Goal: Information Seeking & Learning: Learn about a topic

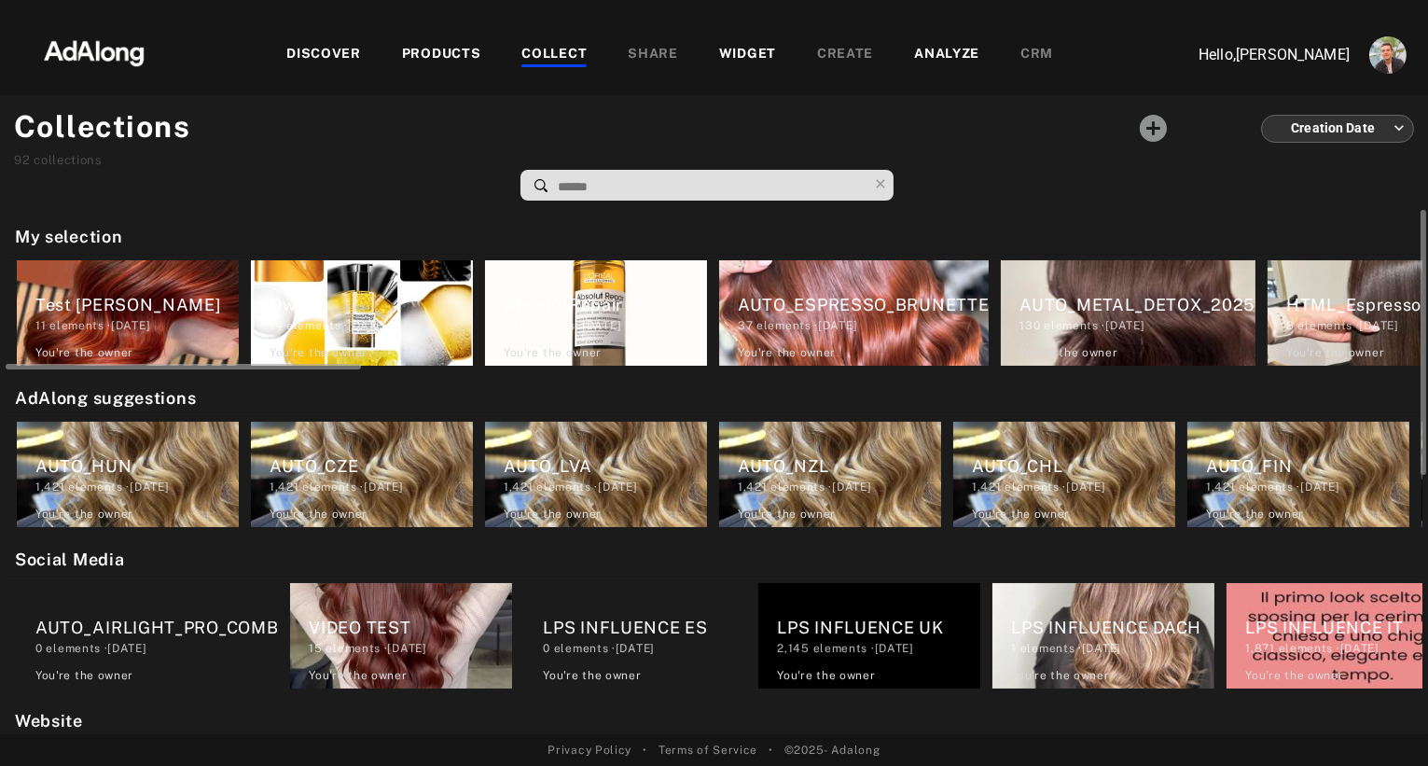
click at [823, 292] on div "AUTO_ESPRESSO_BRUNETTE" at bounding box center [863, 304] width 251 height 25
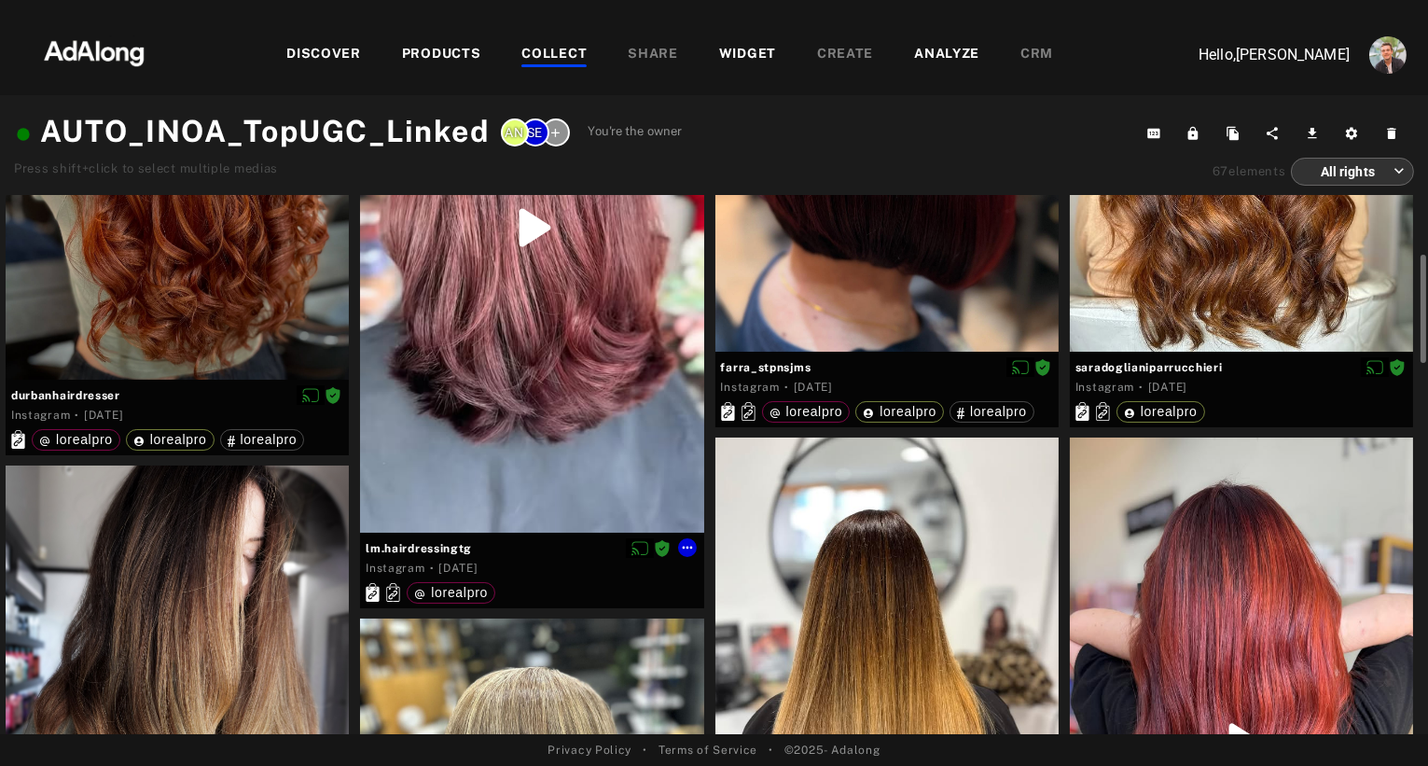
scroll to position [291, 0]
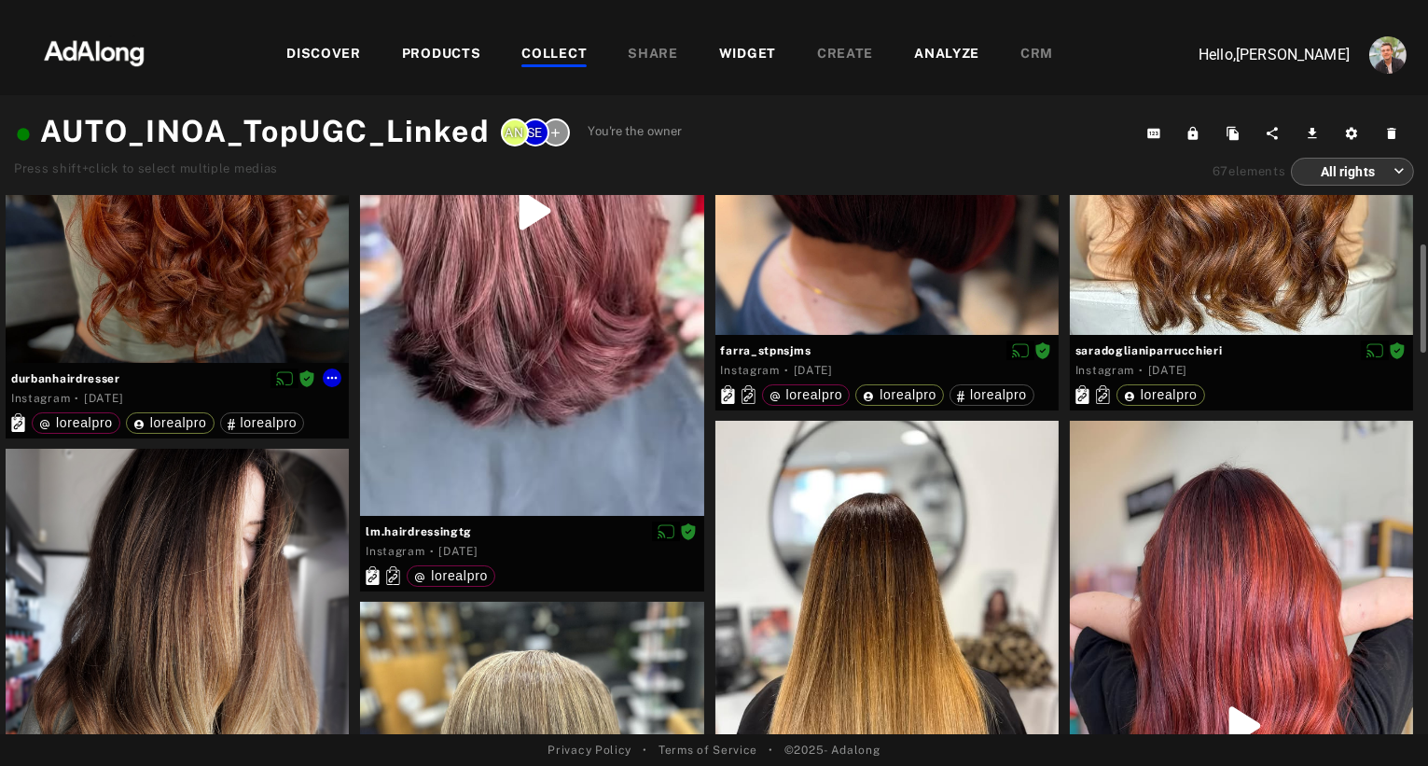
click at [240, 291] on div at bounding box center [177, 134] width 343 height 457
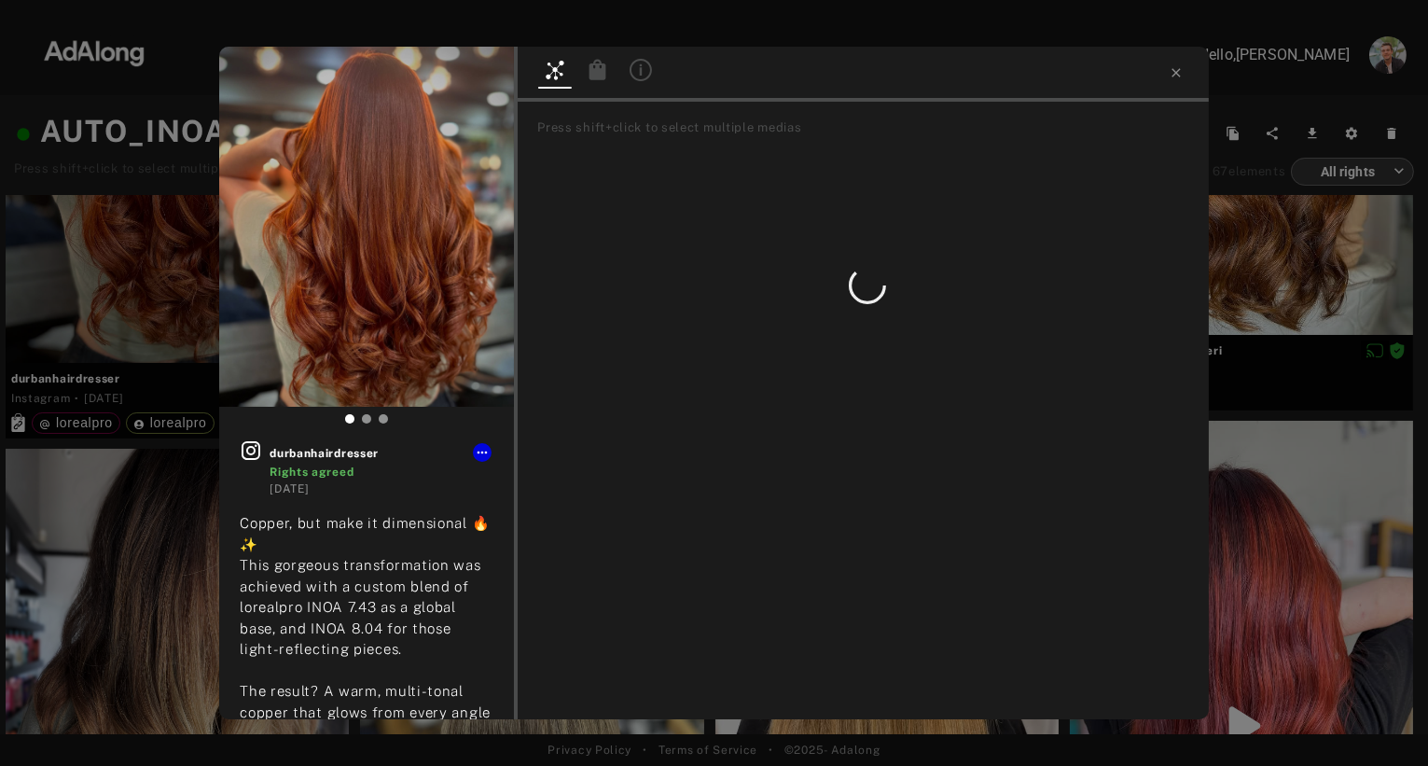
click at [601, 71] on icon at bounding box center [598, 69] width 17 height 21
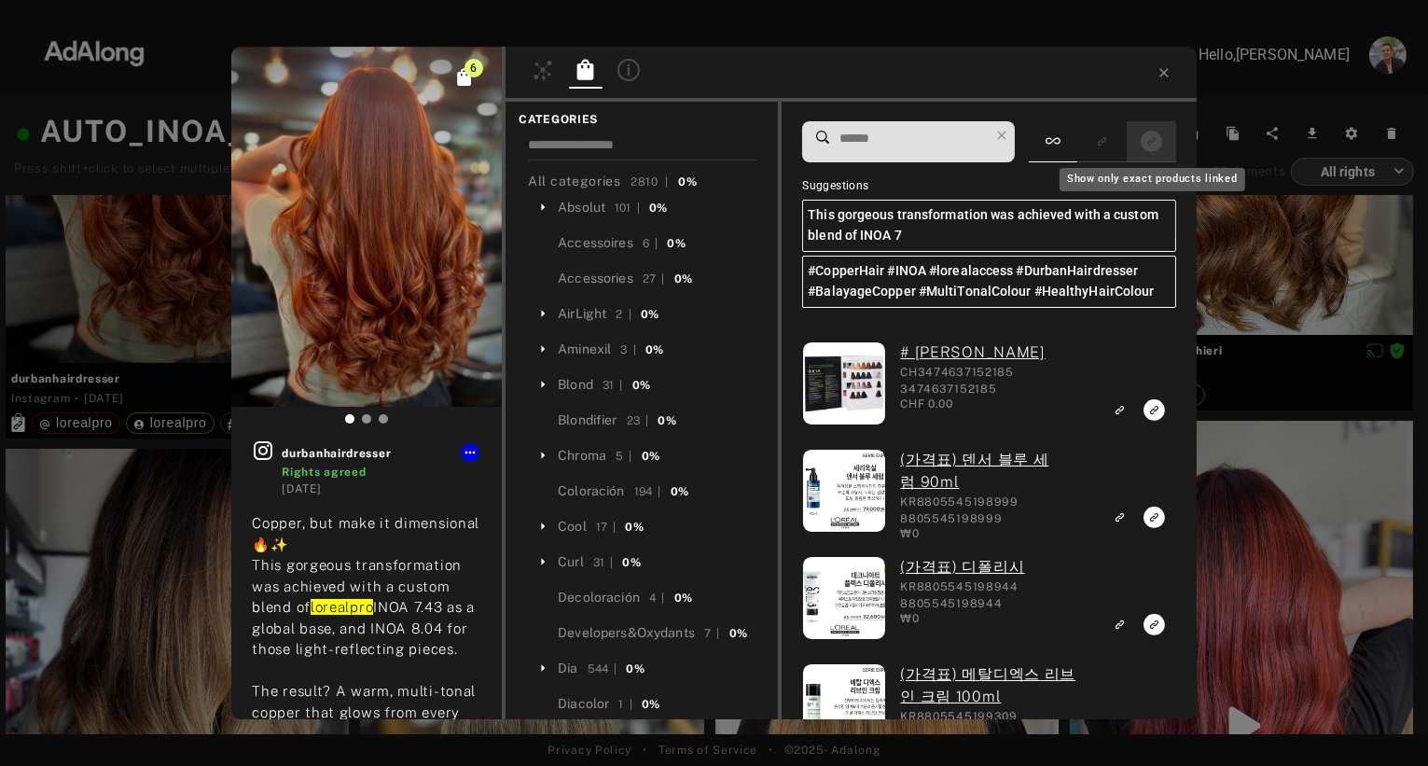
click at [1147, 146] on rect "Show only exact products linked" at bounding box center [1151, 141] width 23 height 23
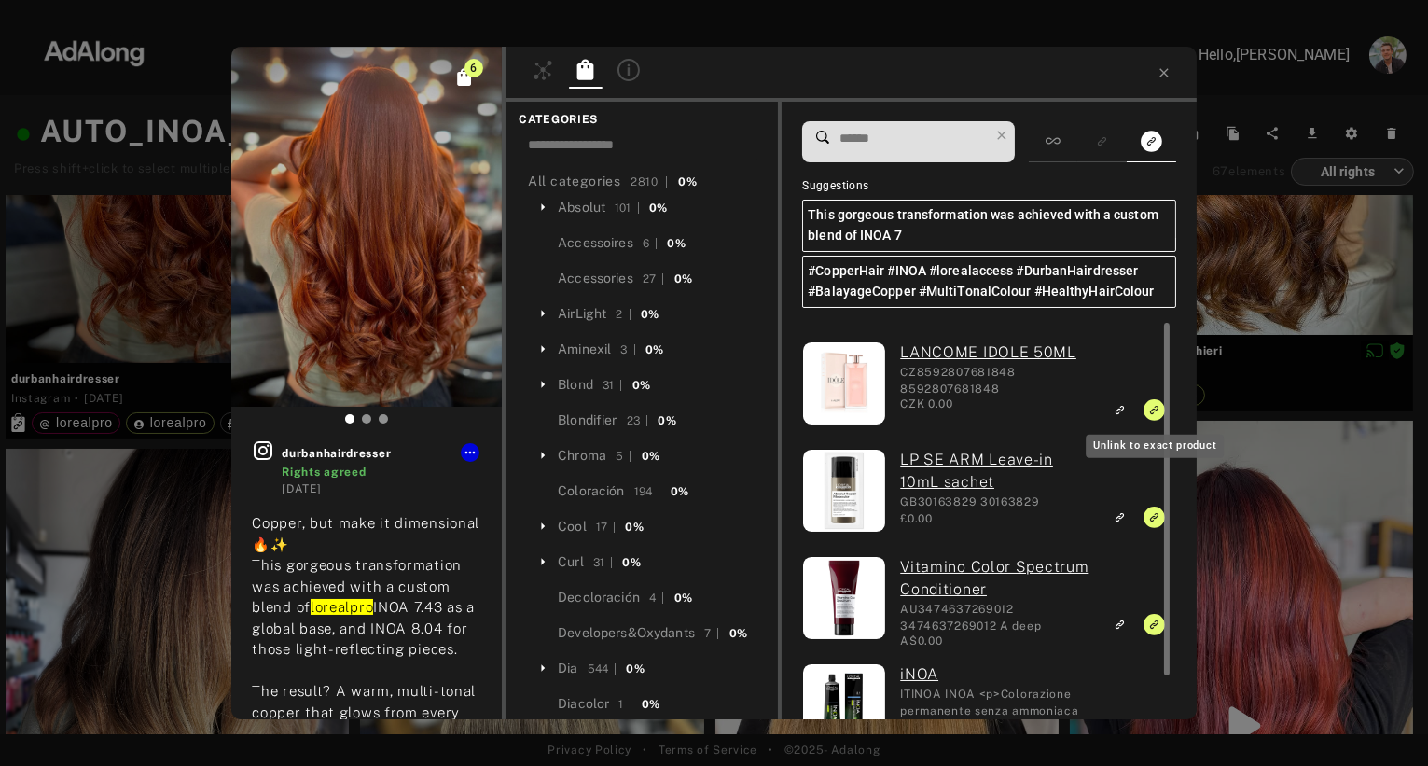
click at [1155, 411] on icon "Unlink to exact product" at bounding box center [1154, 409] width 21 height 21
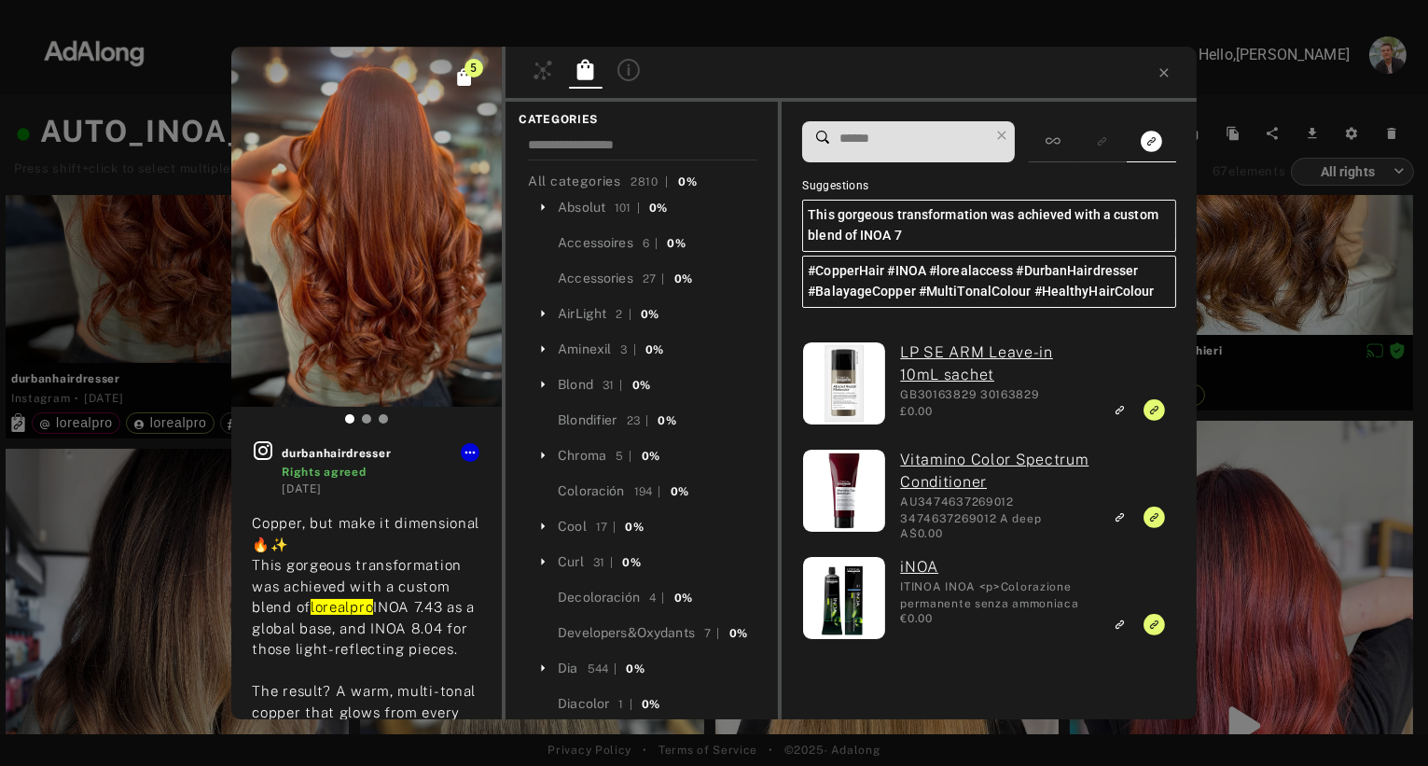
click at [1287, 281] on div "5 durbanhairdresser Rights agreed [DATE] Copper, but make it dimensional 🔥✨ Thi…" at bounding box center [714, 383] width 1428 height 766
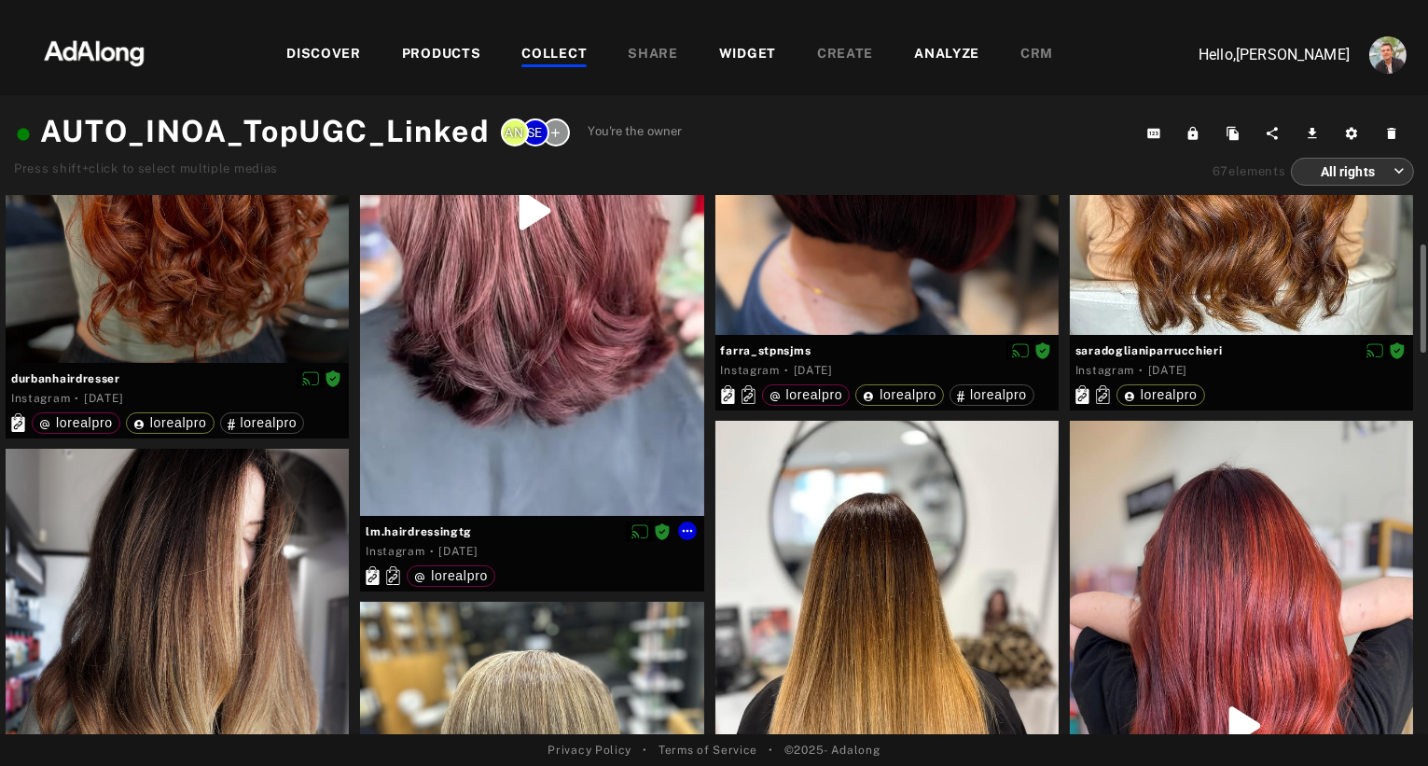
click at [506, 418] on div at bounding box center [531, 211] width 343 height 610
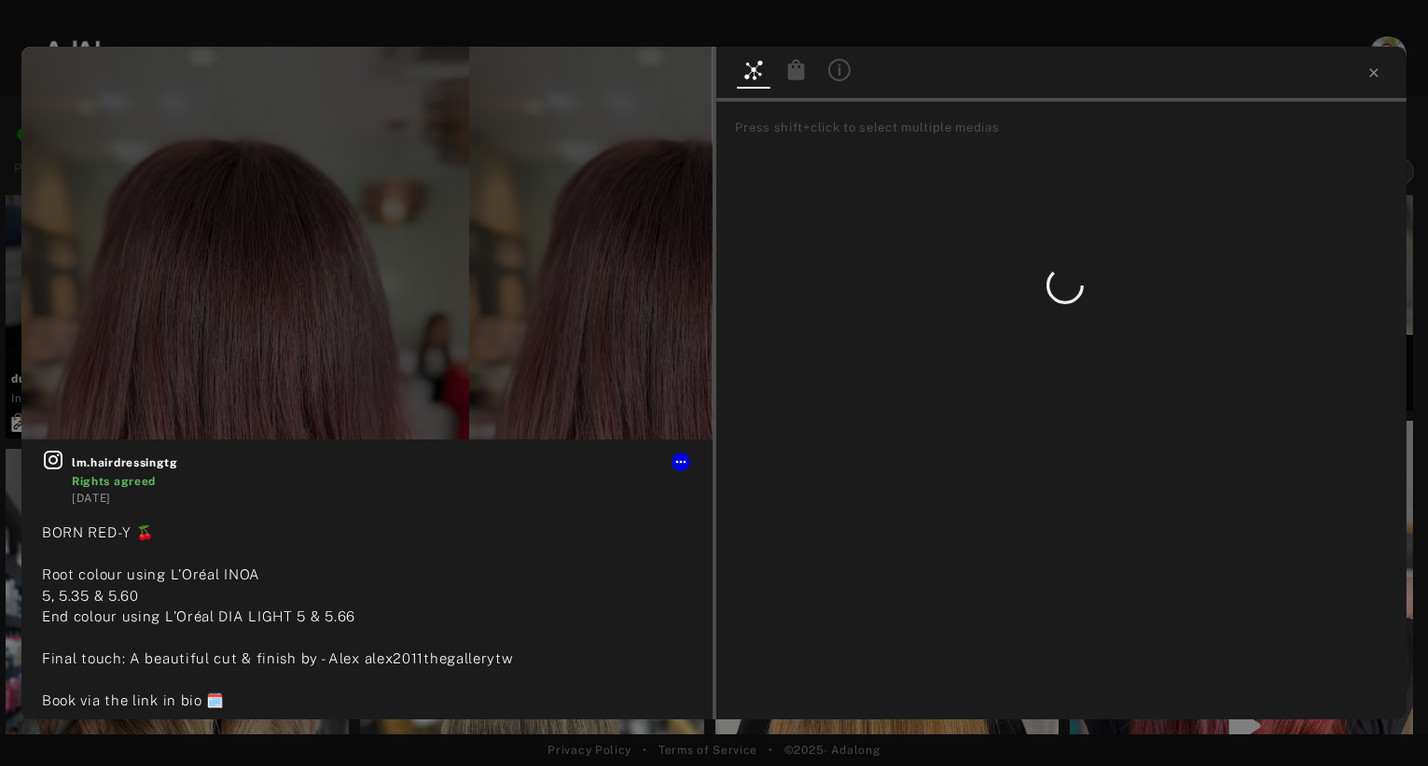
click at [796, 69] on icon at bounding box center [795, 69] width 17 height 21
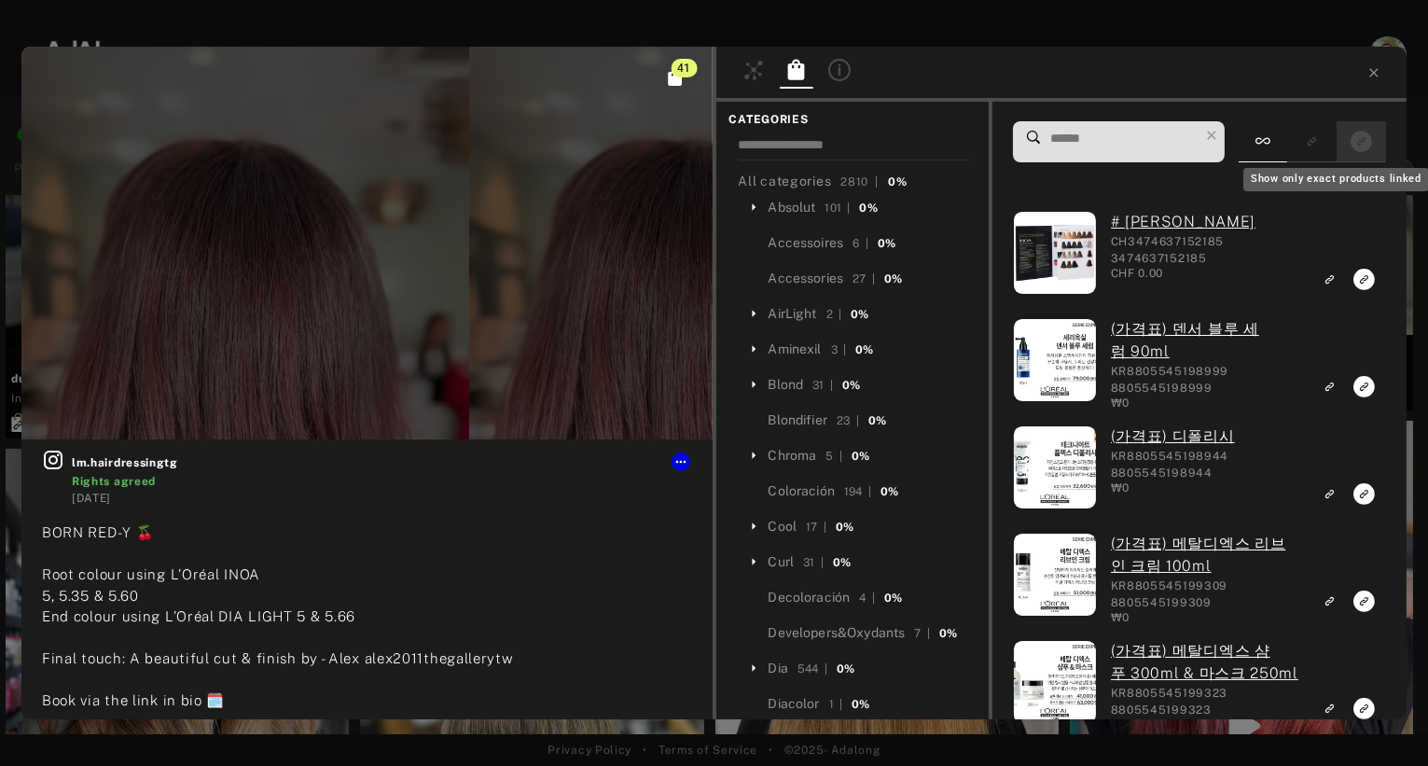
click at [1363, 147] on icon "Show only exact products linked" at bounding box center [1361, 141] width 21 height 21
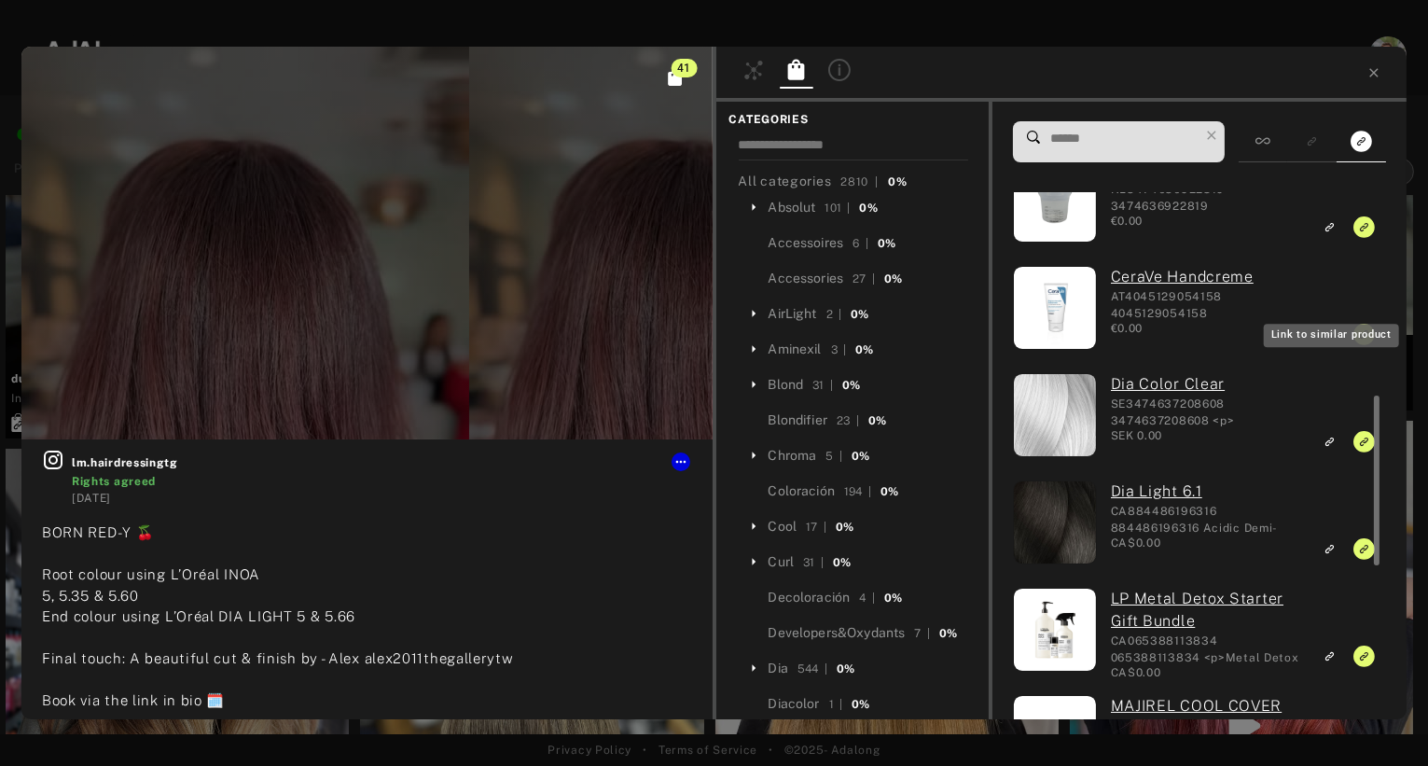
scroll to position [518, 0]
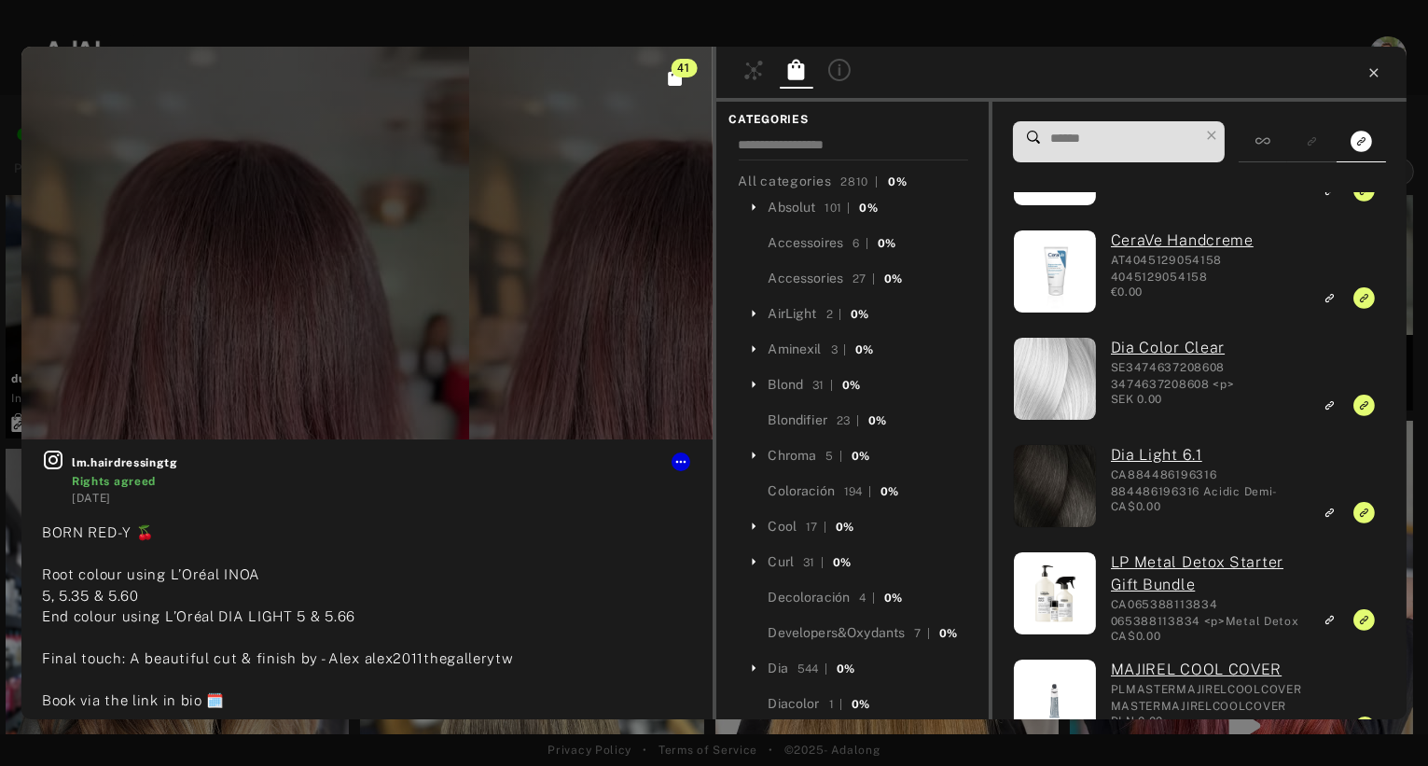
click at [1376, 72] on icon at bounding box center [1374, 72] width 15 height 15
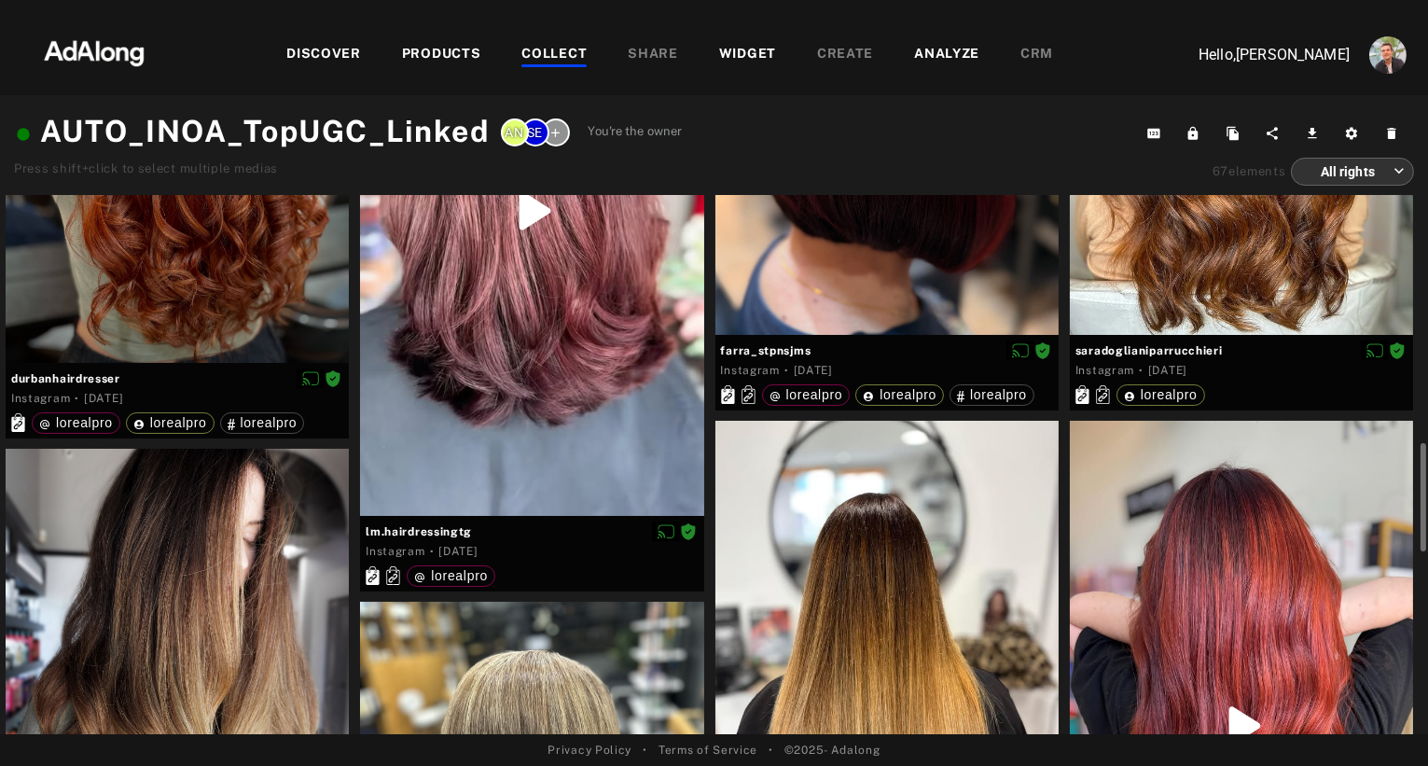
scroll to position [744, 0]
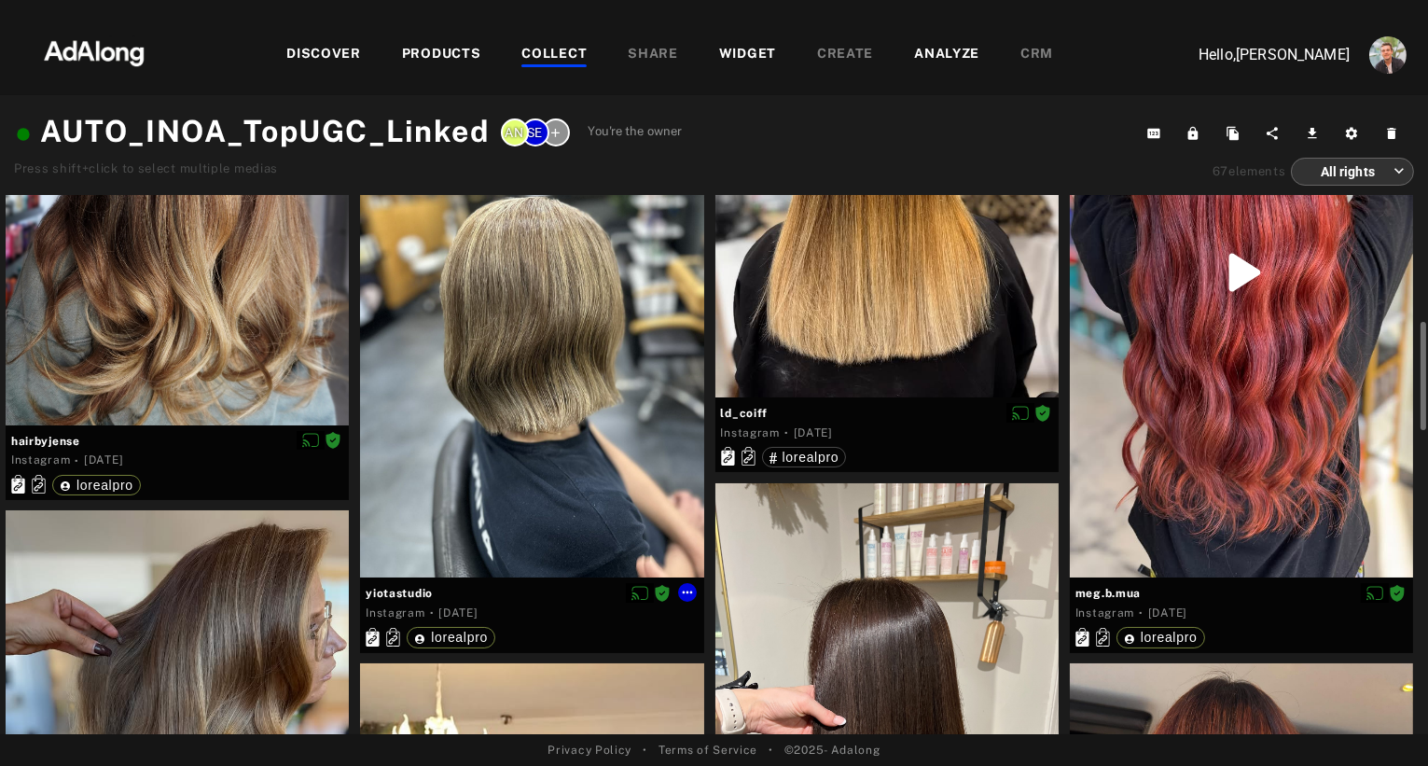
click at [558, 469] on div at bounding box center [531, 362] width 343 height 429
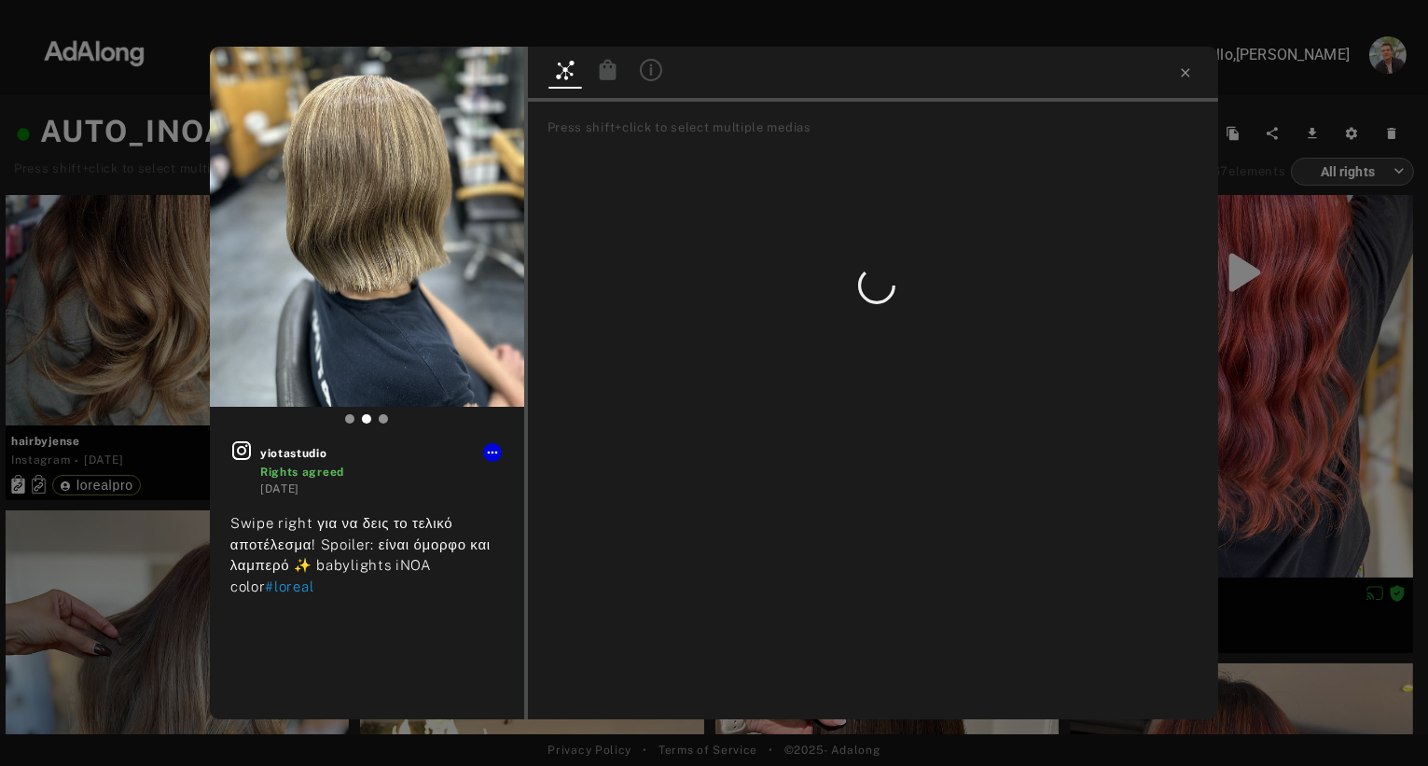
click at [603, 75] on icon at bounding box center [607, 69] width 17 height 21
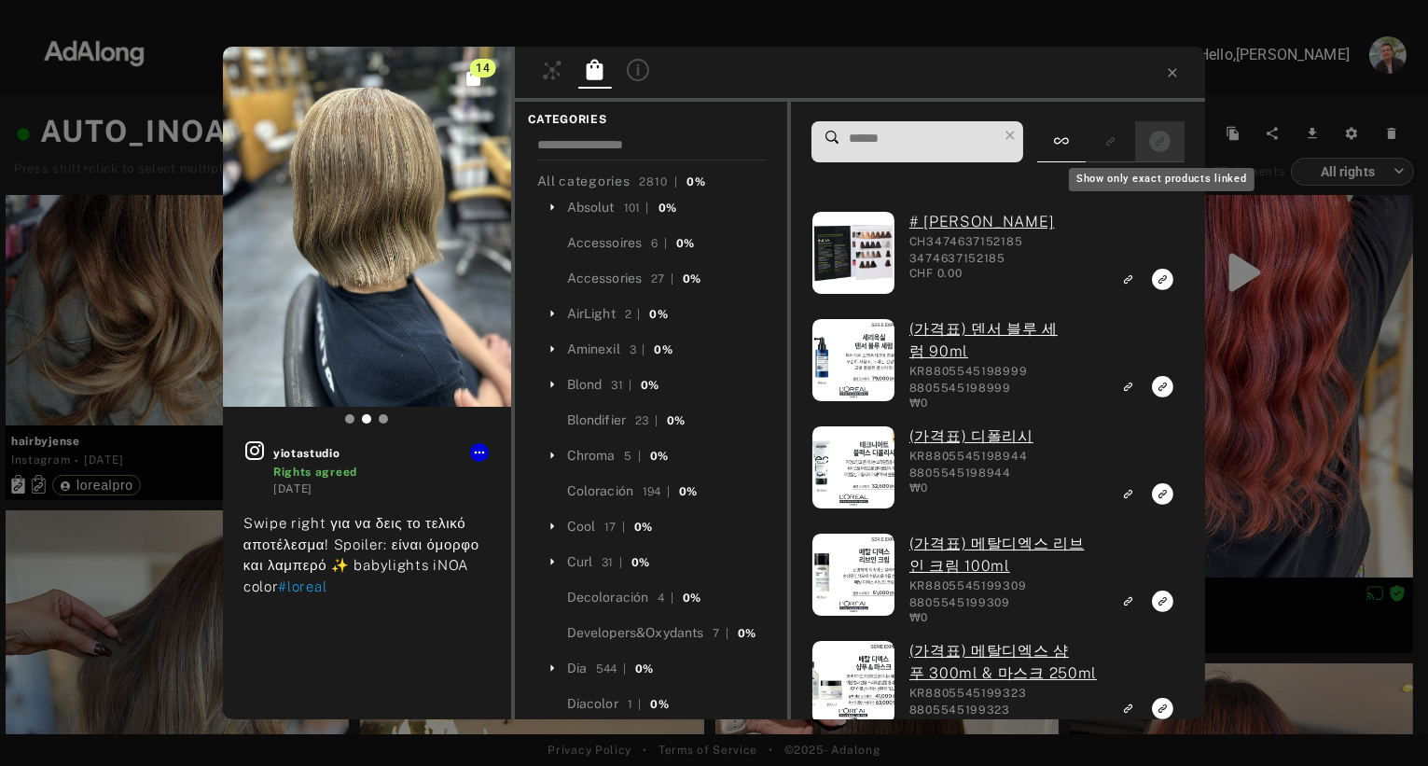
click at [1159, 138] on icon "Show only exact products linked" at bounding box center [1159, 141] width 21 height 21
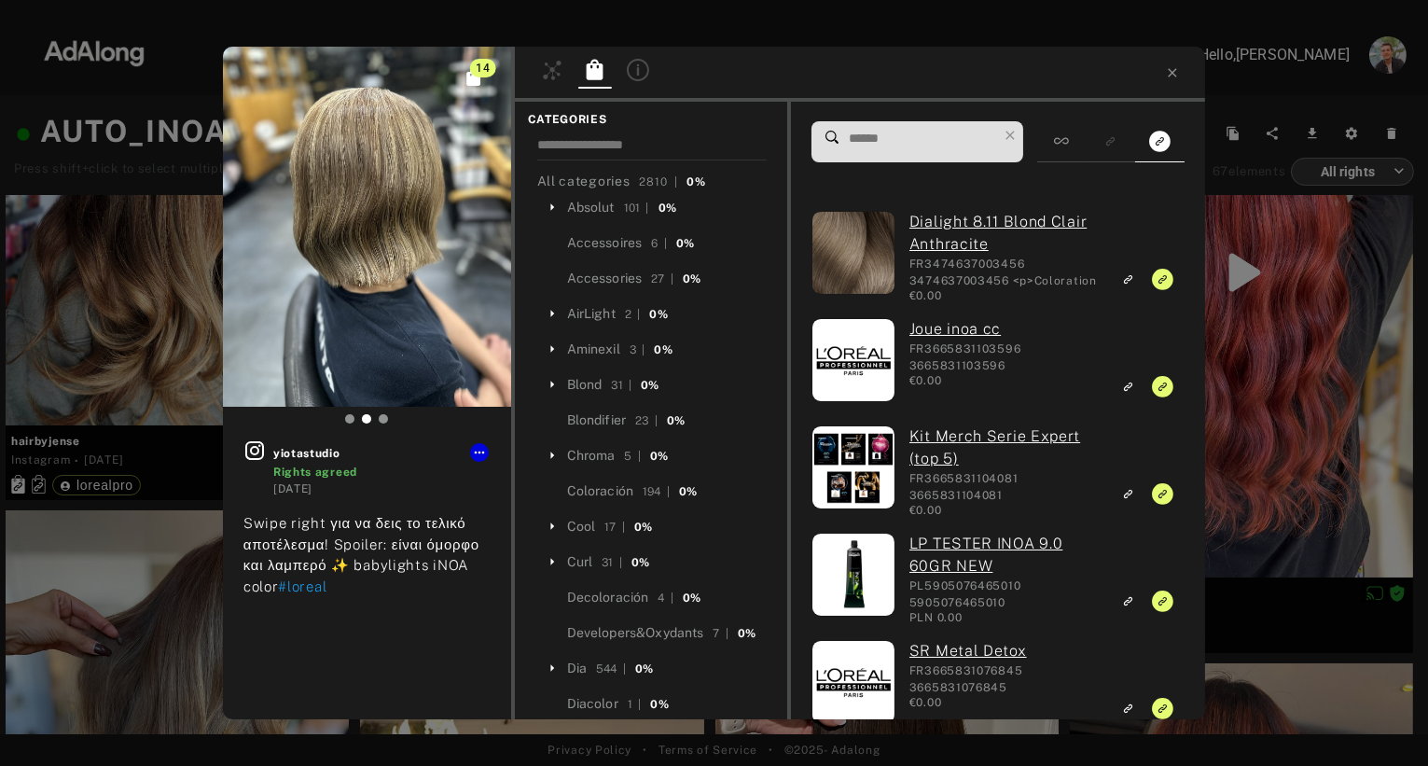
click at [133, 284] on div "14 yiotastudio Rights agreed [DATE] Swipe right για να δεις το τελικό αποτέλεσμ…" at bounding box center [714, 383] width 1428 height 766
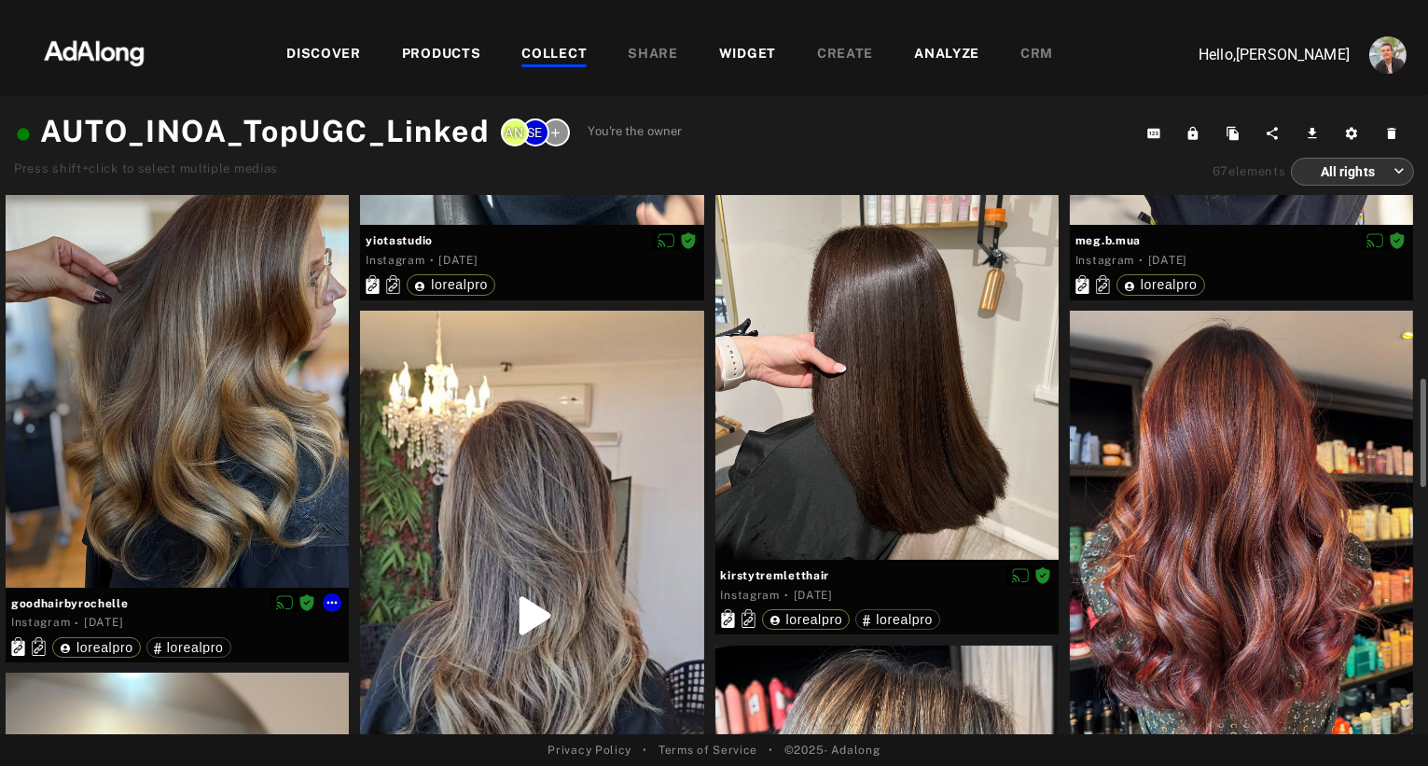
scroll to position [1101, 0]
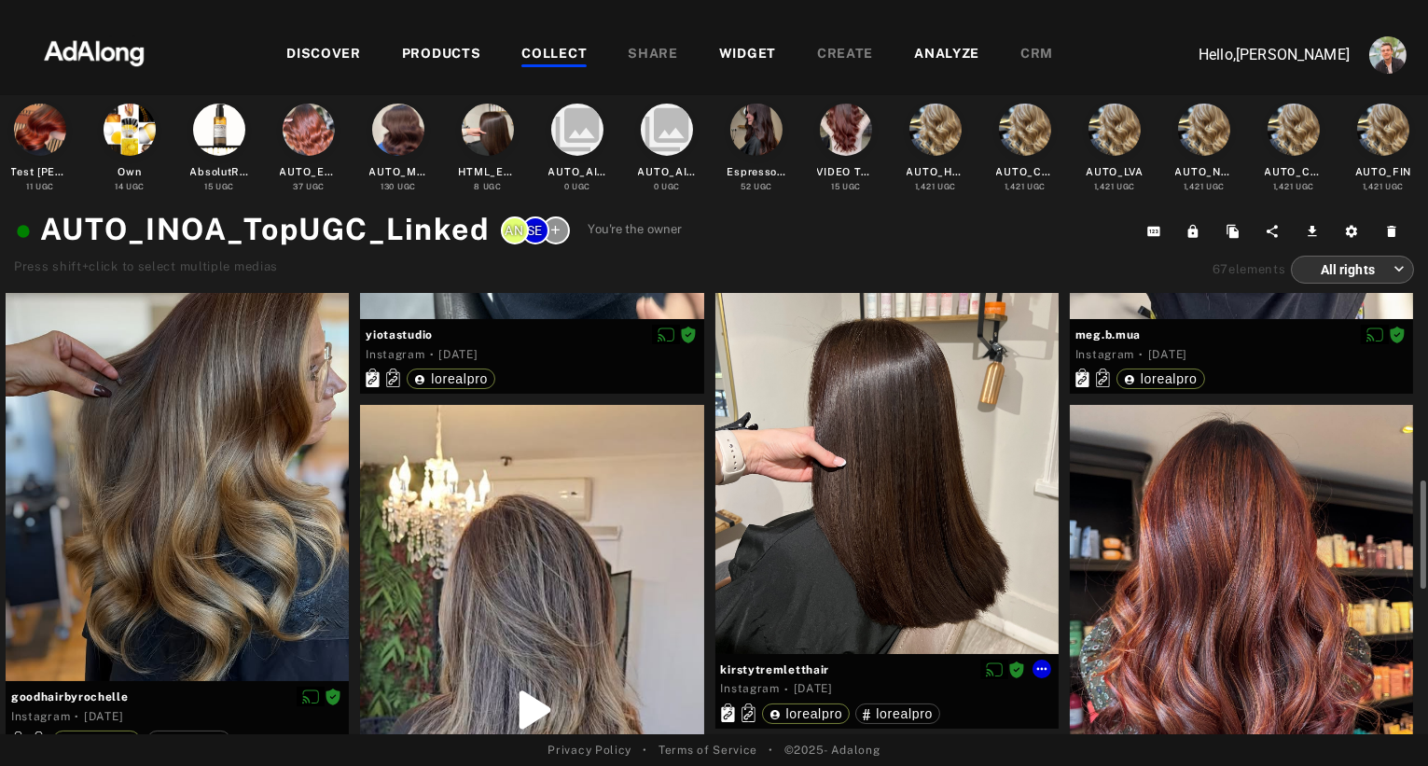
click at [813, 529] on div at bounding box center [886, 438] width 343 height 429
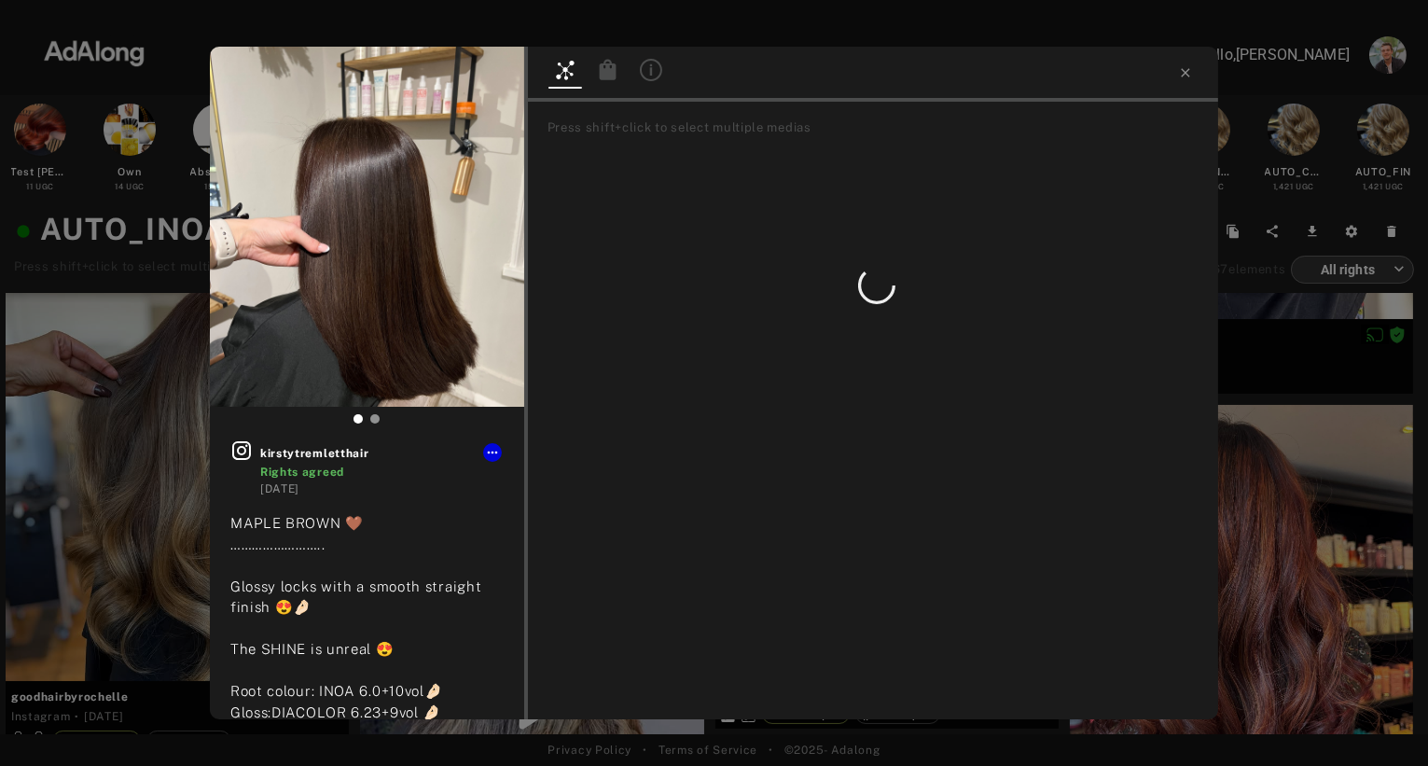
click at [604, 76] on icon at bounding box center [607, 69] width 17 height 21
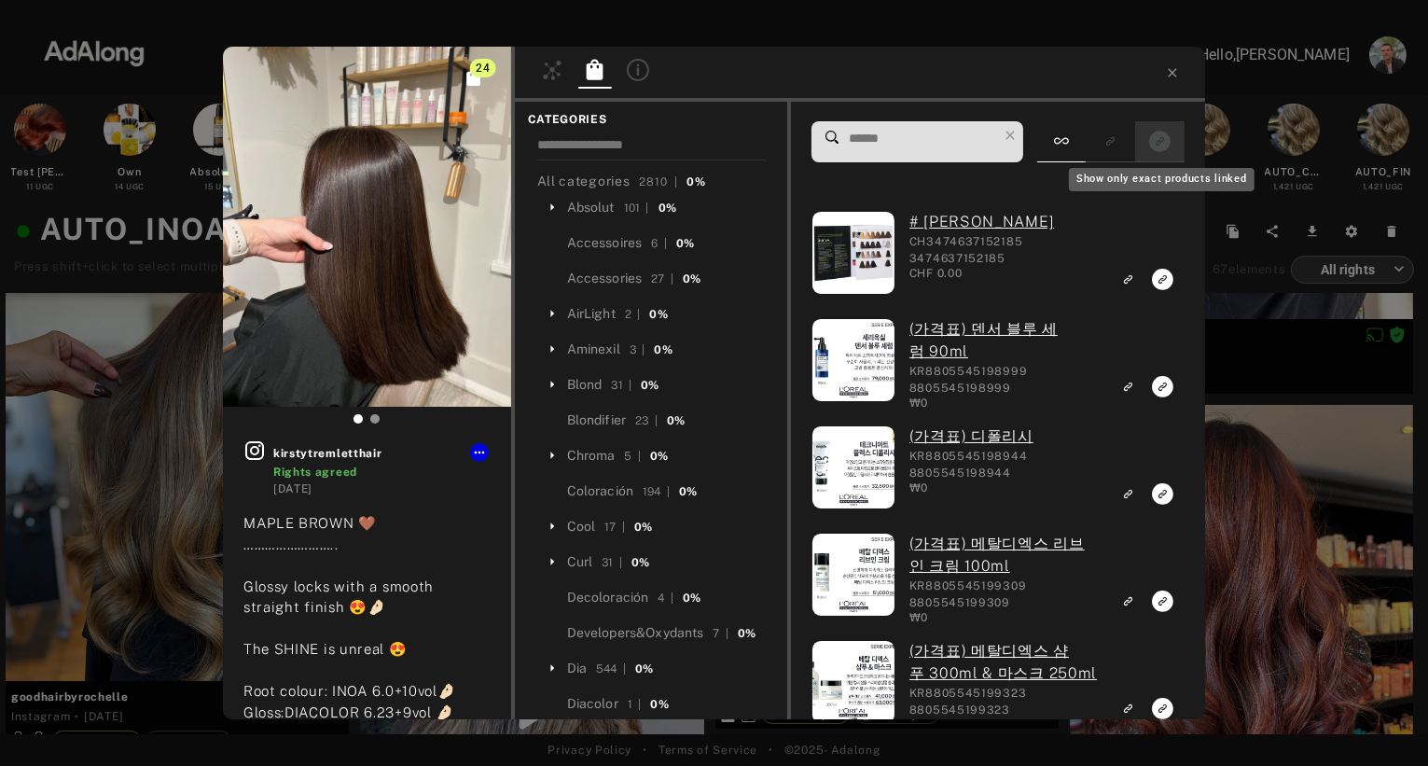
click at [1159, 139] on icon "Show only exact products linked" at bounding box center [1159, 141] width 21 height 21
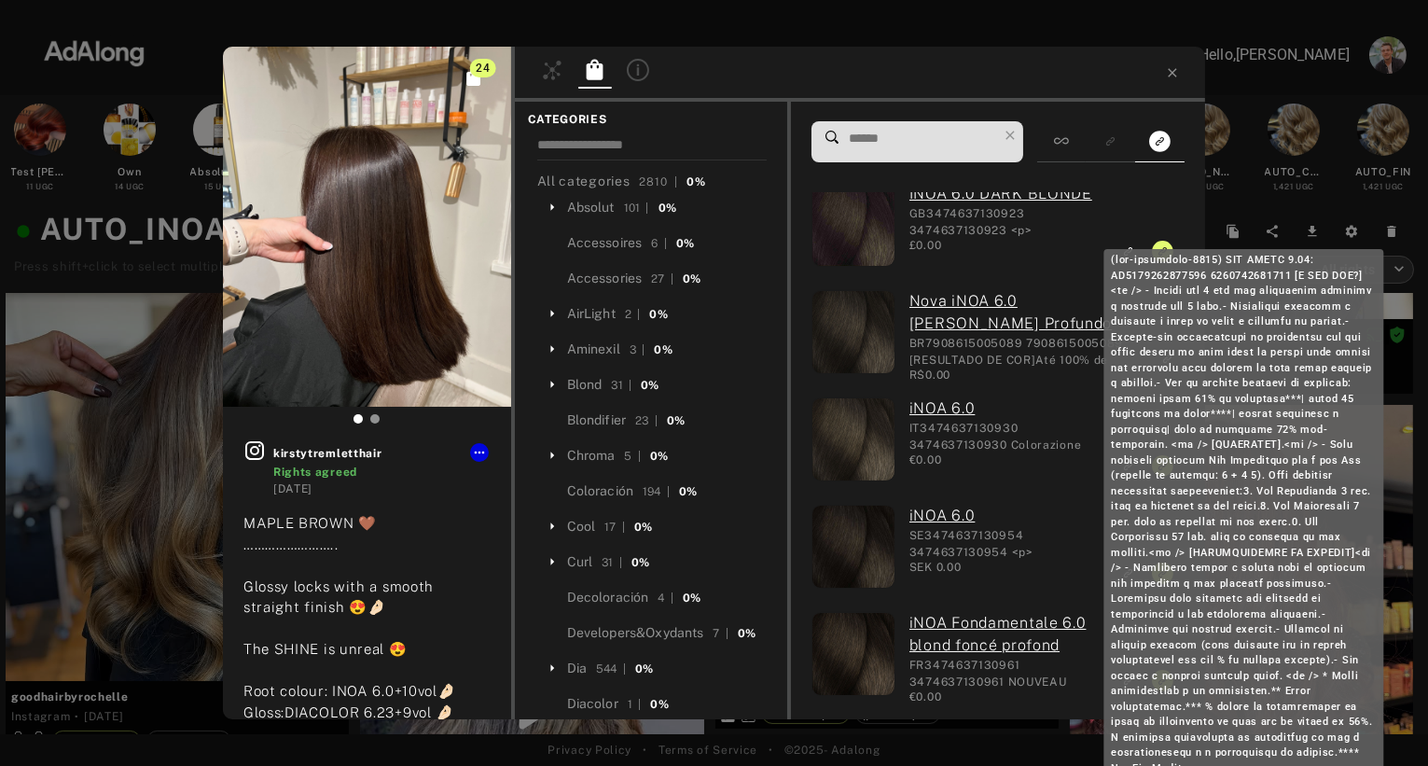
scroll to position [0, 9]
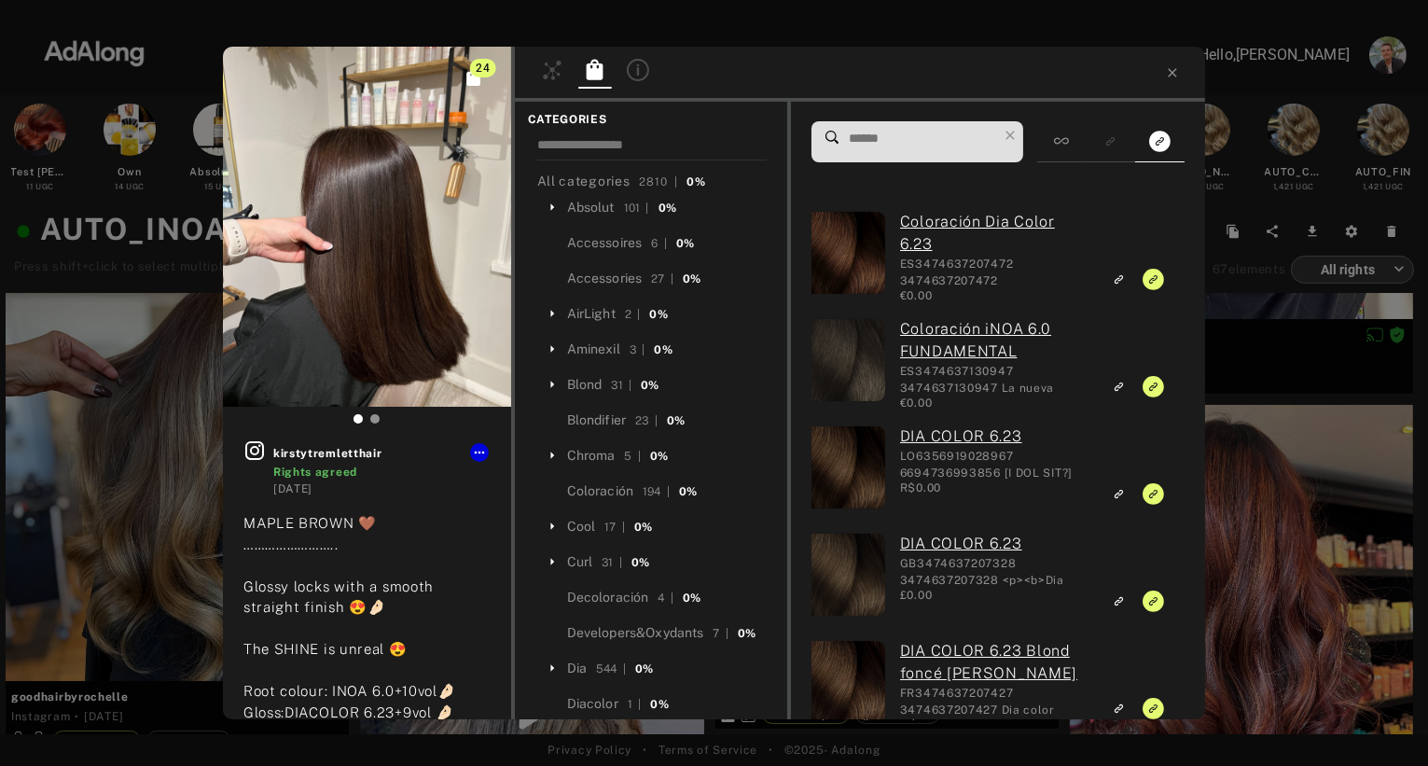
click at [1240, 323] on div "24 kirstytremletthair Rights agreed [DATE] MAPLE BROWN 🤎 …………………….. Glossy lock…" at bounding box center [714, 383] width 1428 height 766
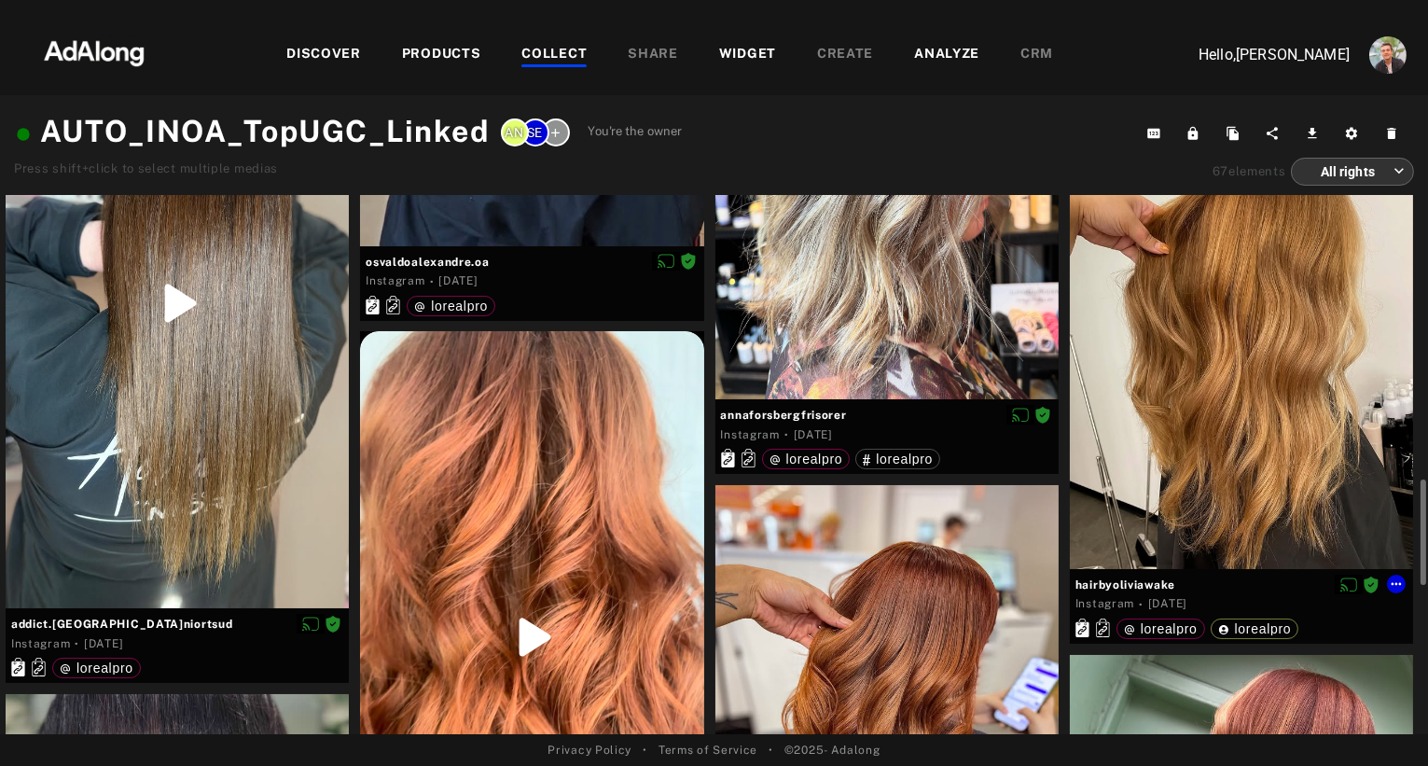
scroll to position [1798, 0]
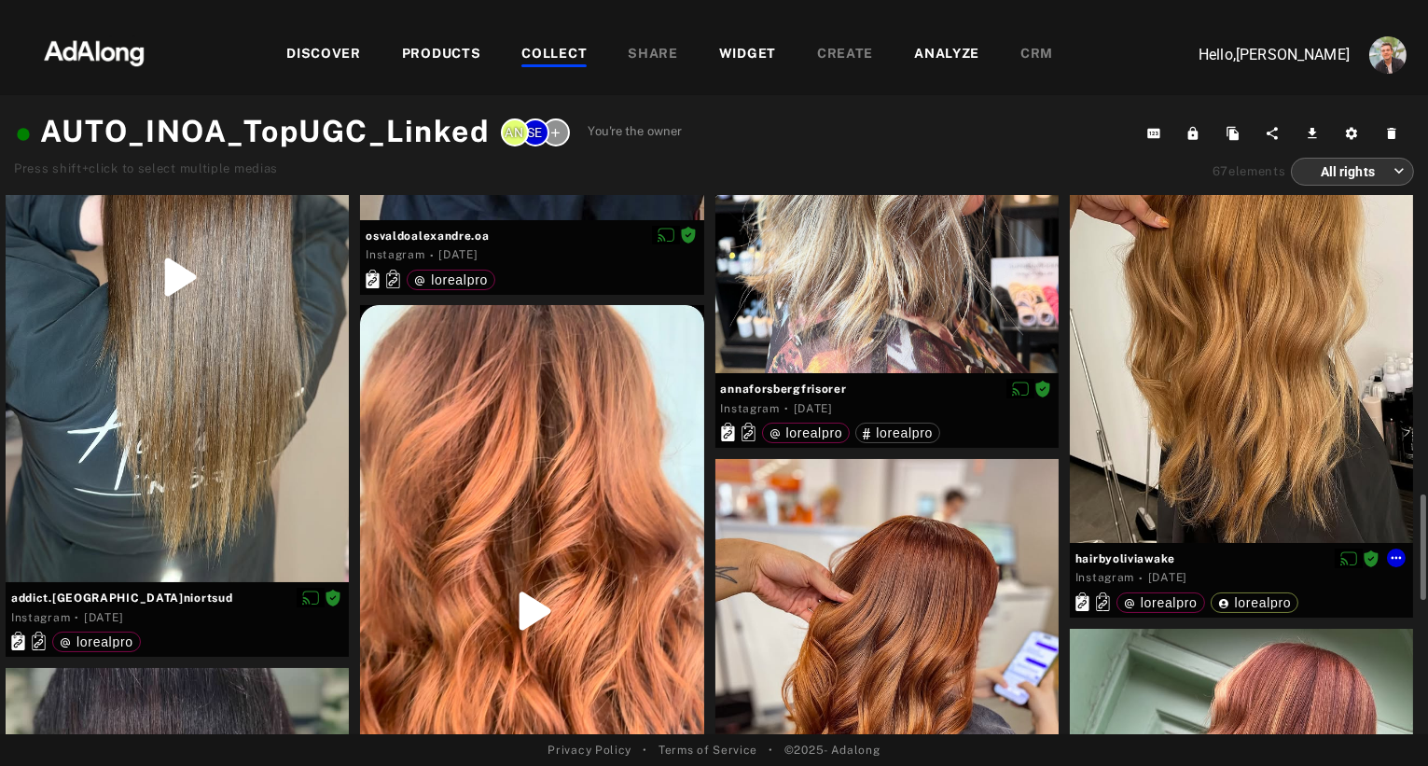
click at [1214, 431] on div at bounding box center [1241, 333] width 343 height 419
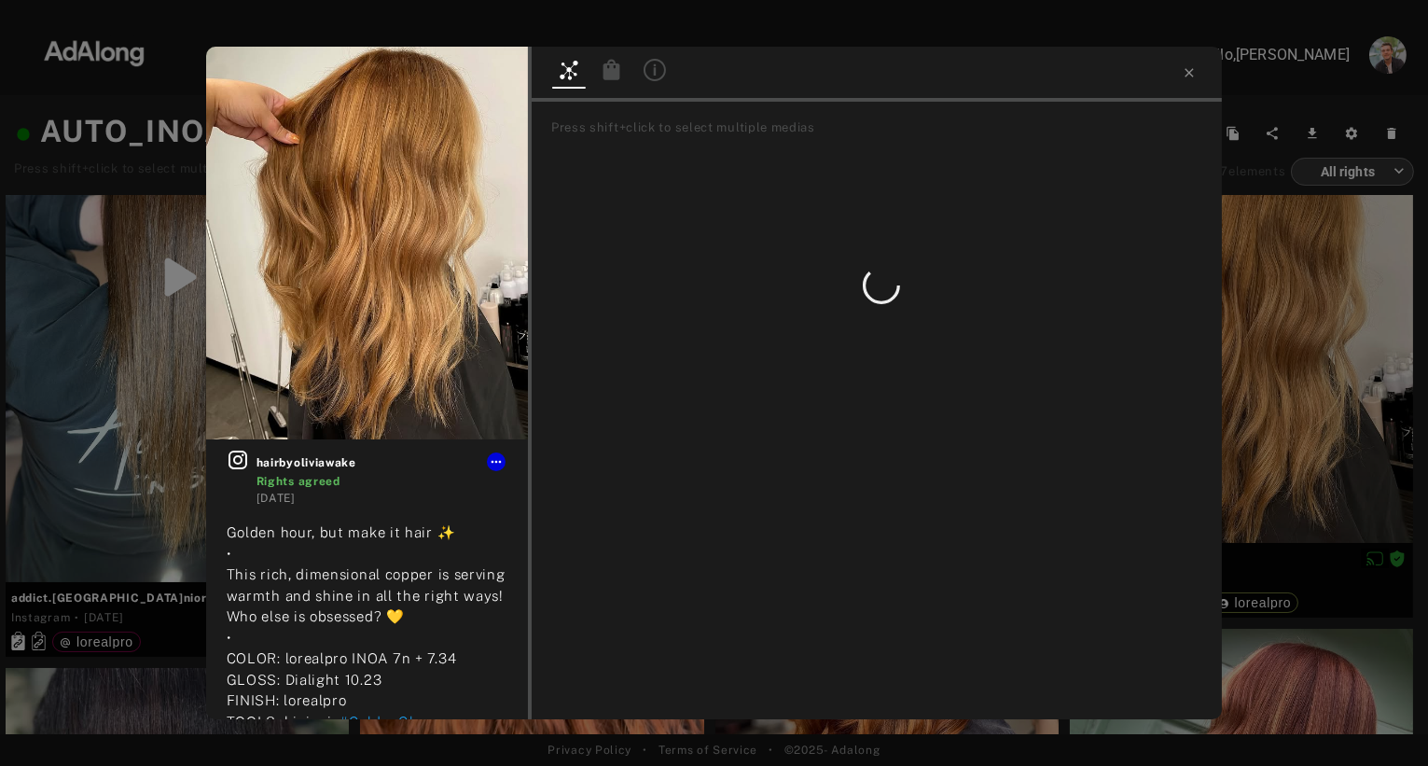
click at [606, 69] on icon at bounding box center [612, 69] width 17 height 21
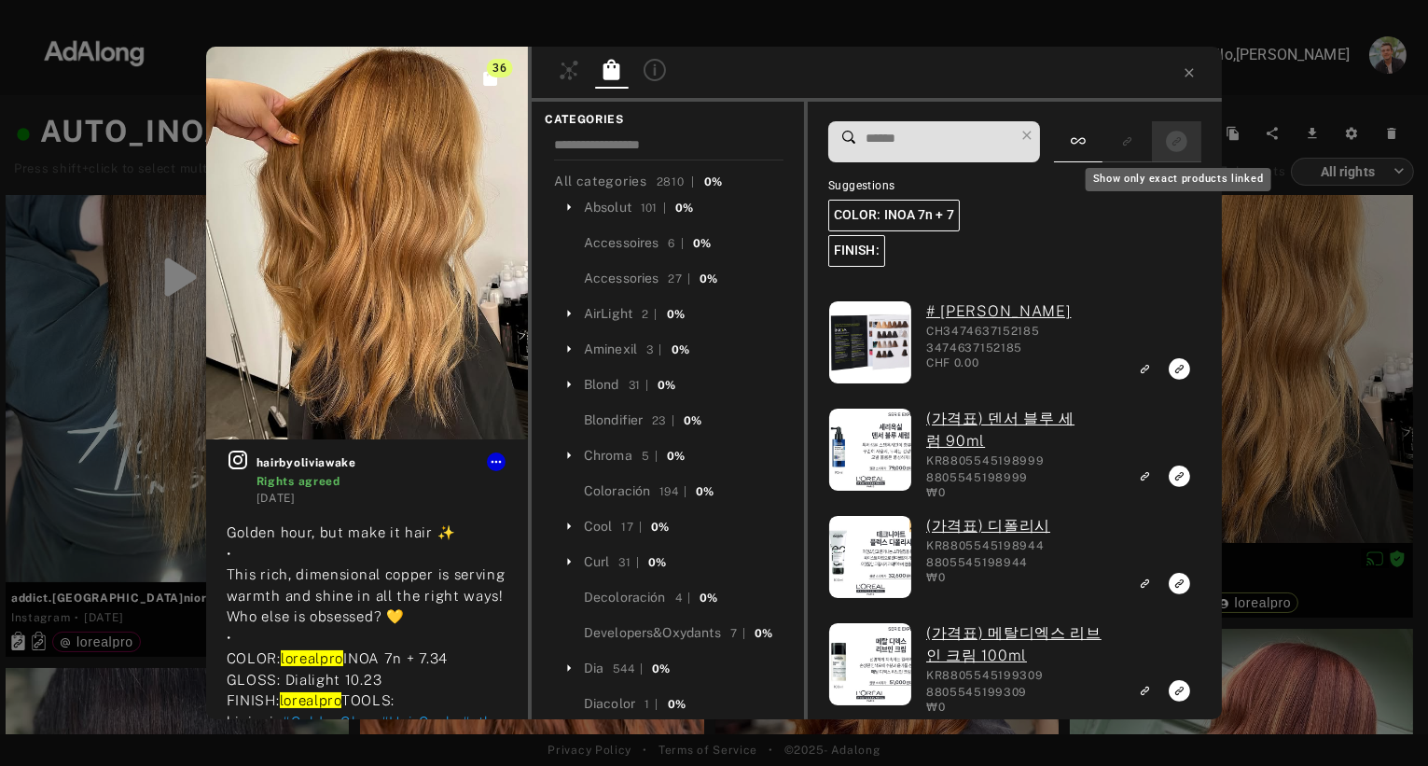
click at [1176, 137] on icon "Show only exact products linked" at bounding box center [1176, 141] width 21 height 21
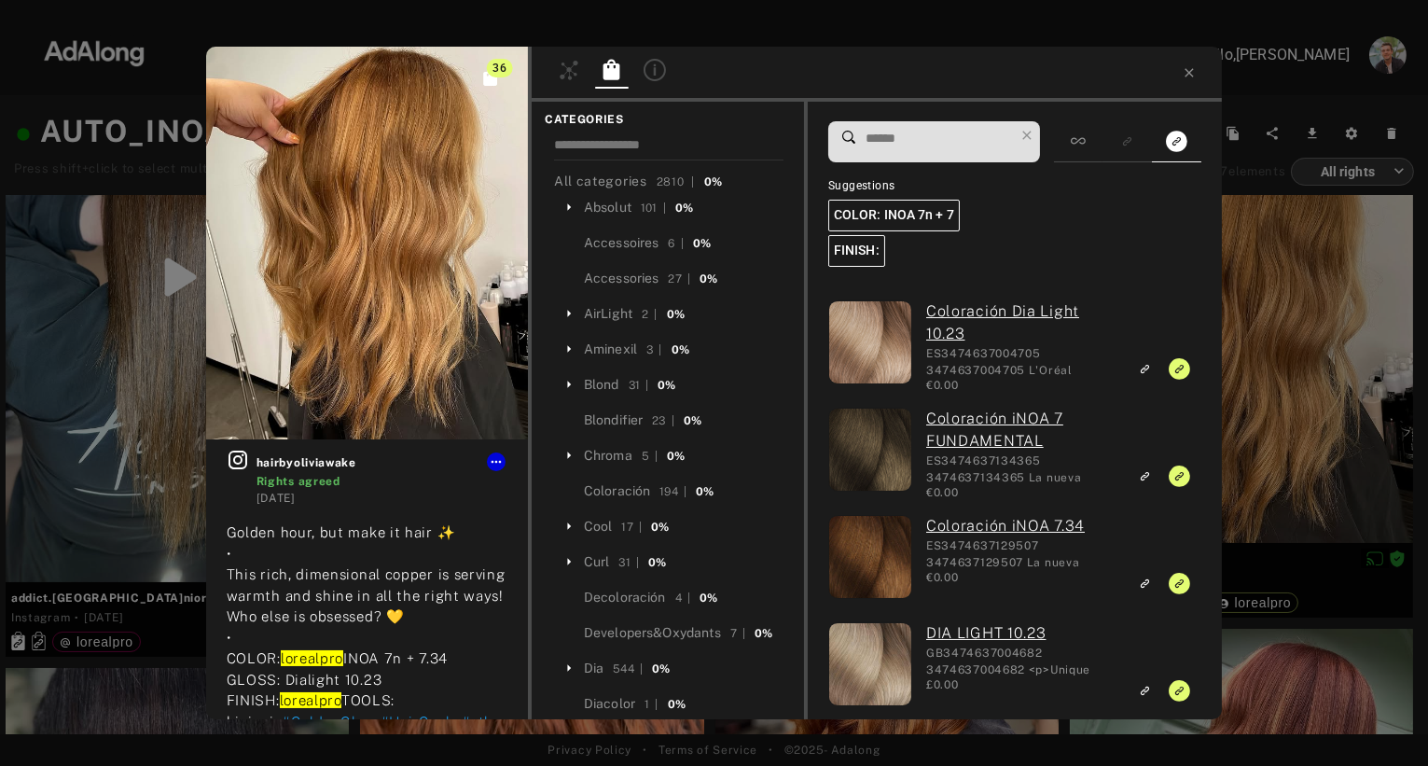
click at [1273, 274] on div "36 hairbyoliviawake Rights agreed [DATE] Golden hour, but make it hair ✨ • This…" at bounding box center [714, 383] width 1428 height 766
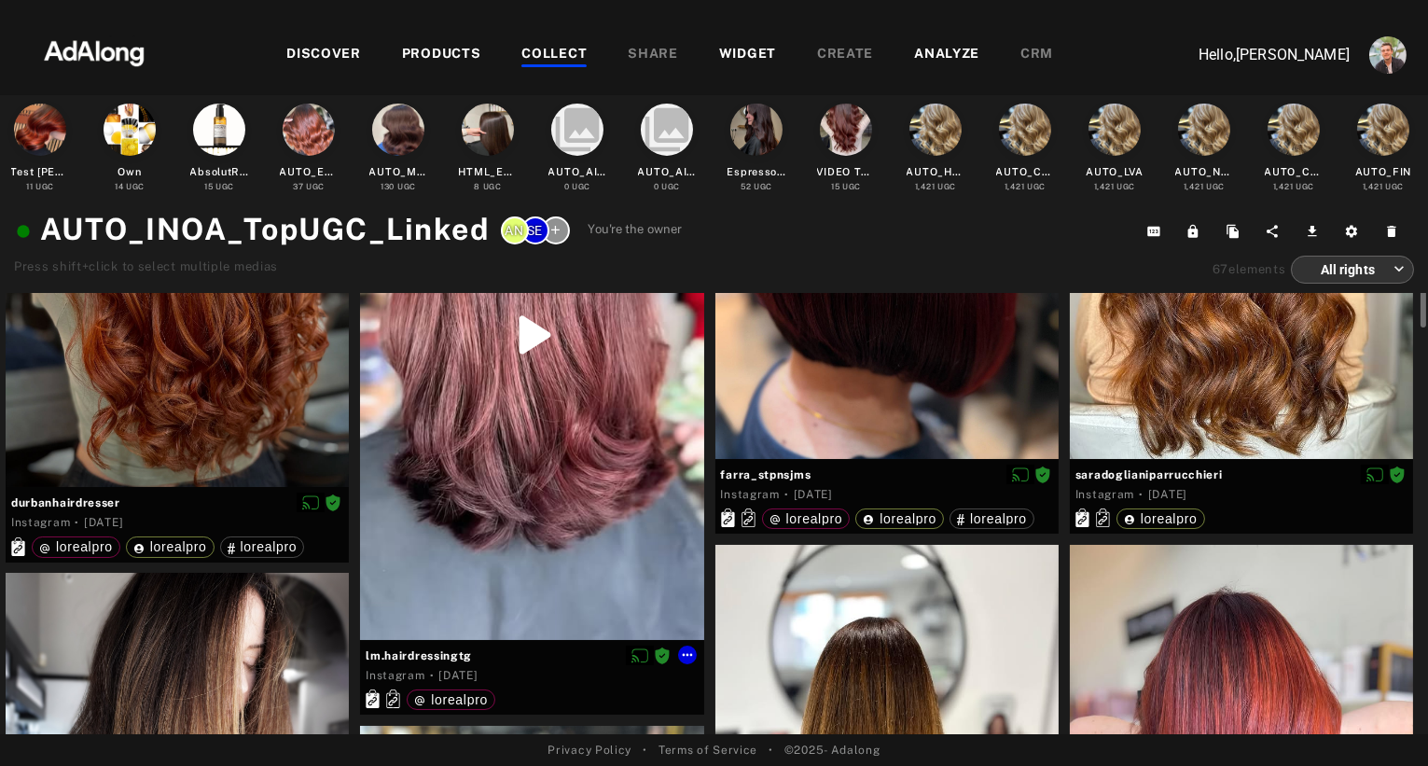
scroll to position [196, 0]
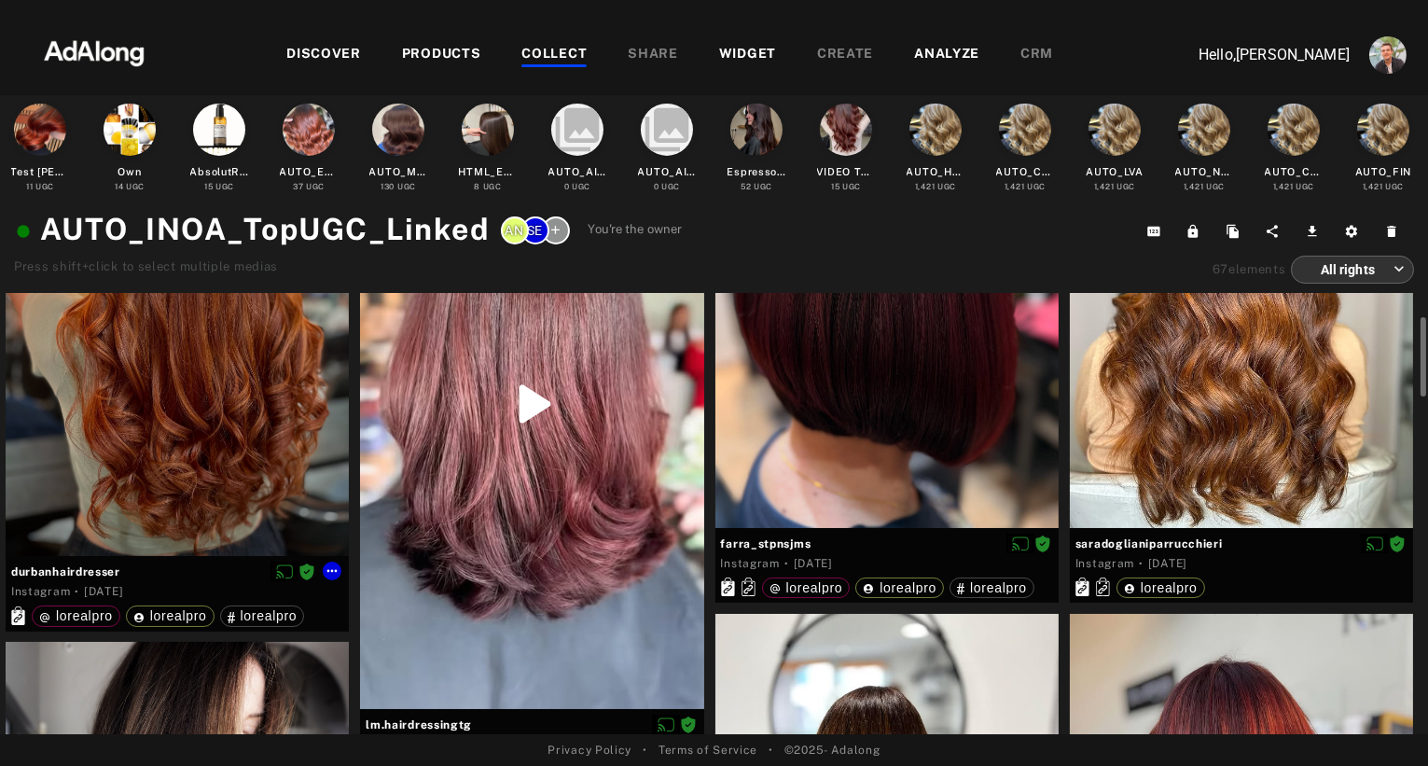
click at [232, 419] on div at bounding box center [177, 327] width 343 height 457
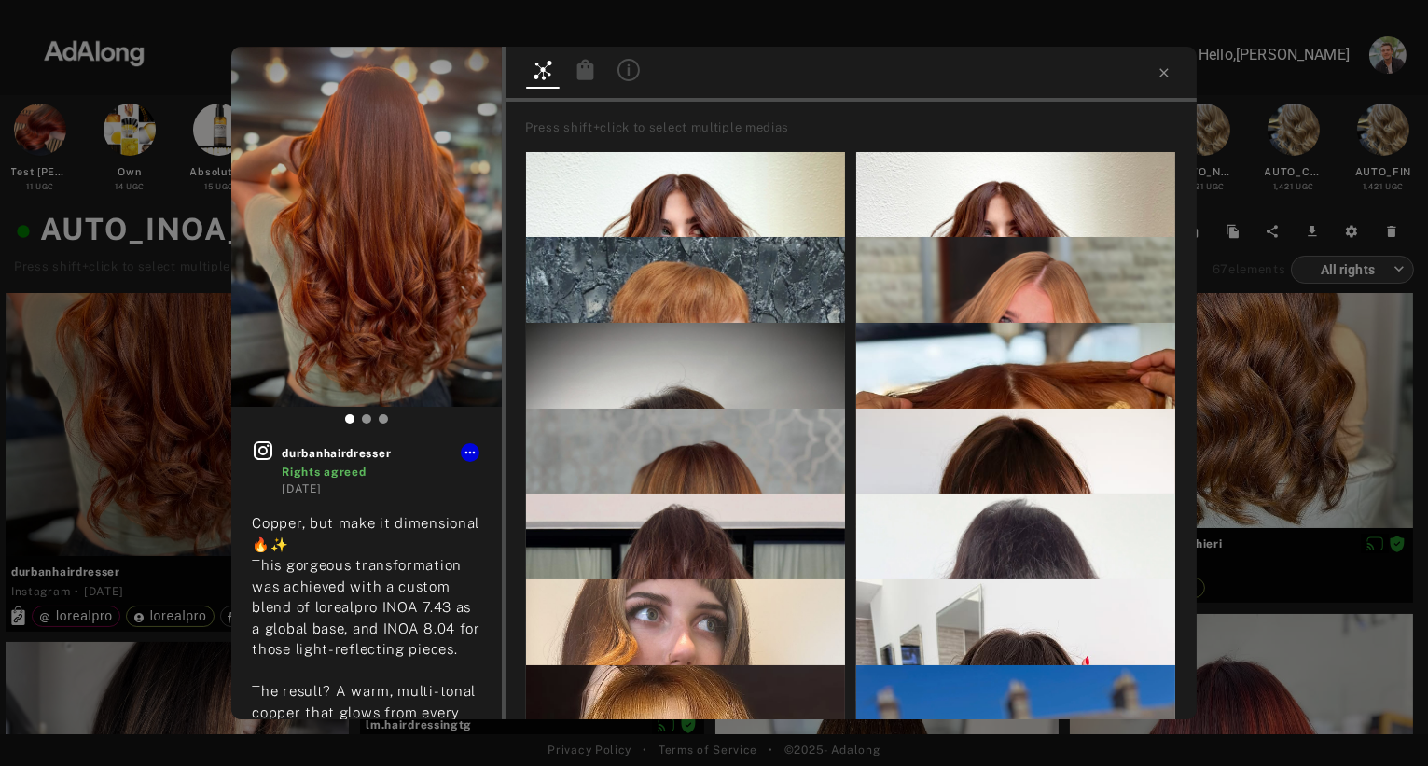
click at [585, 67] on icon at bounding box center [585, 69] width 17 height 21
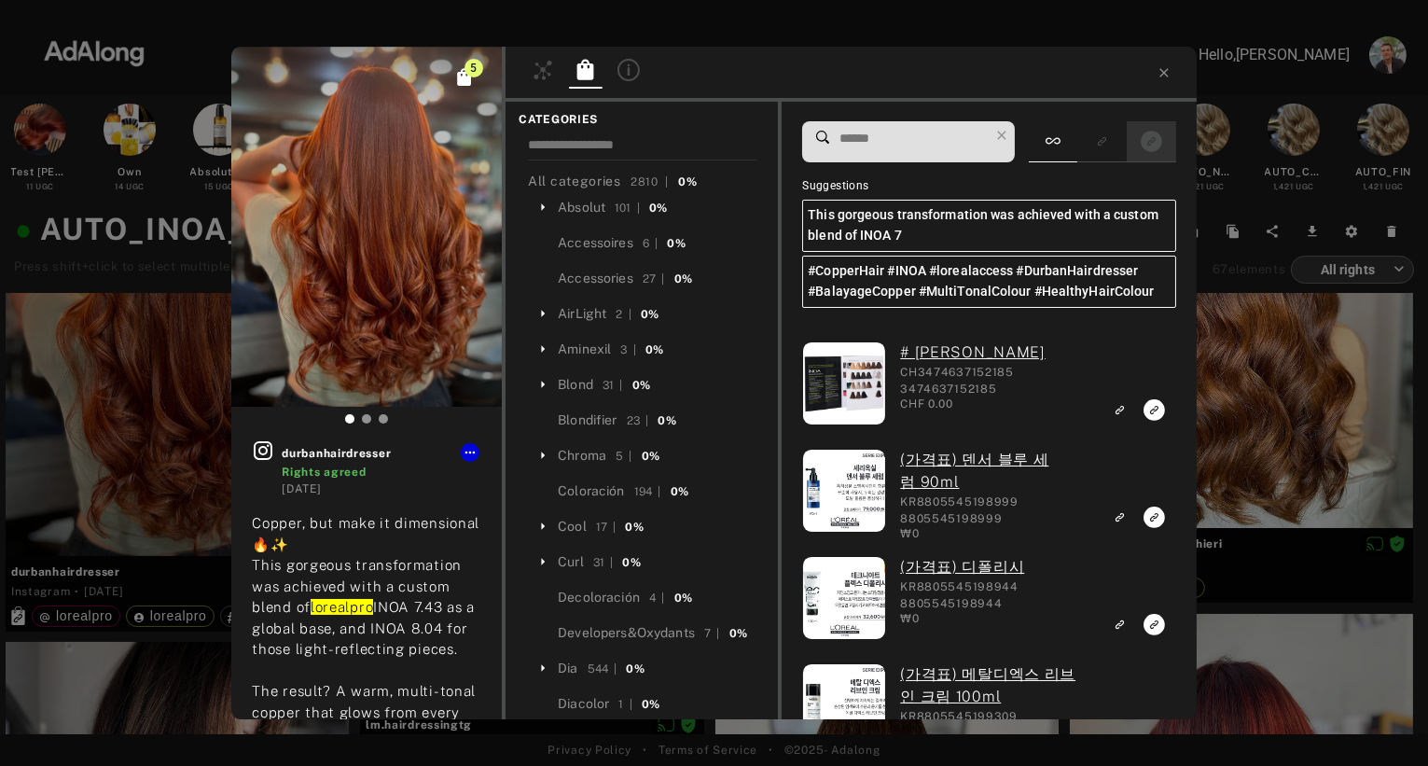
click at [1162, 141] on button "Show only exact products linked" at bounding box center [1151, 141] width 35 height 25
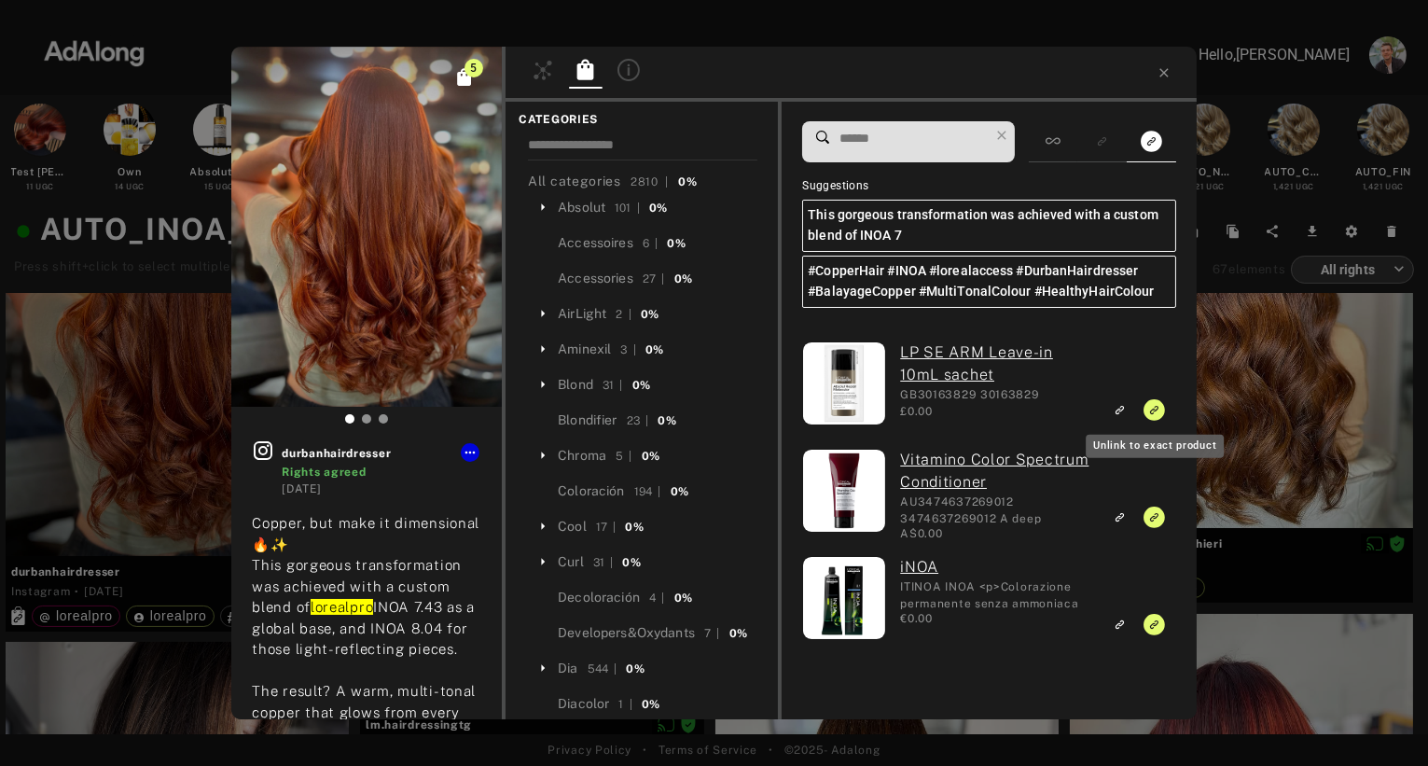
click at [1156, 413] on icon "Unlink to exact product" at bounding box center [1154, 409] width 21 height 21
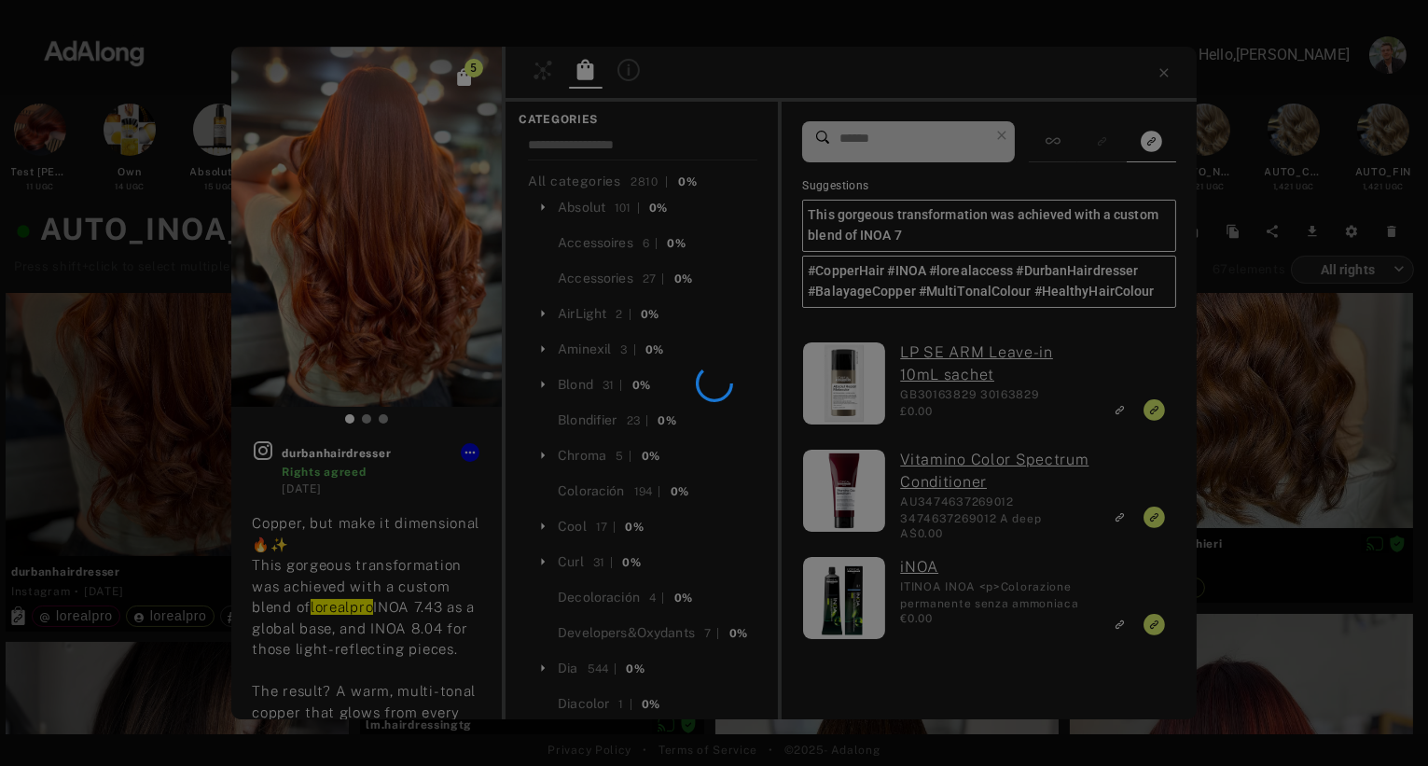
click at [1214, 261] on div at bounding box center [714, 383] width 1428 height 766
click at [146, 248] on div at bounding box center [714, 383] width 1428 height 766
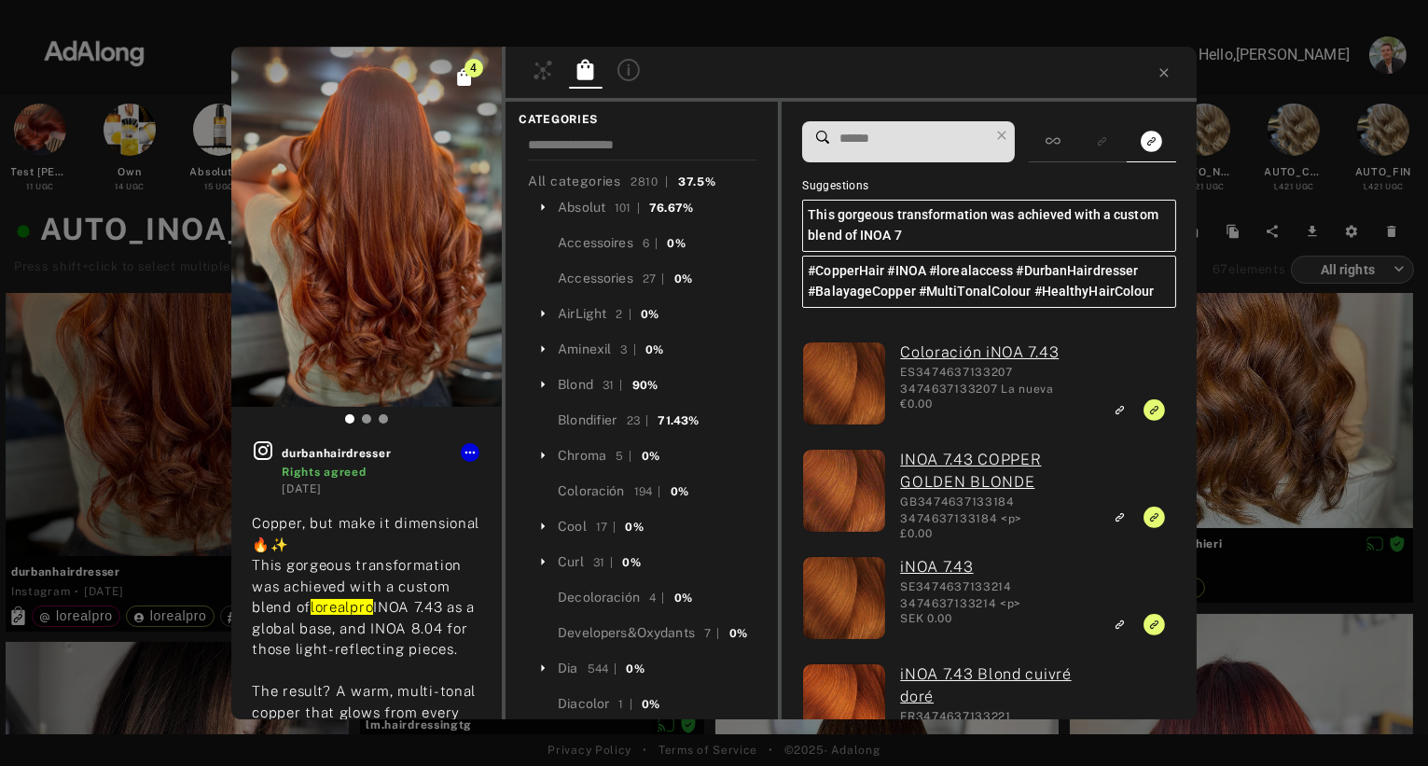
click at [1269, 395] on div "4 durbanhairdresser Rights agreed [DATE] Copper, but make it dimensional 🔥✨ Thi…" at bounding box center [714, 383] width 1428 height 766
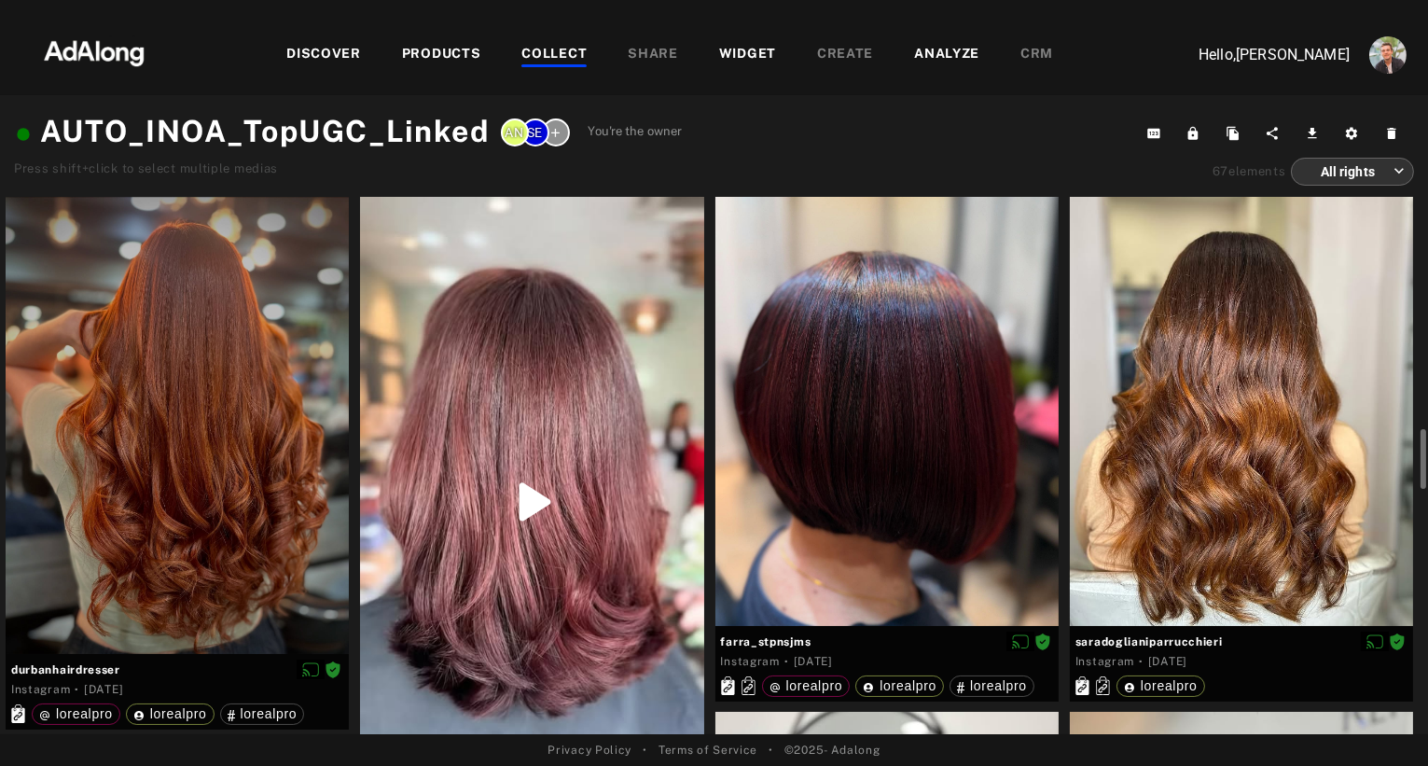
scroll to position [218, 0]
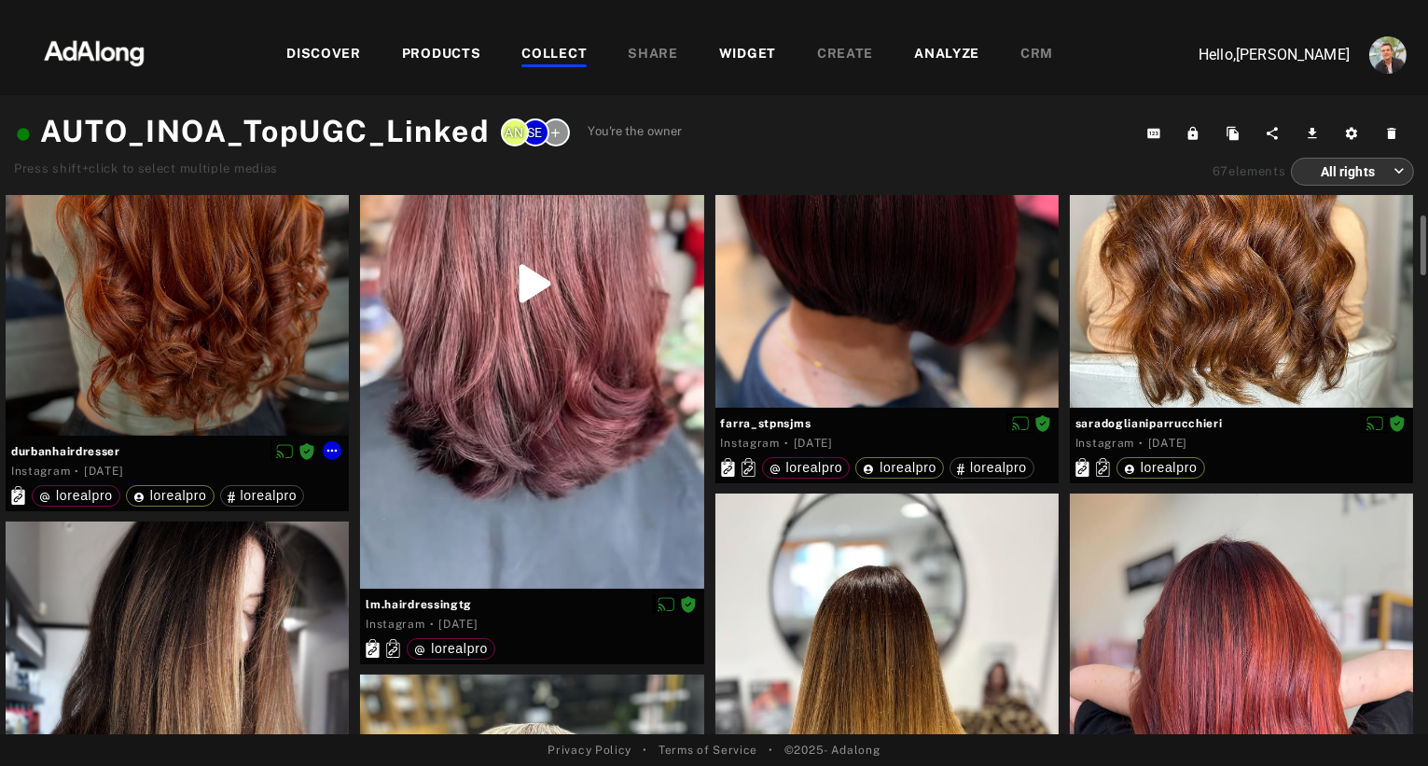
click at [226, 375] on div at bounding box center [177, 207] width 343 height 457
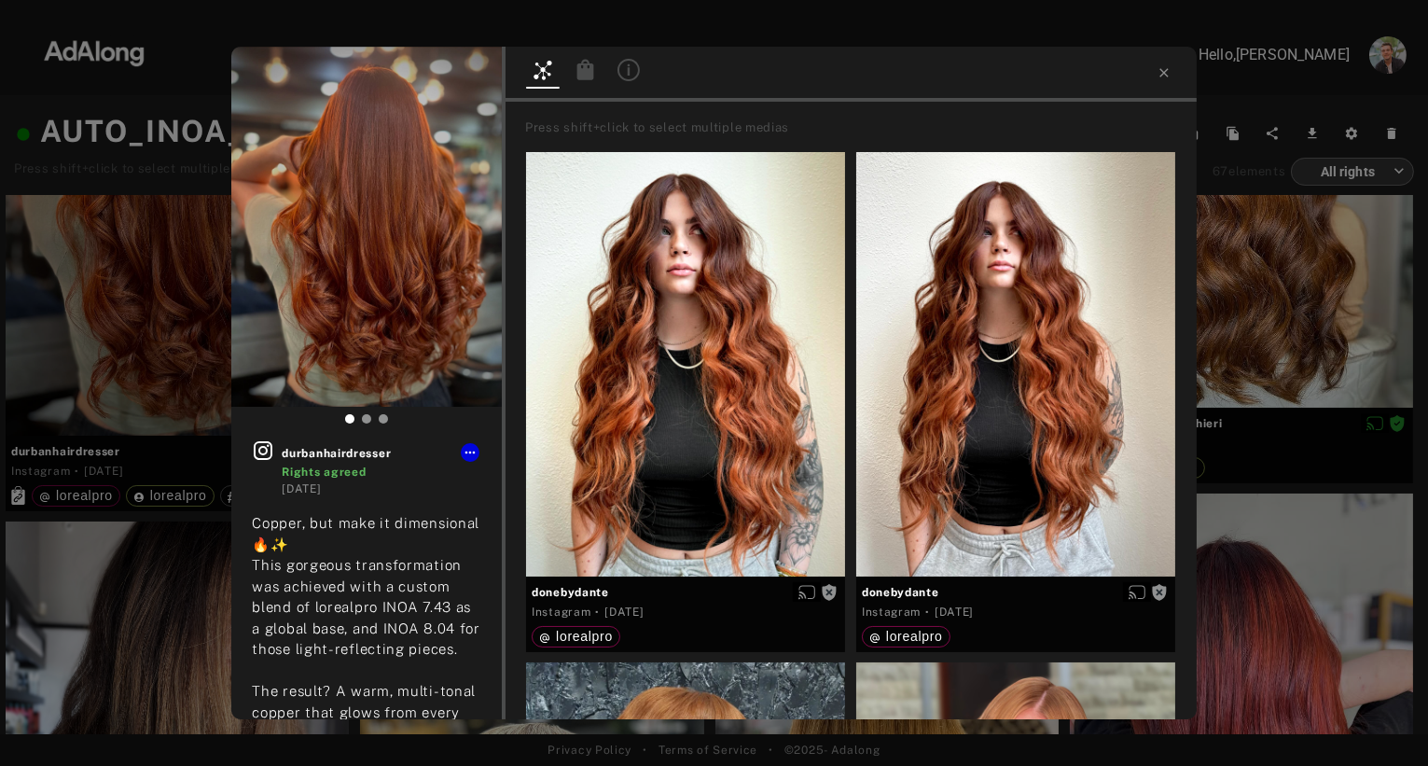
click at [588, 69] on icon at bounding box center [585, 69] width 17 height 21
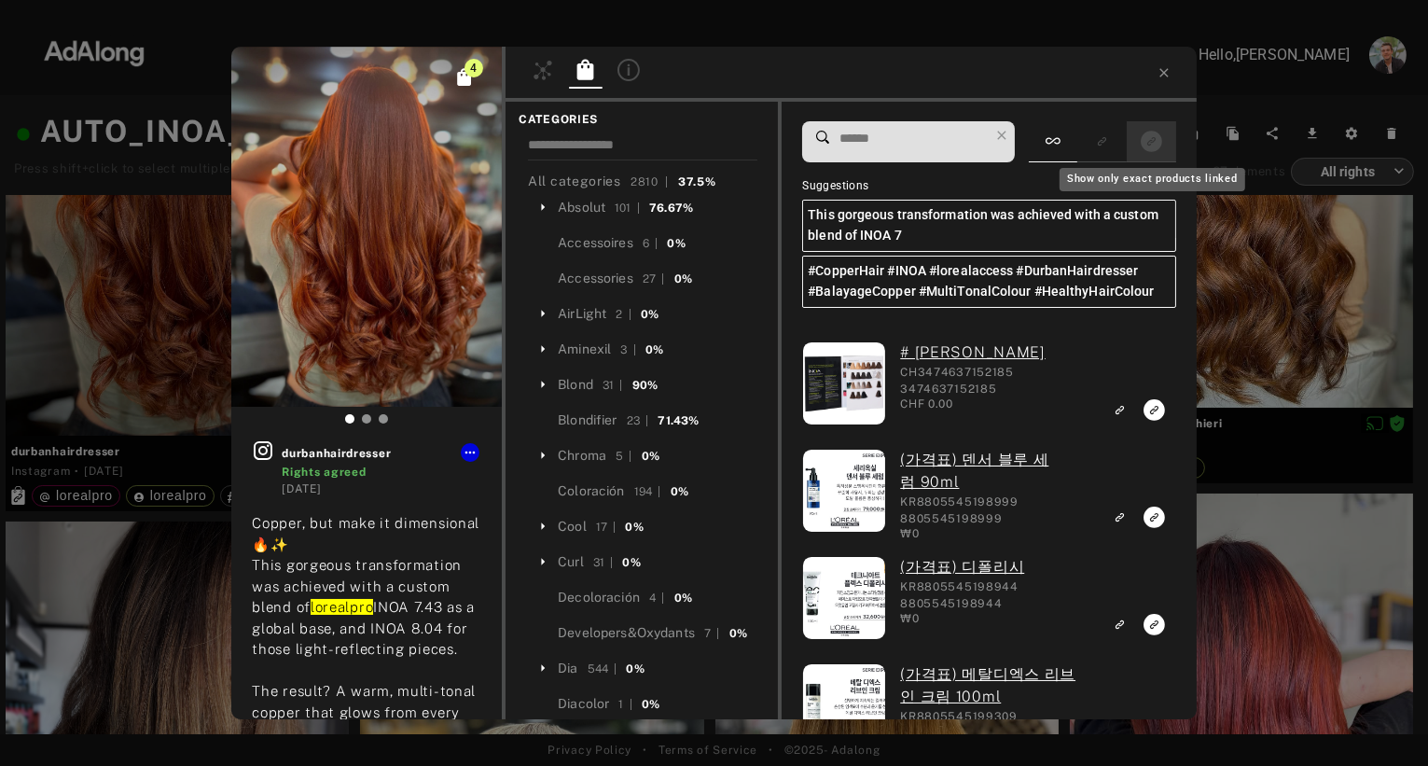
click at [1152, 137] on icon "Show only exact products linked" at bounding box center [1151, 141] width 21 height 21
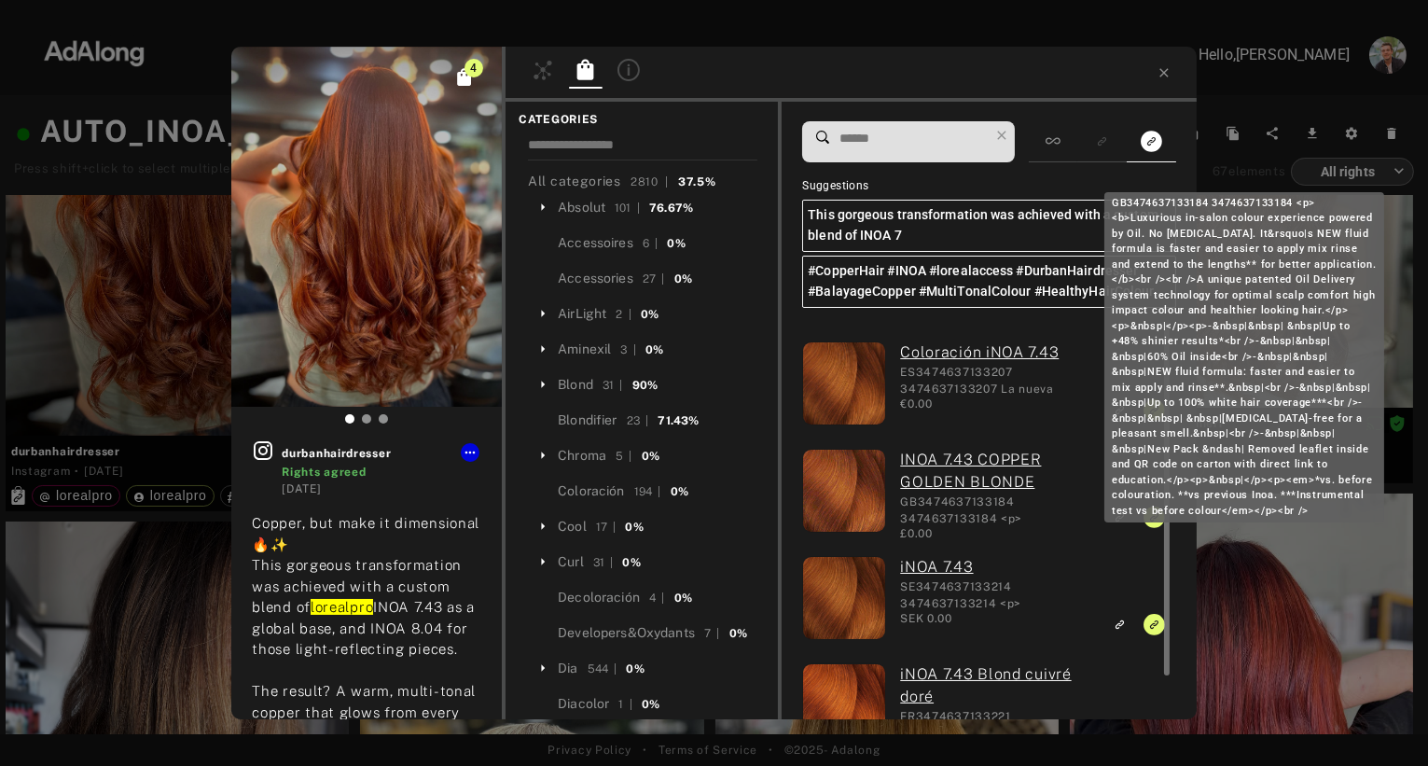
scroll to position [49, 0]
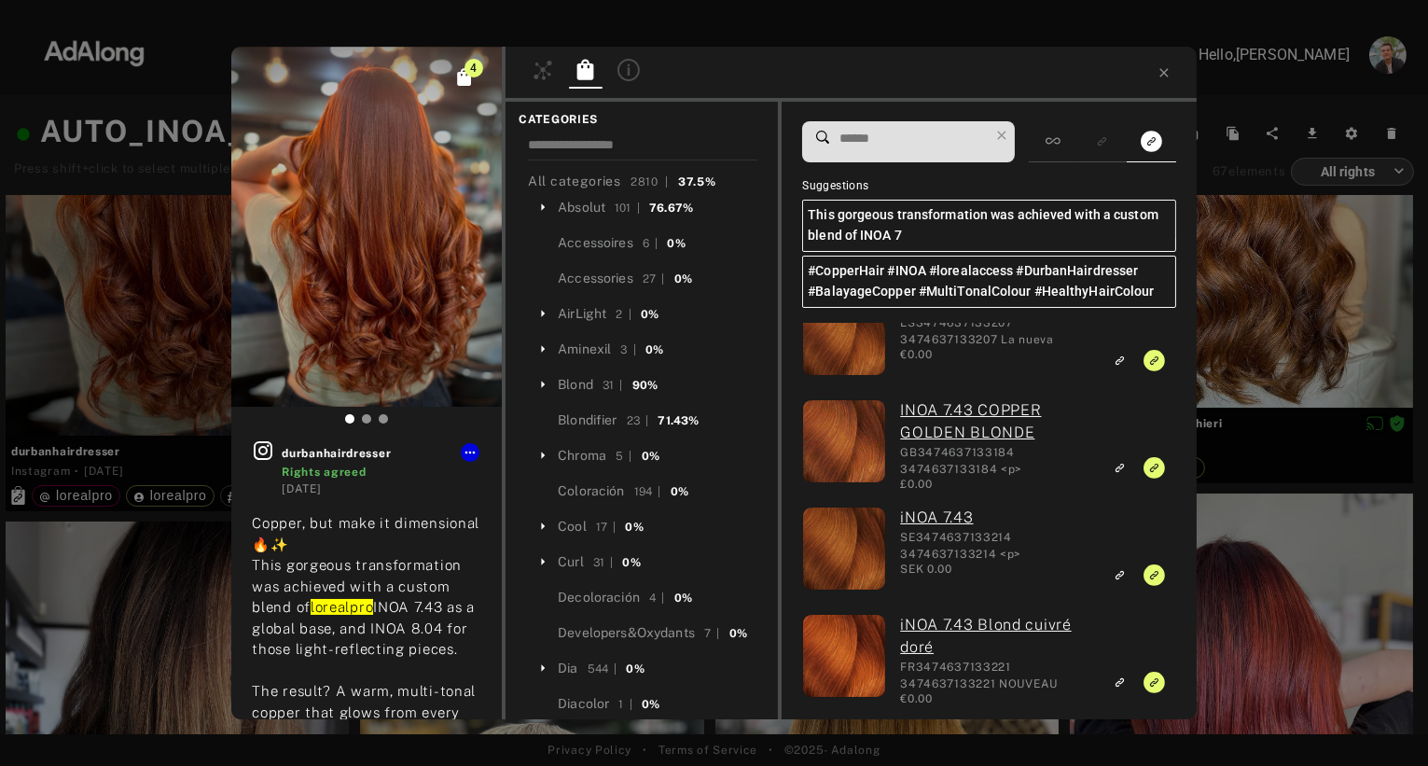
click at [1292, 638] on div "4 durbanhairdresser Rights agreed [DATE] Copper, but make it dimensional 🔥✨ Thi…" at bounding box center [714, 383] width 1428 height 766
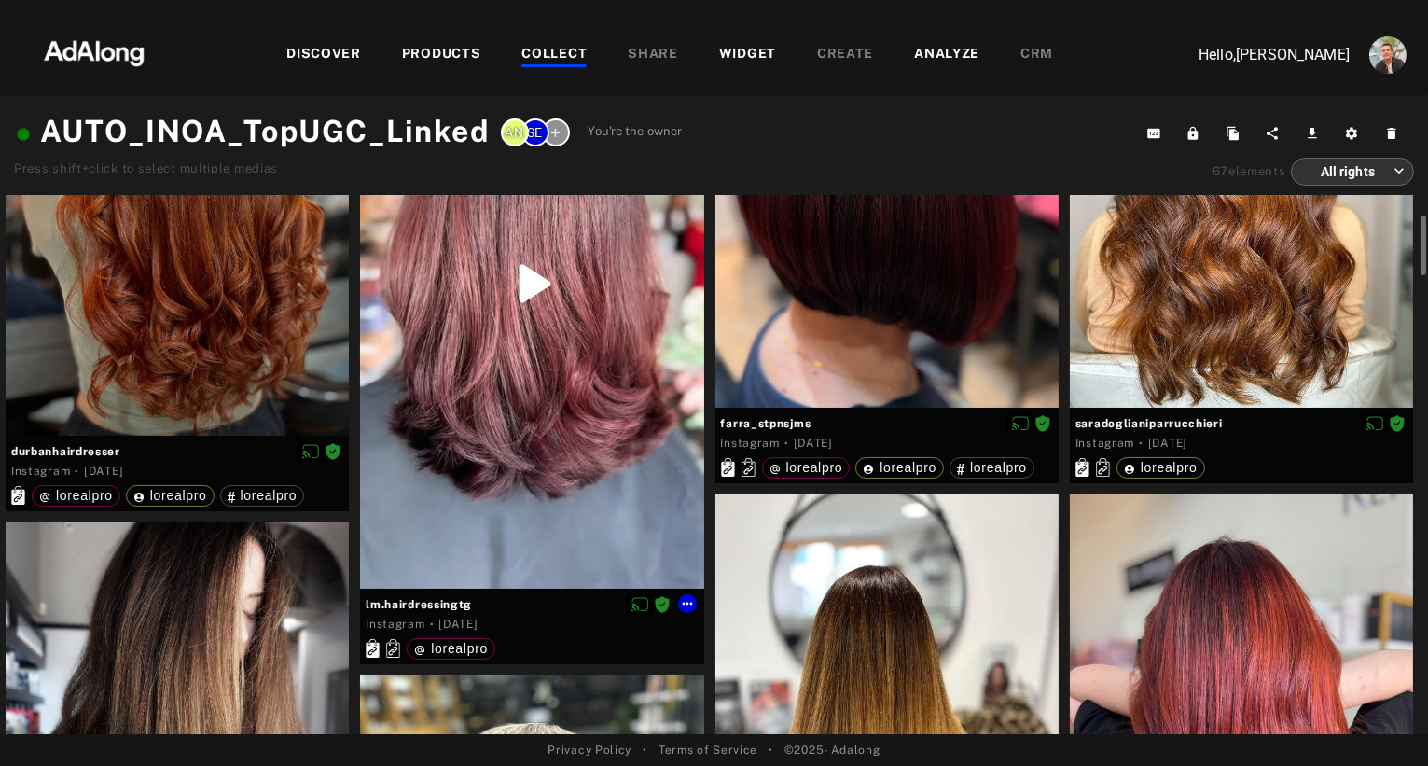
click at [554, 437] on div at bounding box center [531, 284] width 343 height 610
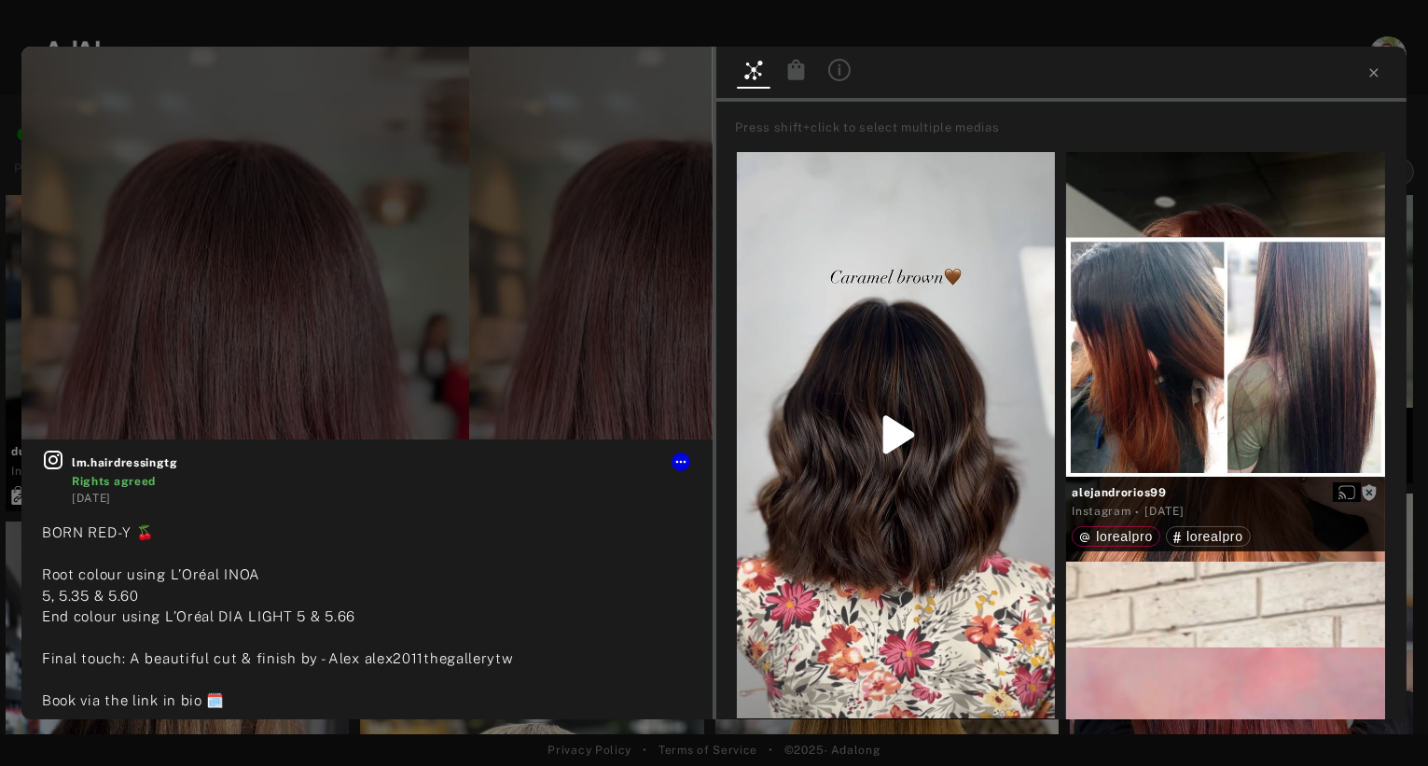
click at [789, 70] on icon at bounding box center [795, 69] width 17 height 21
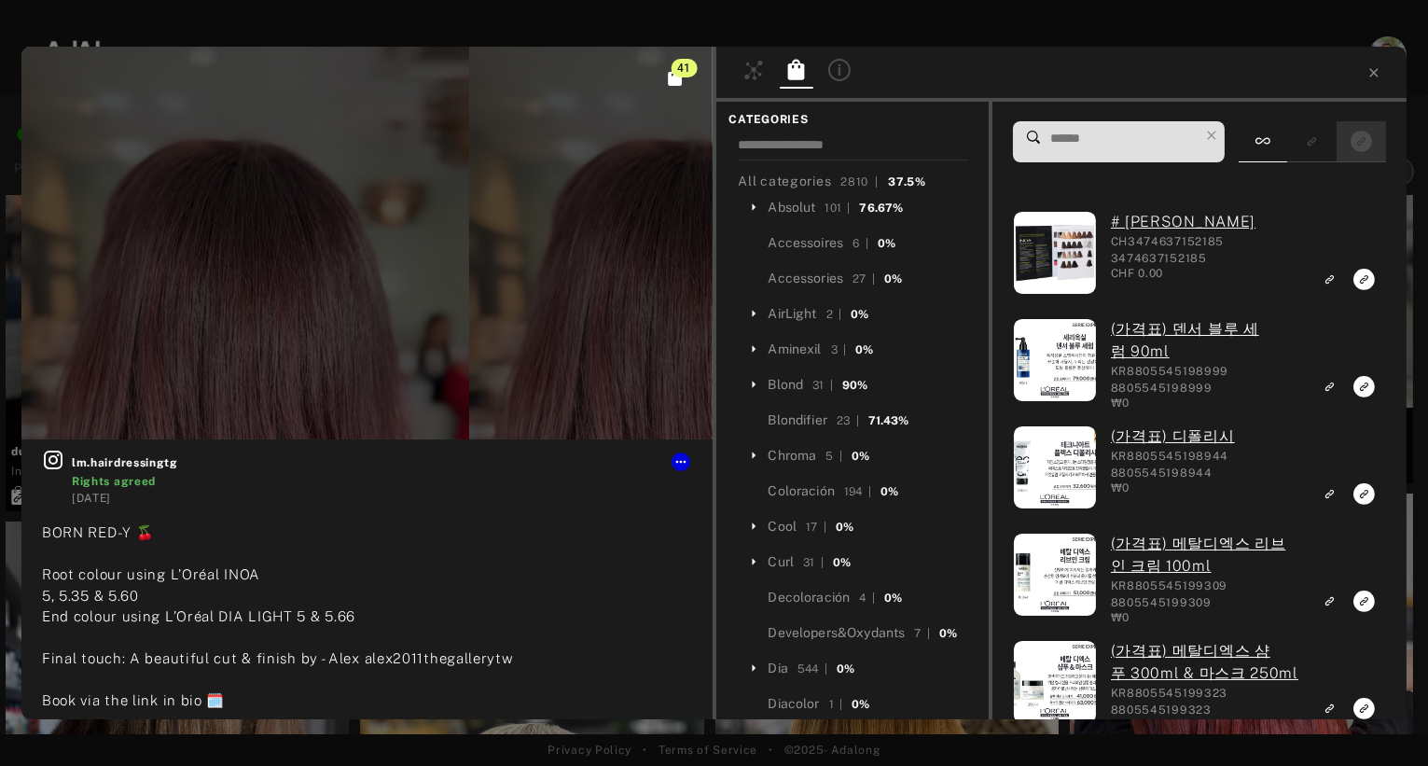
click at [1365, 142] on icon "Show only exact products linked" at bounding box center [1361, 141] width 21 height 21
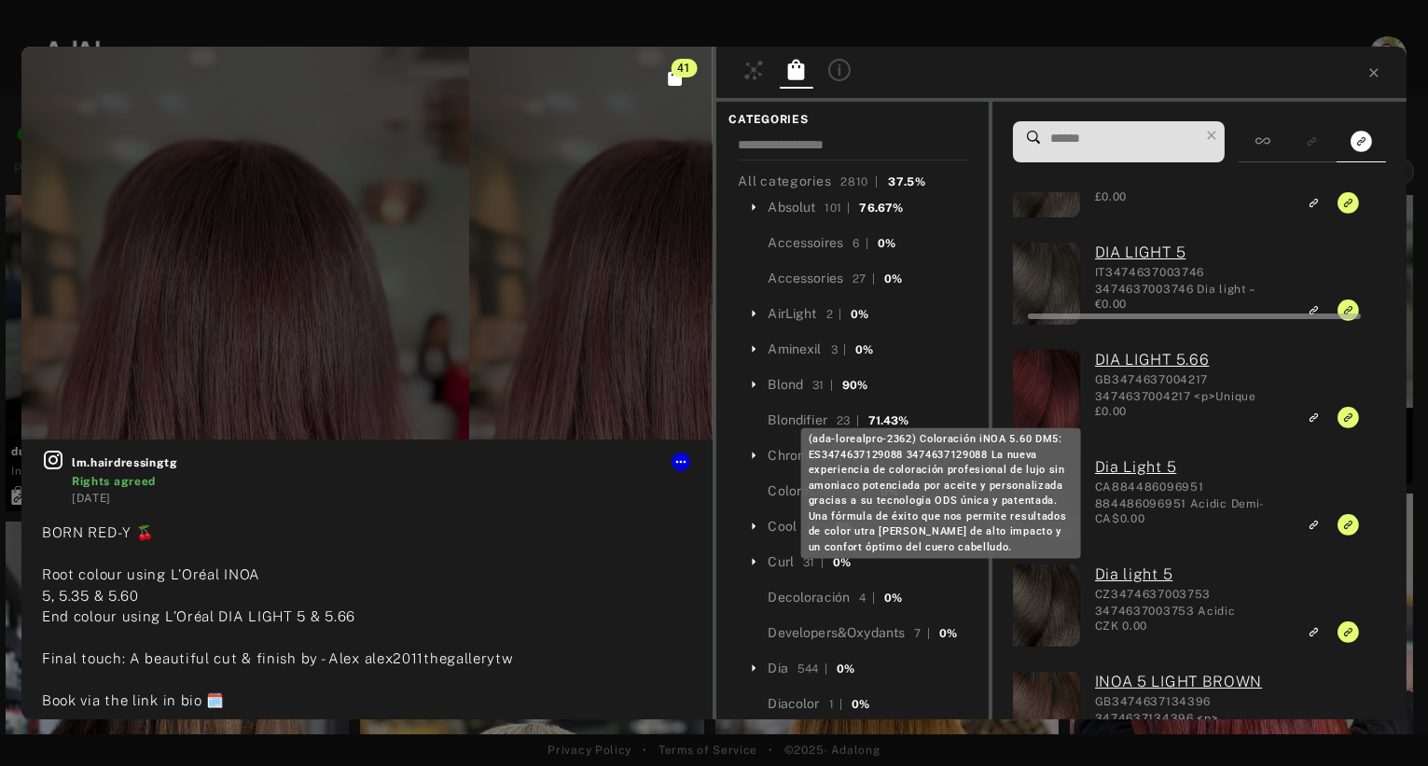
scroll to position [0, 16]
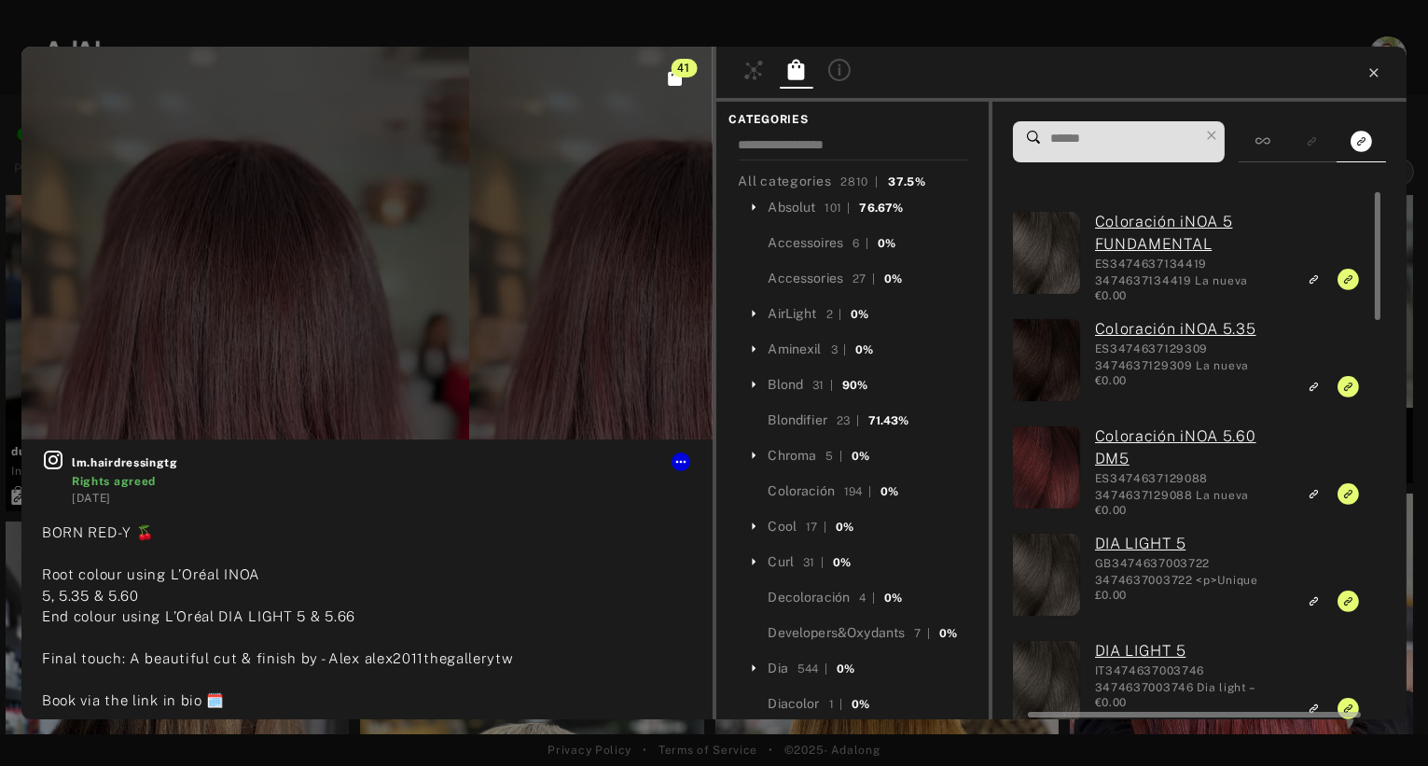
click at [1370, 75] on icon at bounding box center [1374, 72] width 15 height 15
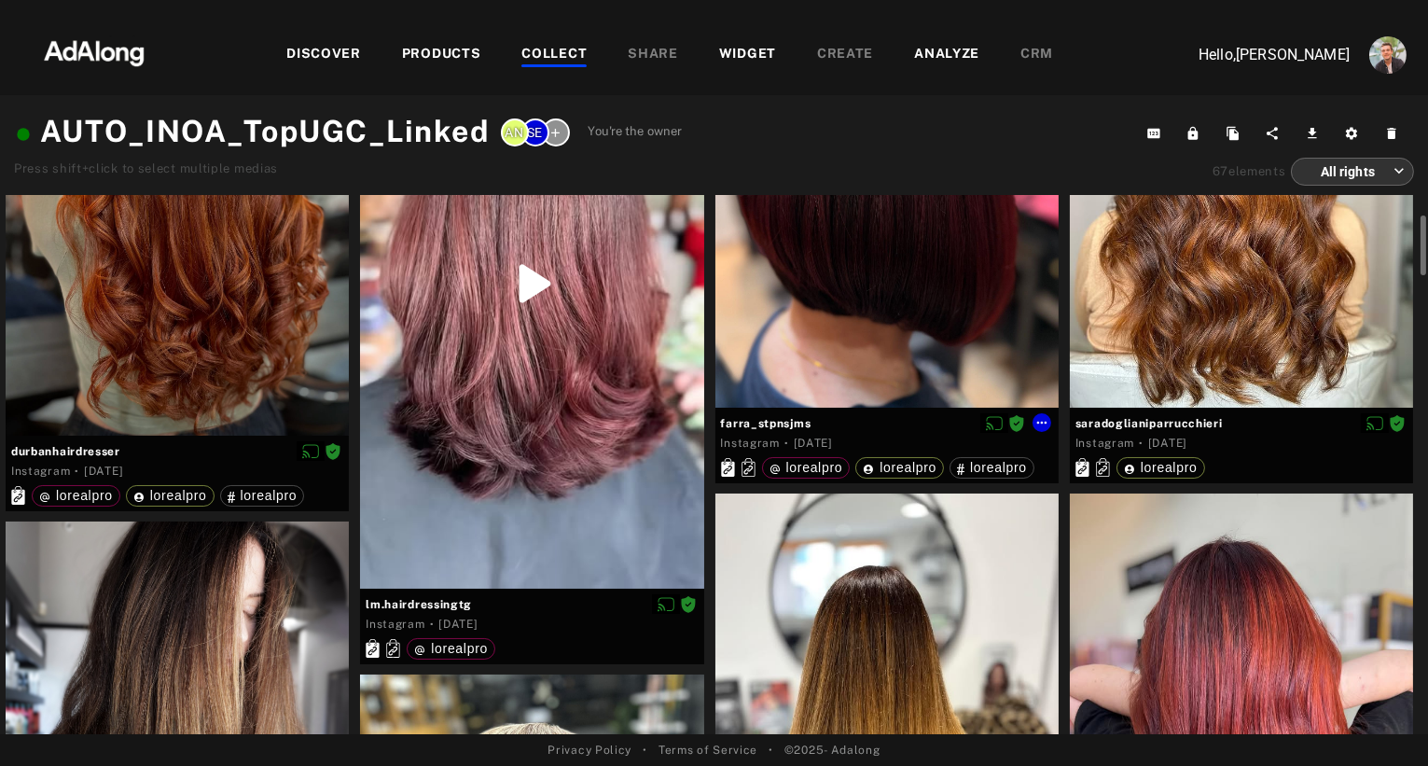
click at [897, 280] on div at bounding box center [886, 193] width 343 height 429
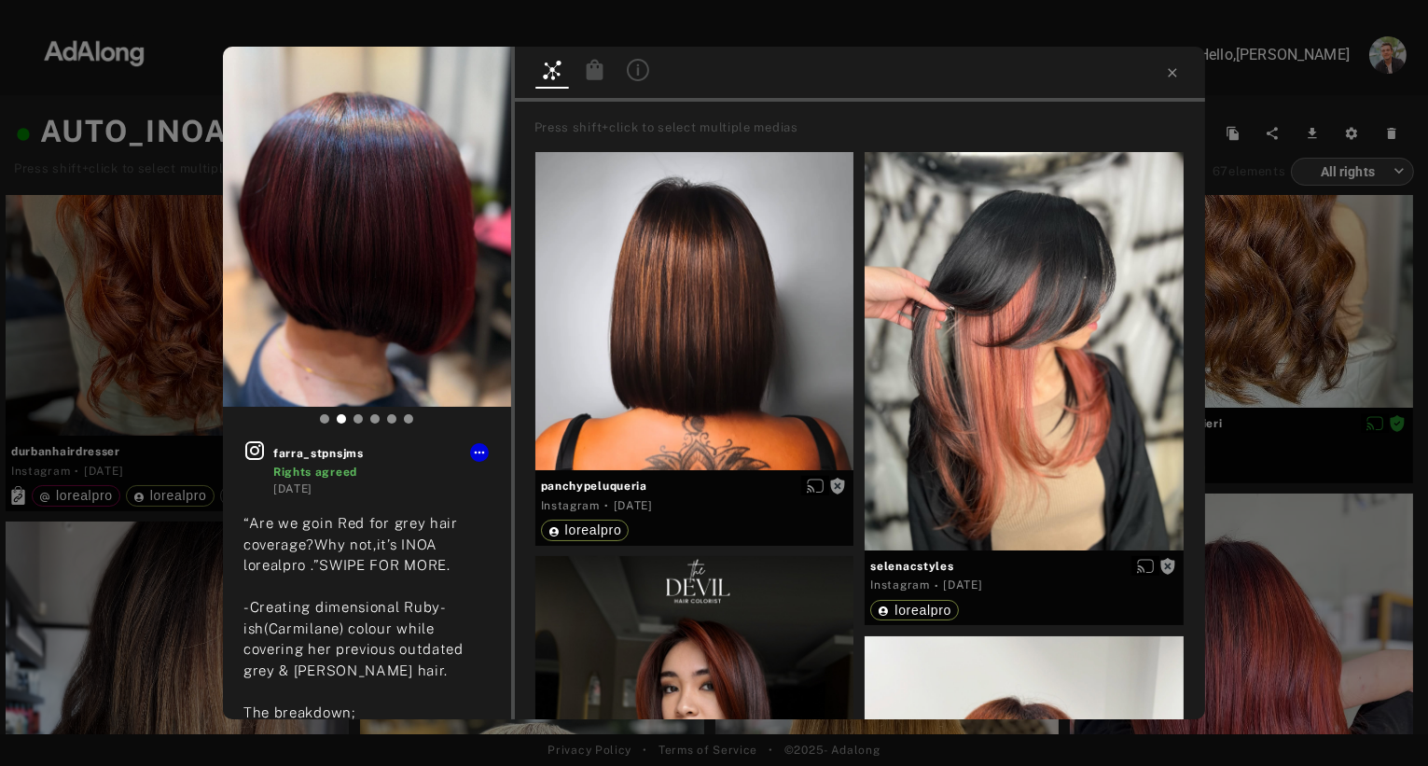
click at [590, 72] on icon at bounding box center [594, 69] width 17 height 21
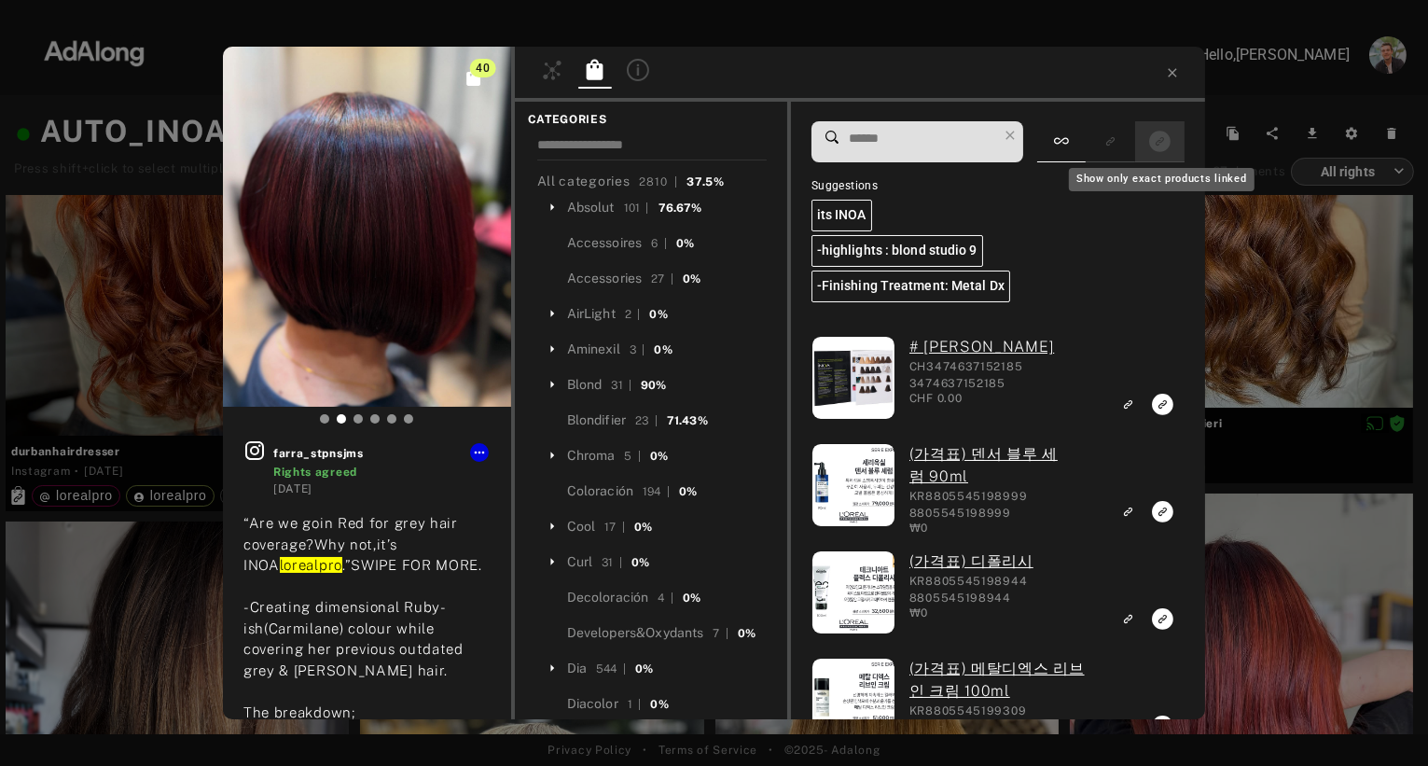
click at [1159, 139] on icon "Show only exact products linked" at bounding box center [1159, 141] width 21 height 21
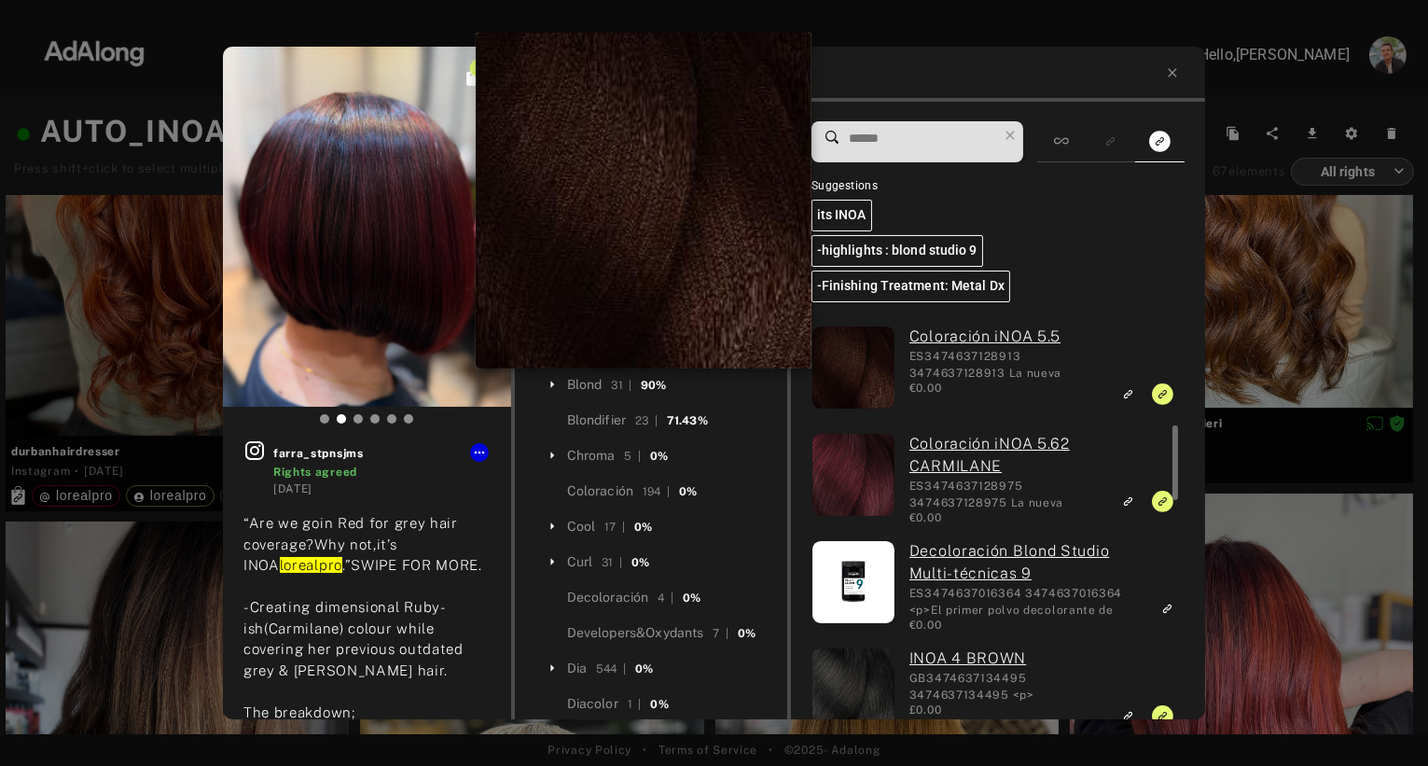
scroll to position [819, 0]
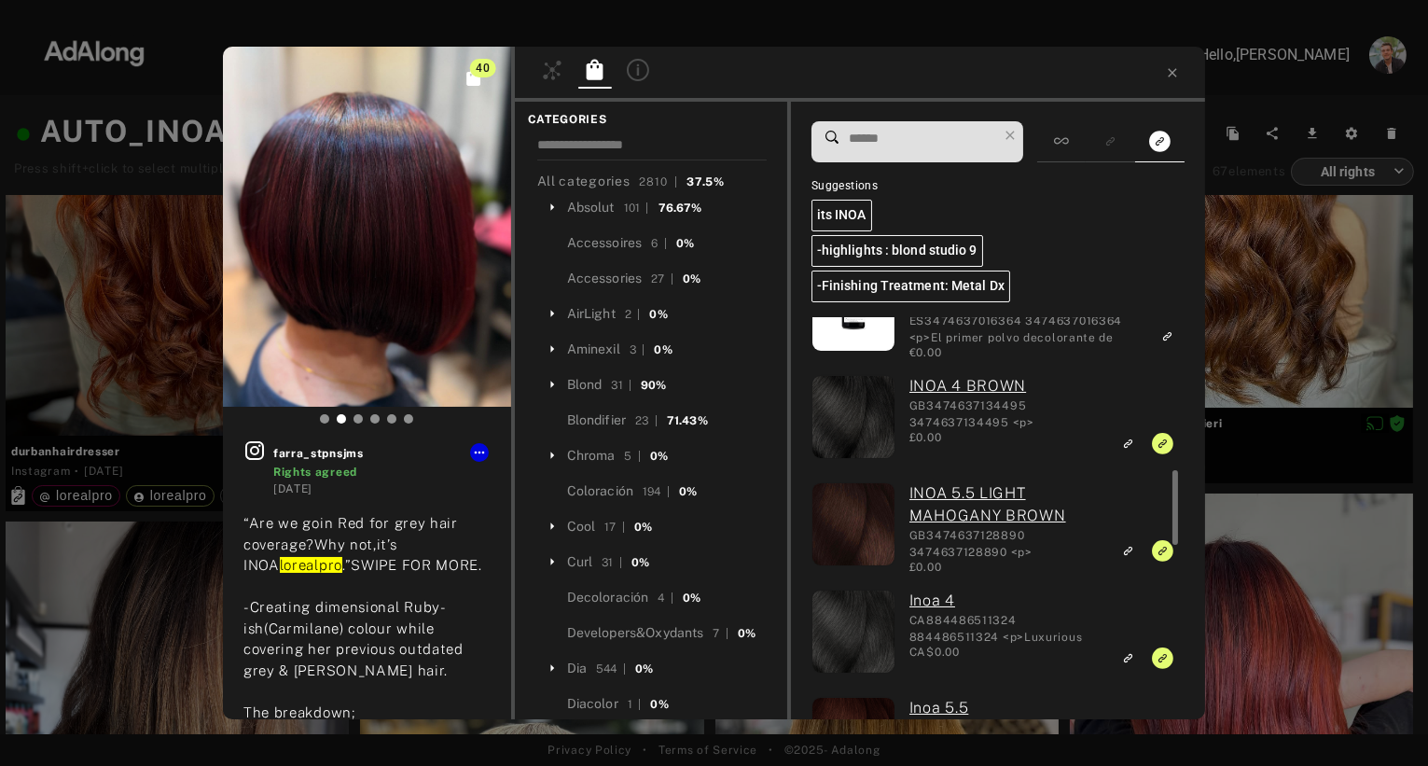
click at [1289, 315] on div "40 farra_stpnsjms Rights agreed [DATE] “Are we goin Red for grey hair coverage?…" at bounding box center [714, 383] width 1428 height 766
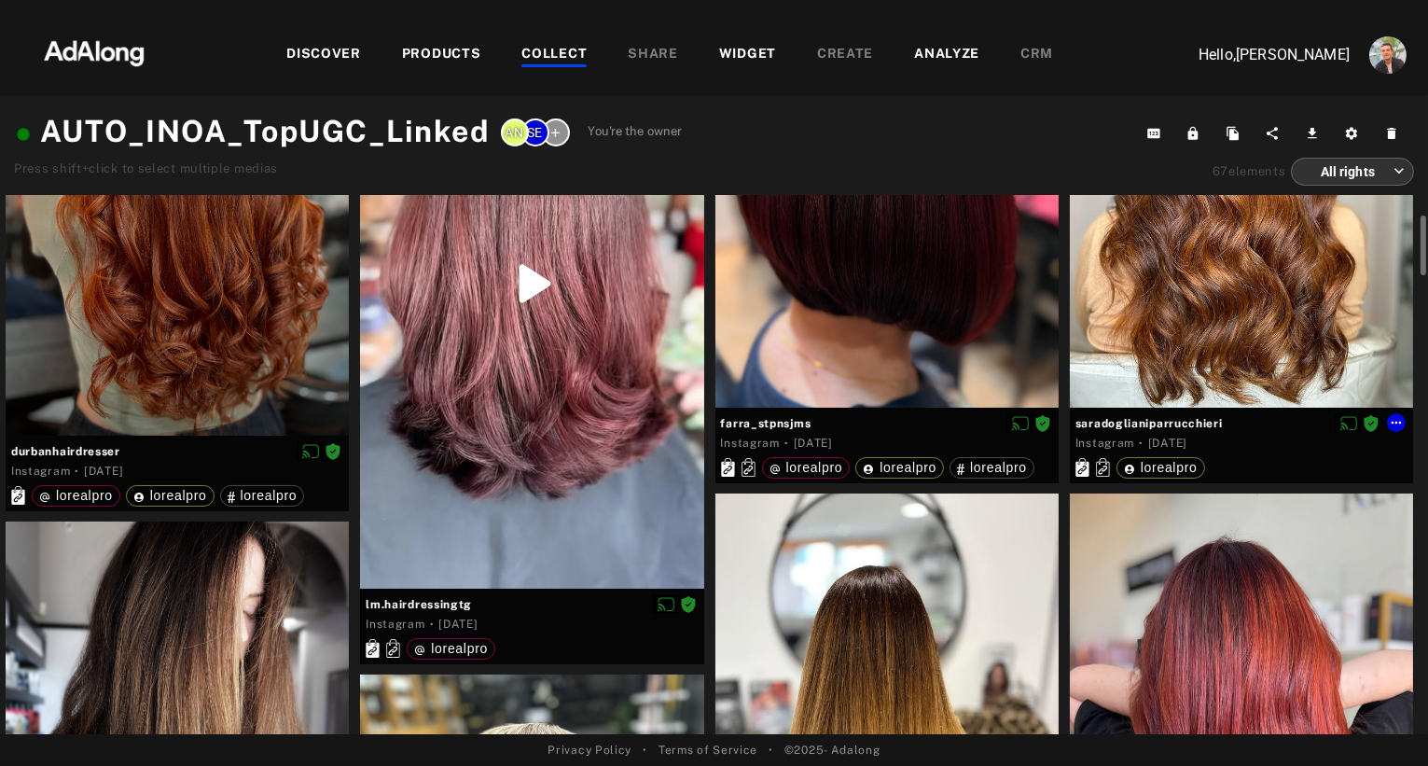
click at [1188, 360] on div at bounding box center [1241, 193] width 343 height 429
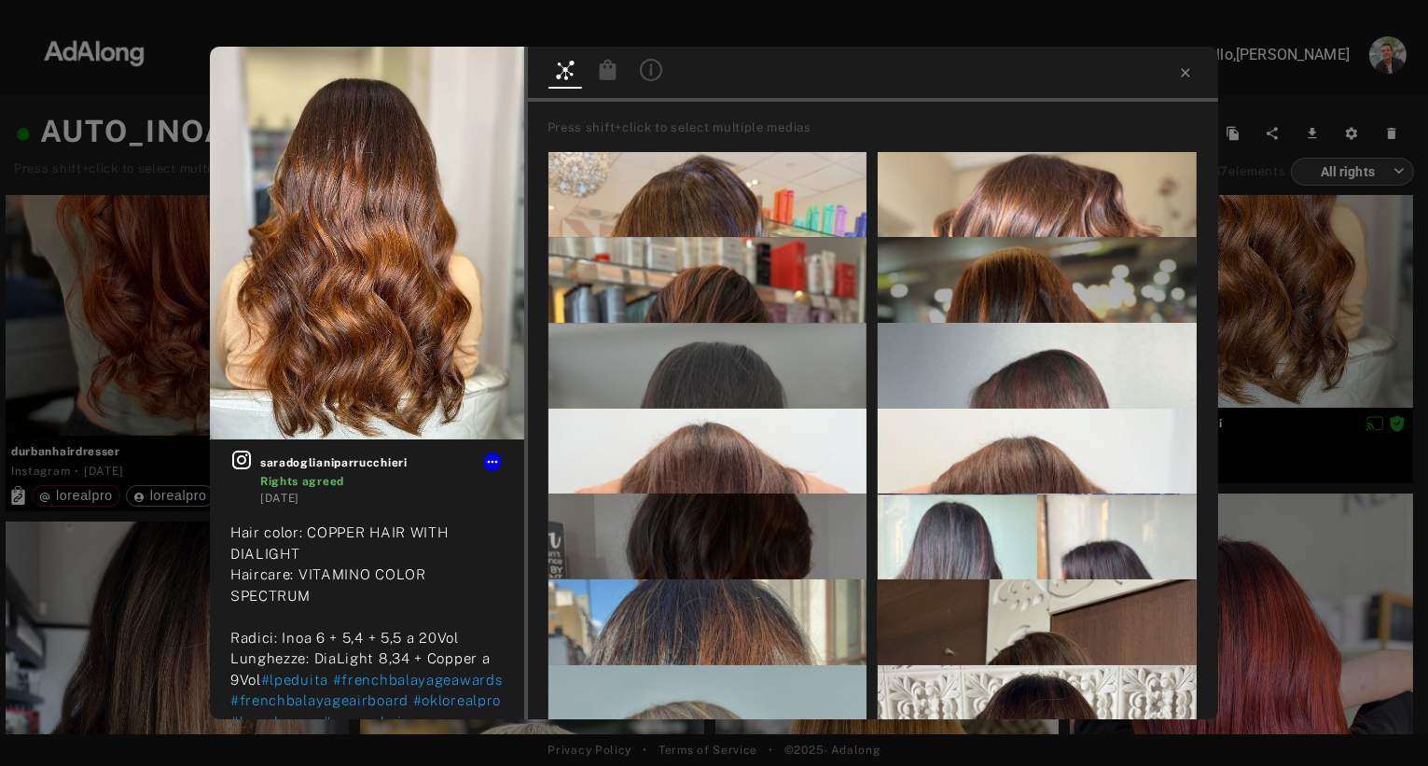
click at [609, 74] on icon at bounding box center [607, 69] width 17 height 21
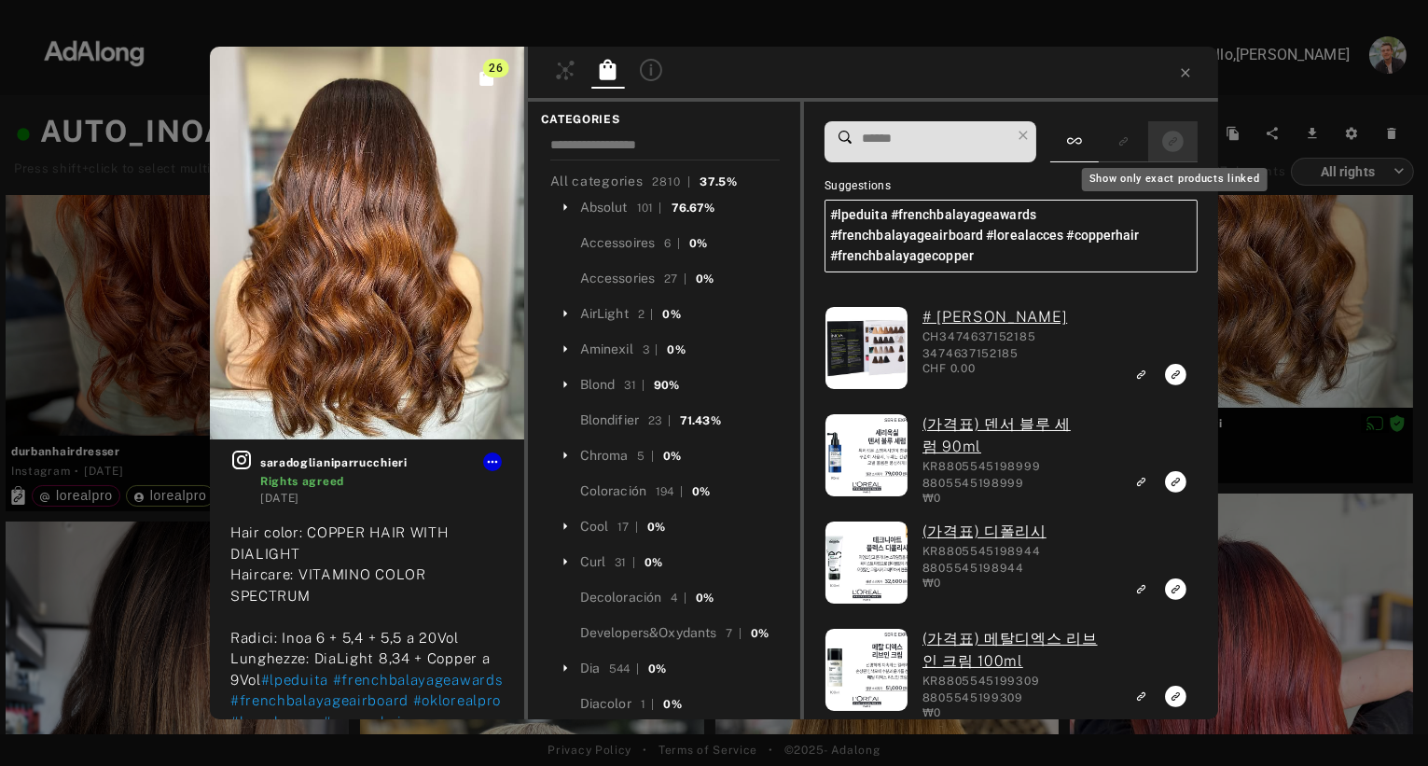
click at [1180, 141] on icon "Show only exact products linked" at bounding box center [1172, 141] width 21 height 21
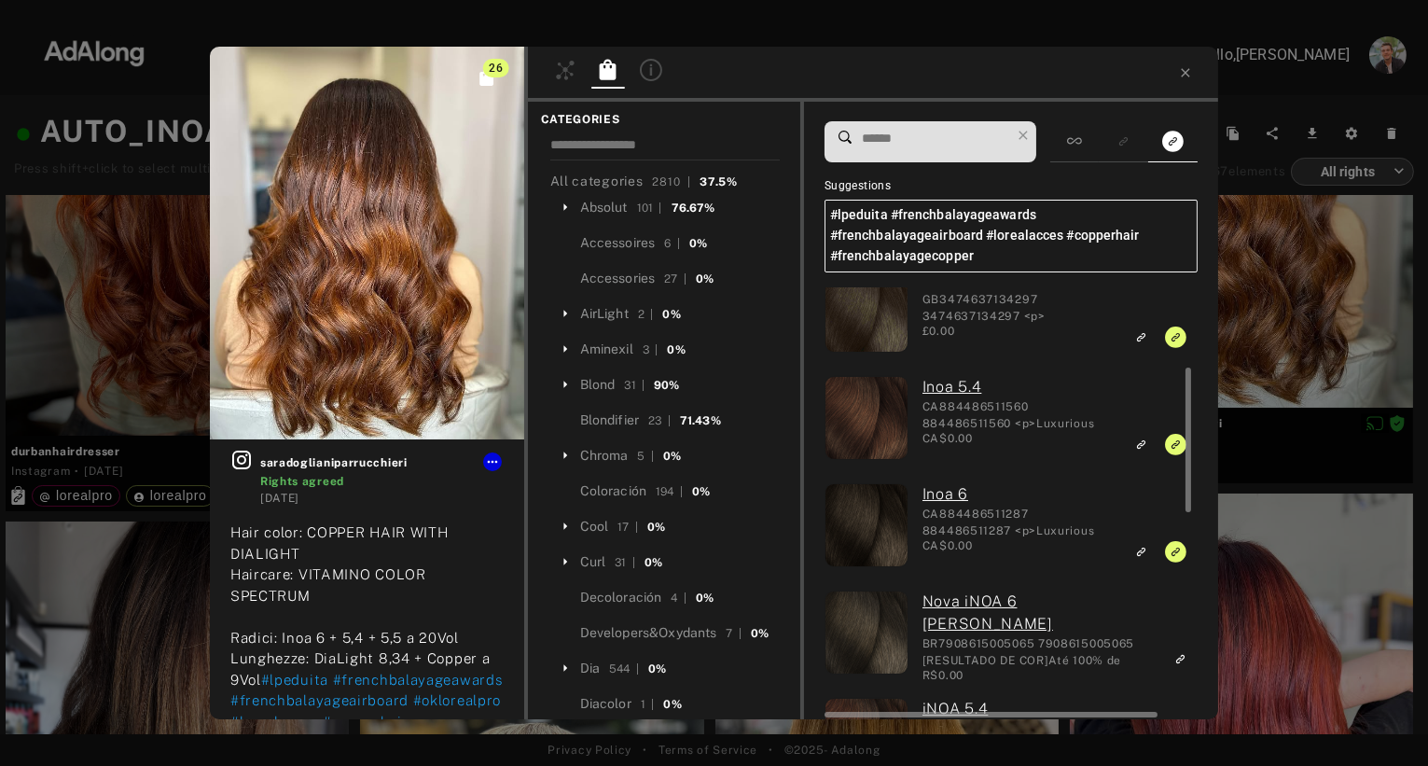
scroll to position [255, 0]
click at [1300, 337] on div "26 saradoglianiparrucchieri Rights agreed [DATE] Hair color: COPPER HAIR WITH D…" at bounding box center [714, 383] width 1428 height 766
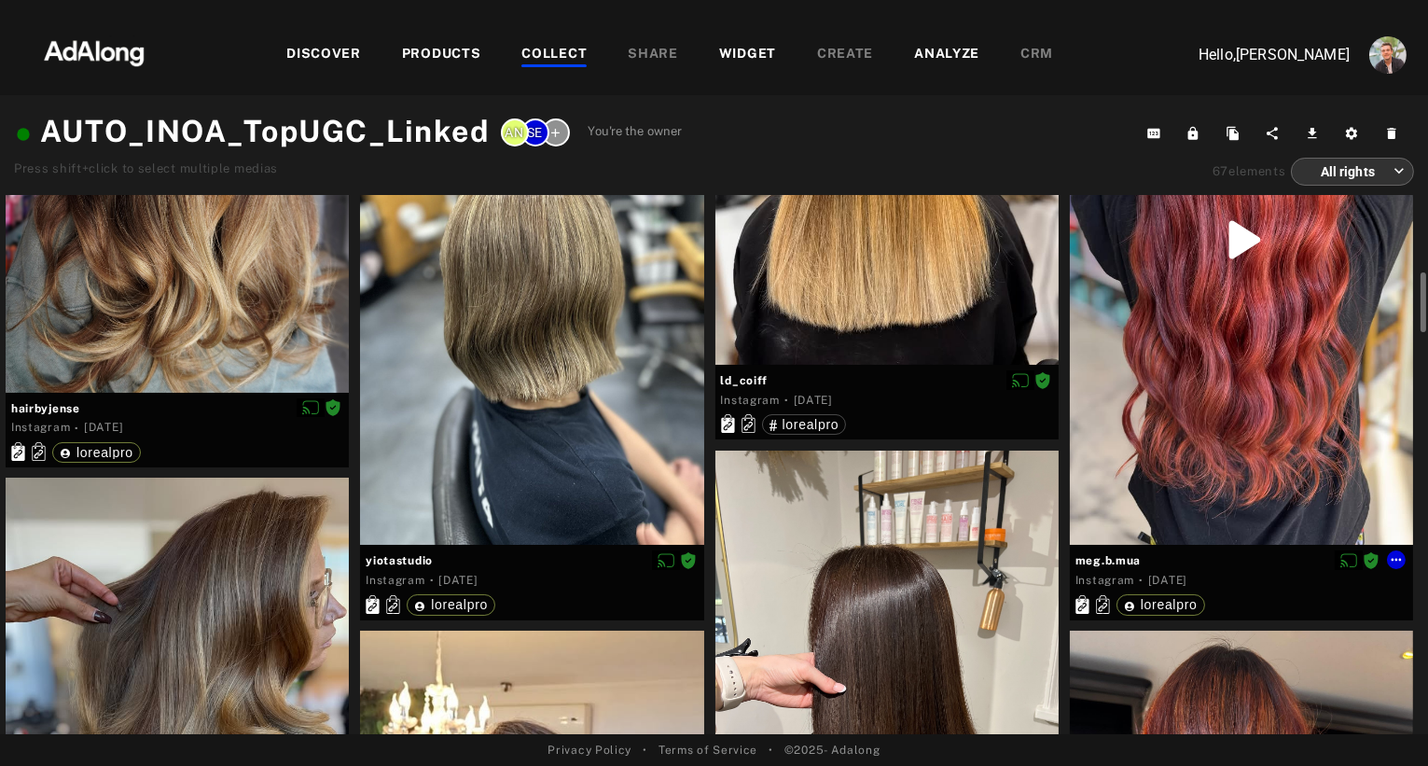
scroll to position [781, 0]
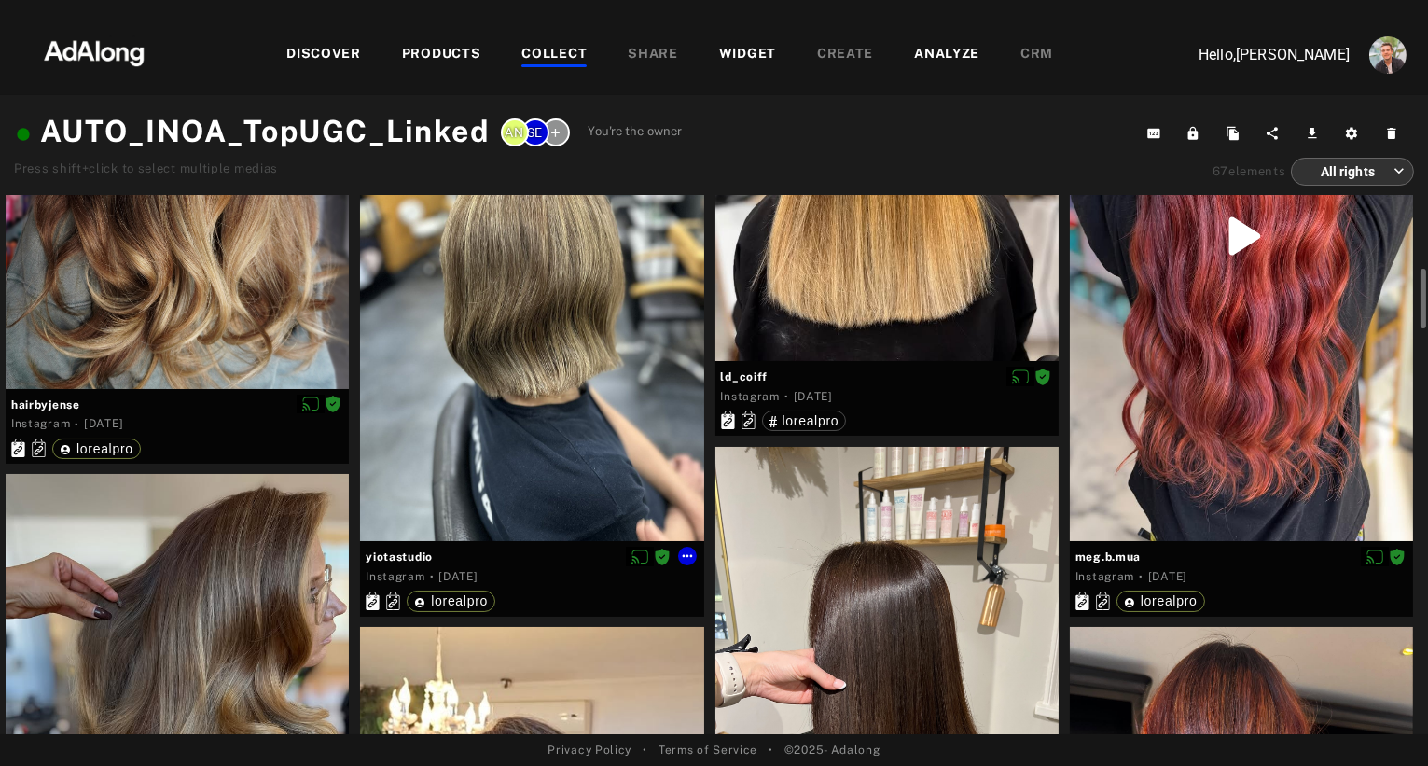
click at [540, 440] on div at bounding box center [531, 326] width 343 height 429
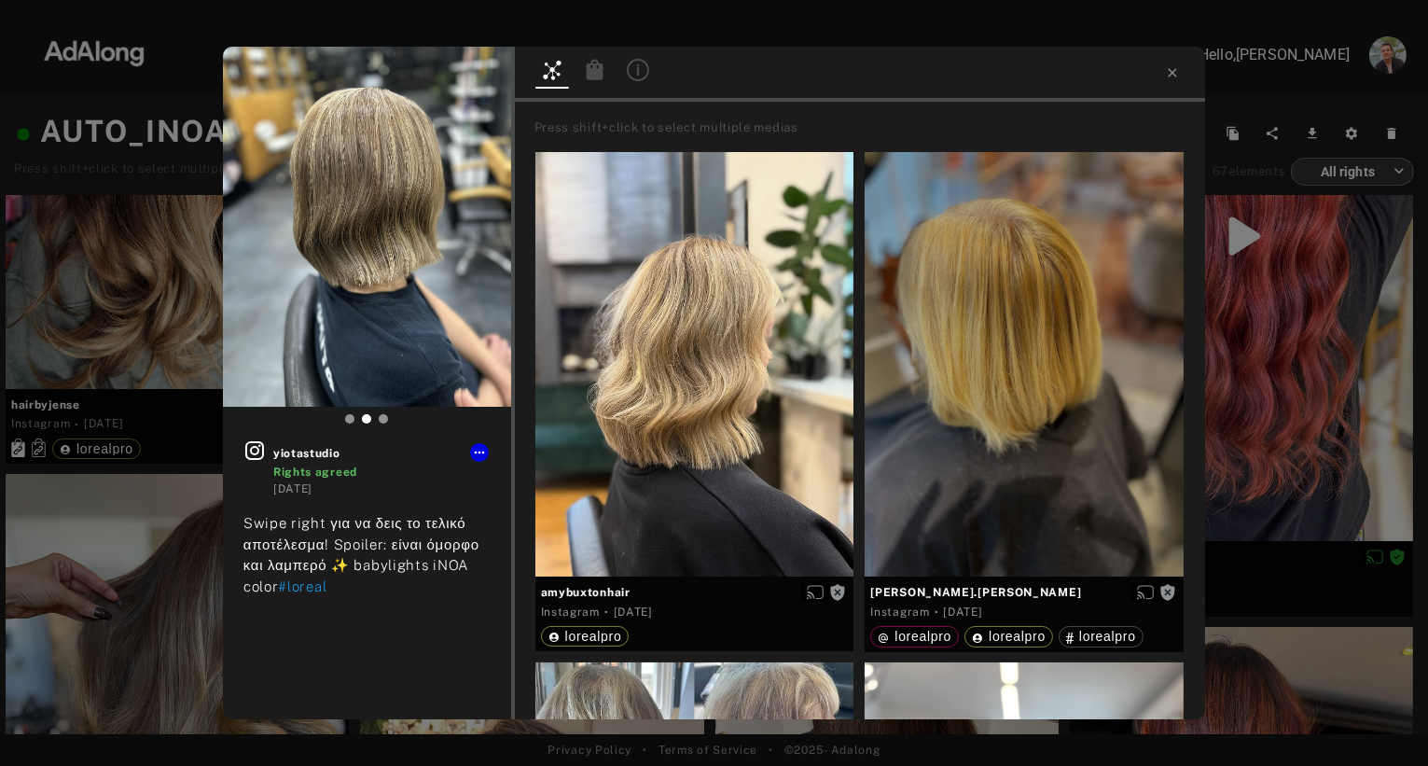
click at [587, 78] on icon at bounding box center [594, 69] width 17 height 21
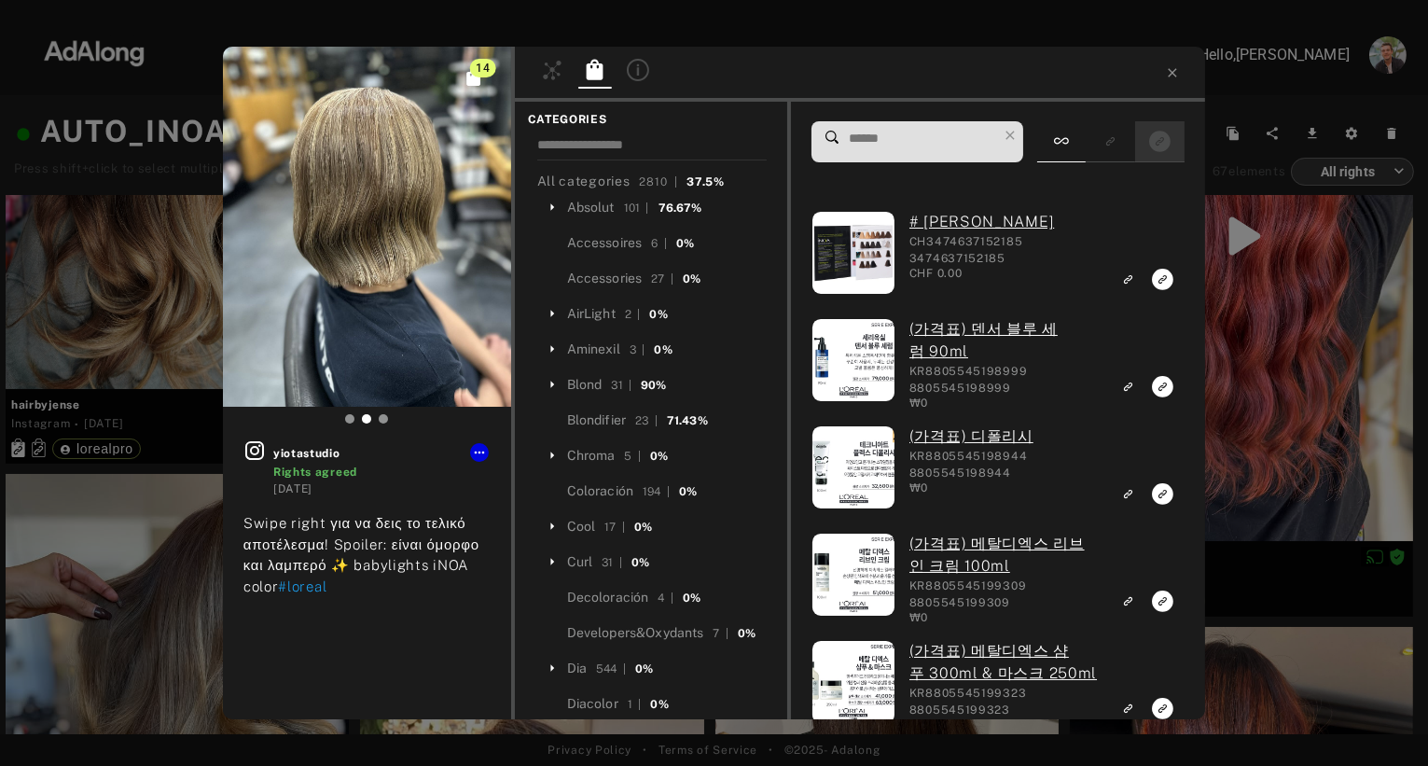
click at [1161, 142] on rect "Show only exact products linked" at bounding box center [1159, 141] width 23 height 23
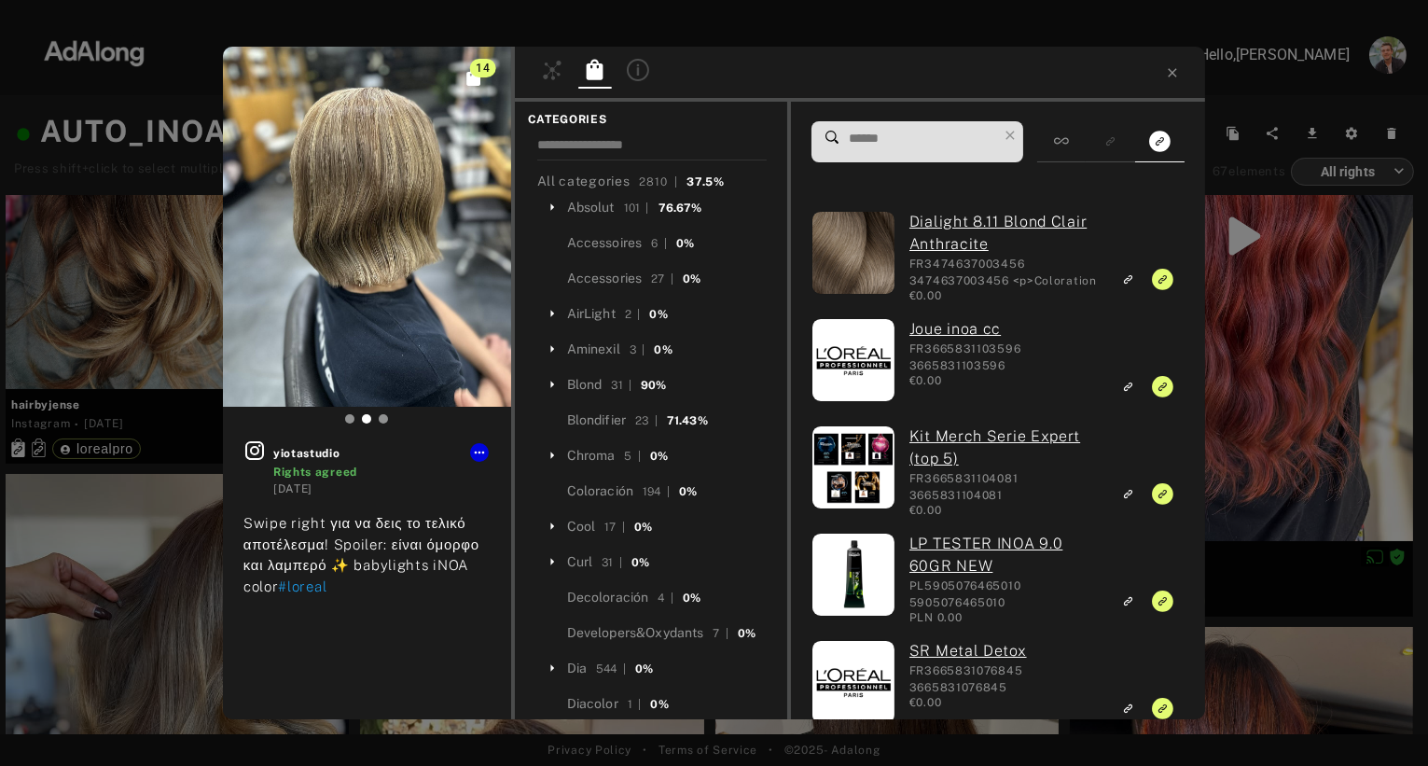
click at [1250, 442] on div "14 yiotastudio Rights agreed [DATE] Swipe right για να δεις το τελικό αποτέλεσμ…" at bounding box center [714, 383] width 1428 height 766
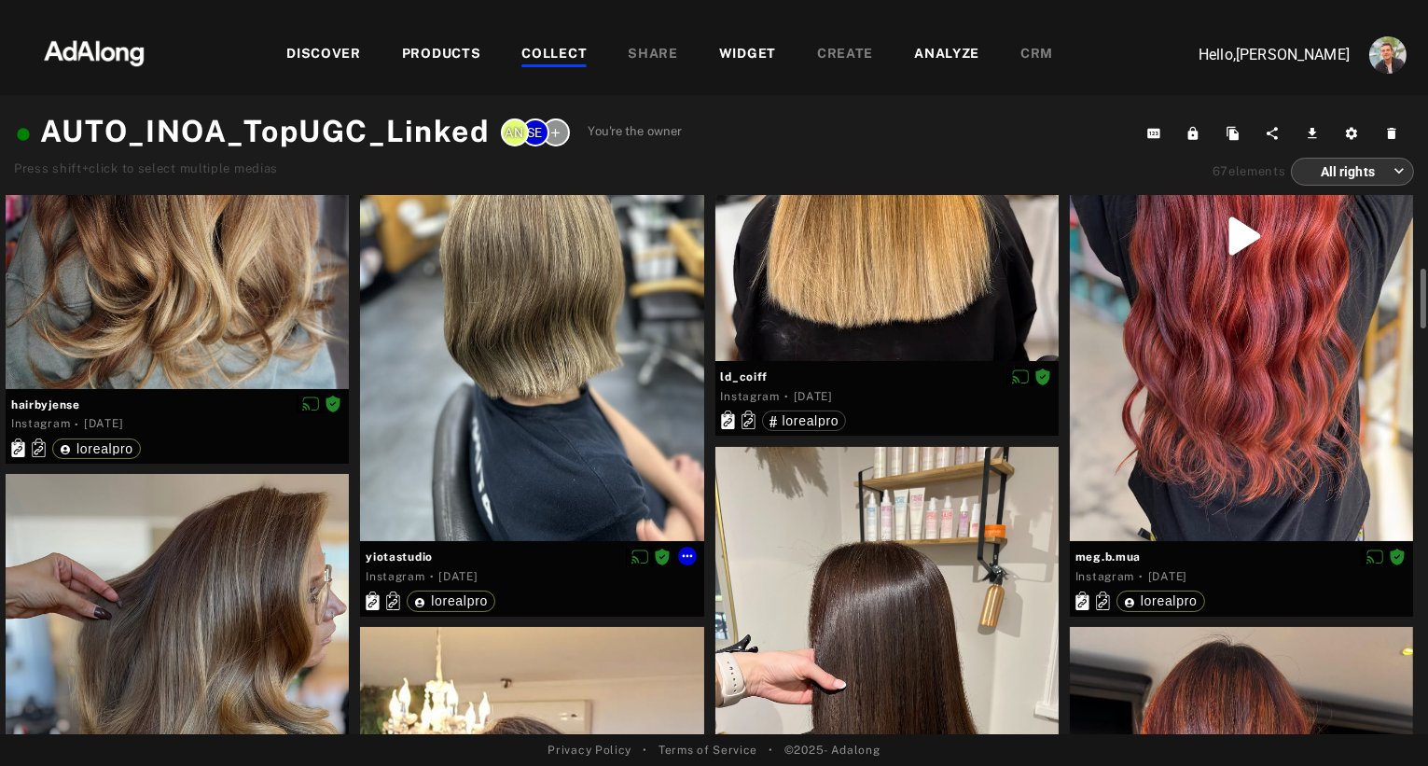
click at [561, 378] on div at bounding box center [531, 326] width 343 height 429
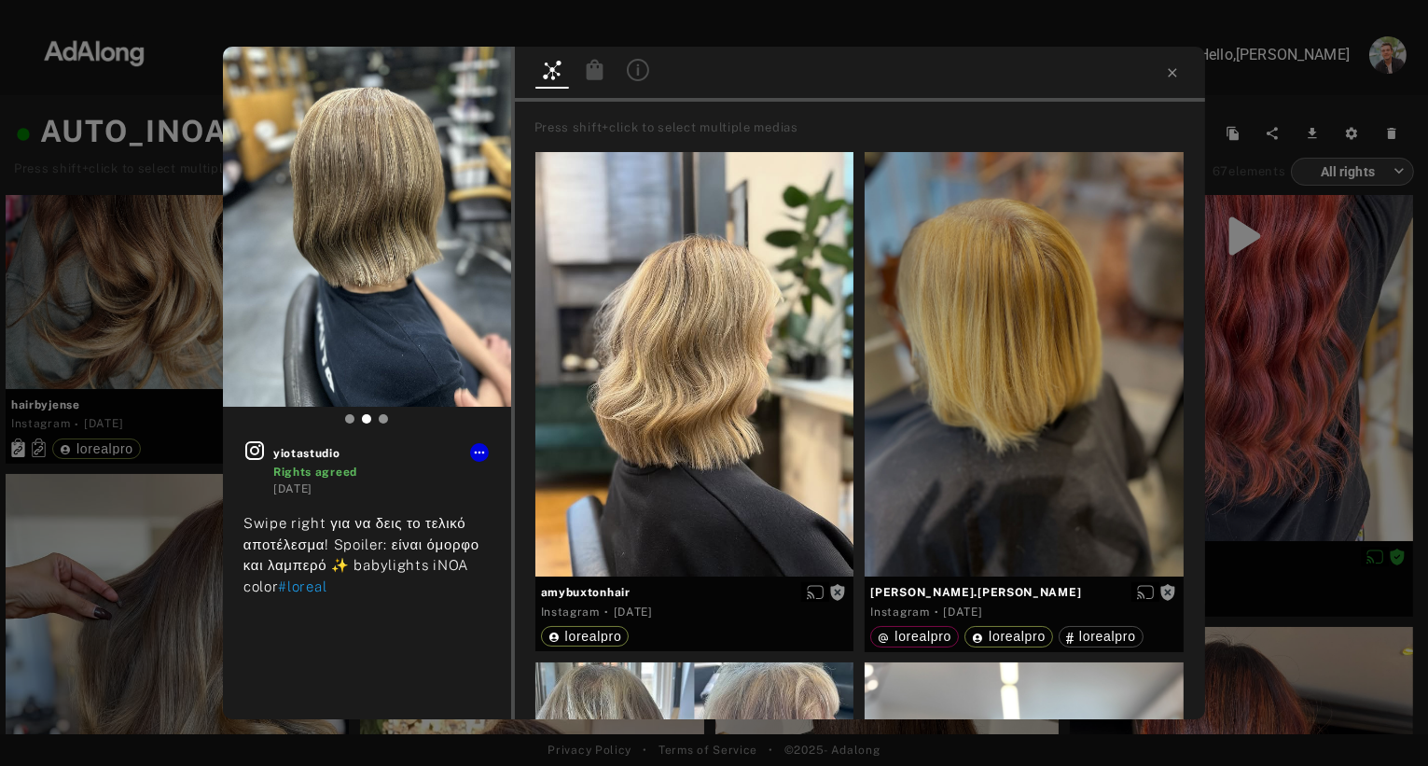
click at [595, 78] on icon at bounding box center [594, 69] width 17 height 21
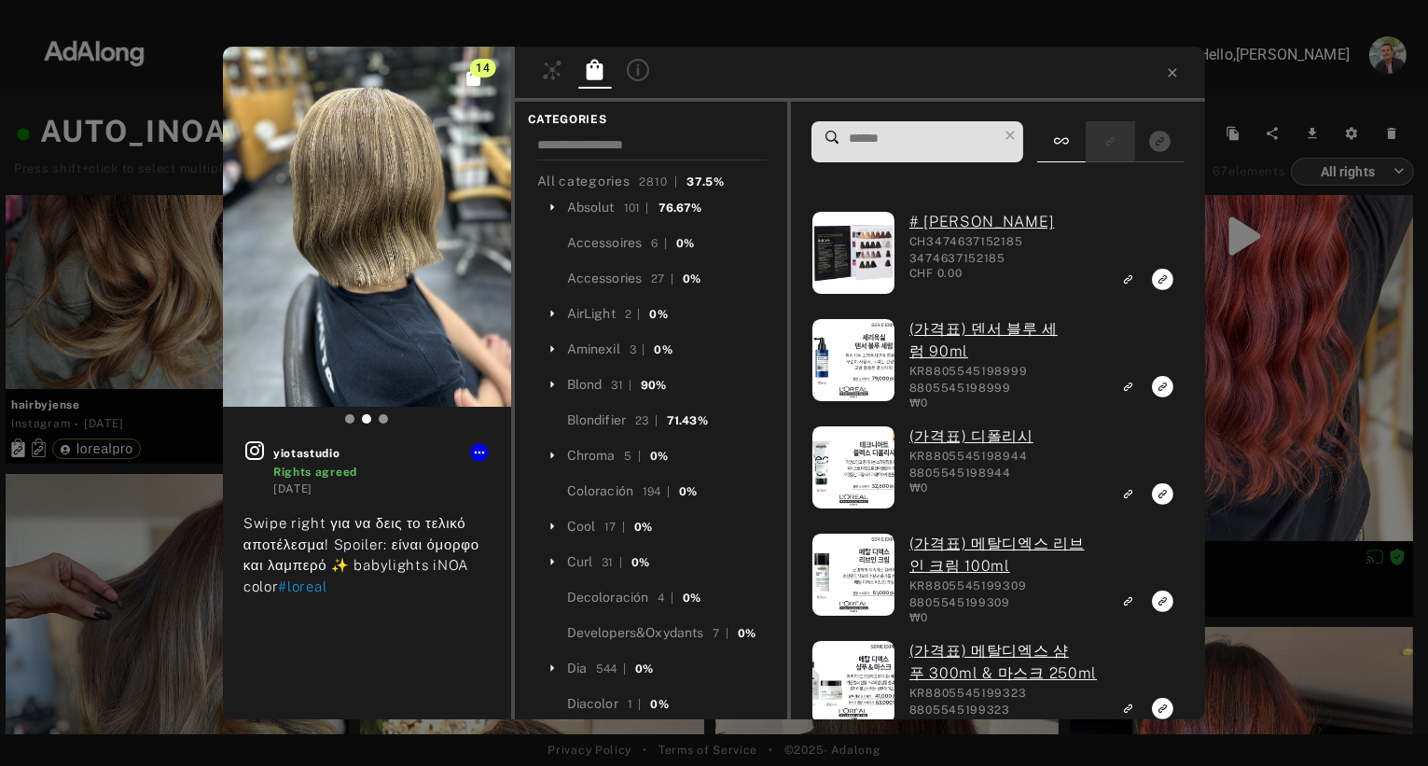
click at [1099, 150] on rect "Show only similar products linked" at bounding box center [1110, 141] width 23 height 23
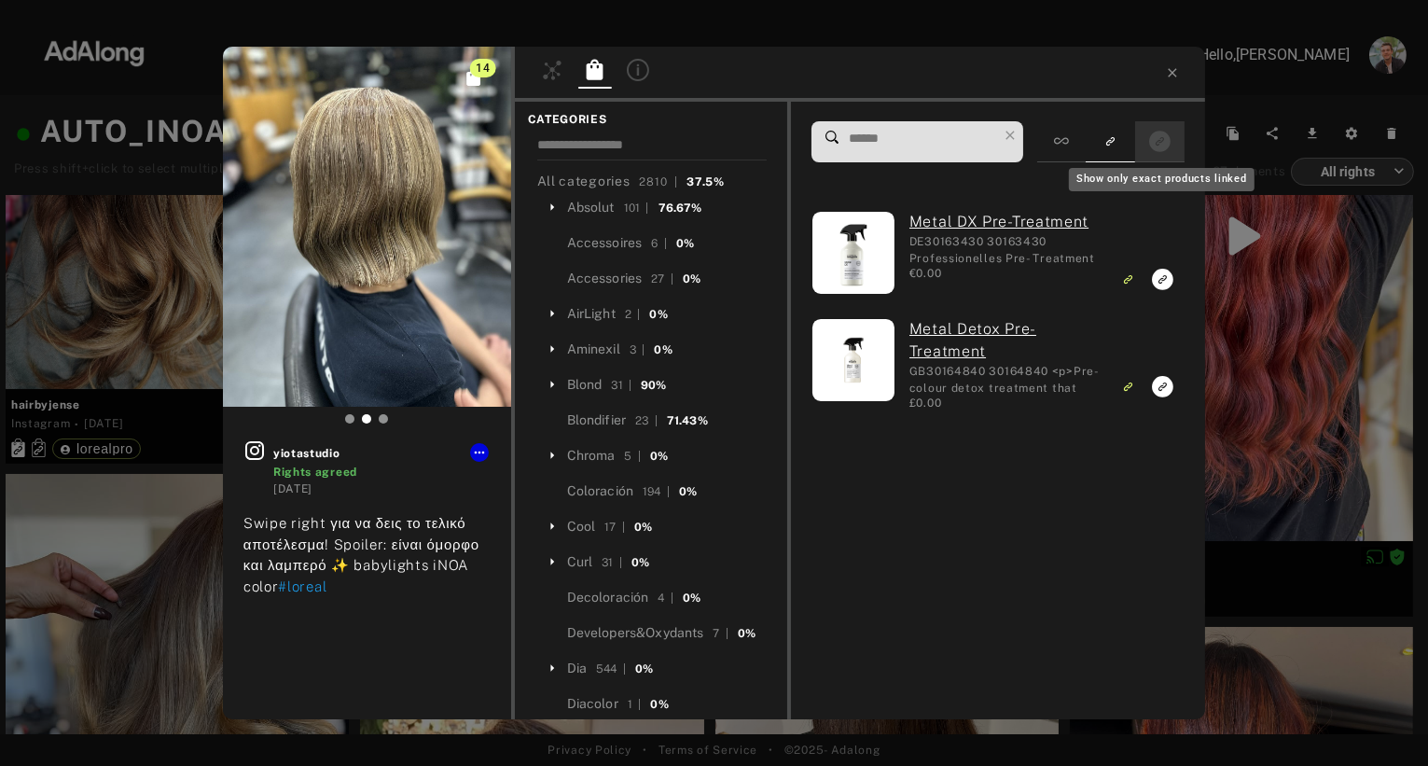
click at [1159, 152] on icon "Show only exact products linked" at bounding box center [1159, 141] width 21 height 21
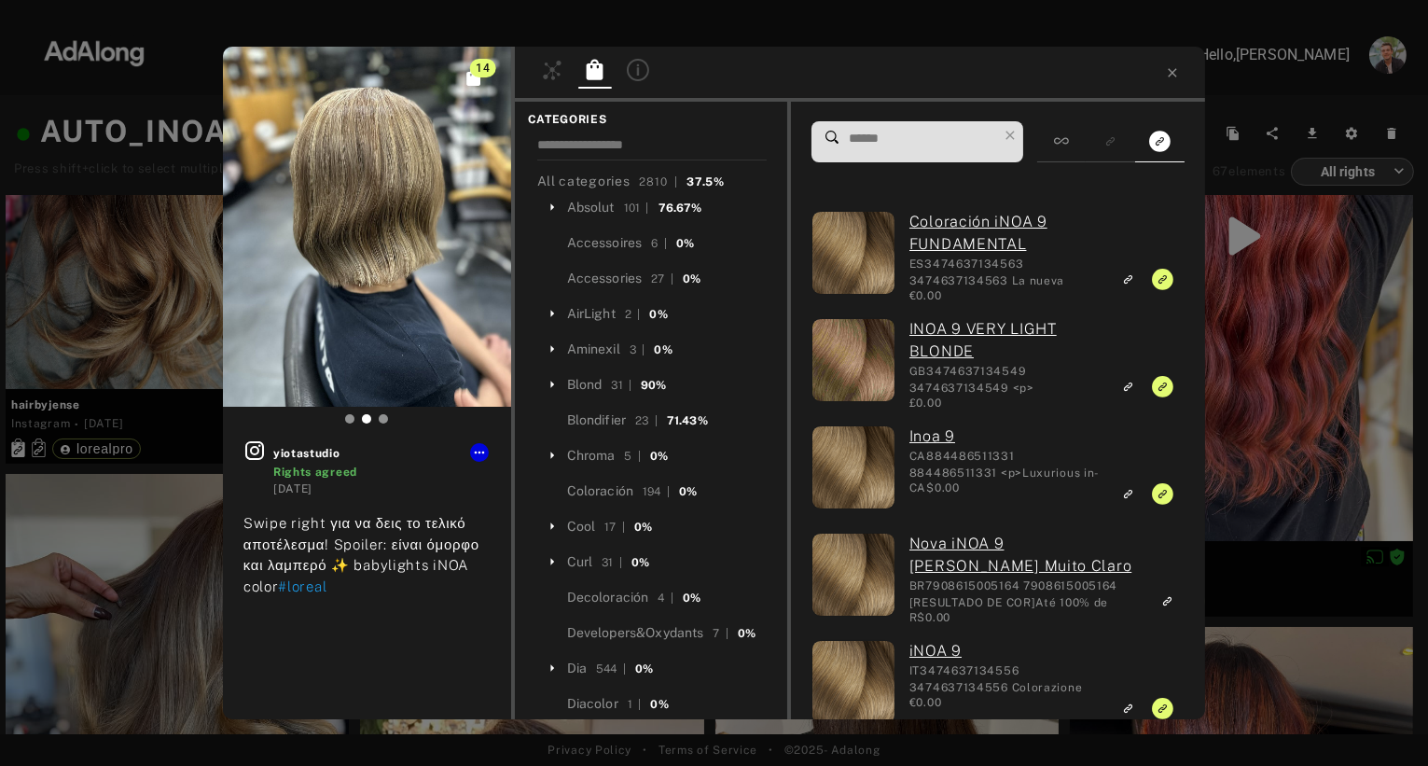
click at [133, 295] on div "14 yiotastudio Rights agreed [DATE] Swipe right για να δεις το τελικό αποτέλεσμ…" at bounding box center [714, 383] width 1428 height 766
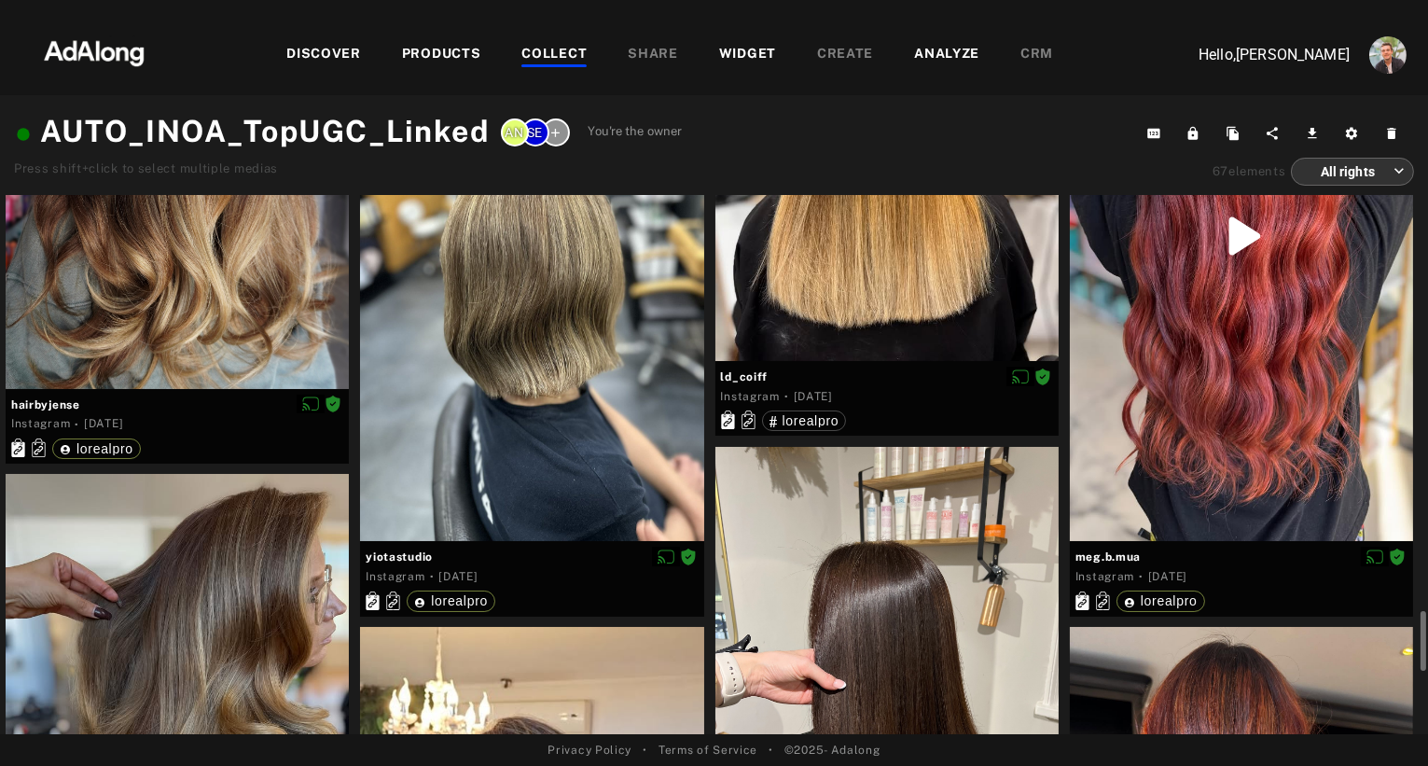
scroll to position [1147, 0]
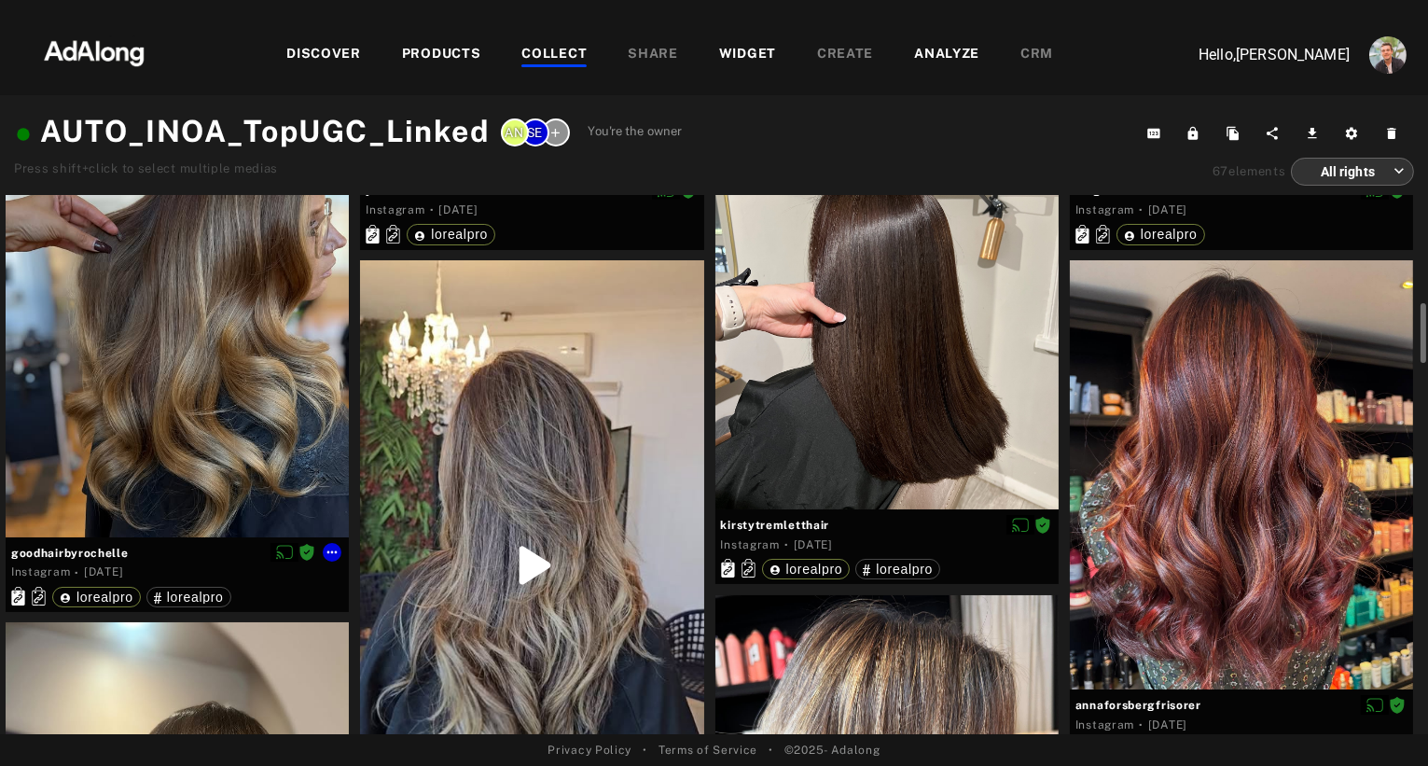
click at [267, 443] on div at bounding box center [177, 321] width 343 height 429
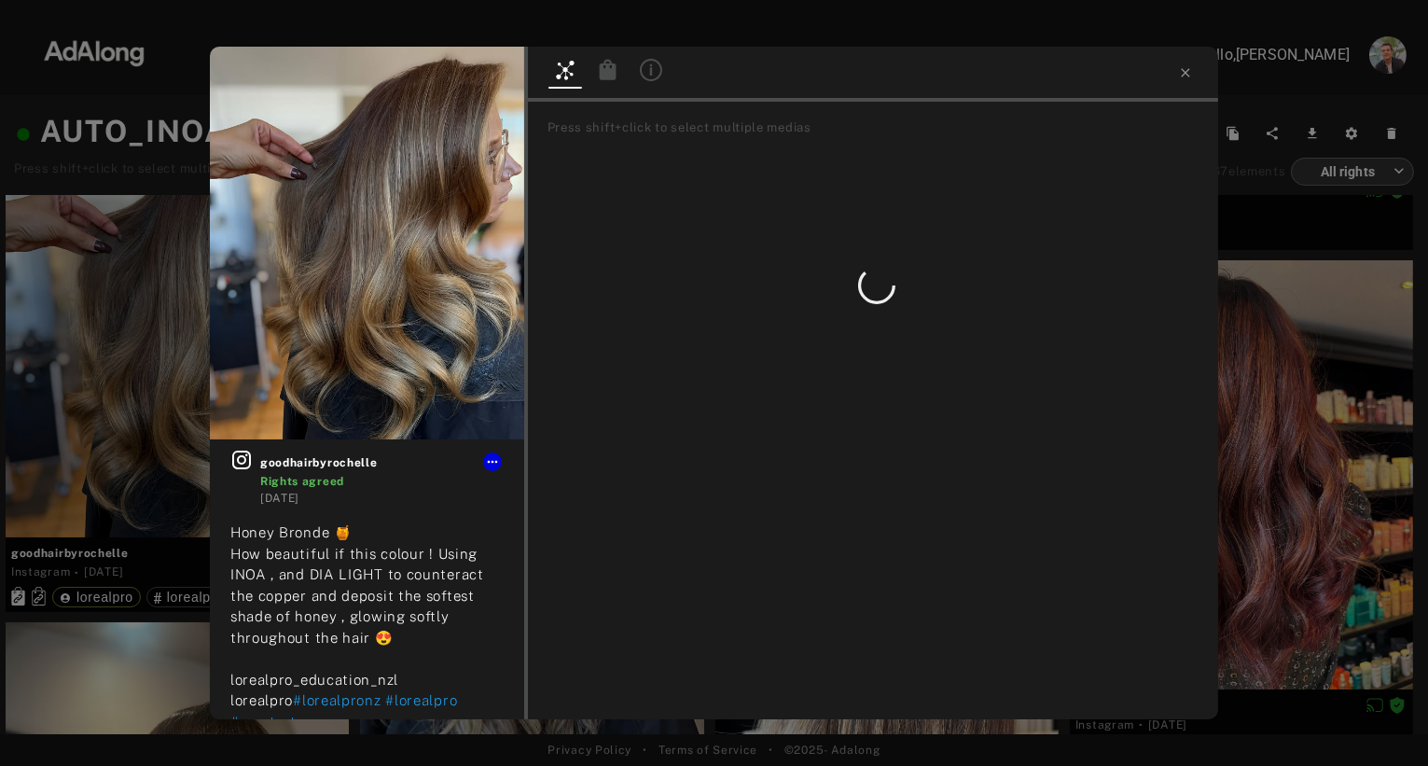
click at [607, 69] on icon at bounding box center [607, 69] width 17 height 21
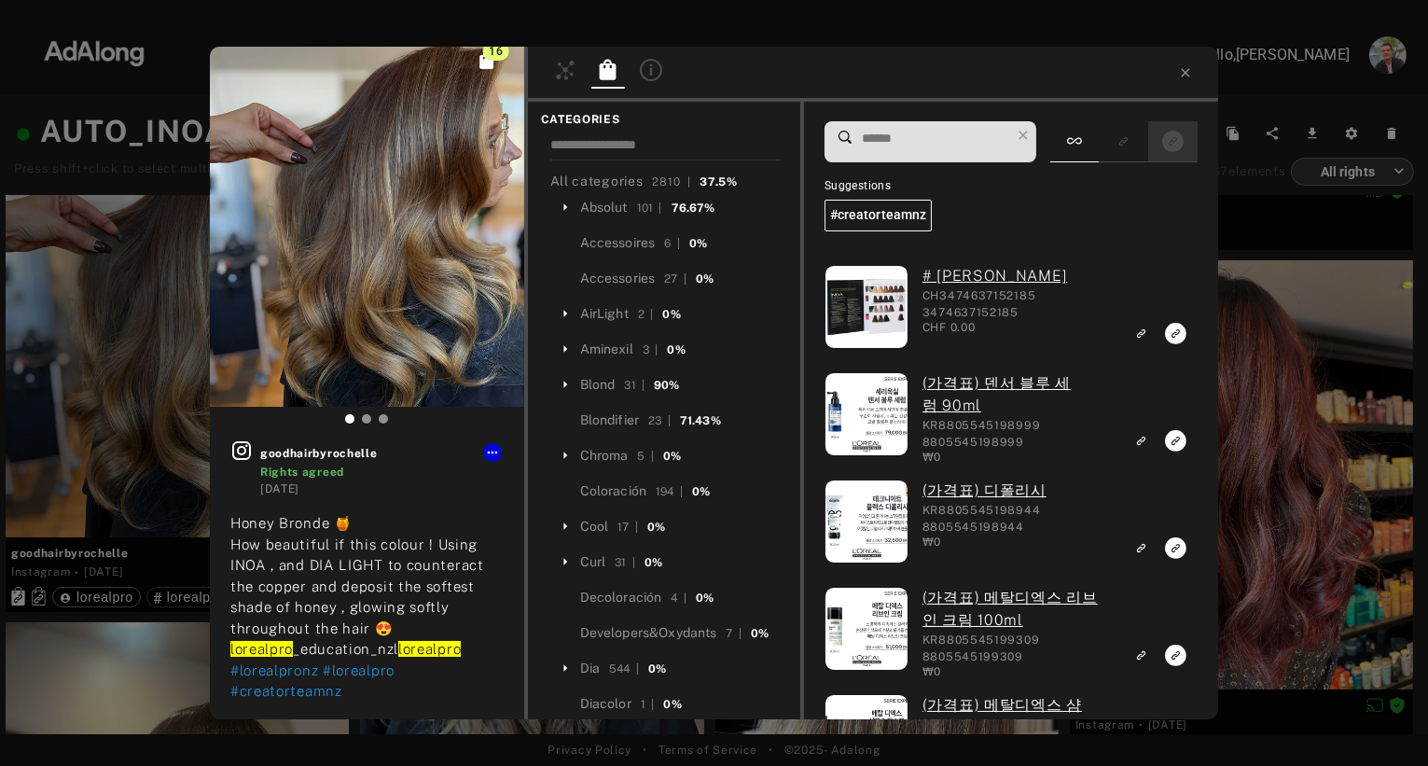
click at [1179, 147] on icon "Show only exact products linked" at bounding box center [1172, 141] width 21 height 21
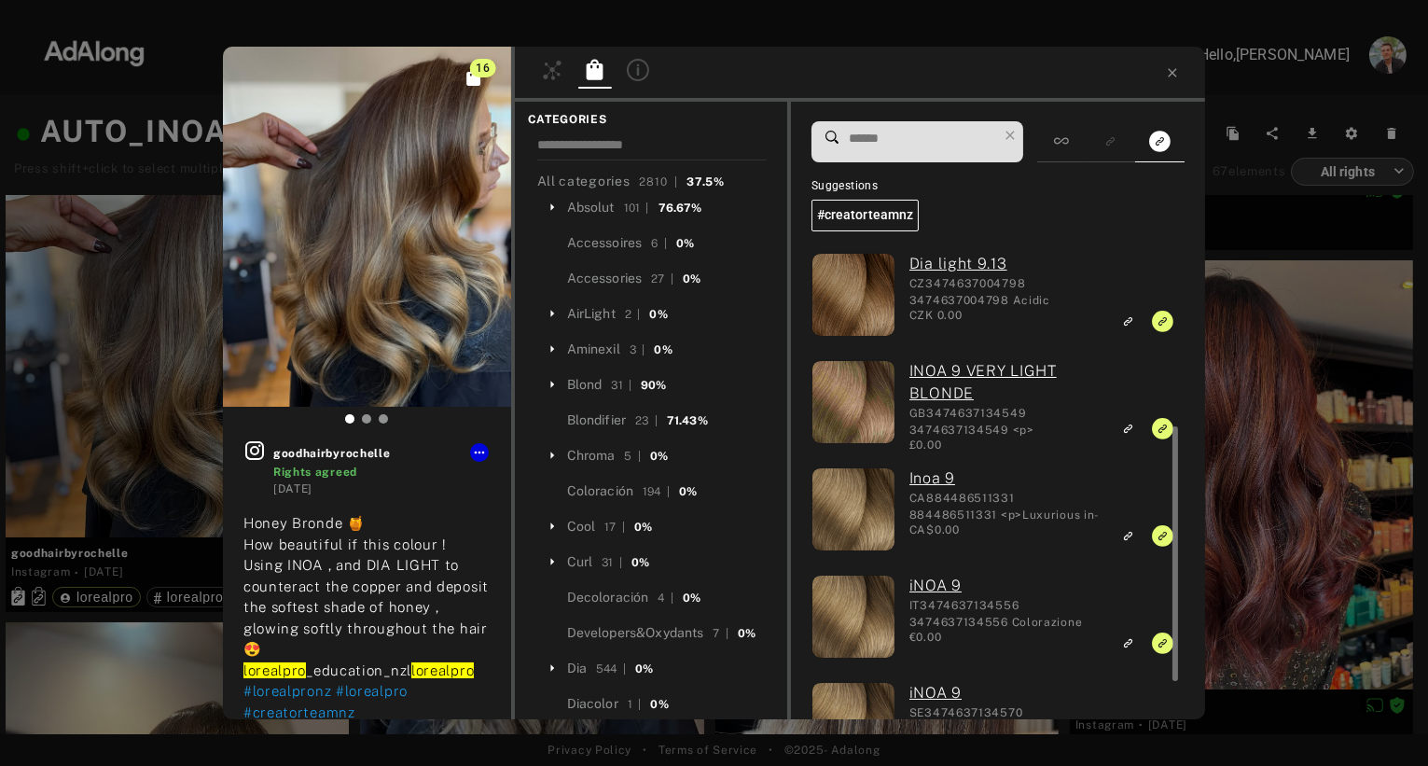
scroll to position [403, 0]
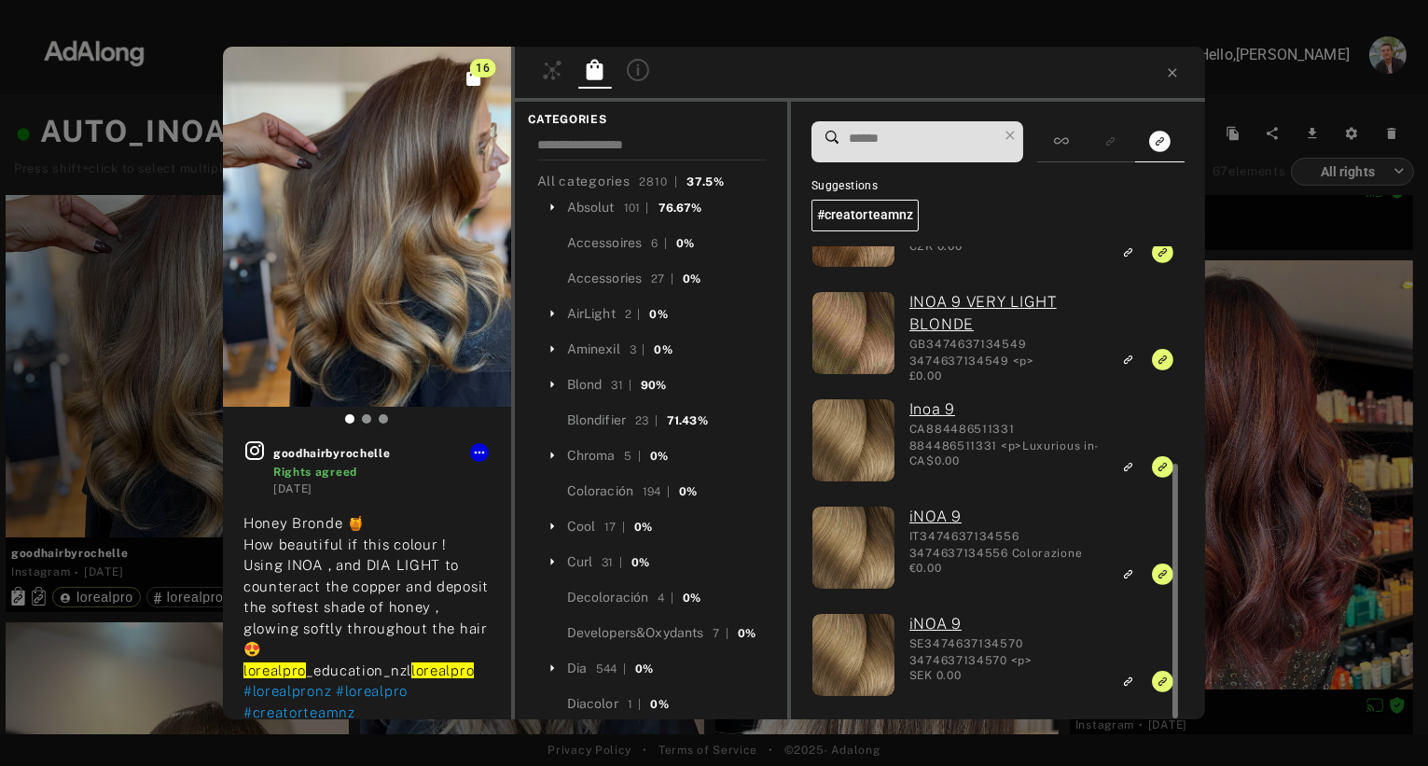
click at [1344, 435] on div "16 goodhairbyrochelle Rights agreed [DATE] Honey Bronde 🍯 How beautiful if this…" at bounding box center [714, 383] width 1428 height 766
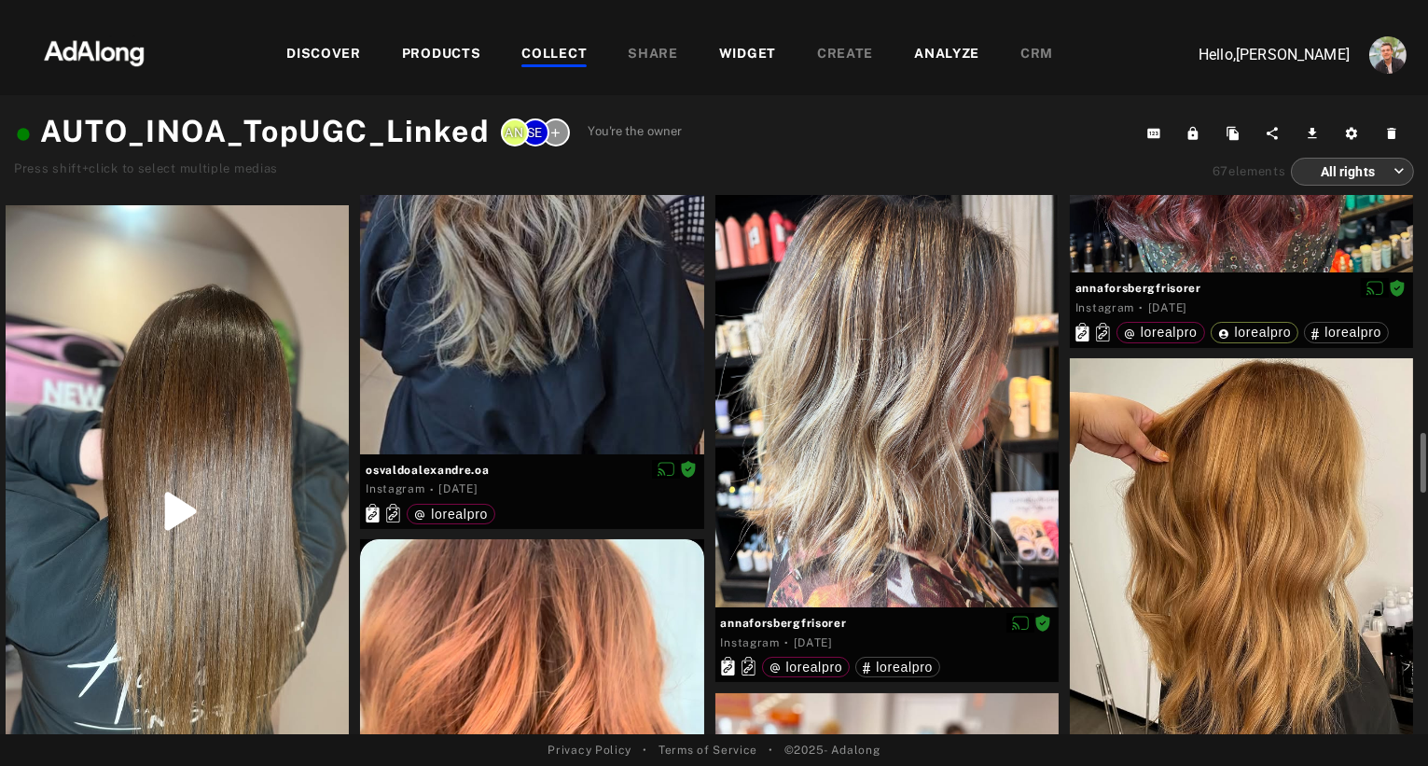
scroll to position [1646, 0]
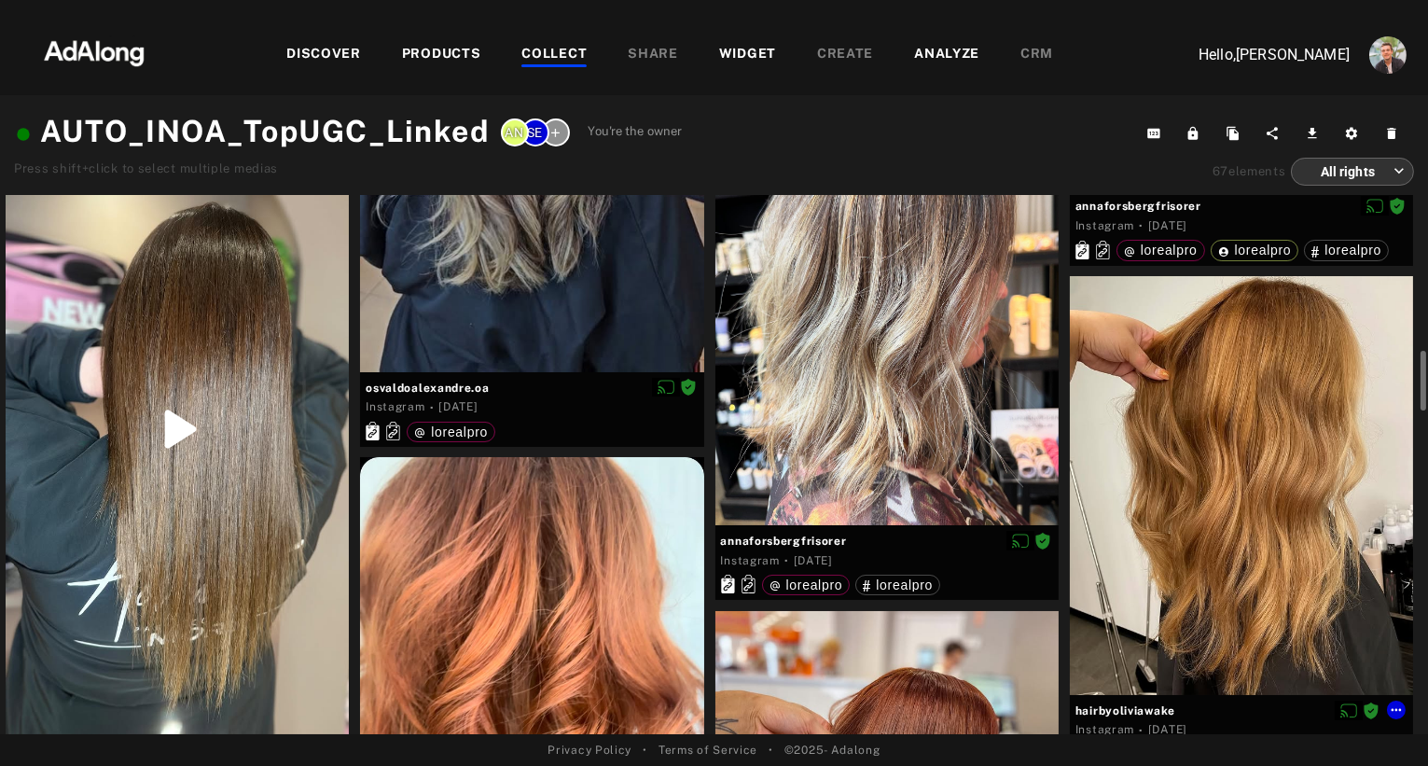
click at [1213, 458] on div at bounding box center [1241, 485] width 343 height 419
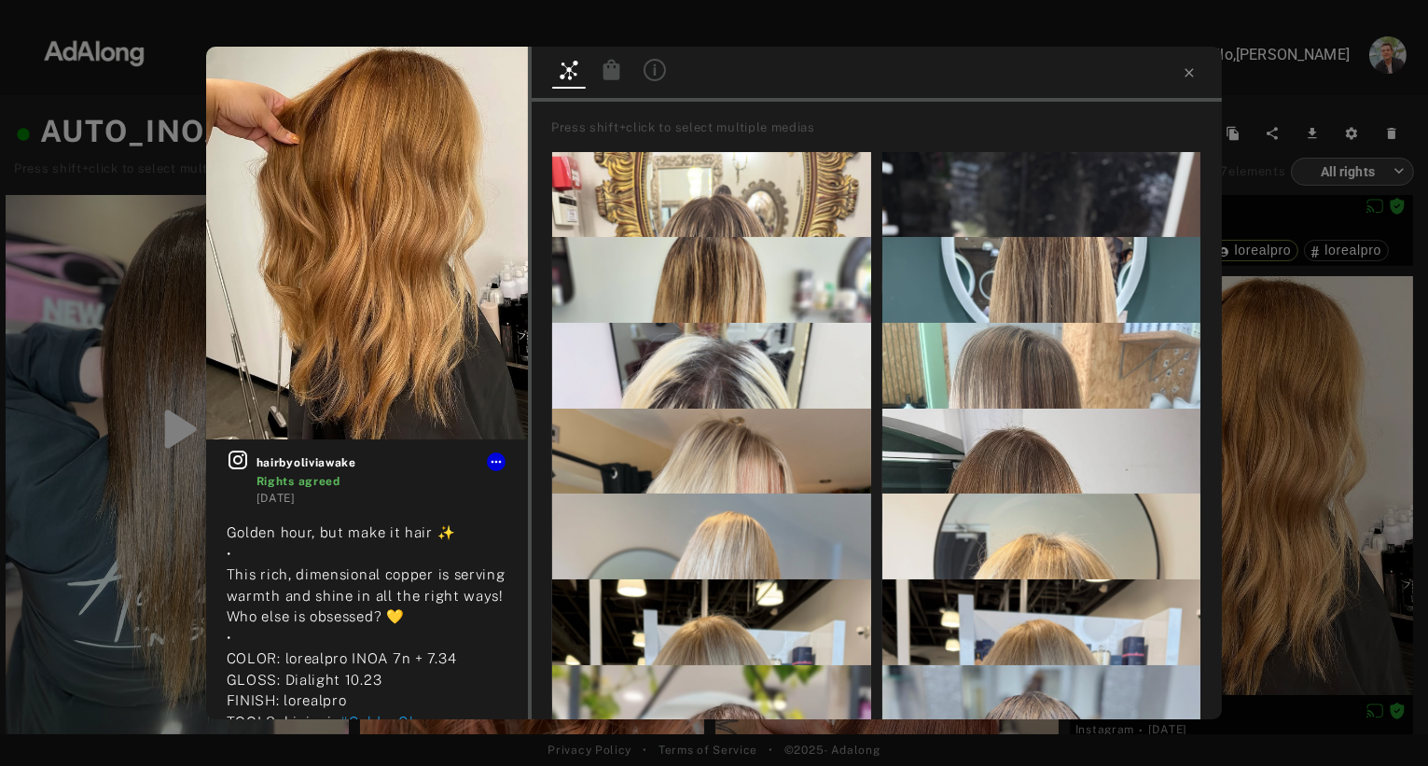
click at [610, 76] on icon at bounding box center [612, 69] width 17 height 21
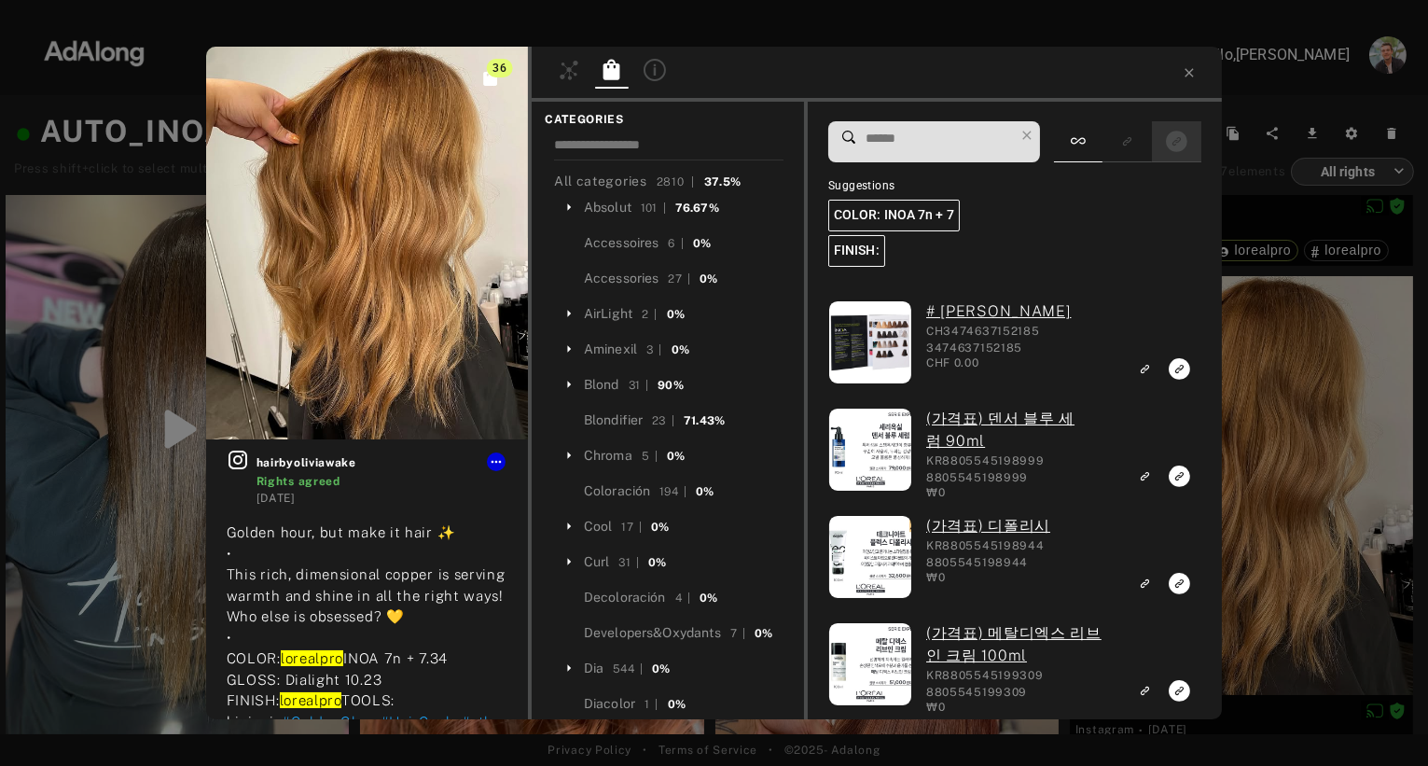
click at [1180, 144] on icon "Show only exact products linked" at bounding box center [1176, 141] width 21 height 21
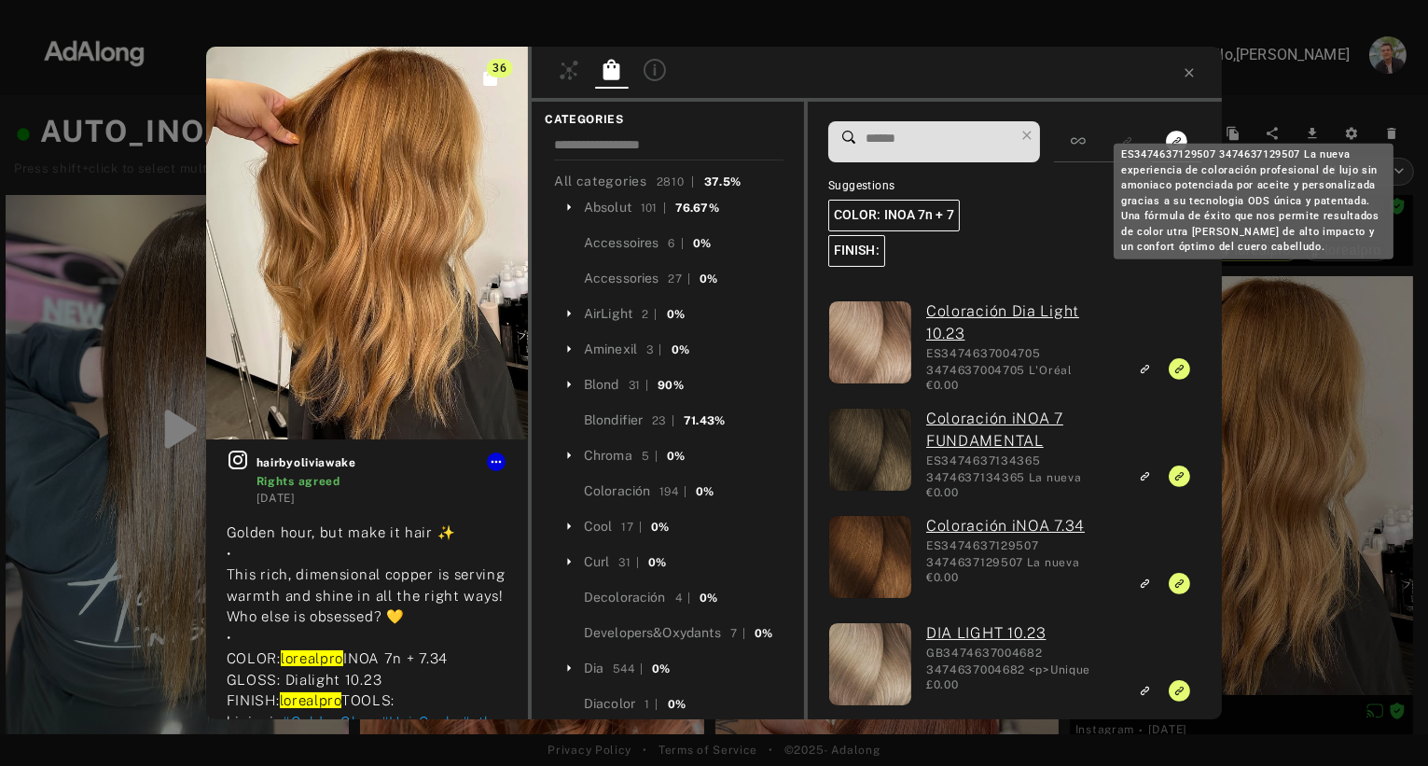
scroll to position [1024, 16]
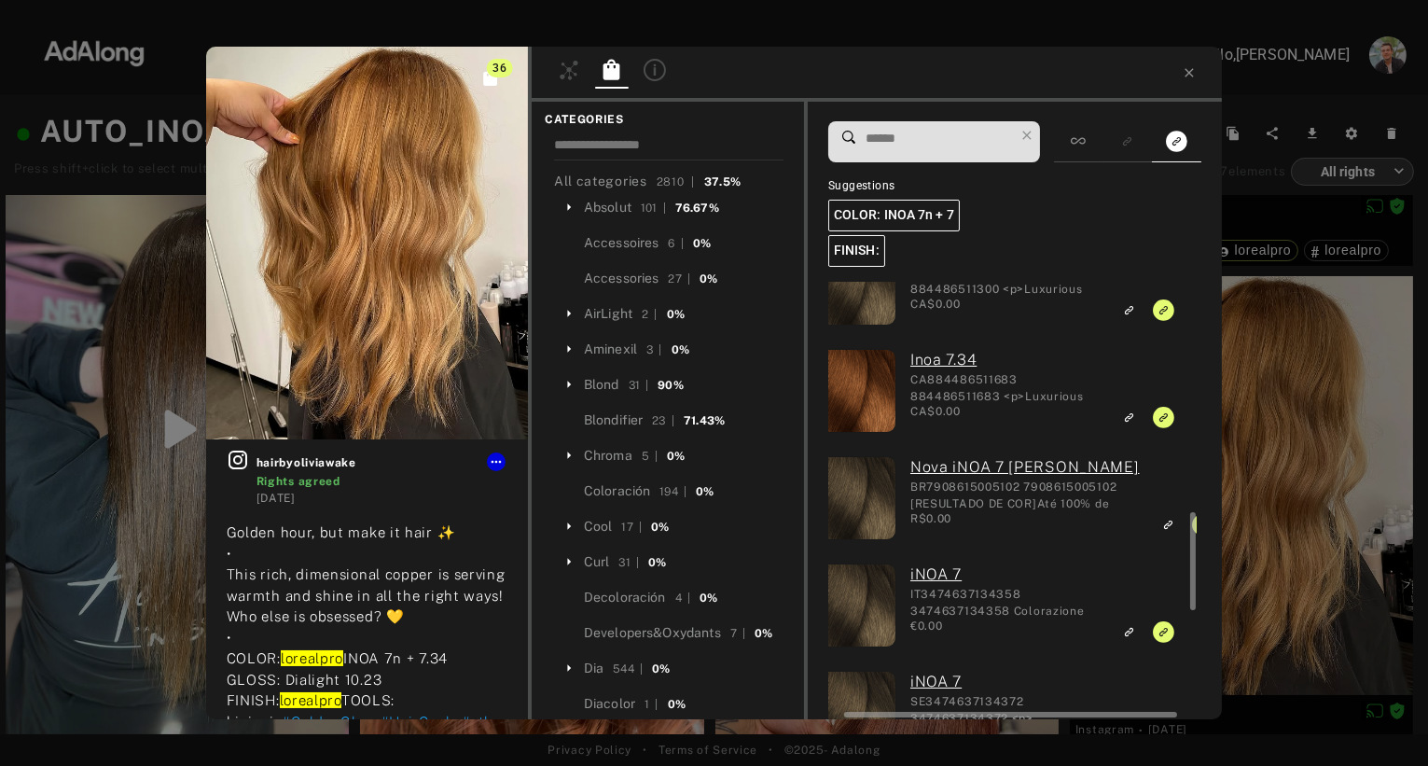
click at [1292, 460] on div "36 hairbyoliviawake Rights agreed [DATE] Golden hour, but make it hair ✨ • This…" at bounding box center [714, 383] width 1428 height 766
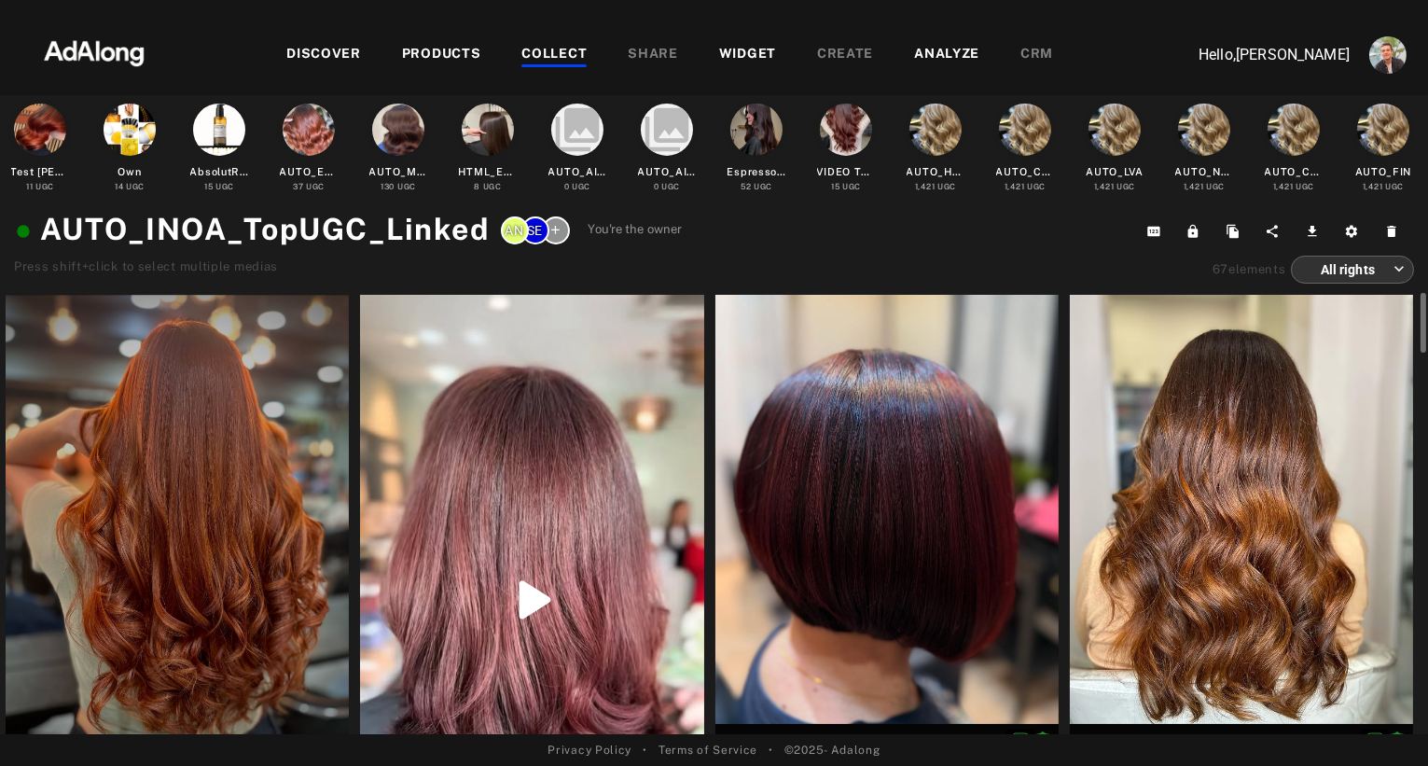
click at [222, 484] on div at bounding box center [177, 523] width 343 height 457
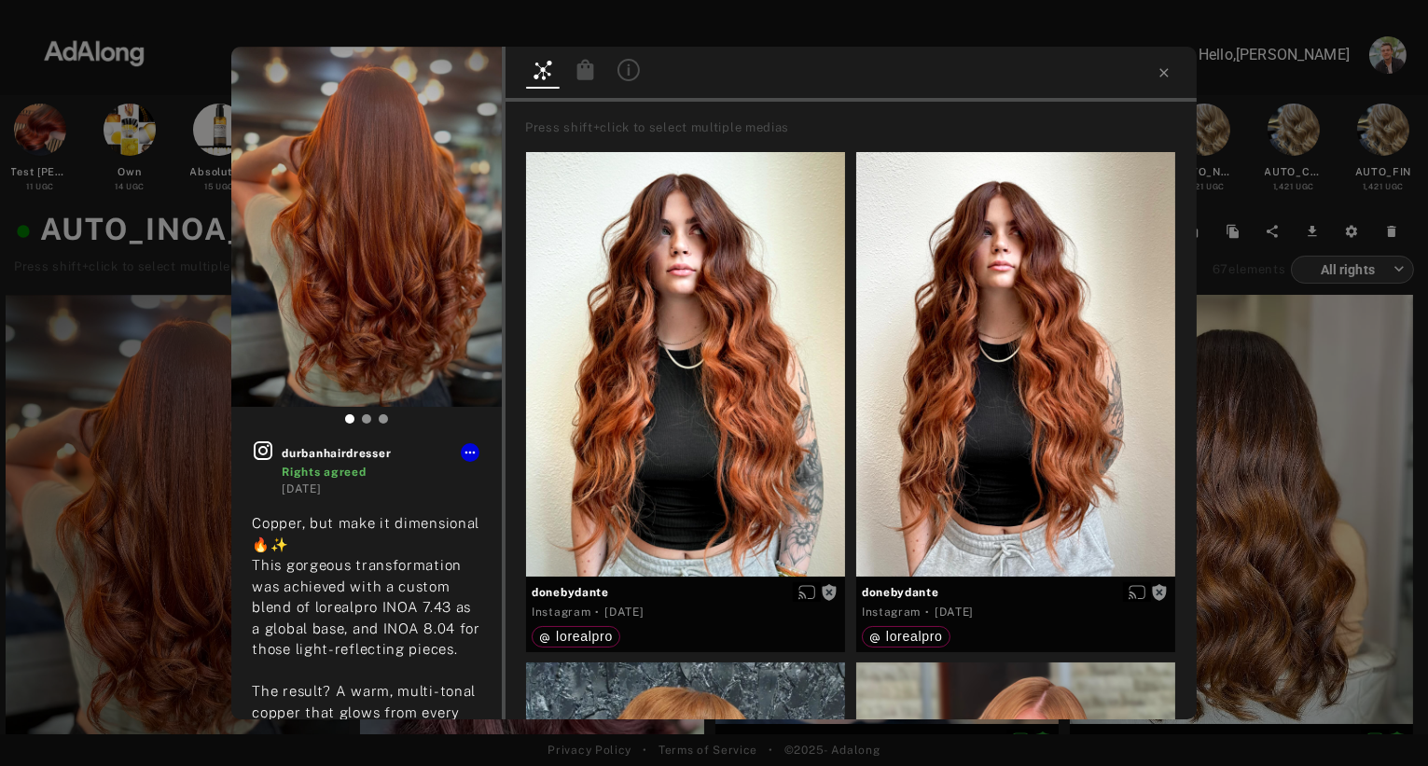
click at [589, 73] on icon at bounding box center [585, 69] width 17 height 21
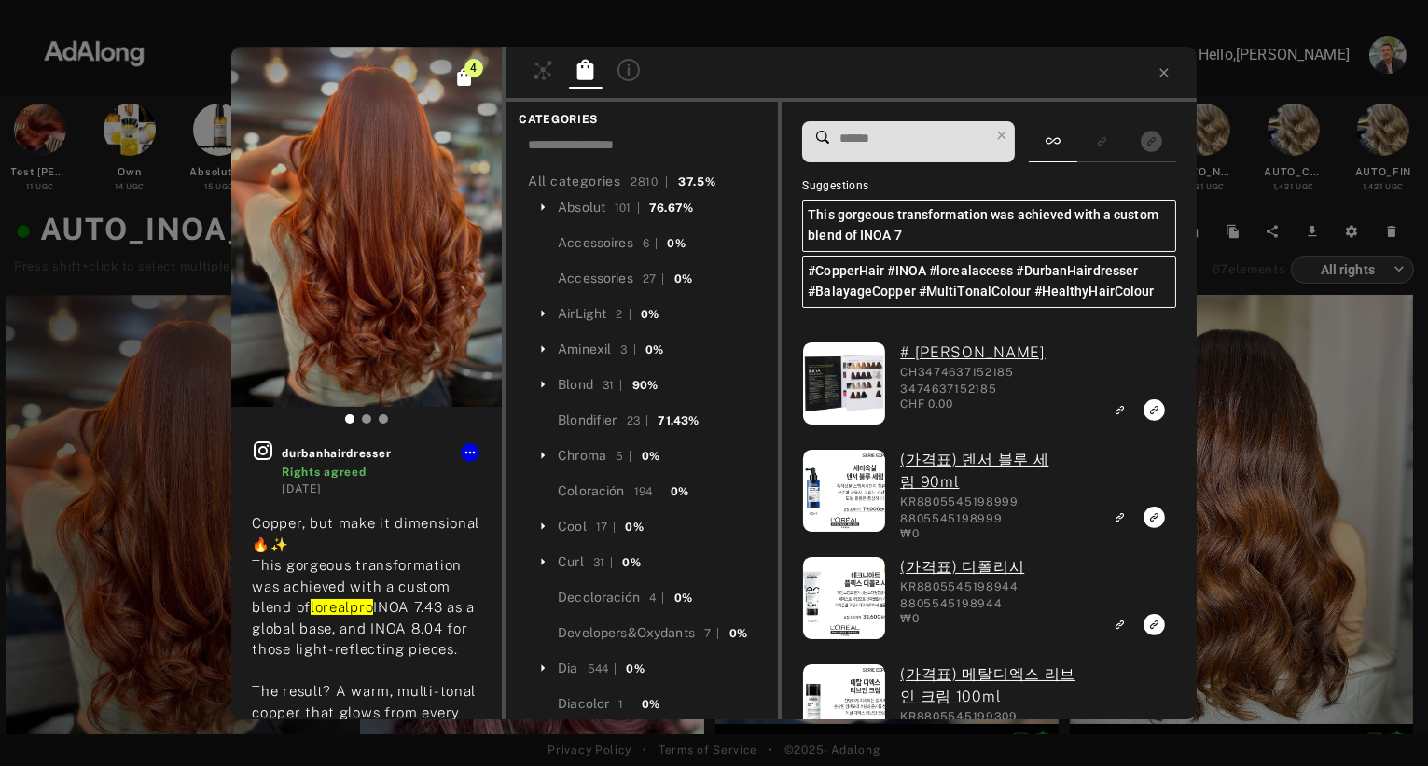
click at [1311, 433] on div "4 durbanhairdresser Rights agreed [DATE] Copper, but make it dimensional 🔥✨ Thi…" at bounding box center [714, 383] width 1428 height 766
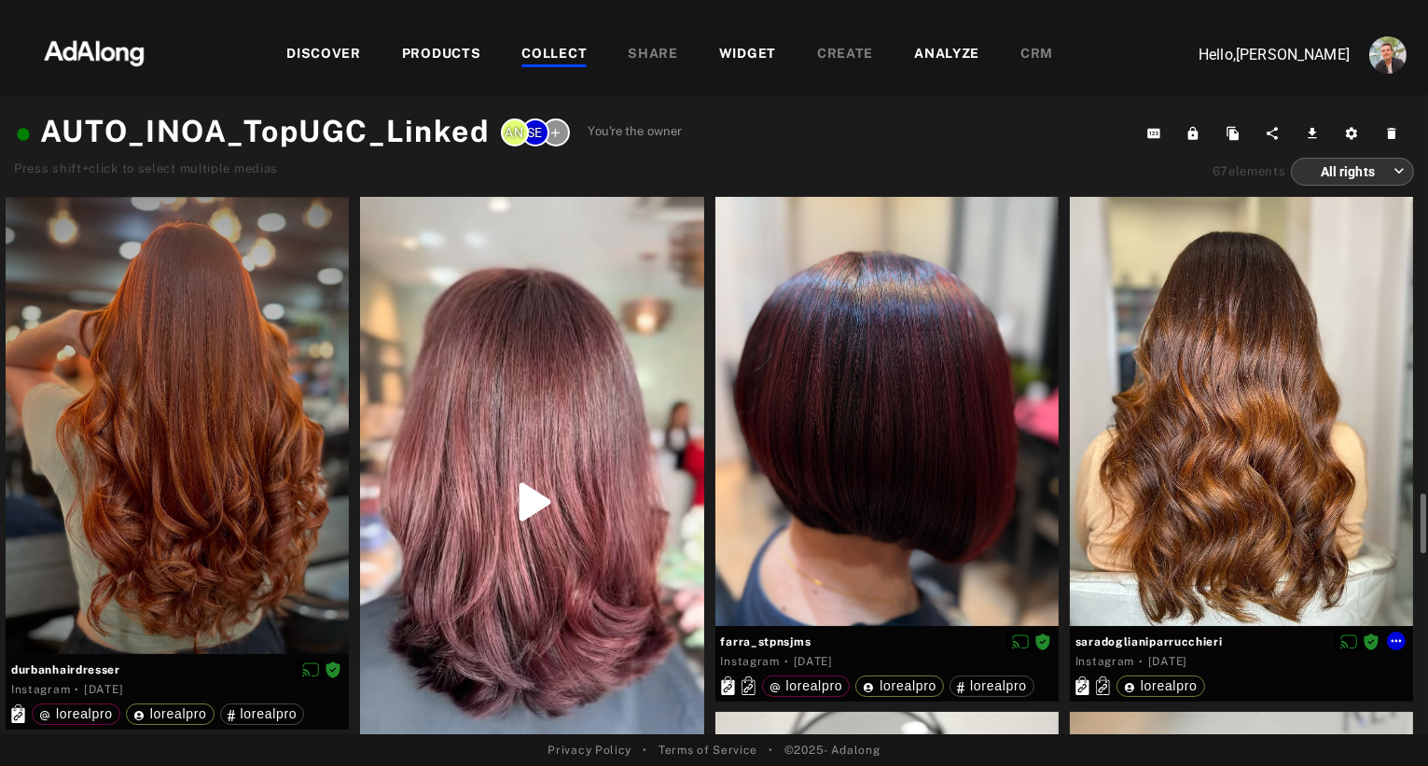
scroll to position [273, 0]
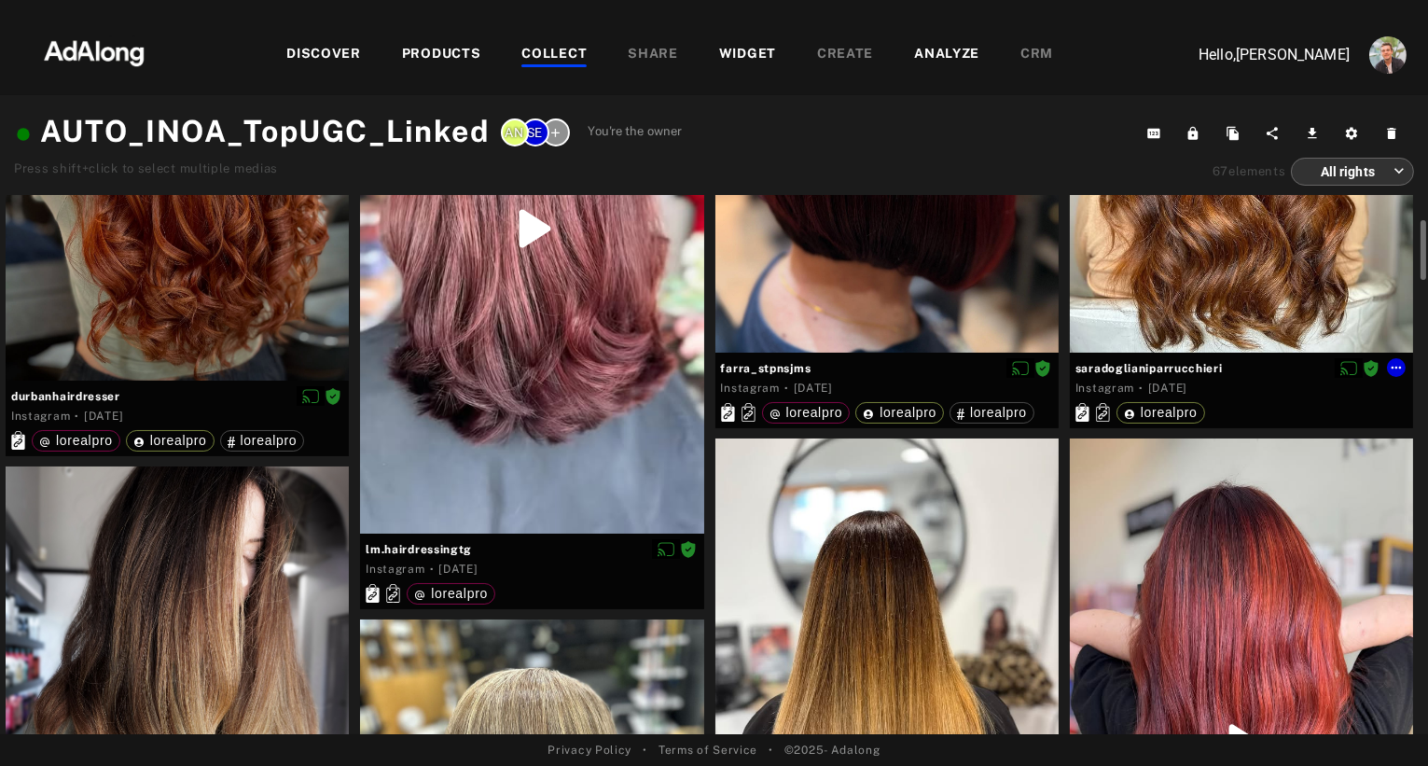
click at [1159, 273] on div at bounding box center [1241, 138] width 343 height 429
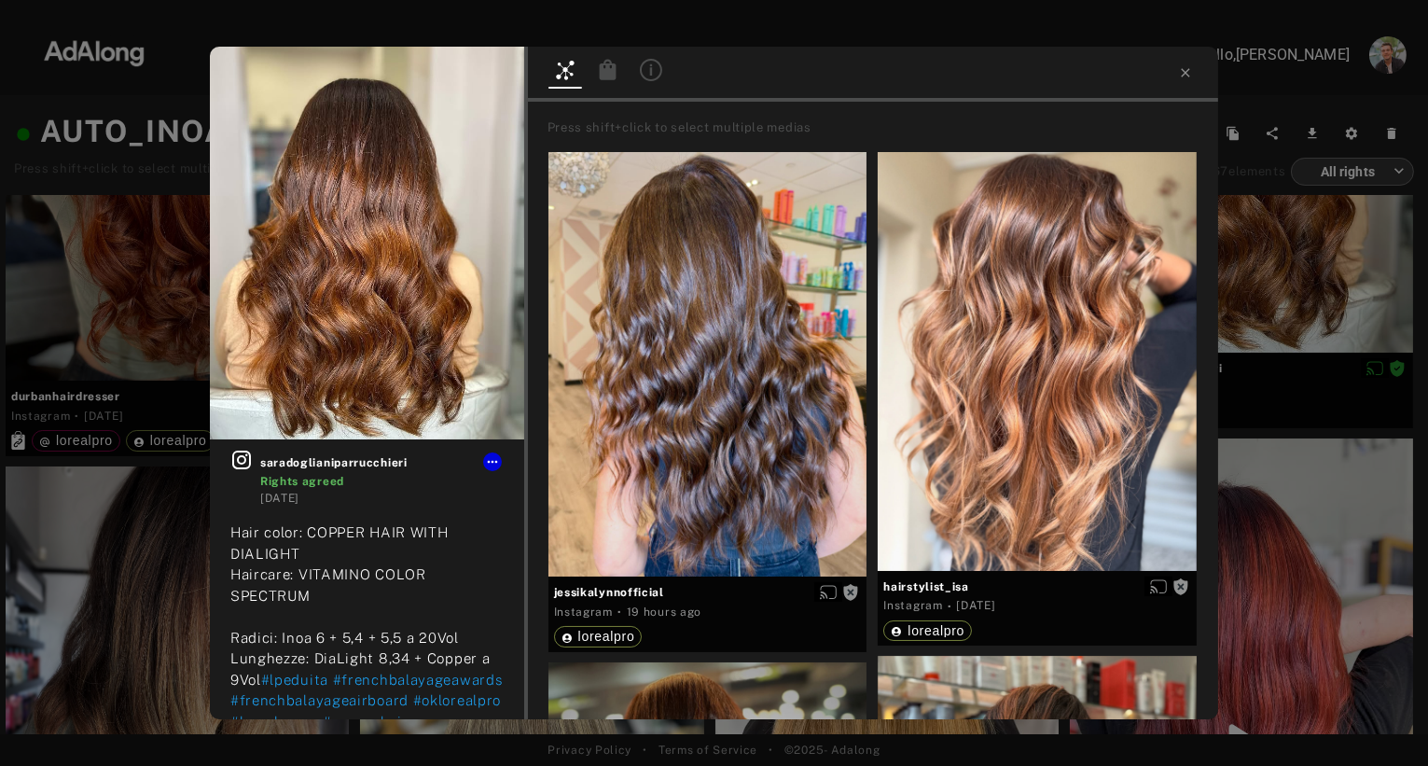
click at [607, 69] on icon at bounding box center [607, 69] width 17 height 21
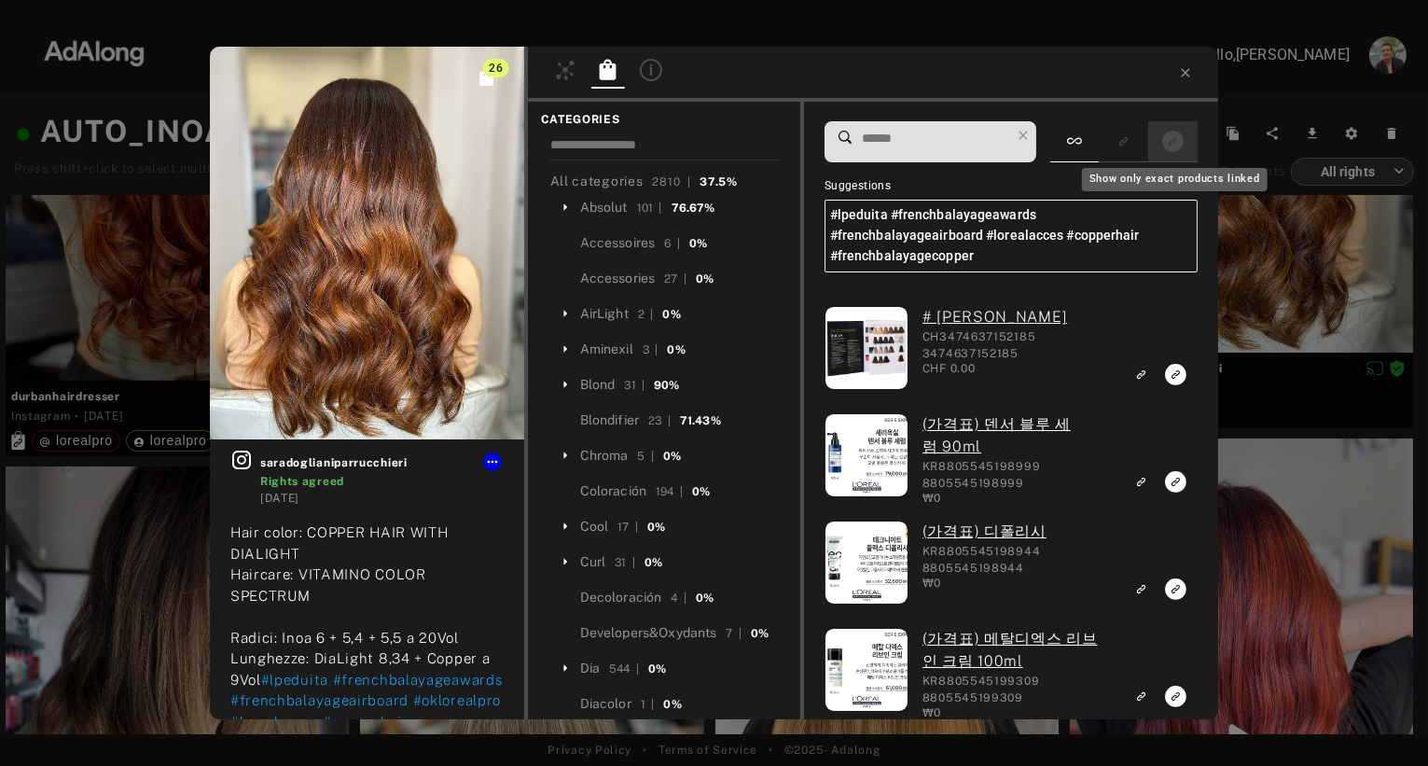
click at [1178, 145] on icon "Show only exact products linked" at bounding box center [1172, 141] width 21 height 21
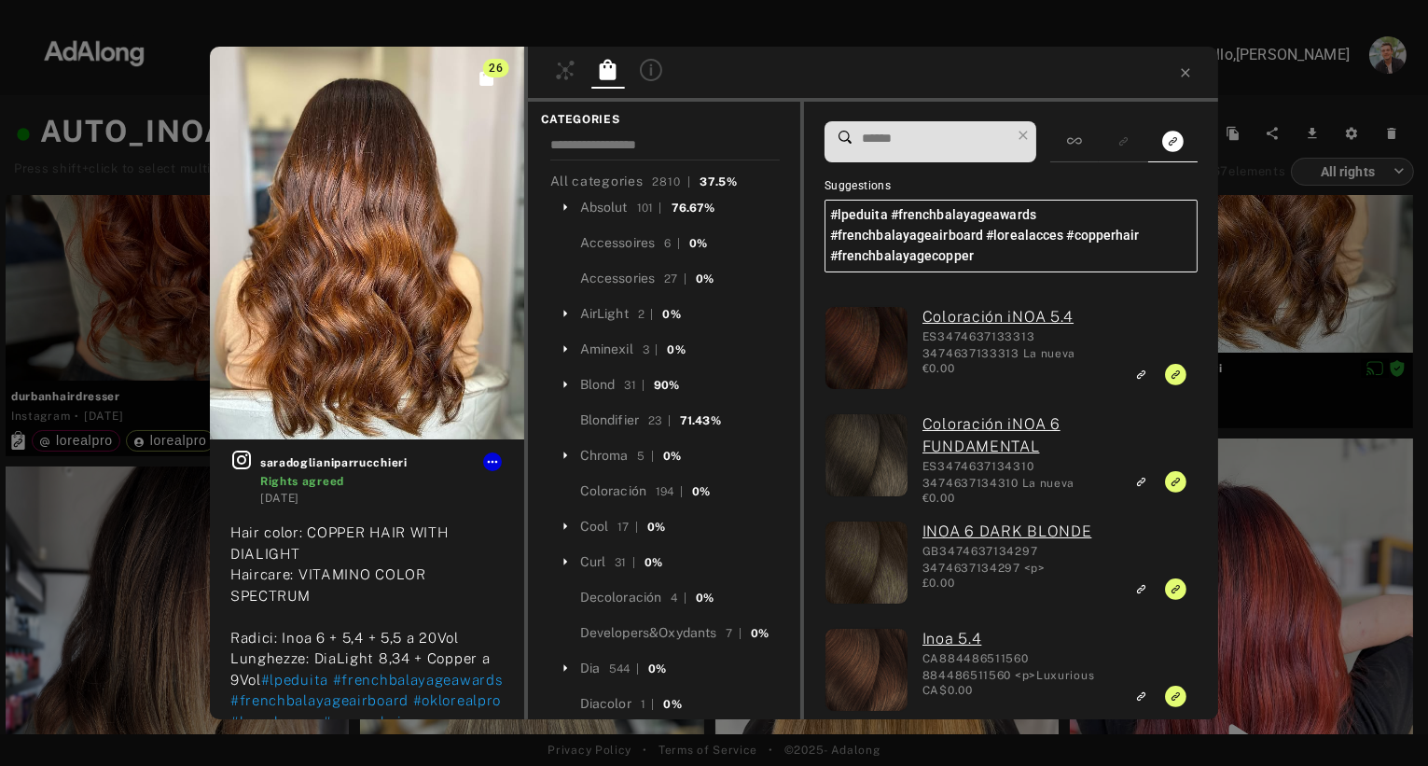
click at [1287, 454] on div "26 saradoglianiparrucchieri Rights agreed [DATE] Hair color: COPPER HAIR WITH D…" at bounding box center [714, 383] width 1428 height 766
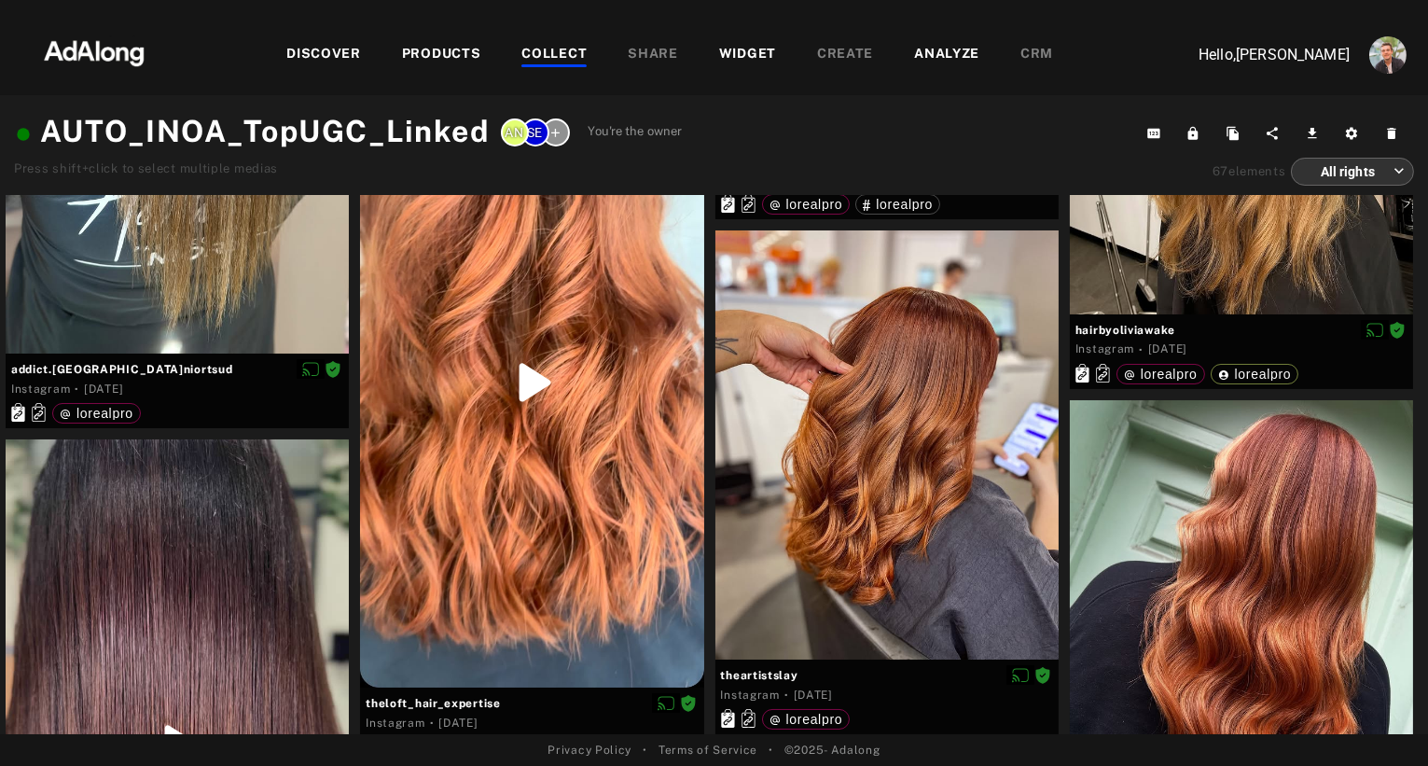
scroll to position [3060, 0]
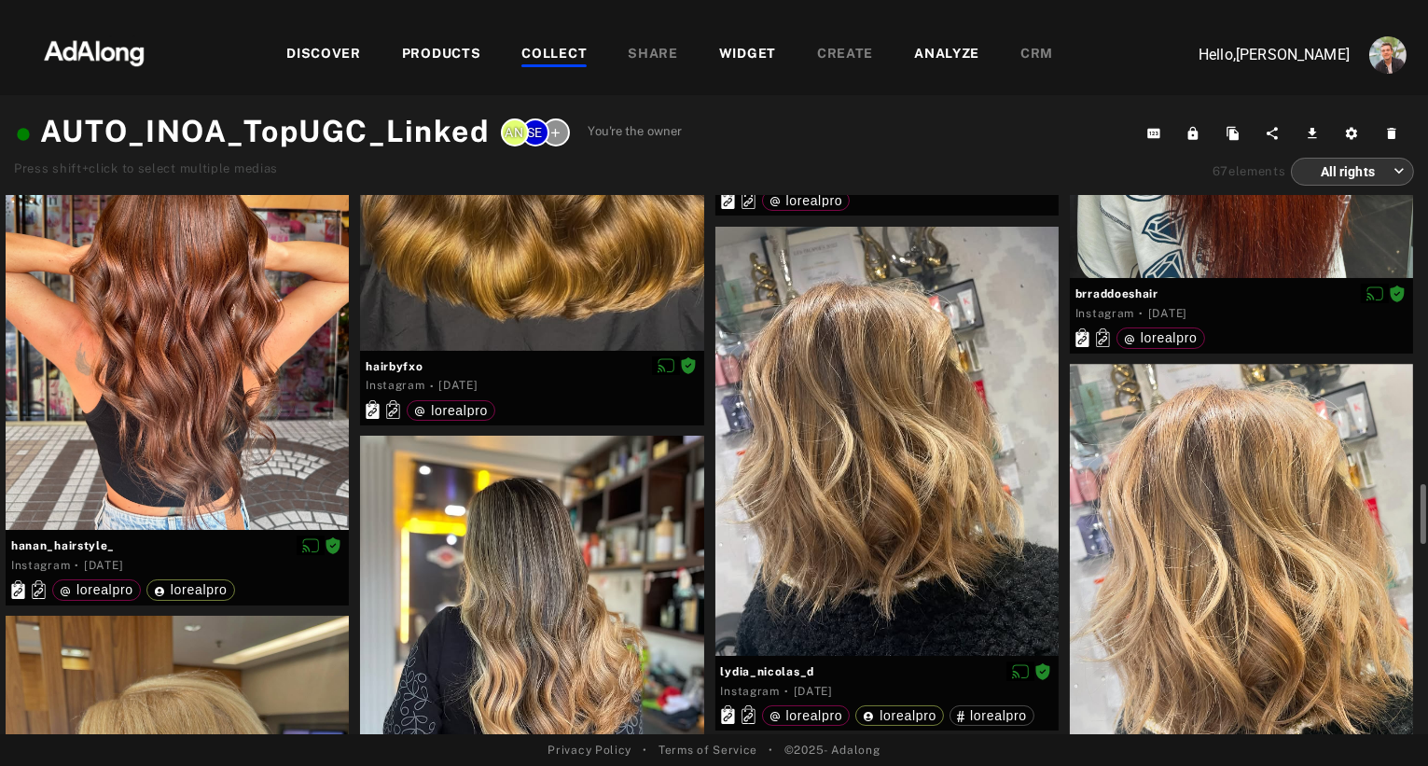
click at [541, 551] on div at bounding box center [531, 607] width 343 height 343
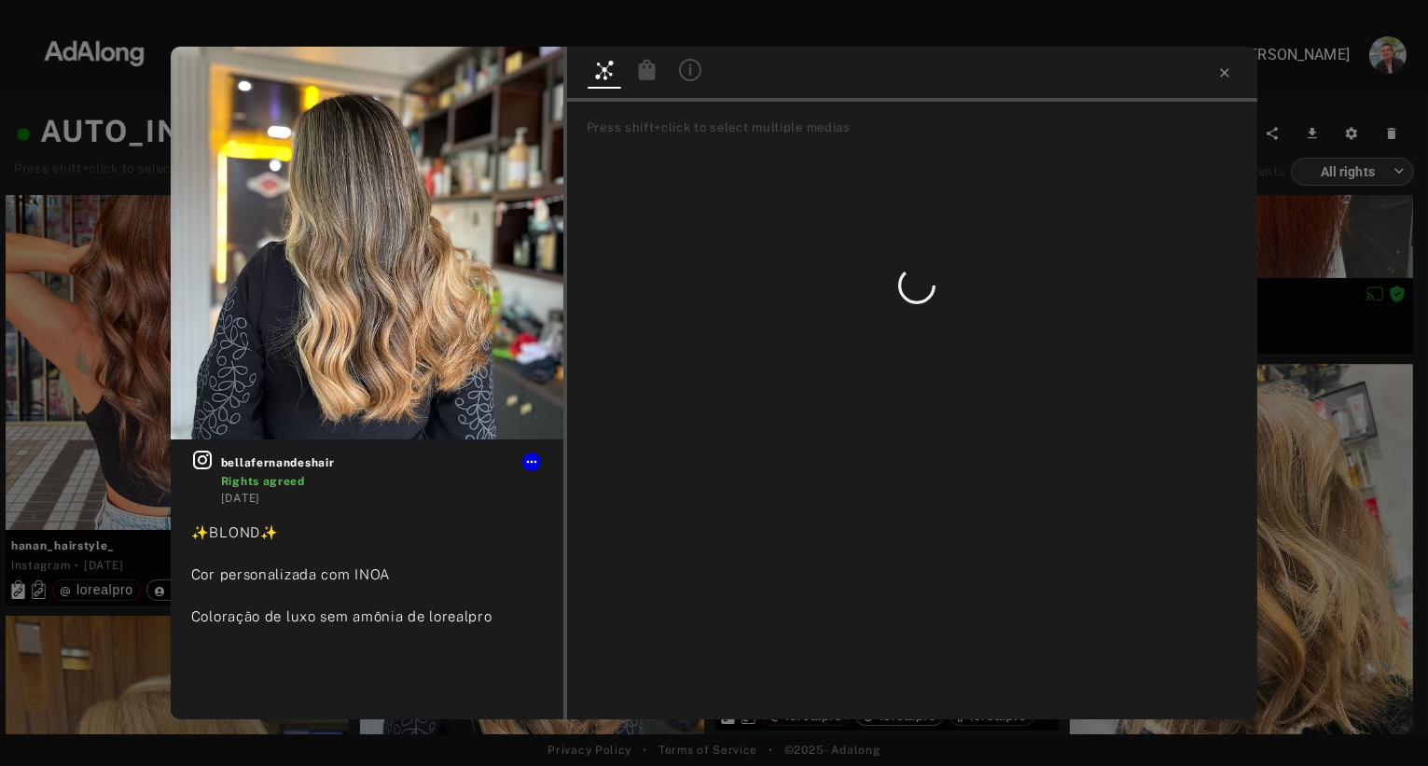
click at [648, 75] on icon at bounding box center [646, 69] width 17 height 21
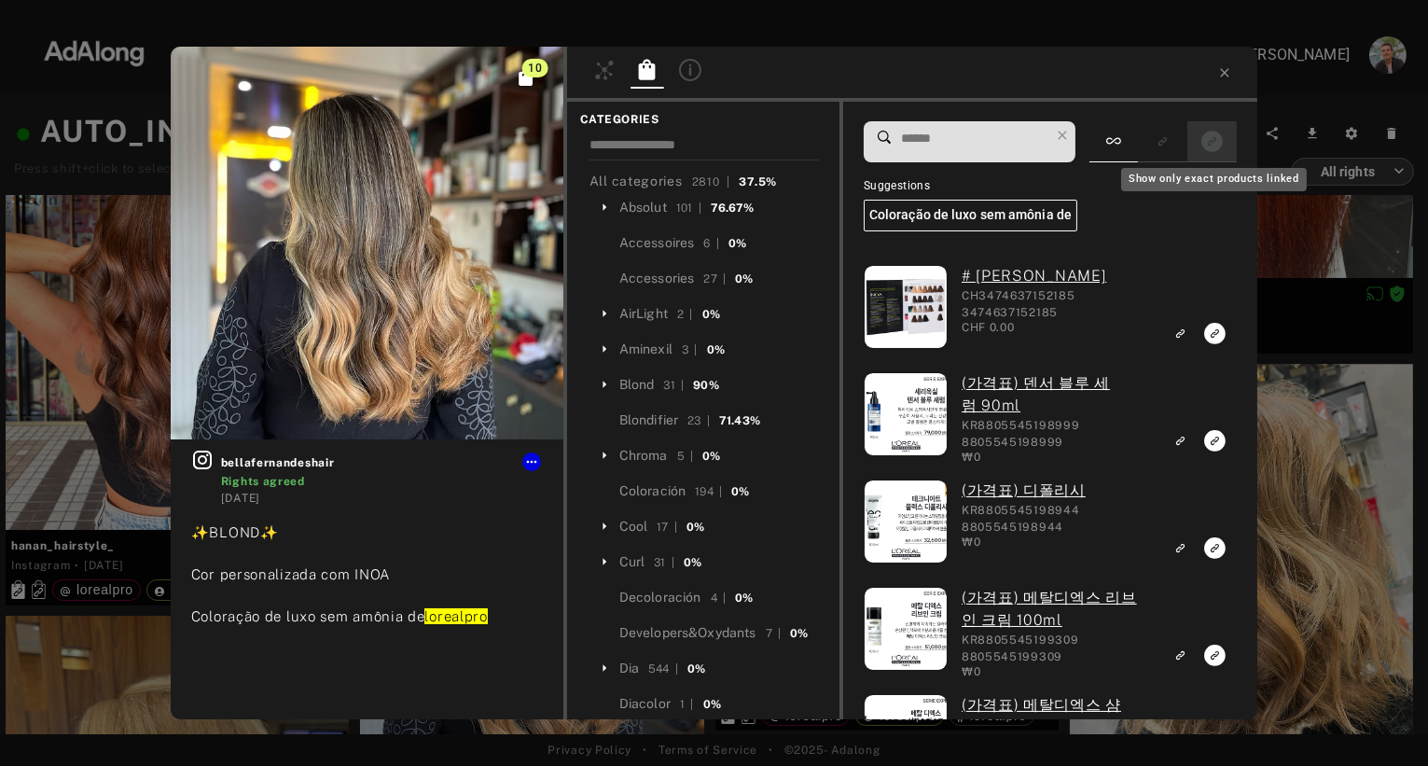
click at [1215, 146] on icon "Show only exact products linked" at bounding box center [1211, 141] width 21 height 21
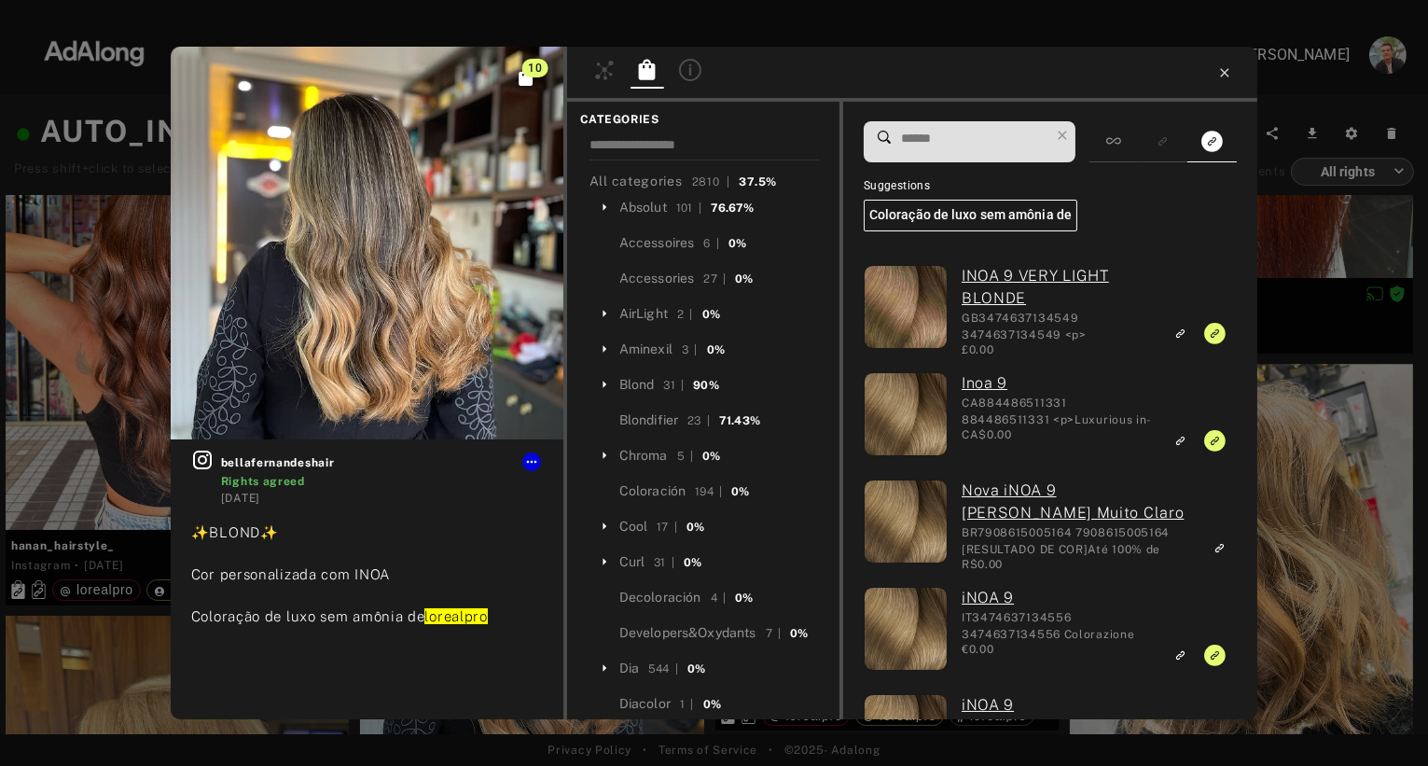
click at [1228, 74] on icon at bounding box center [1224, 72] width 15 height 15
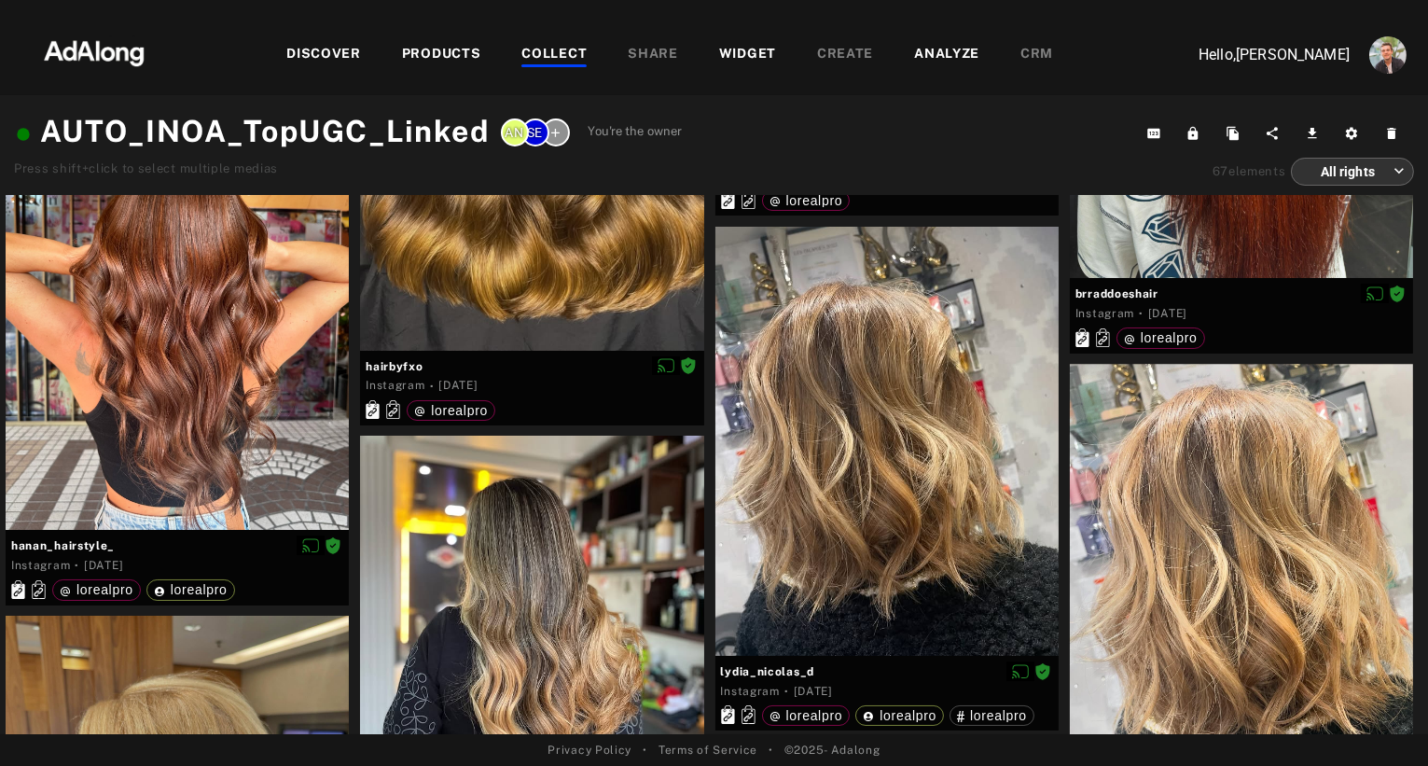
click at [452, 55] on div "PRODUCTS" at bounding box center [441, 55] width 79 height 22
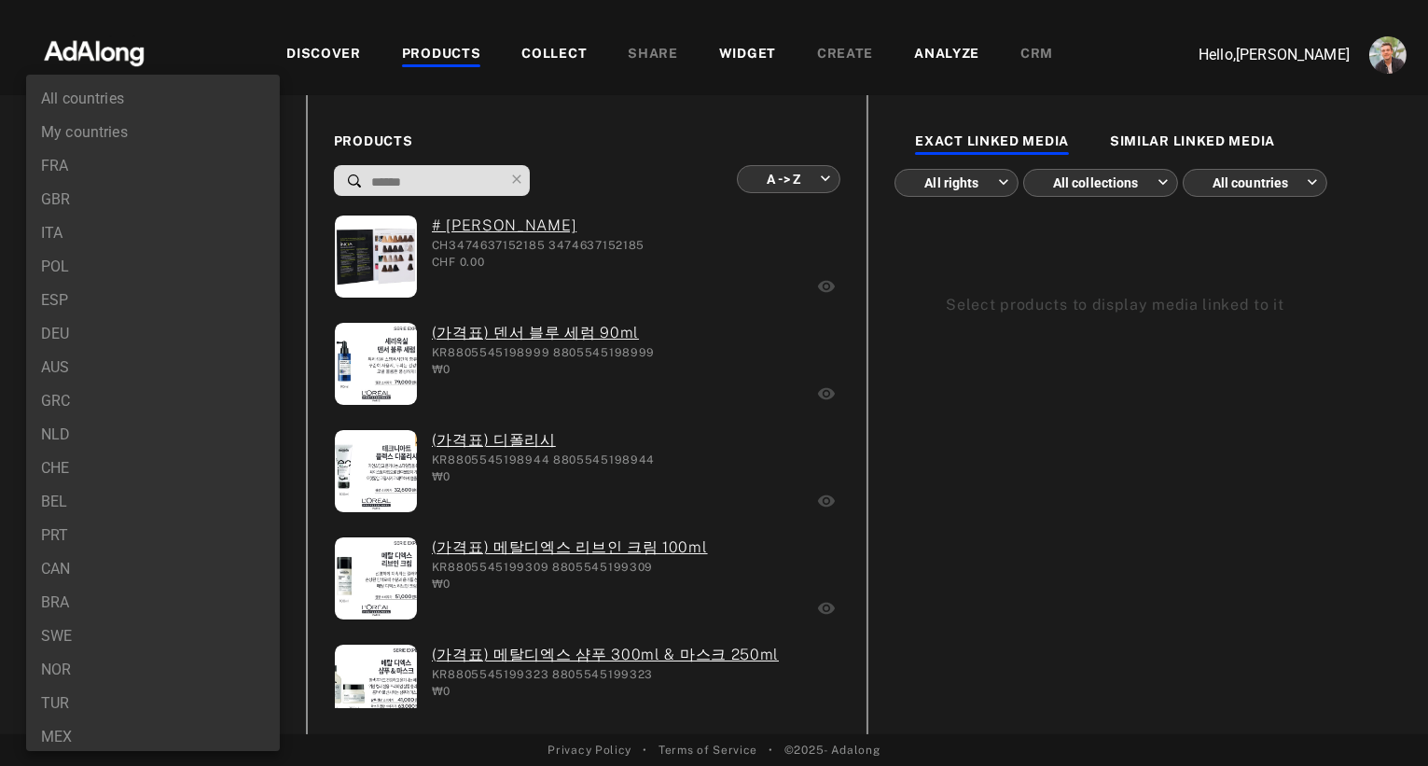
click at [181, 179] on body "DISCOVER PRODUCTS COLLECT SHARE WIDGET CREATE ANALYZE CRM Hello, [PERSON_NAME] …" at bounding box center [714, 383] width 1428 height 766
click at [83, 173] on li "FRA" at bounding box center [153, 166] width 254 height 34
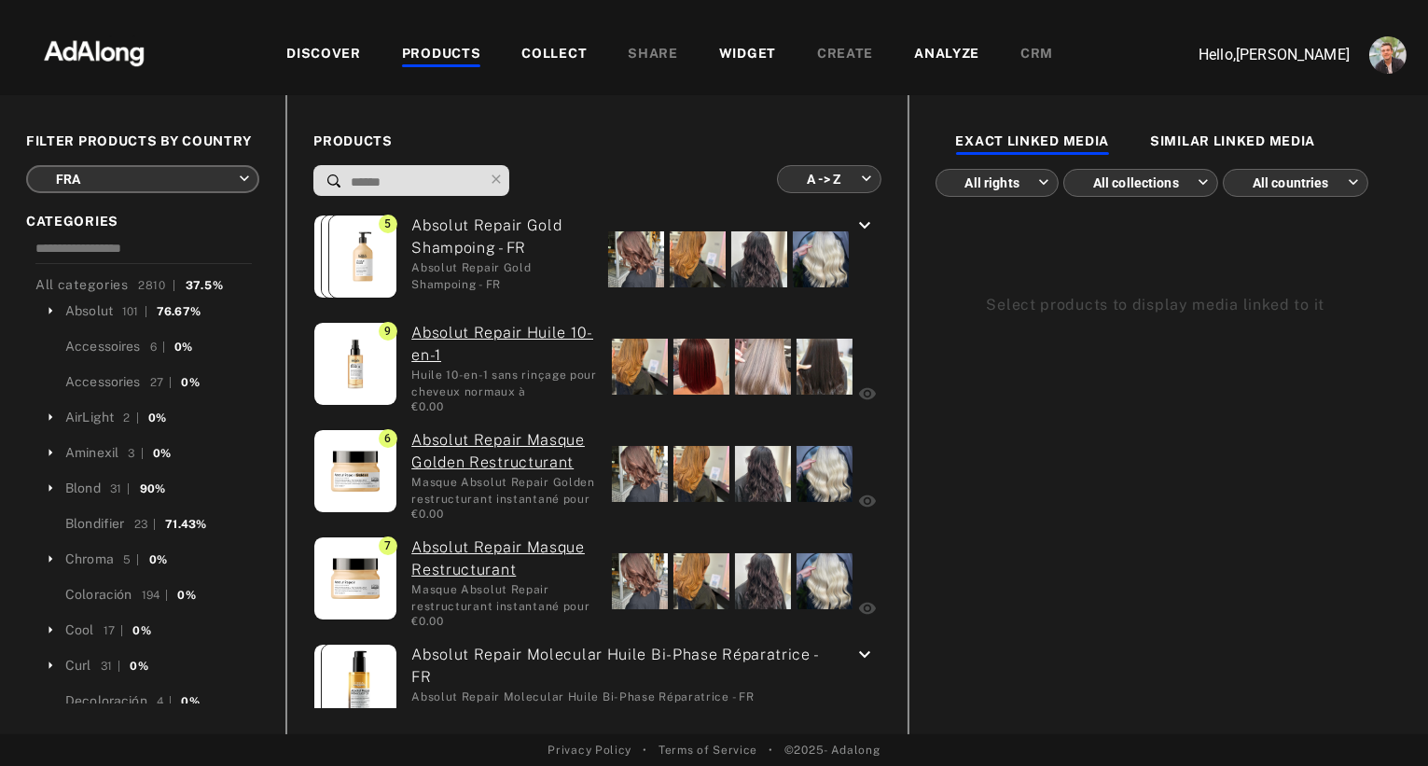
click at [136, 184] on body "DISCOVER PRODUCTS COLLECT SHARE WIDGET CREATE ANALYZE CRM Hello, [PERSON_NAME] …" at bounding box center [714, 383] width 1428 height 766
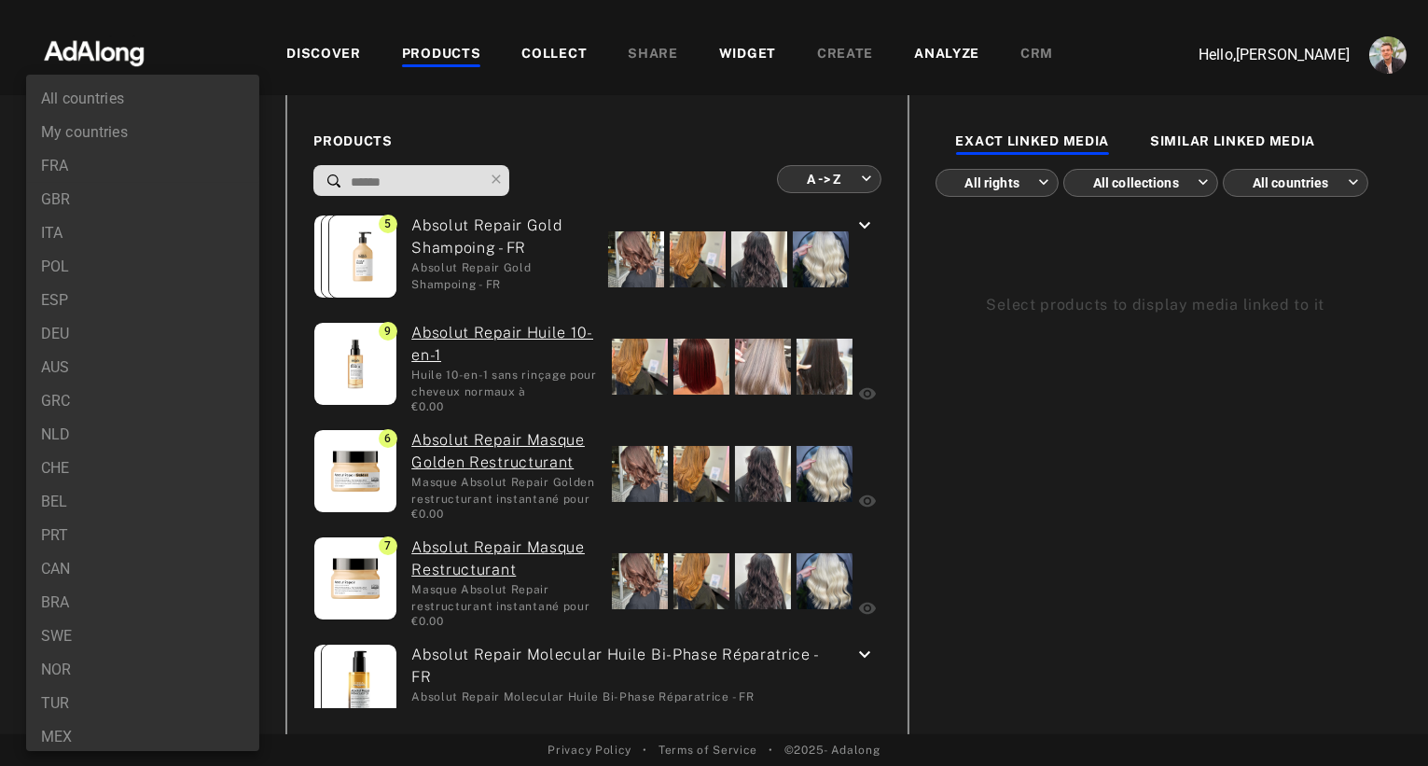
click at [78, 202] on li "GBR" at bounding box center [142, 200] width 233 height 34
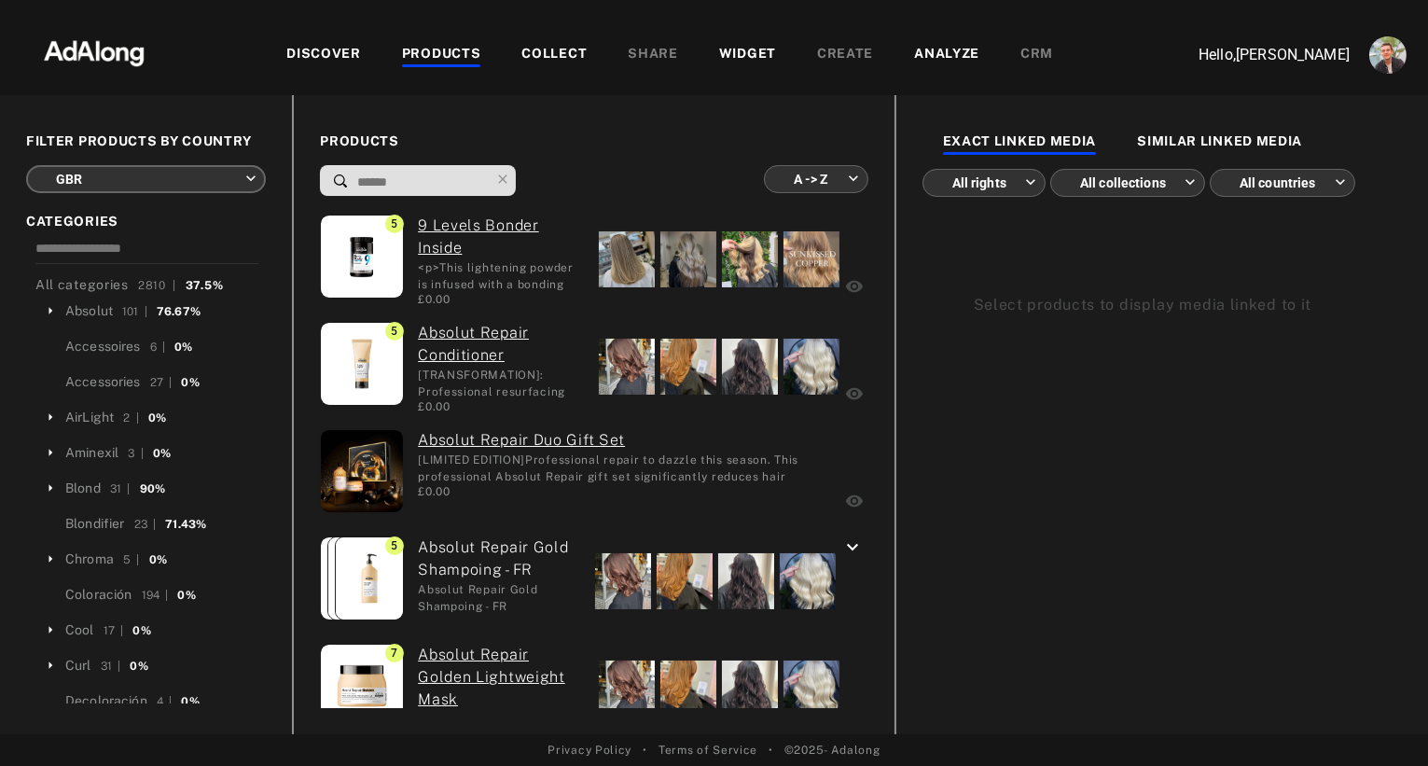
click at [148, 185] on body "DISCOVER PRODUCTS COLLECT SHARE WIDGET CREATE ANALYZE CRM Hello, [PERSON_NAME] …" at bounding box center [714, 383] width 1428 height 766
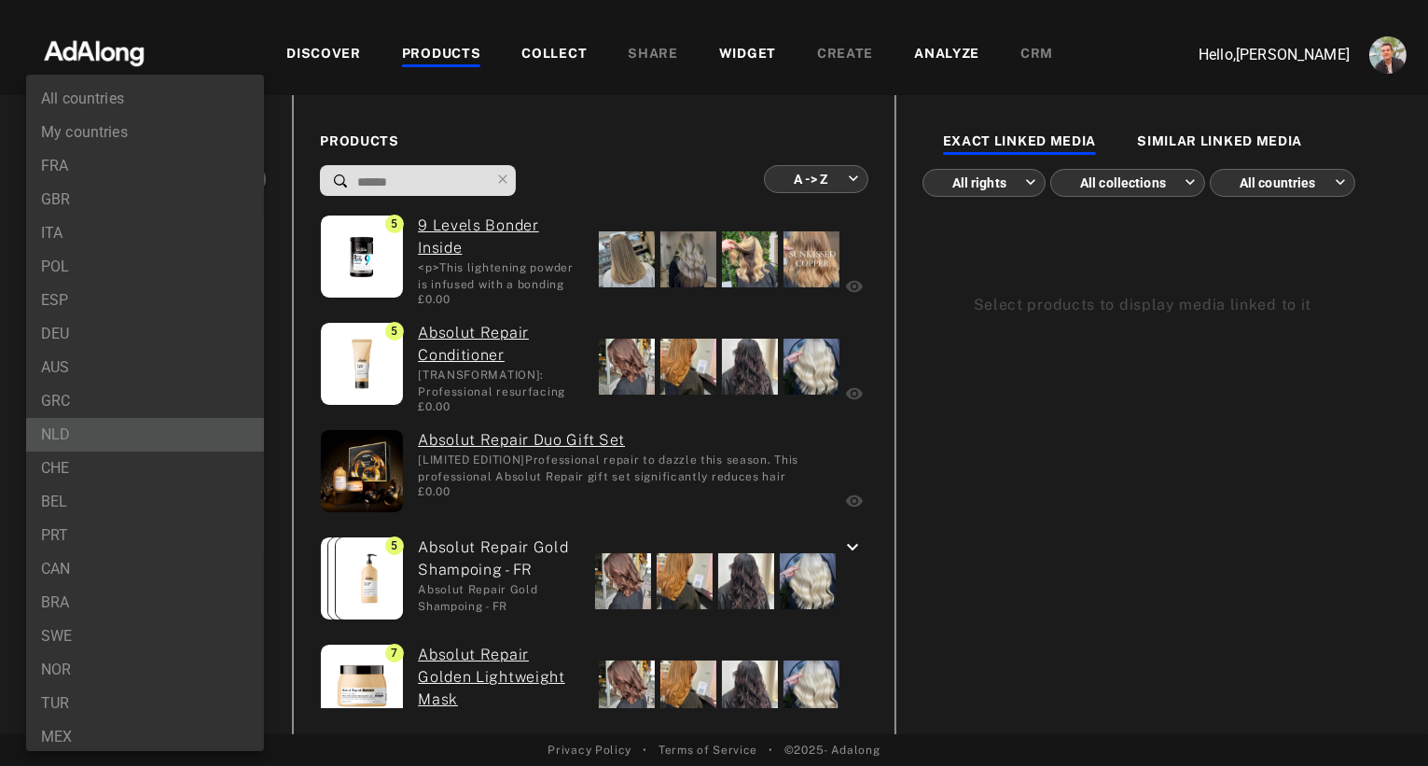
click at [63, 439] on li "NLD" at bounding box center [145, 435] width 238 height 34
type input "***"
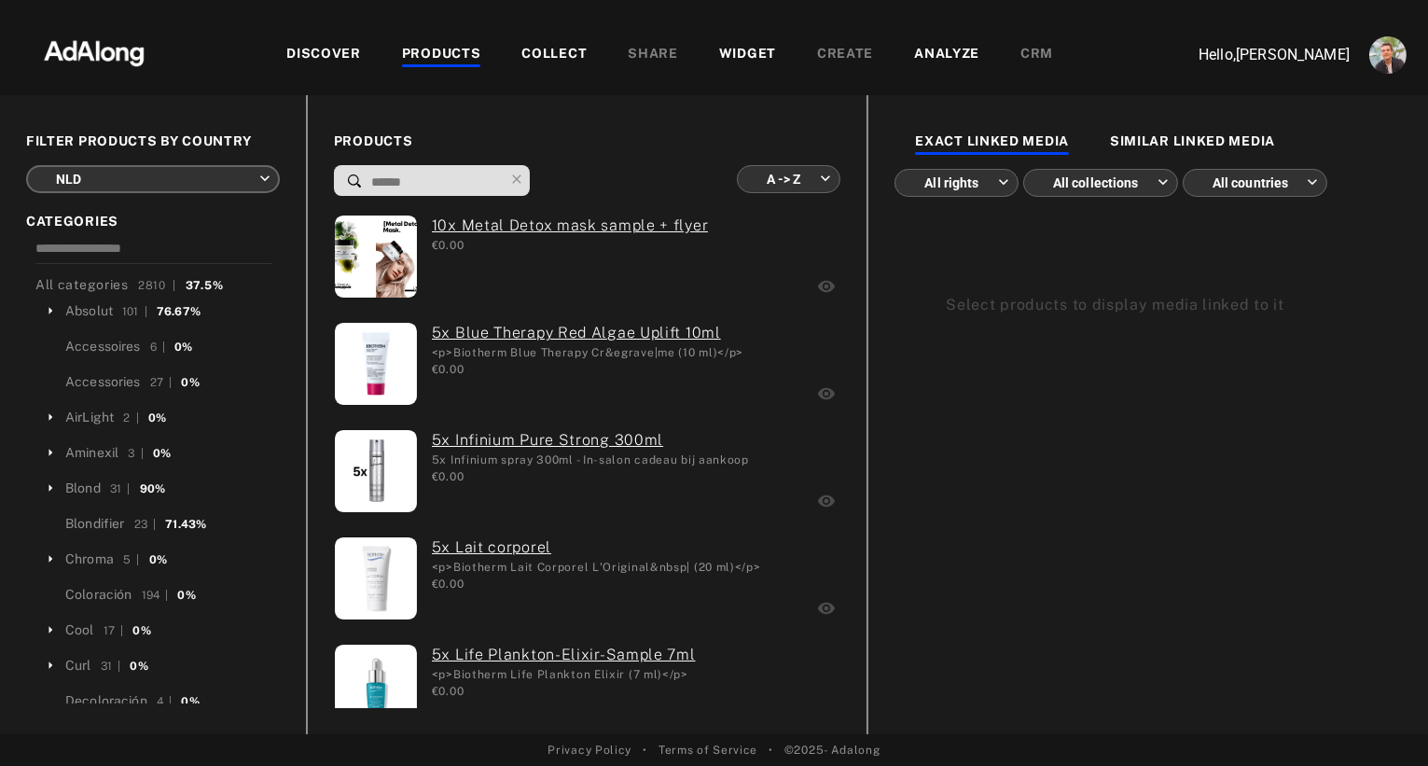
click at [784, 188] on body "DISCOVER PRODUCTS COLLECT SHARE WIDGET CREATE ANALYZE CRM Hello, [PERSON_NAME] …" at bounding box center [714, 383] width 1428 height 766
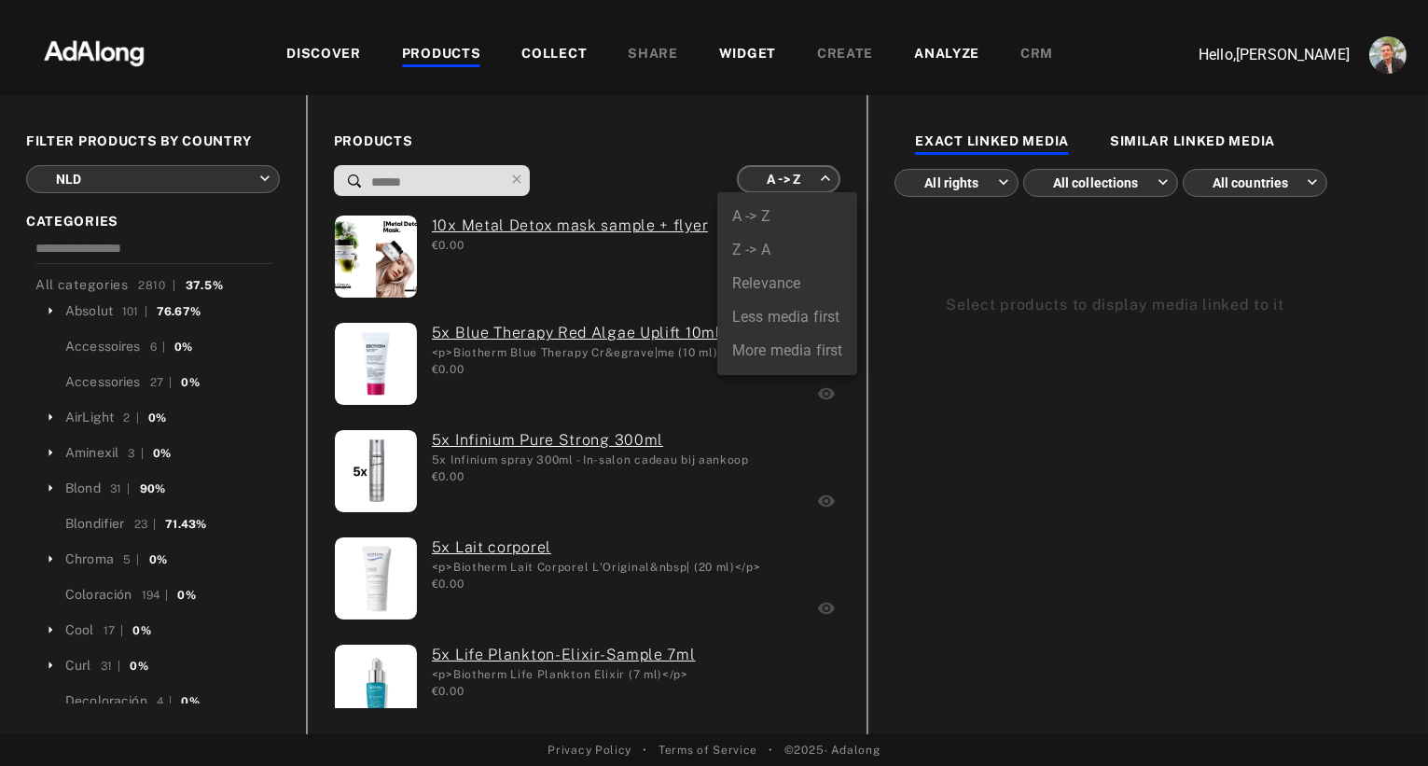
click at [776, 350] on li "More media first" at bounding box center [787, 351] width 140 height 34
type input "**********"
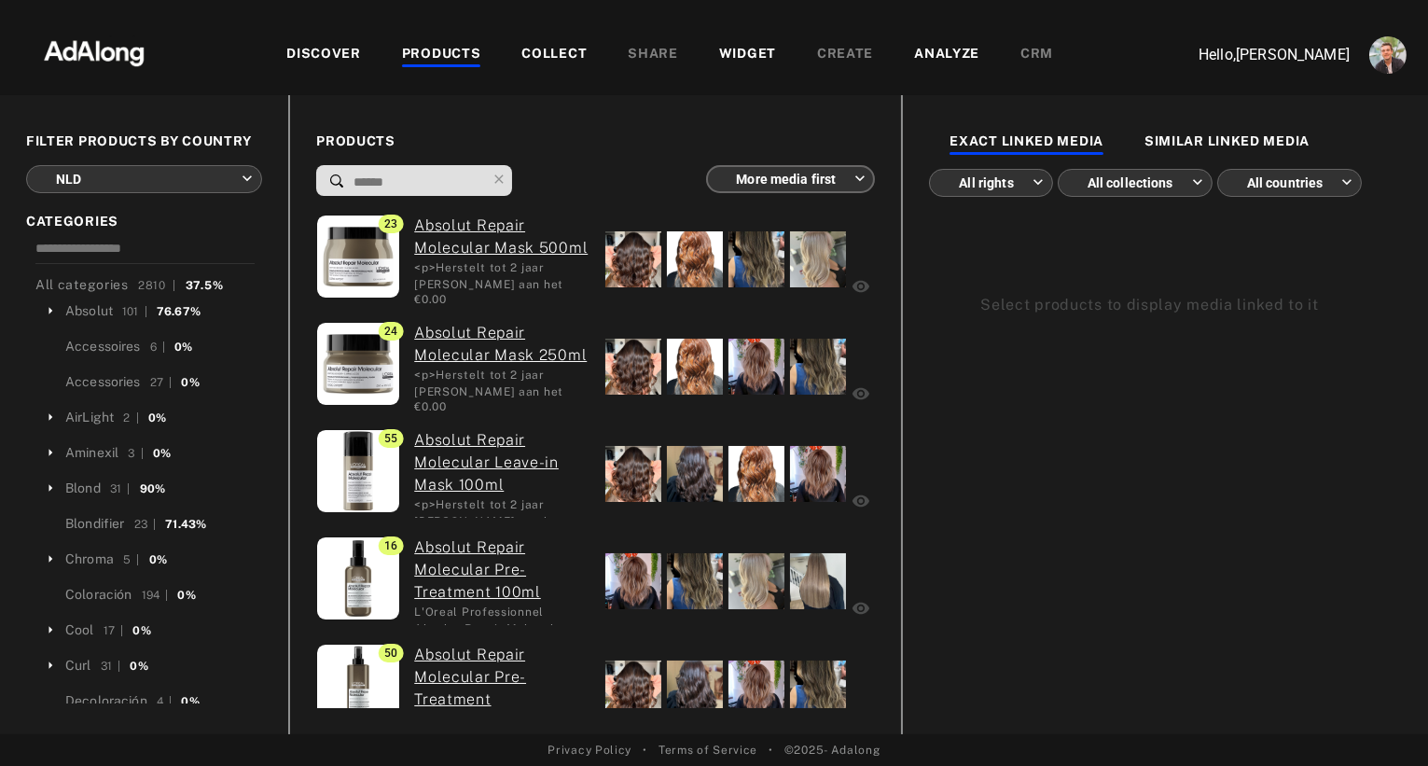
click at [219, 187] on body "DISCOVER PRODUCTS COLLECT SHARE WIDGET CREATE ANALYZE CRM Hello, [PERSON_NAME] …" at bounding box center [714, 383] width 1428 height 766
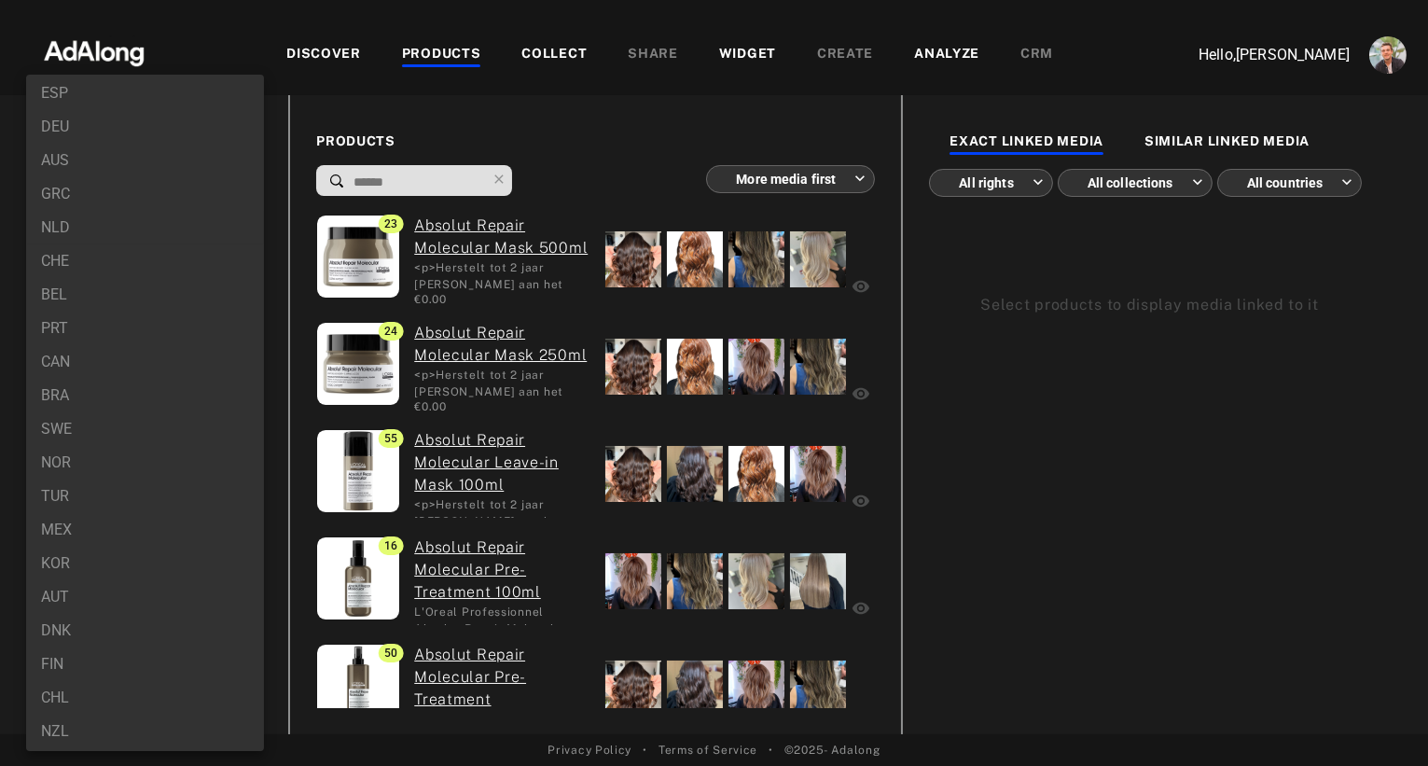
scroll to position [312, 0]
click at [76, 630] on li "NZL" at bounding box center [145, 627] width 238 height 34
type input "***"
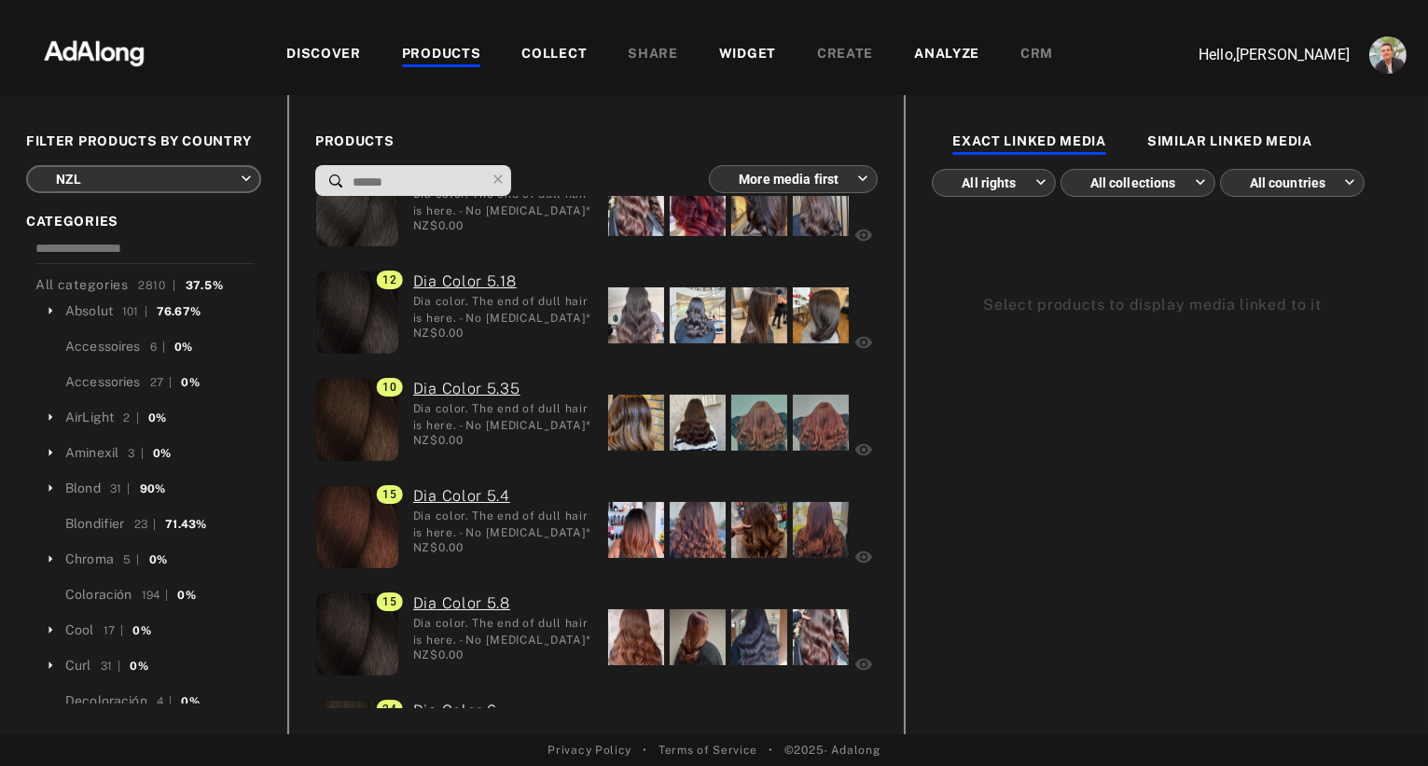
scroll to position [1406, 0]
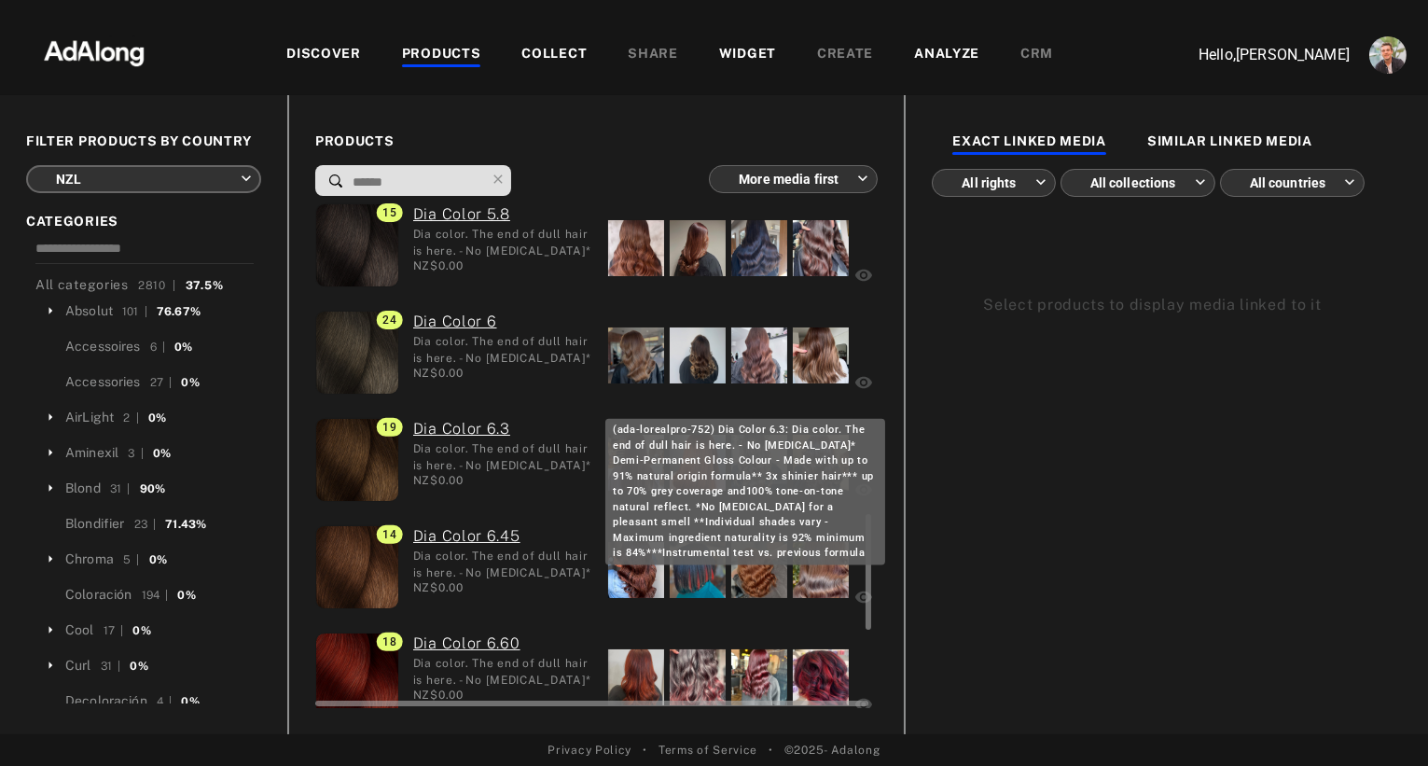
click at [470, 431] on link "Dia Color 6.3" at bounding box center [504, 429] width 182 height 22
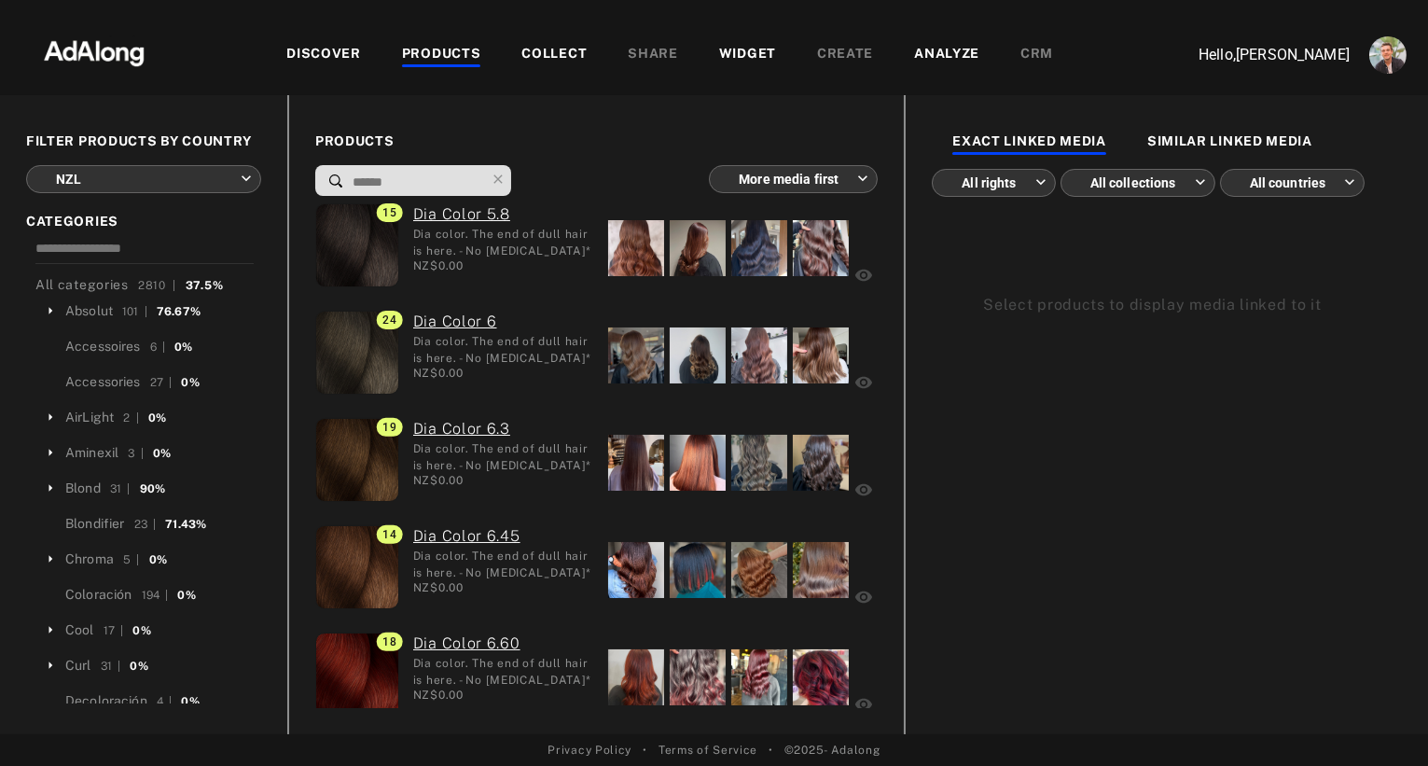
click at [90, 47] on img at bounding box center [94, 51] width 164 height 56
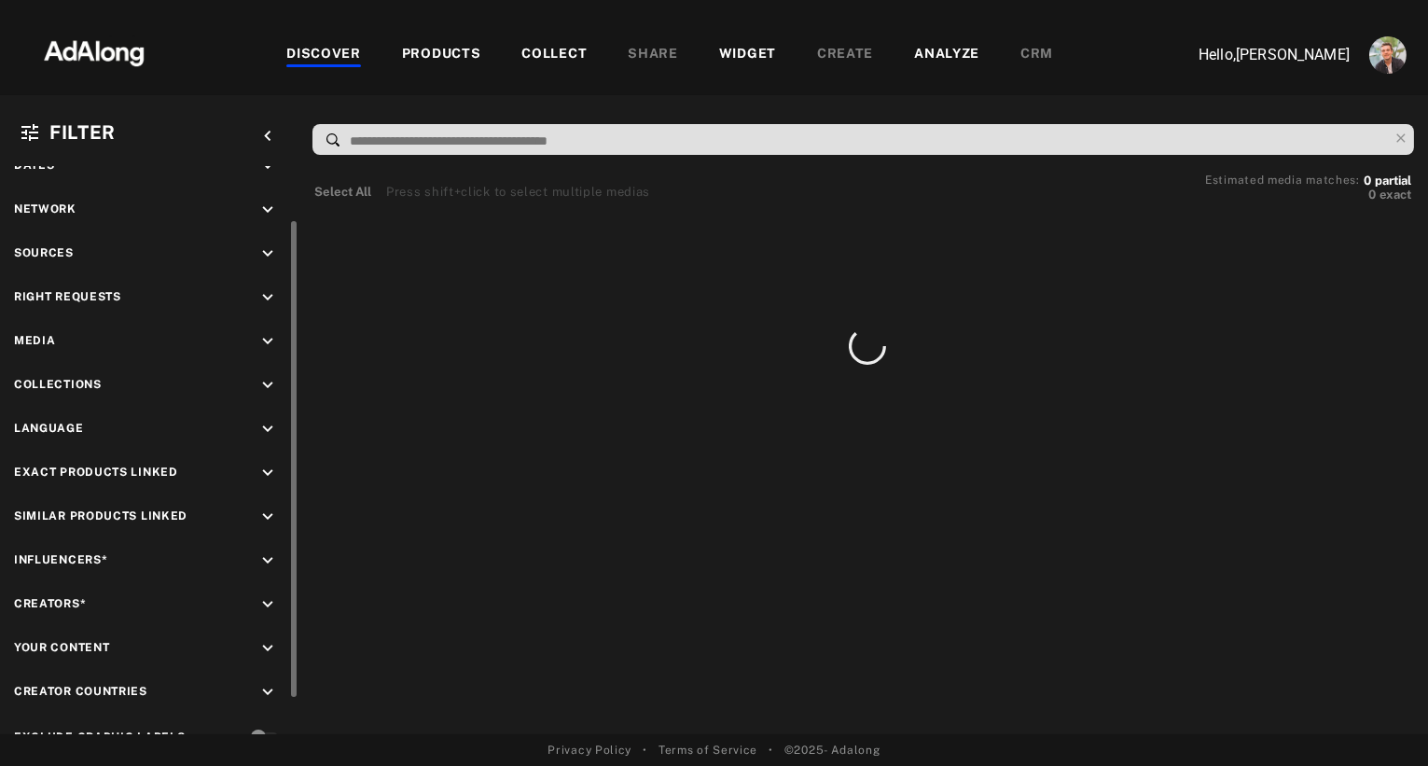
scroll to position [81, 0]
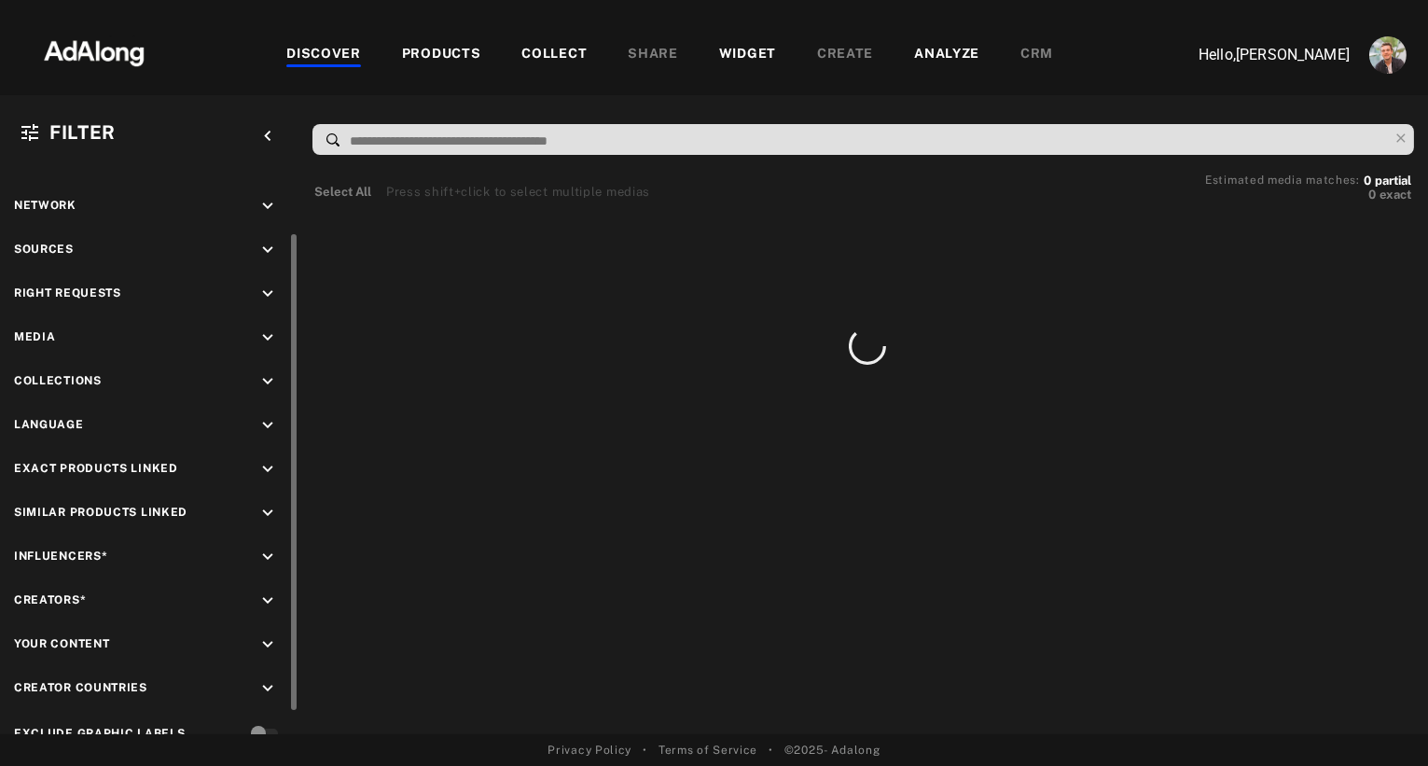
click at [270, 590] on icon "keyboard_arrow_down" at bounding box center [267, 600] width 21 height 21
click at [110, 667] on input at bounding box center [152, 679] width 250 height 25
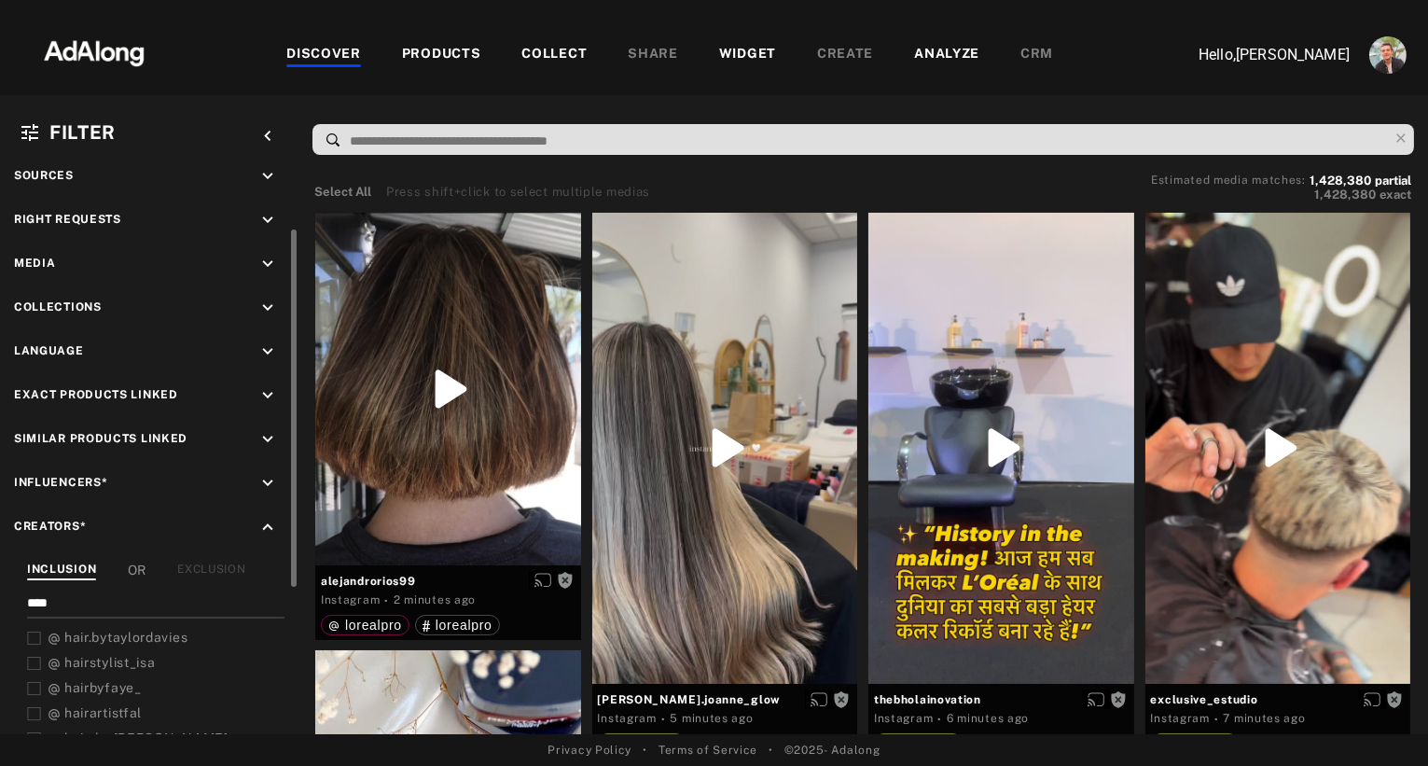
scroll to position [157, 0]
click at [35, 630] on icon at bounding box center [34, 637] width 14 height 14
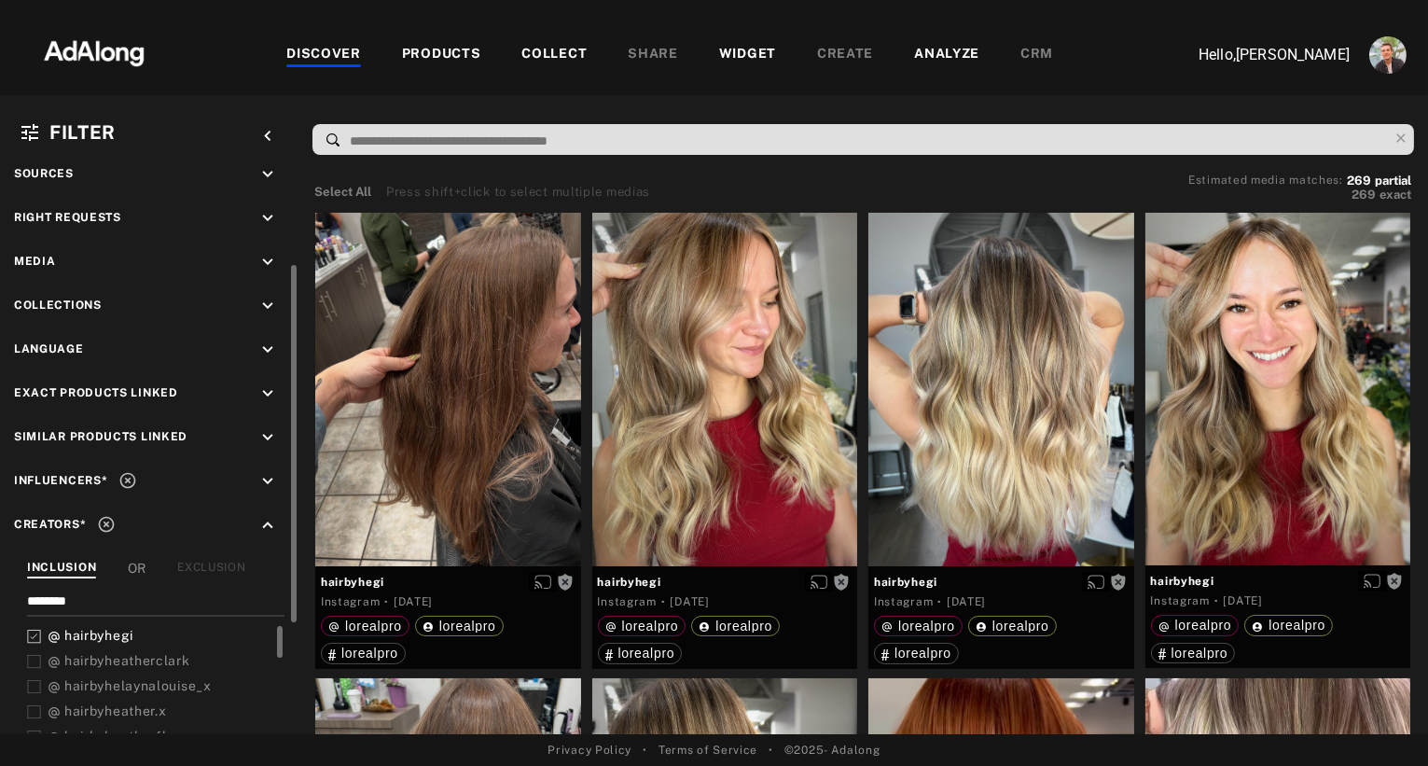
click at [267, 209] on icon "keyboard_arrow_down" at bounding box center [267, 218] width 21 height 21
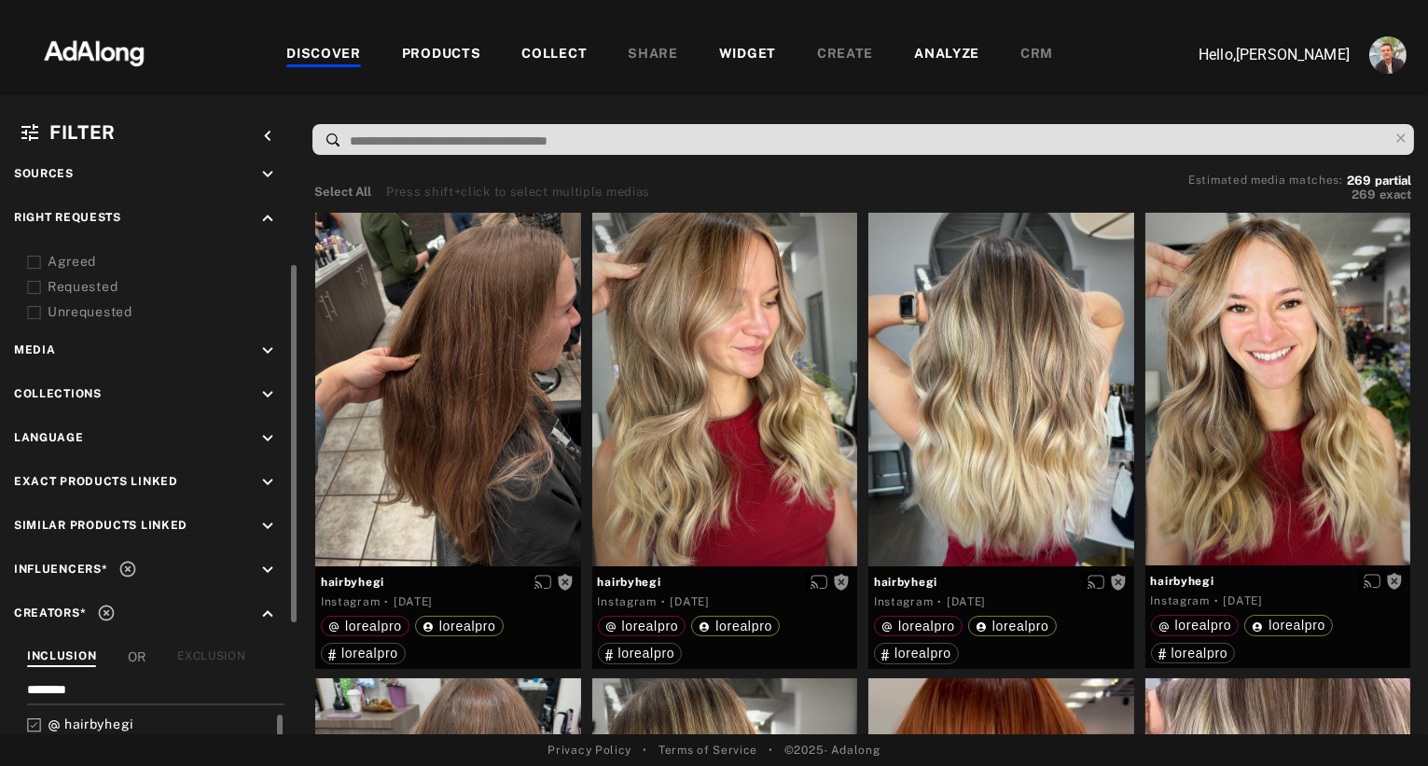
click at [79, 257] on div "Agreed" at bounding box center [166, 262] width 237 height 20
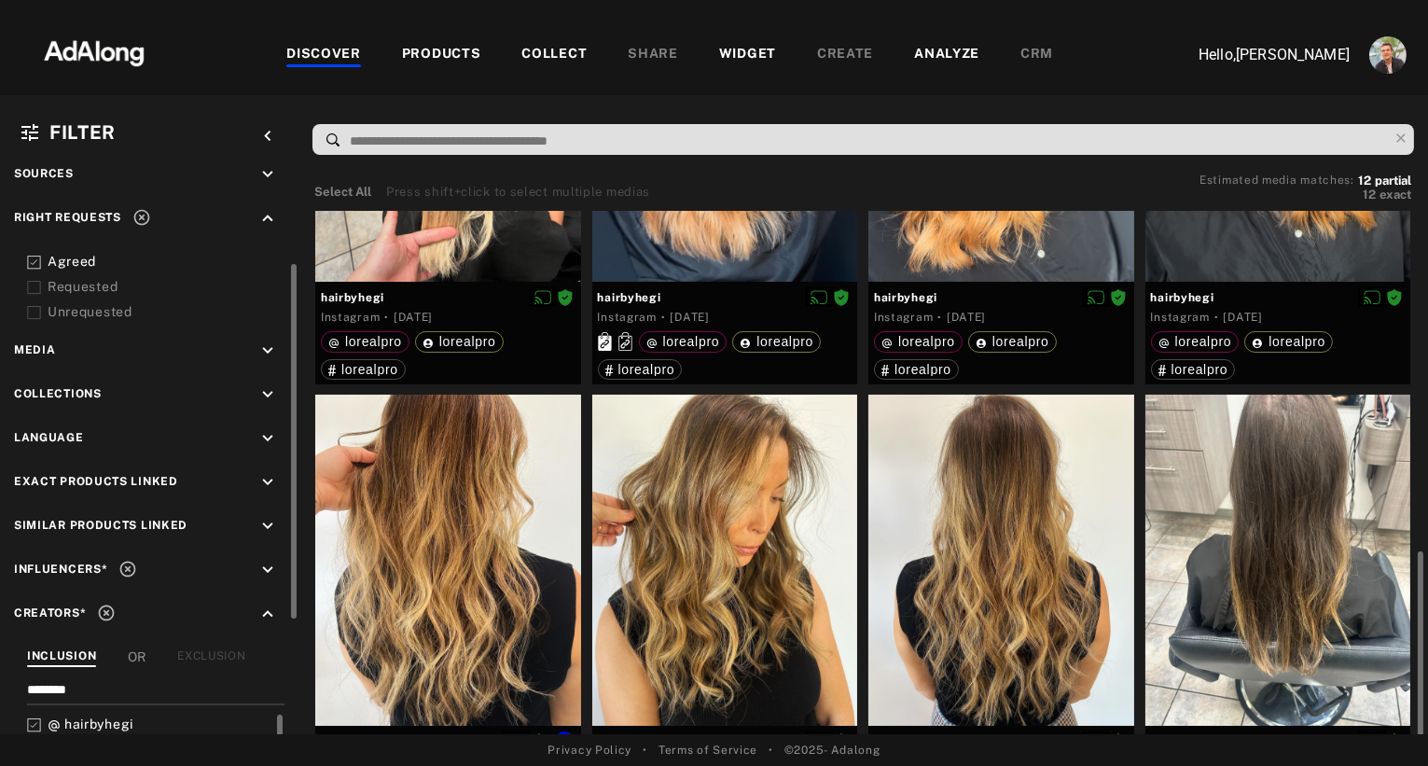
scroll to position [479, 0]
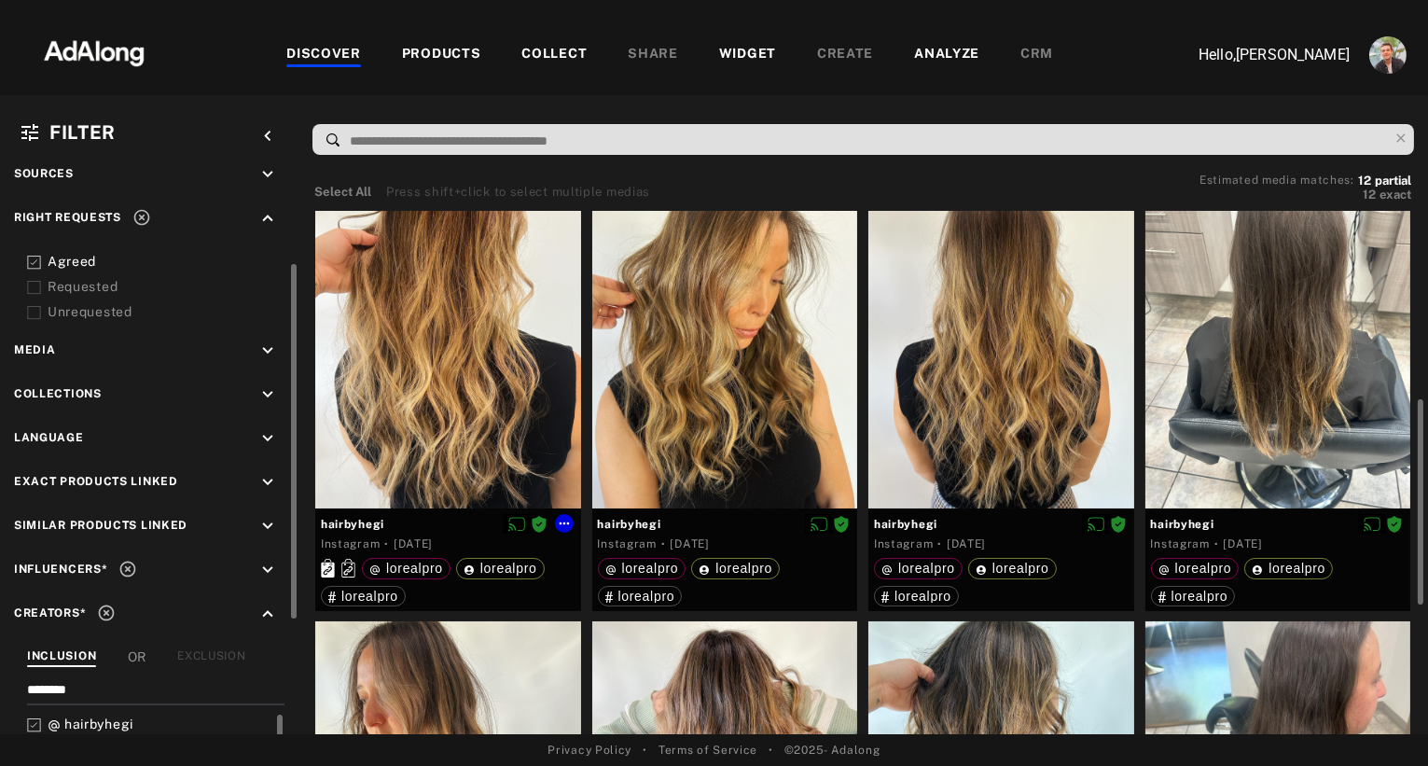
click at [450, 395] on div at bounding box center [448, 343] width 266 height 332
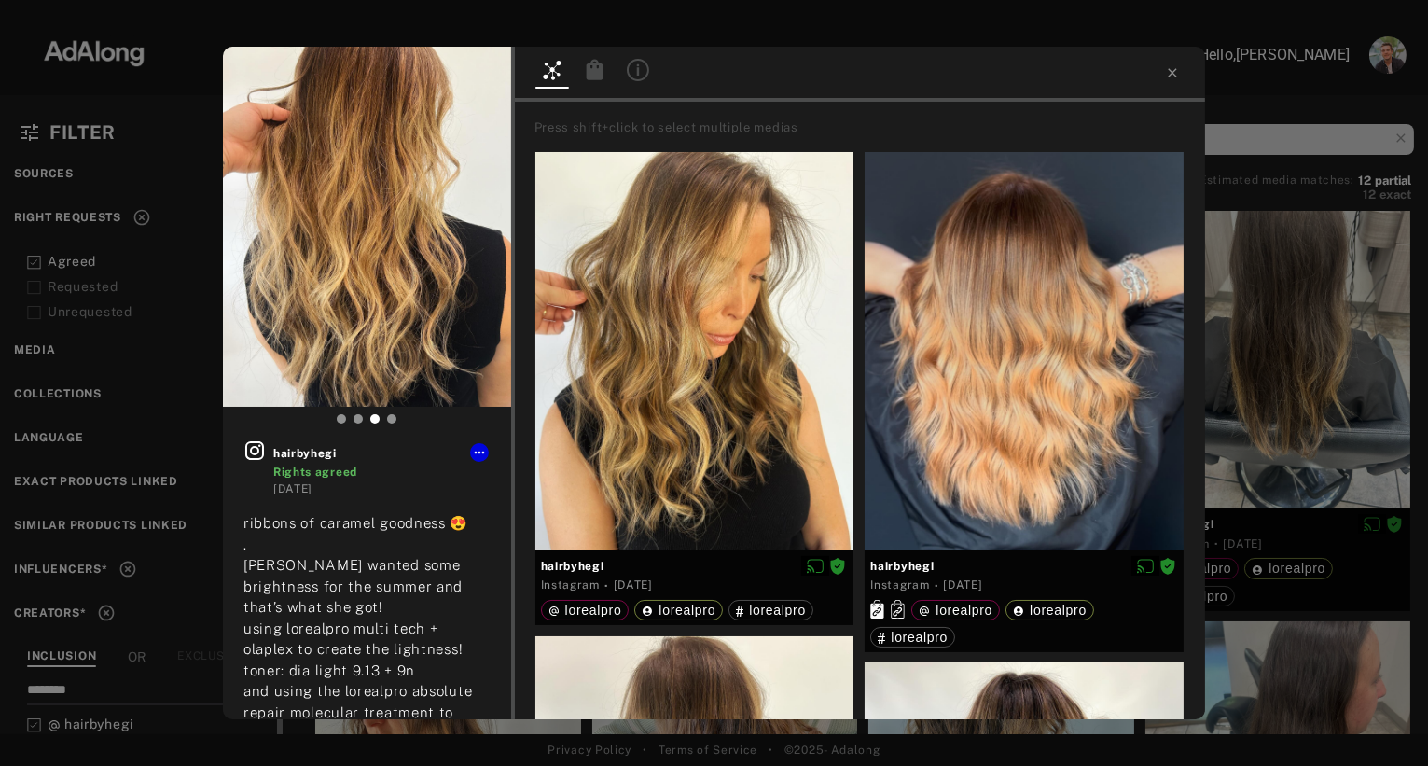
click at [598, 76] on icon at bounding box center [594, 69] width 17 height 21
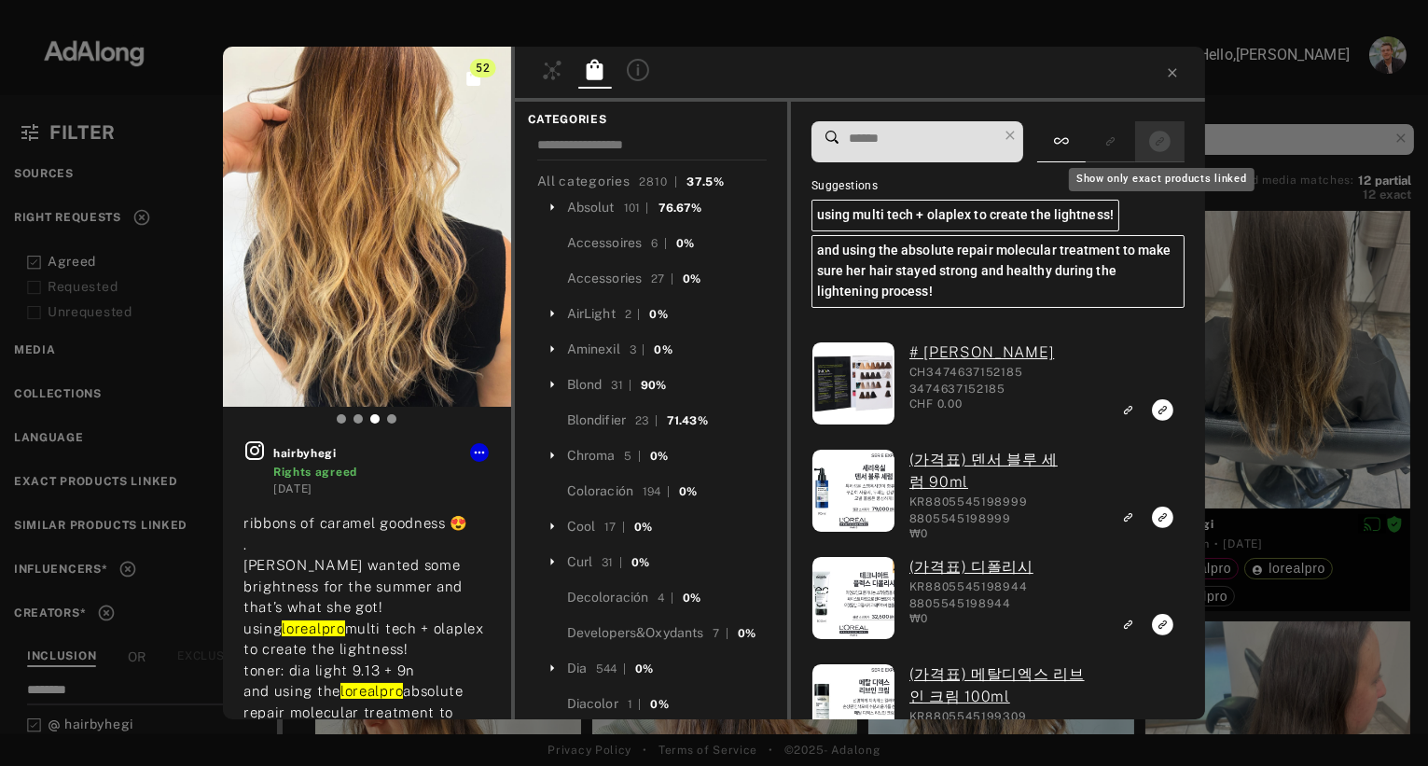
click at [1159, 146] on icon "Show only exact products linked" at bounding box center [1159, 141] width 21 height 21
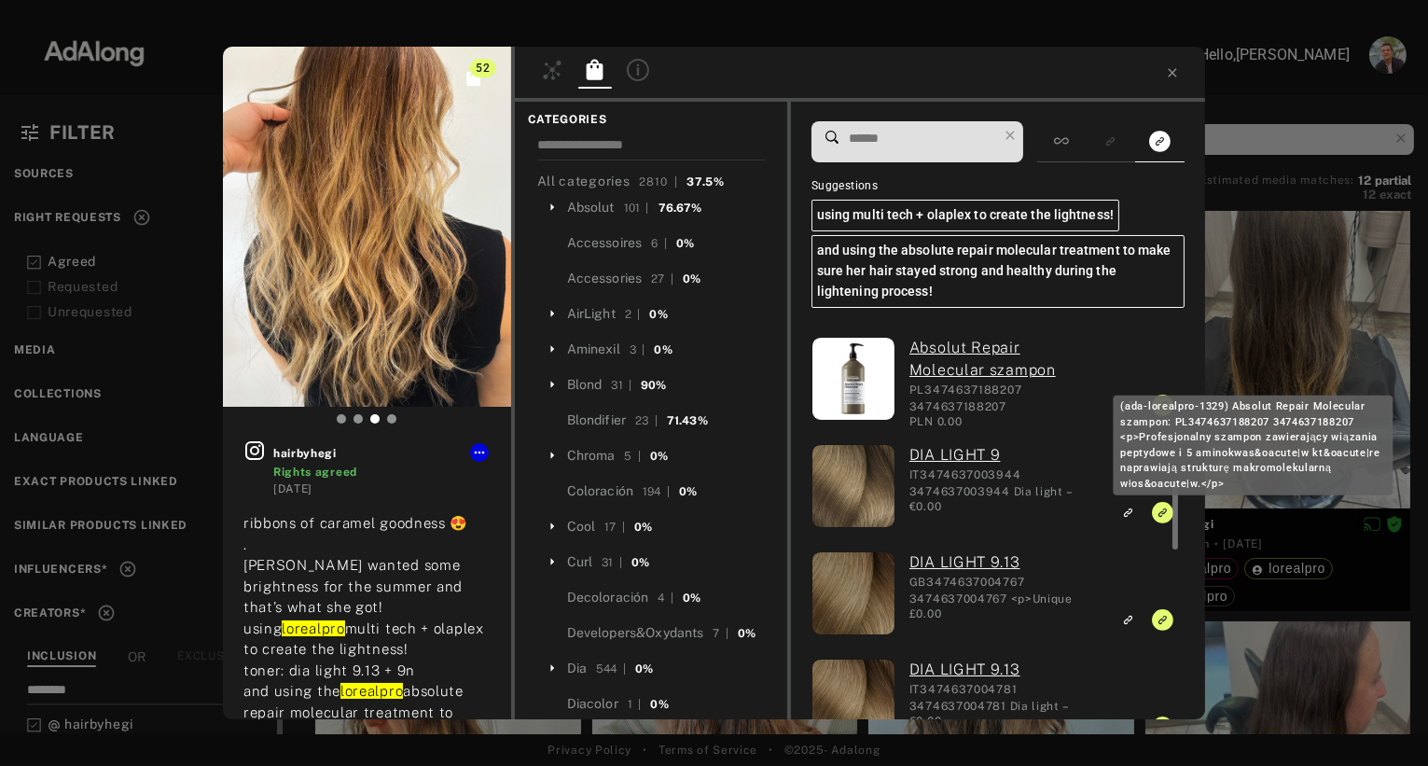
scroll to position [1234, 0]
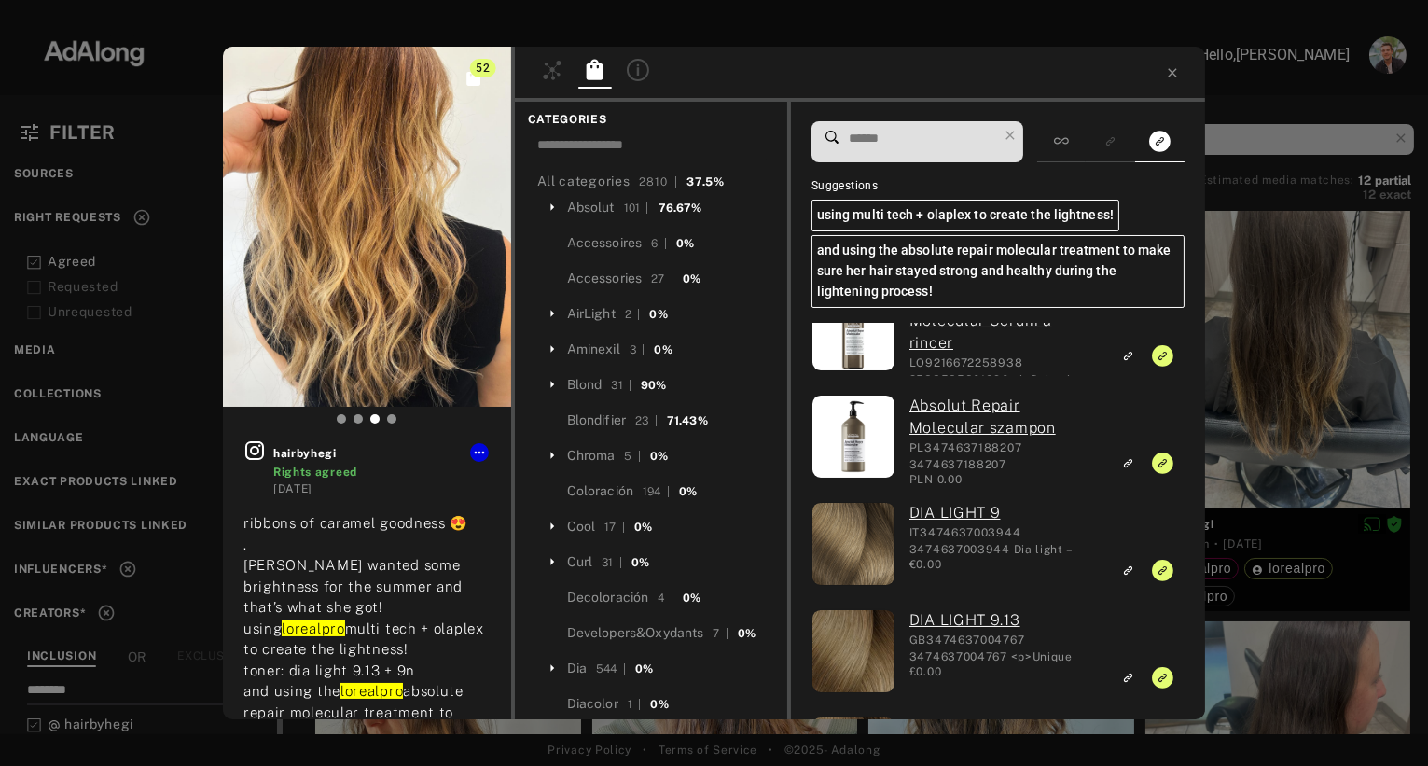
click at [137, 135] on div "52 hairbyhegi Rights agreed [DATE] ribbons of caramel goodness 😍 . [PERSON_NAME…" at bounding box center [714, 383] width 1428 height 766
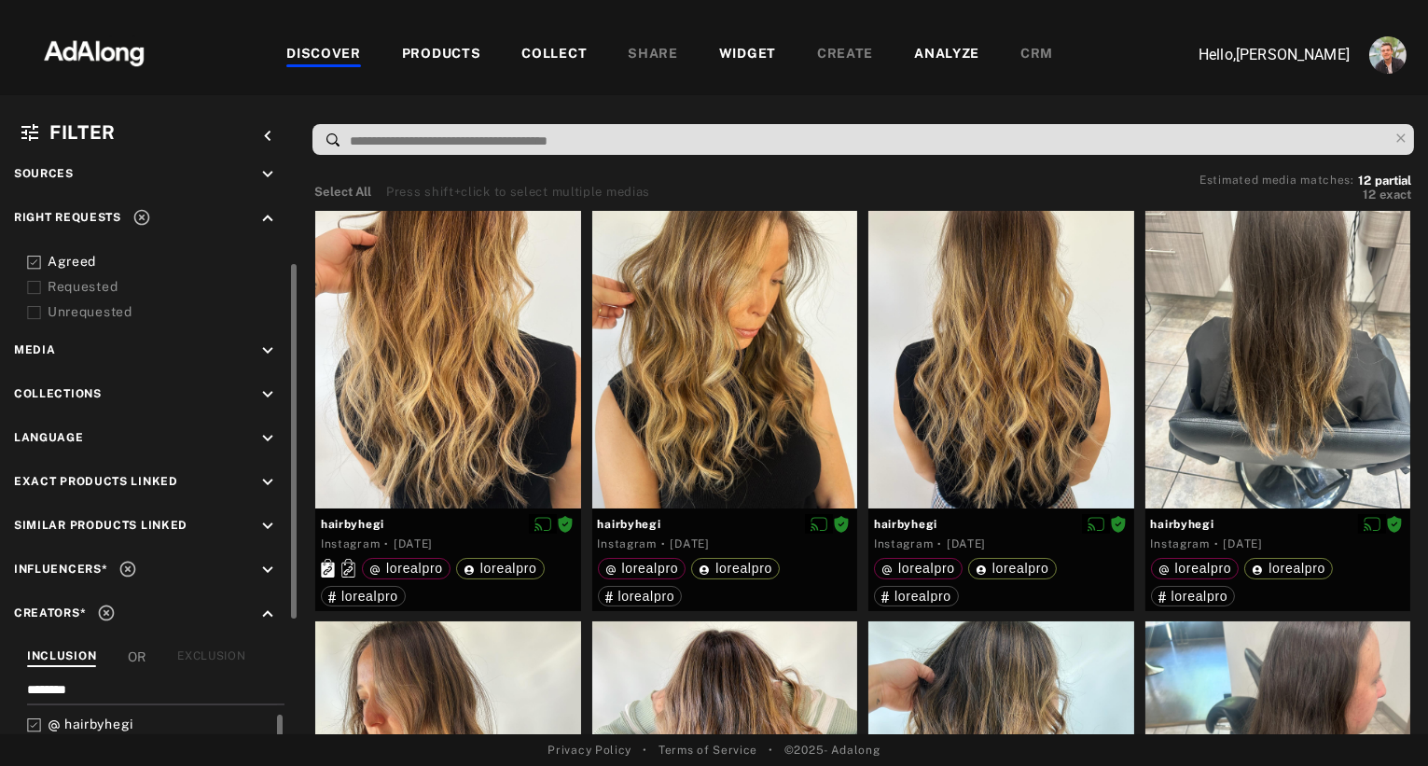
click at [83, 680] on input "********" at bounding box center [152, 692] width 250 height 25
type input "********"
click at [146, 716] on span "beautyby_jennarose" at bounding box center [130, 723] width 132 height 15
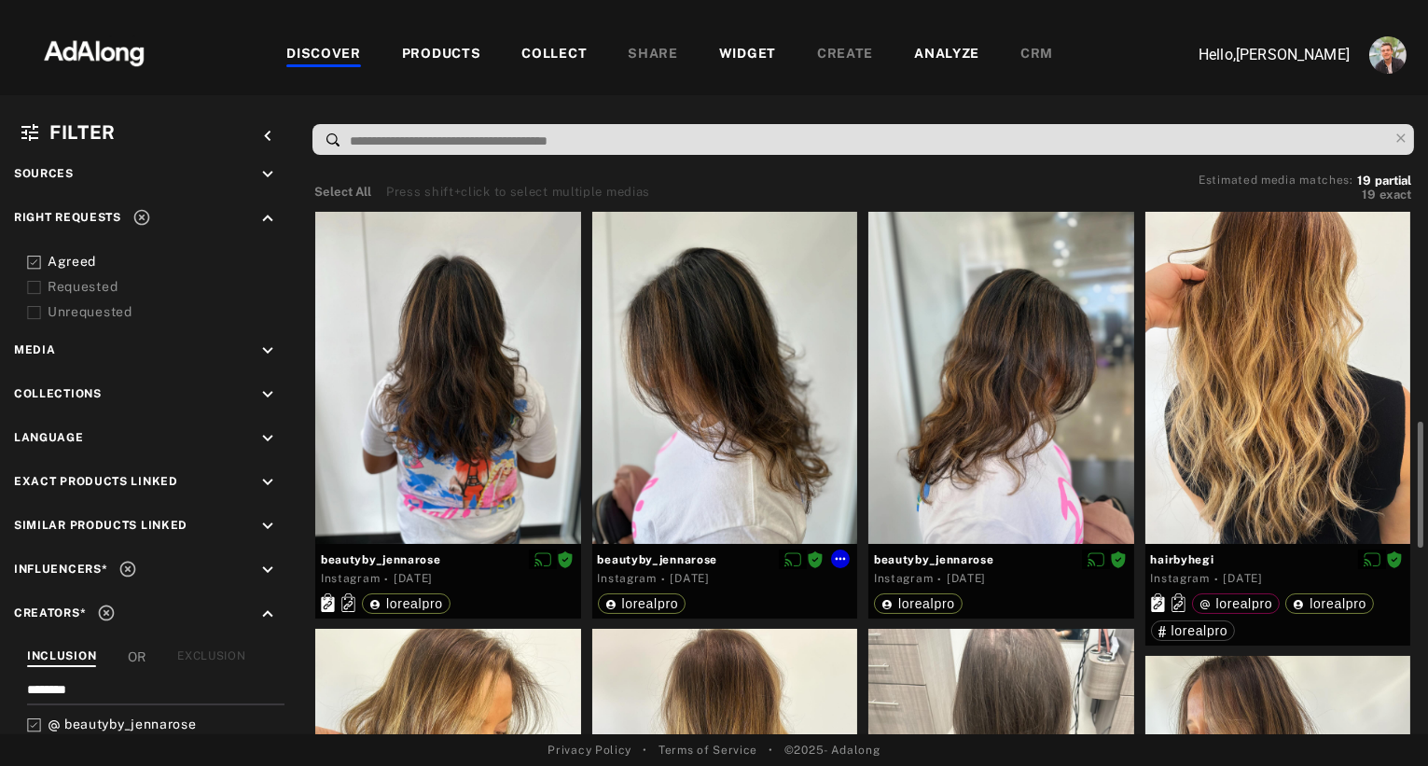
scroll to position [865, 0]
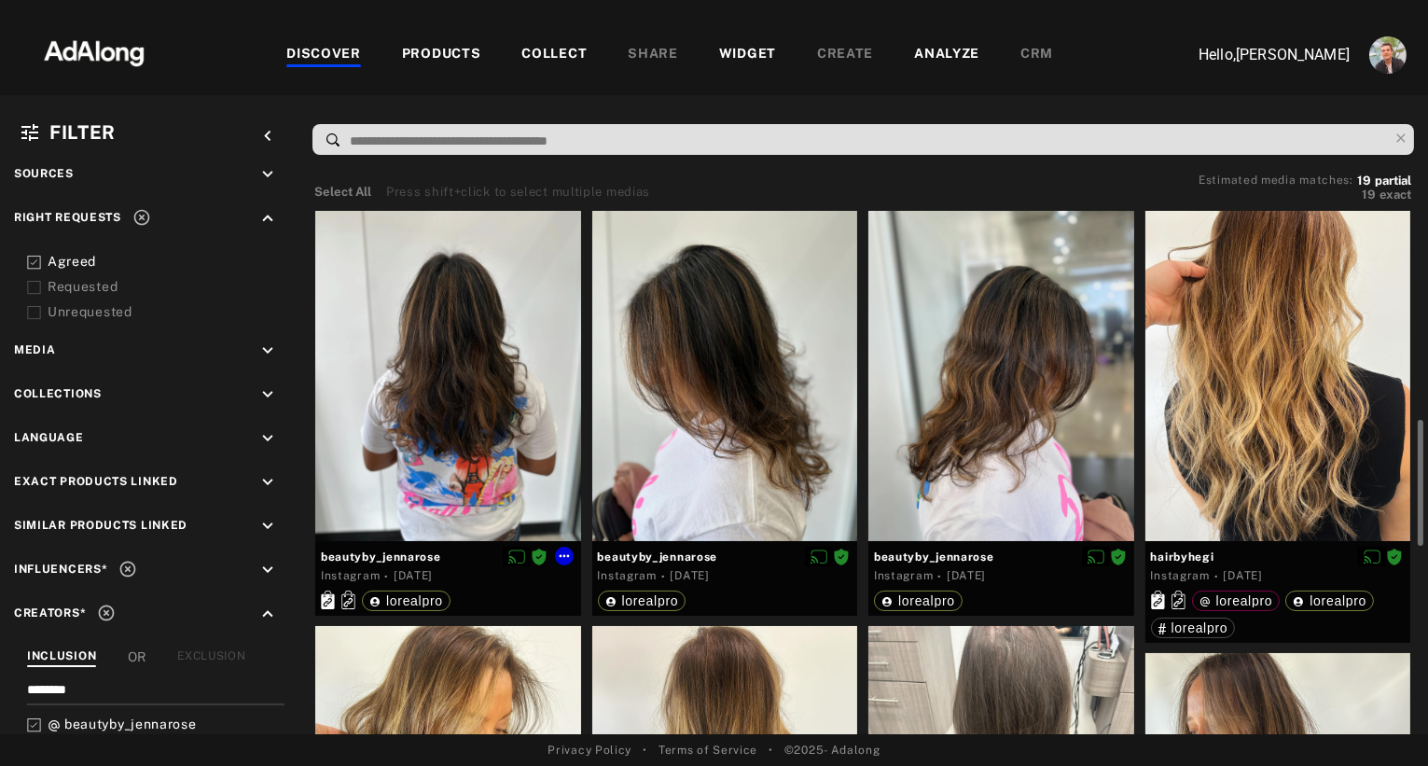
click at [446, 432] on div at bounding box center [448, 375] width 266 height 332
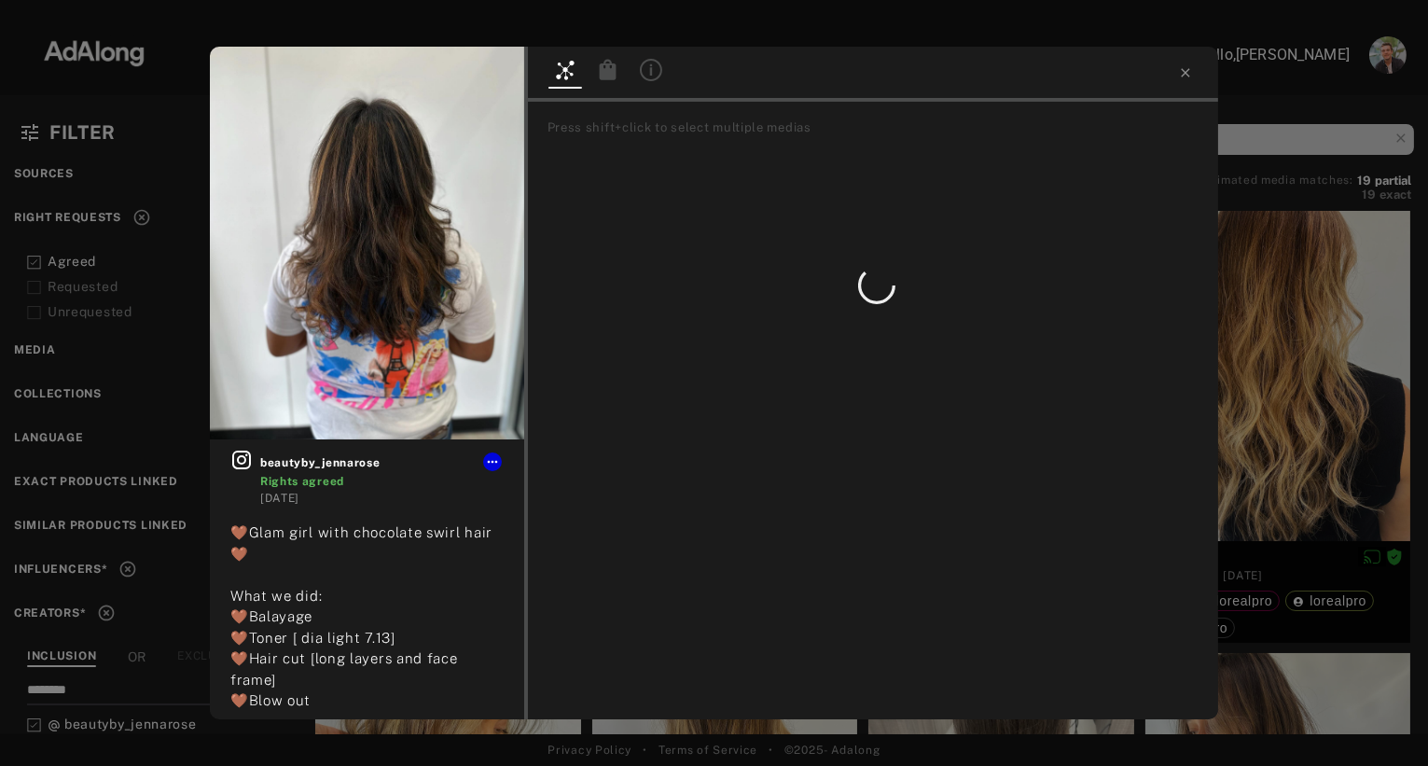
click at [610, 71] on icon at bounding box center [607, 69] width 17 height 21
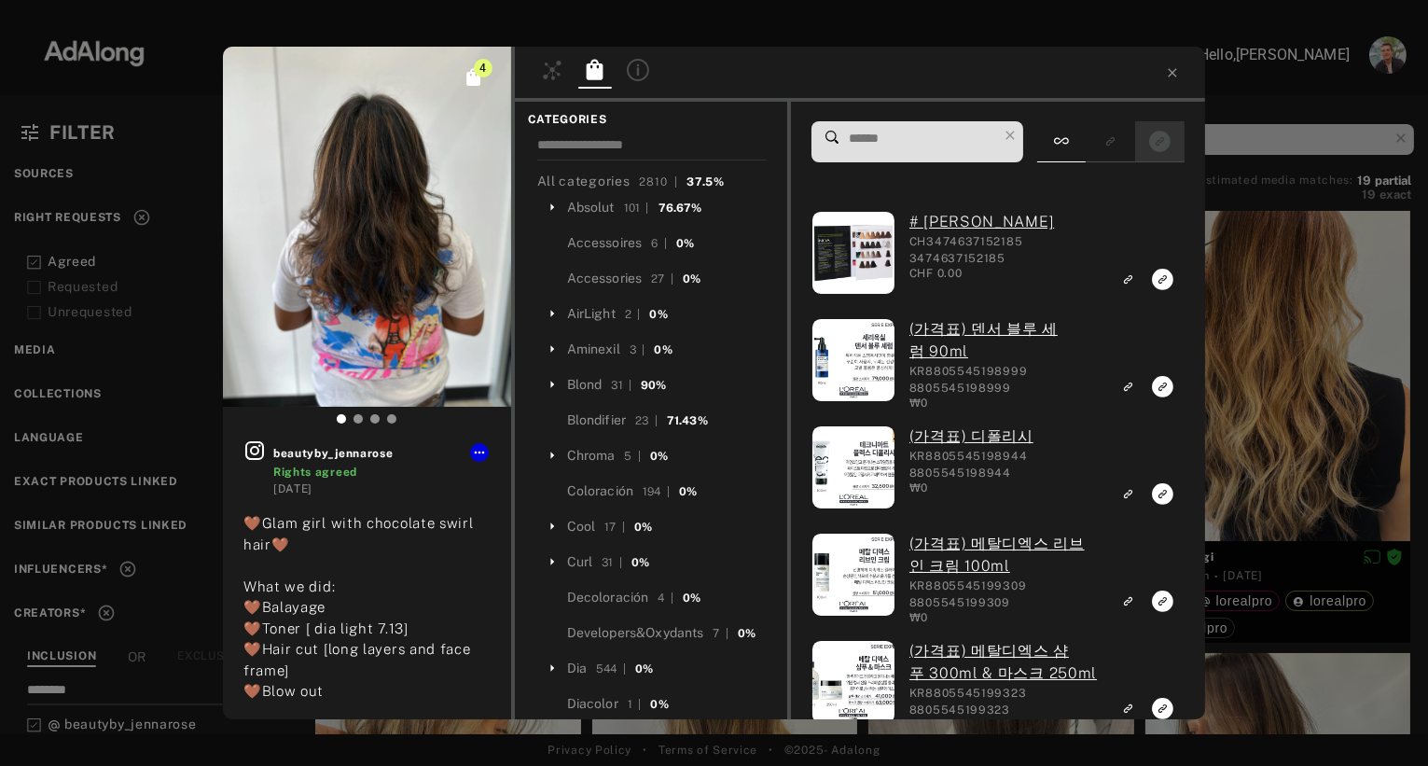
click at [1174, 139] on button "Show only exact products linked" at bounding box center [1160, 141] width 35 height 25
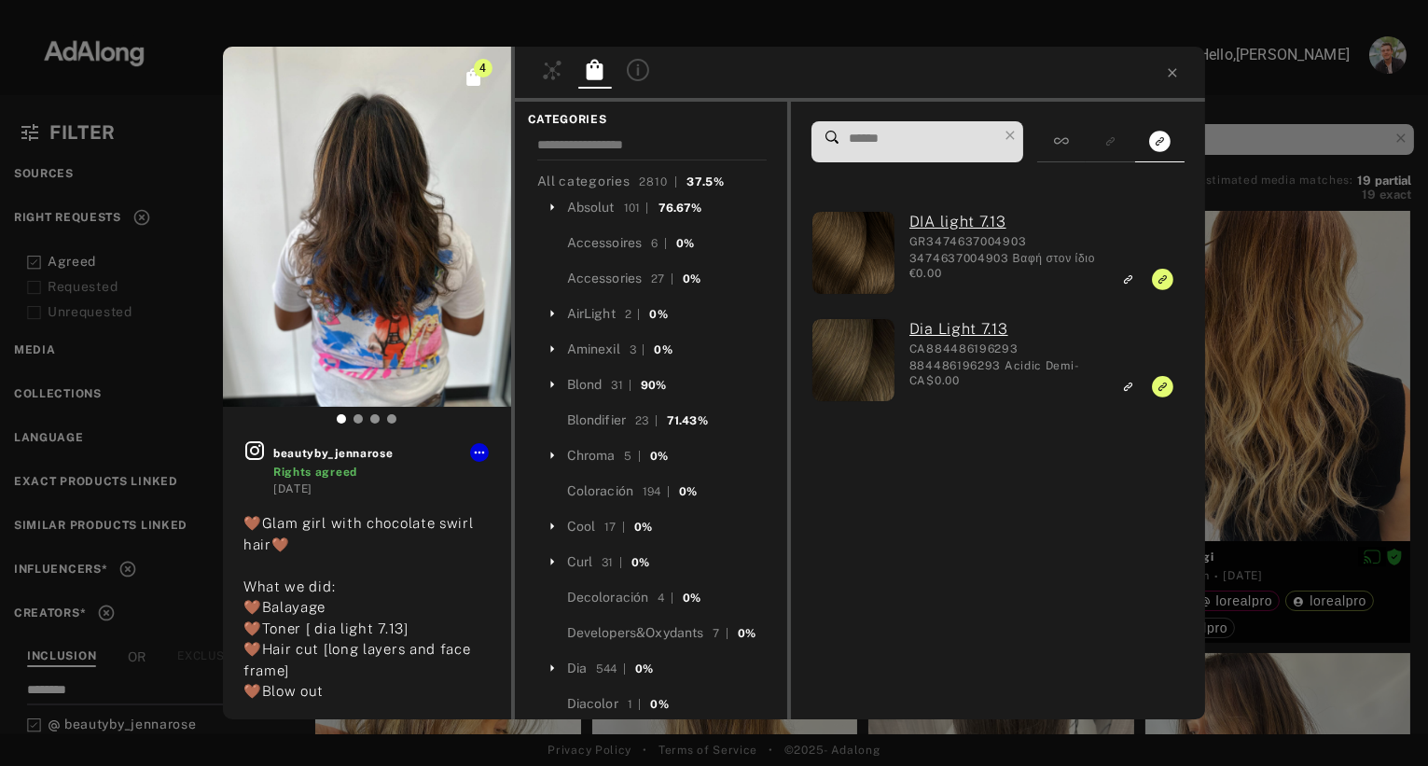
click at [189, 85] on div "4 beautyby_jennarose Rights agreed [DATE] 🤎Glam girl with chocolate swirl hair🤎…" at bounding box center [714, 383] width 1428 height 766
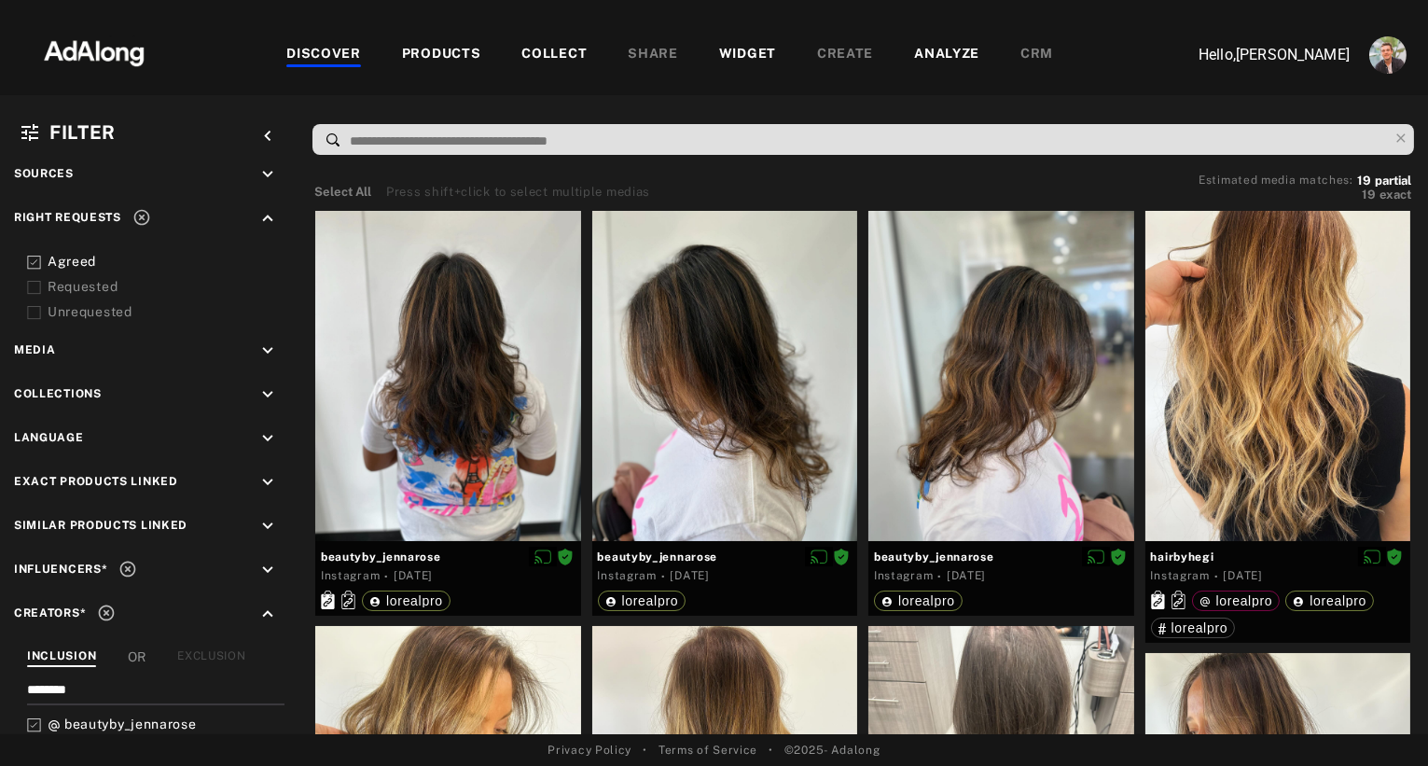
click at [440, 46] on div "PRODUCTS" at bounding box center [441, 55] width 79 height 22
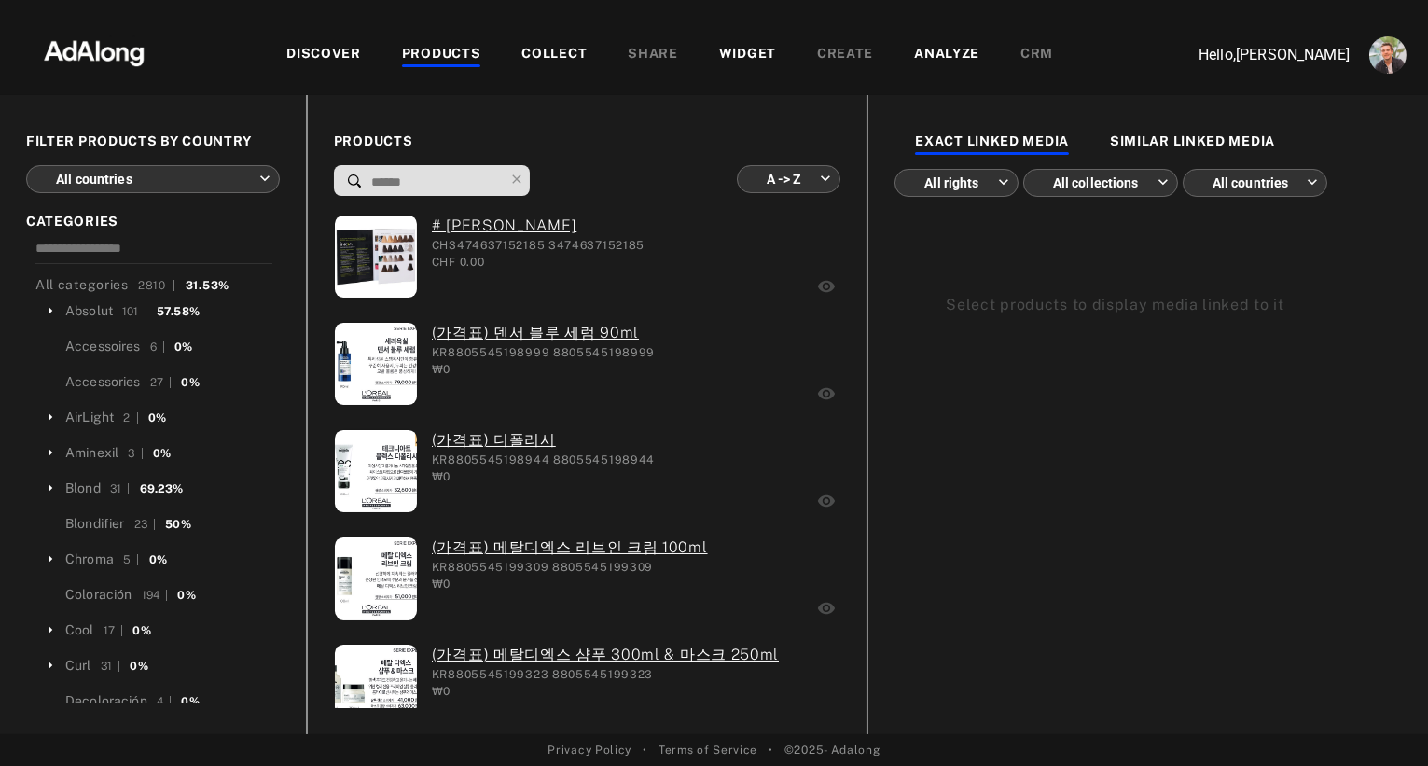
click at [215, 177] on body "DISCOVER PRODUCTS COLLECT SHARE WIDGET CREATE ANALYZE CRM Hello, [PERSON_NAME] …" at bounding box center [714, 383] width 1428 height 766
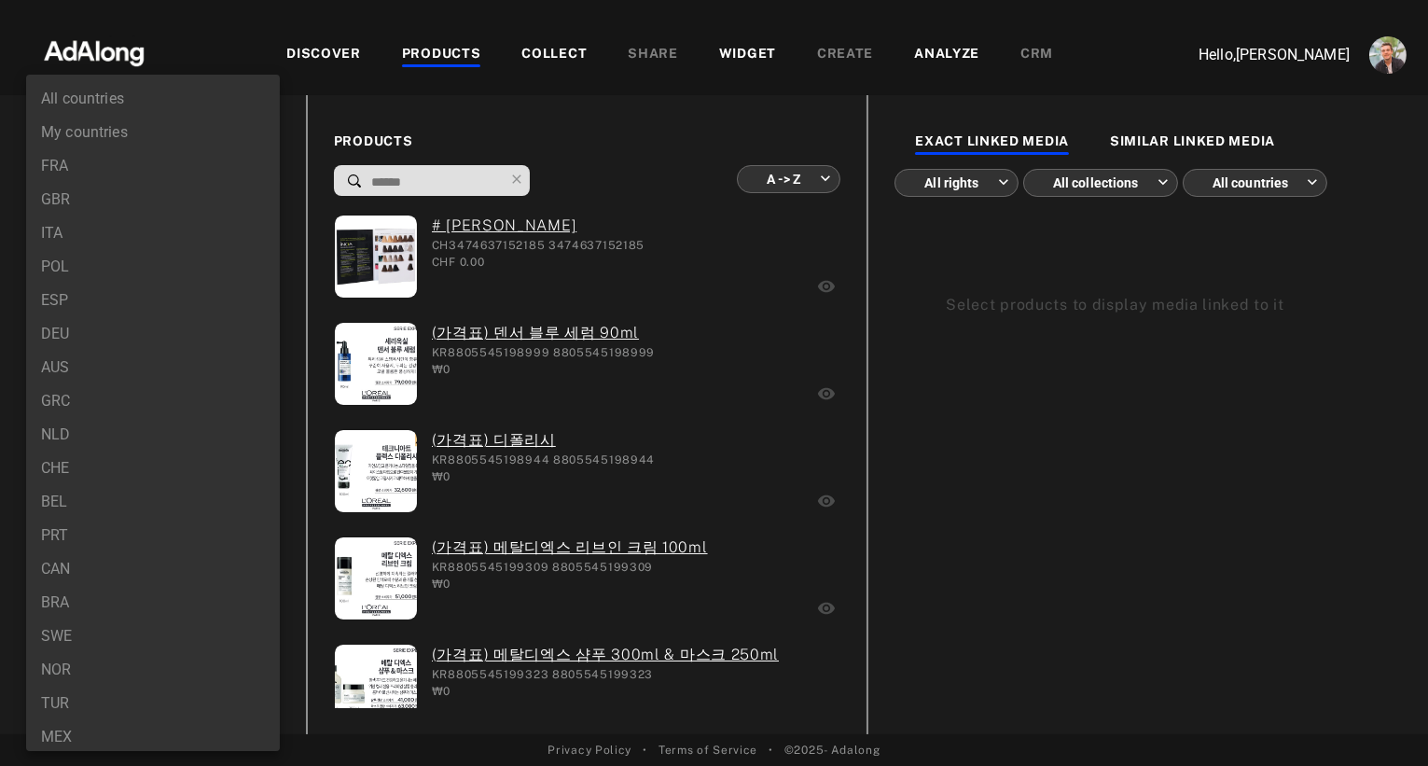
click at [78, 336] on li "DEU" at bounding box center [153, 334] width 254 height 34
type input "***"
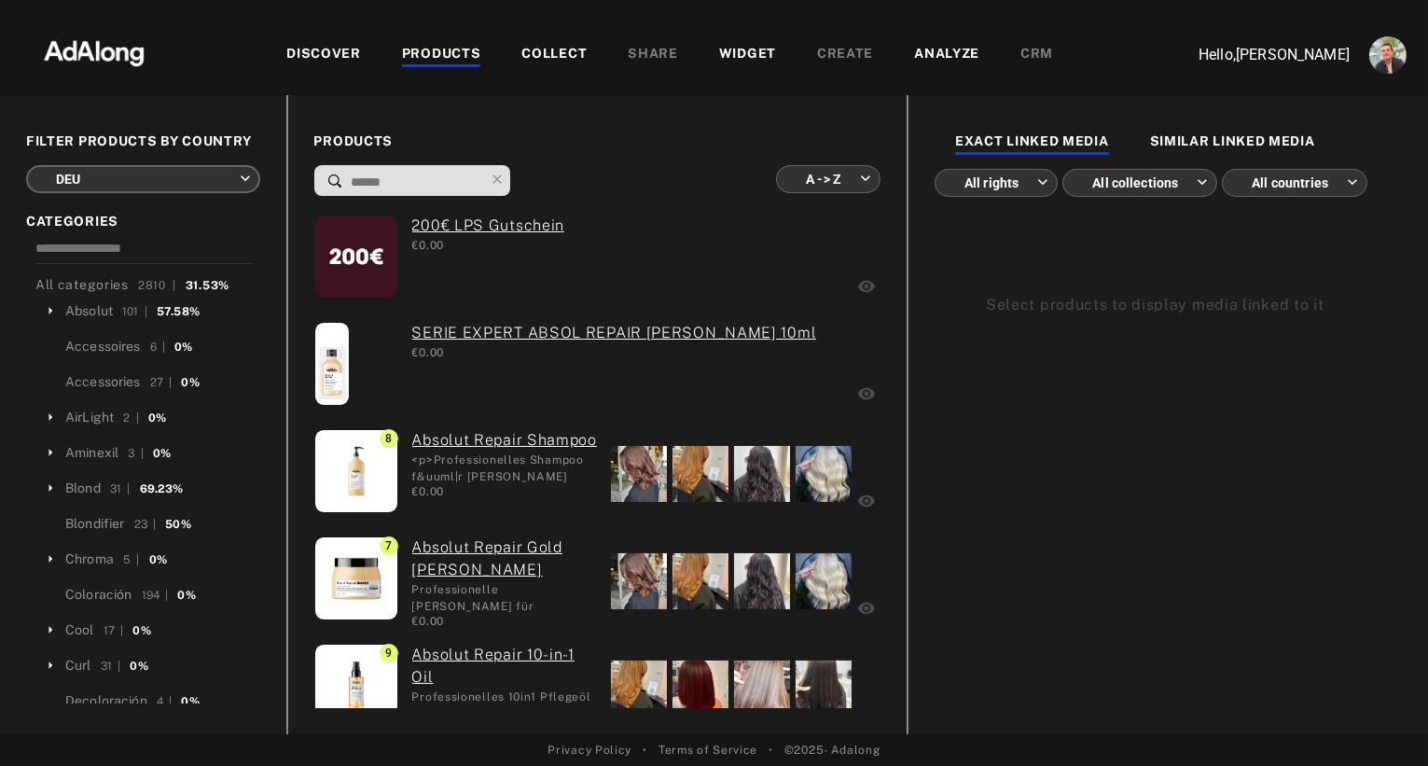
click at [814, 177] on body "DISCOVER PRODUCTS COLLECT SHARE WIDGET CREATE ANALYZE CRM Hello, [PERSON_NAME] …" at bounding box center [714, 383] width 1428 height 766
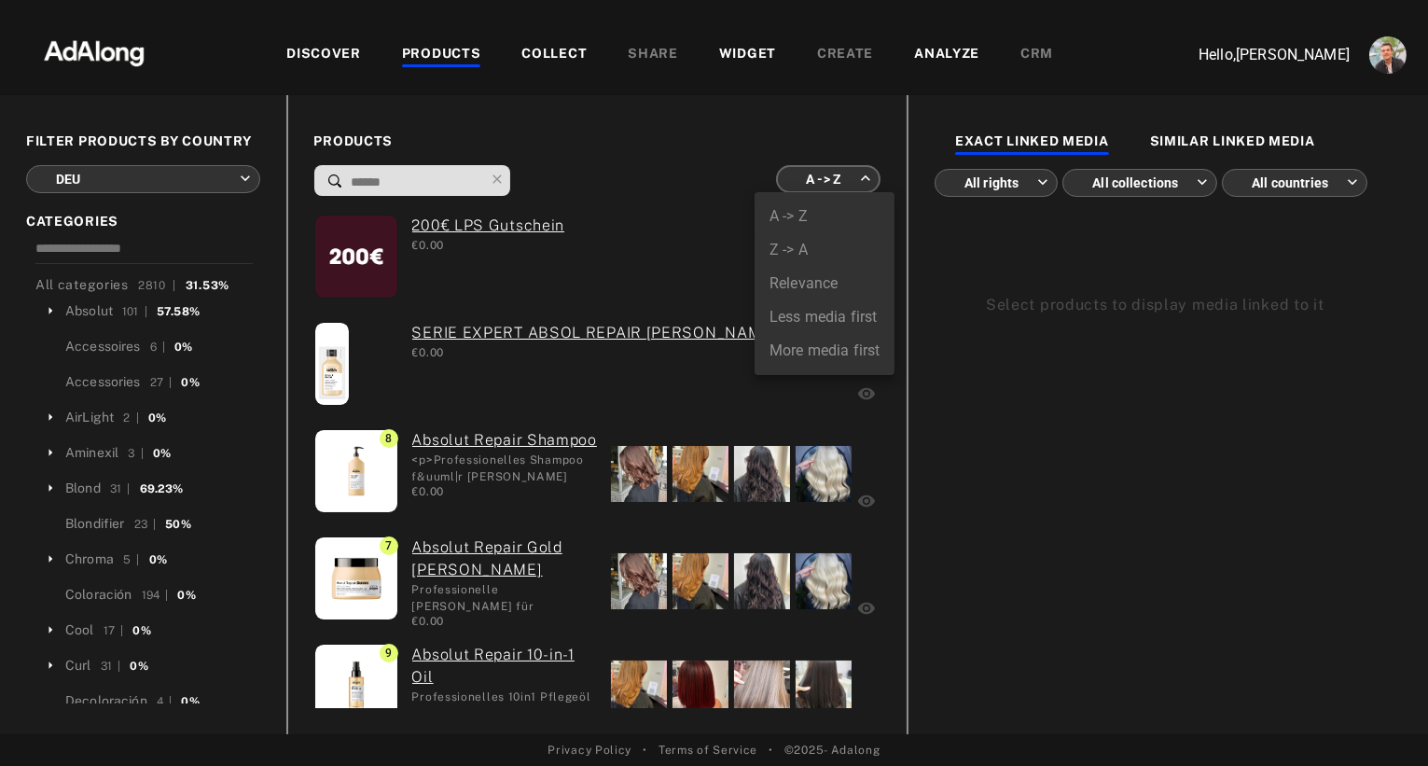
click at [797, 350] on li "More media first" at bounding box center [825, 351] width 140 height 34
type input "**********"
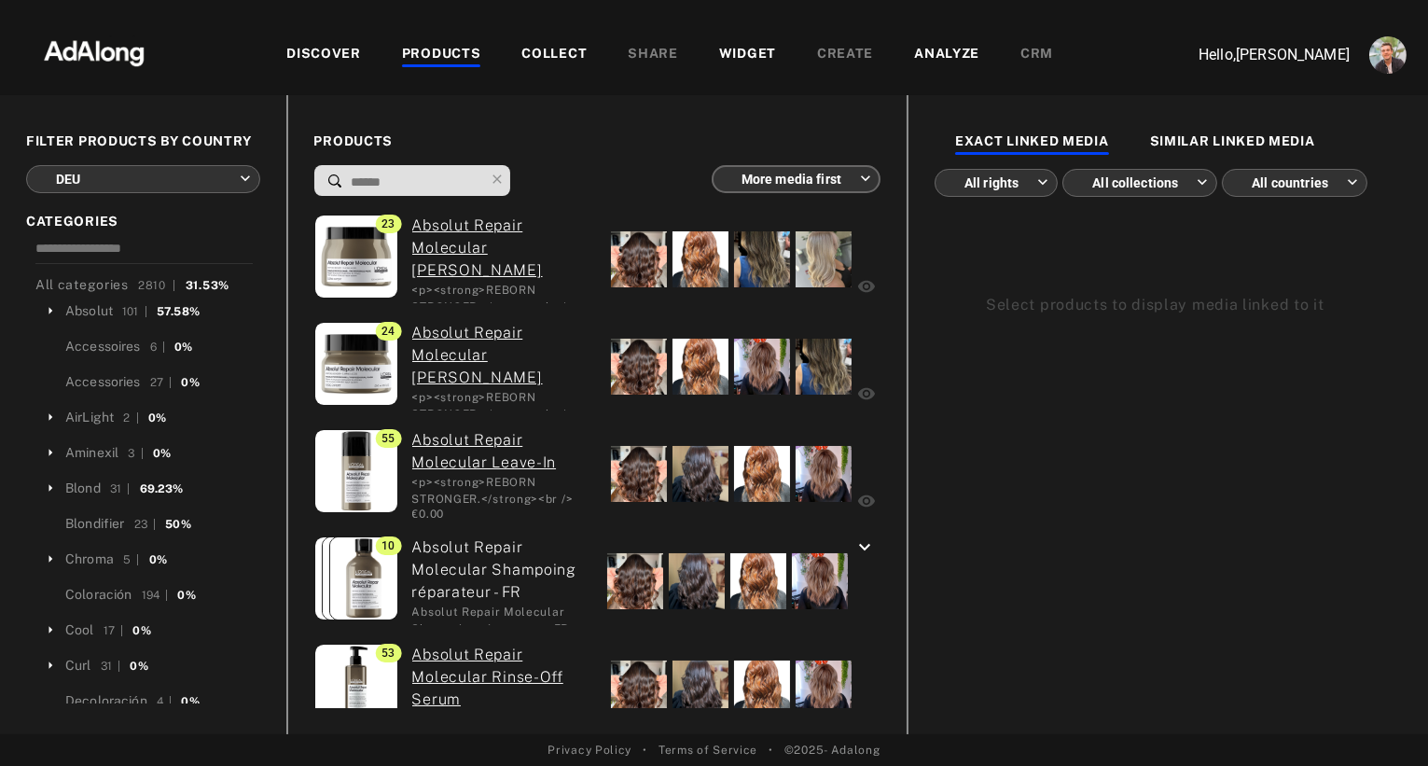
click at [556, 61] on div "COLLECT" at bounding box center [553, 55] width 65 height 22
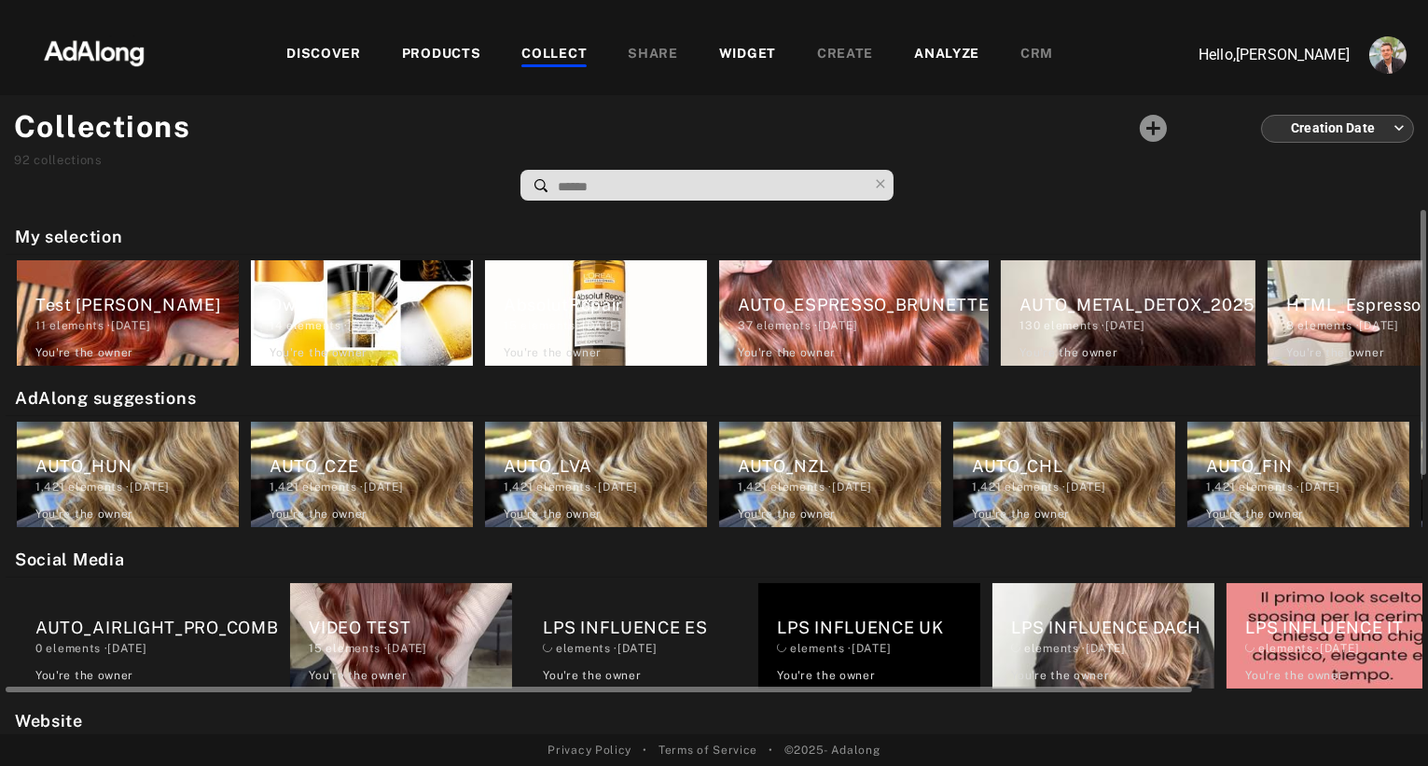
click at [374, 602] on div "VIDEO TEST 15 elements · [DATE] You're the owner delete" at bounding box center [401, 635] width 222 height 105
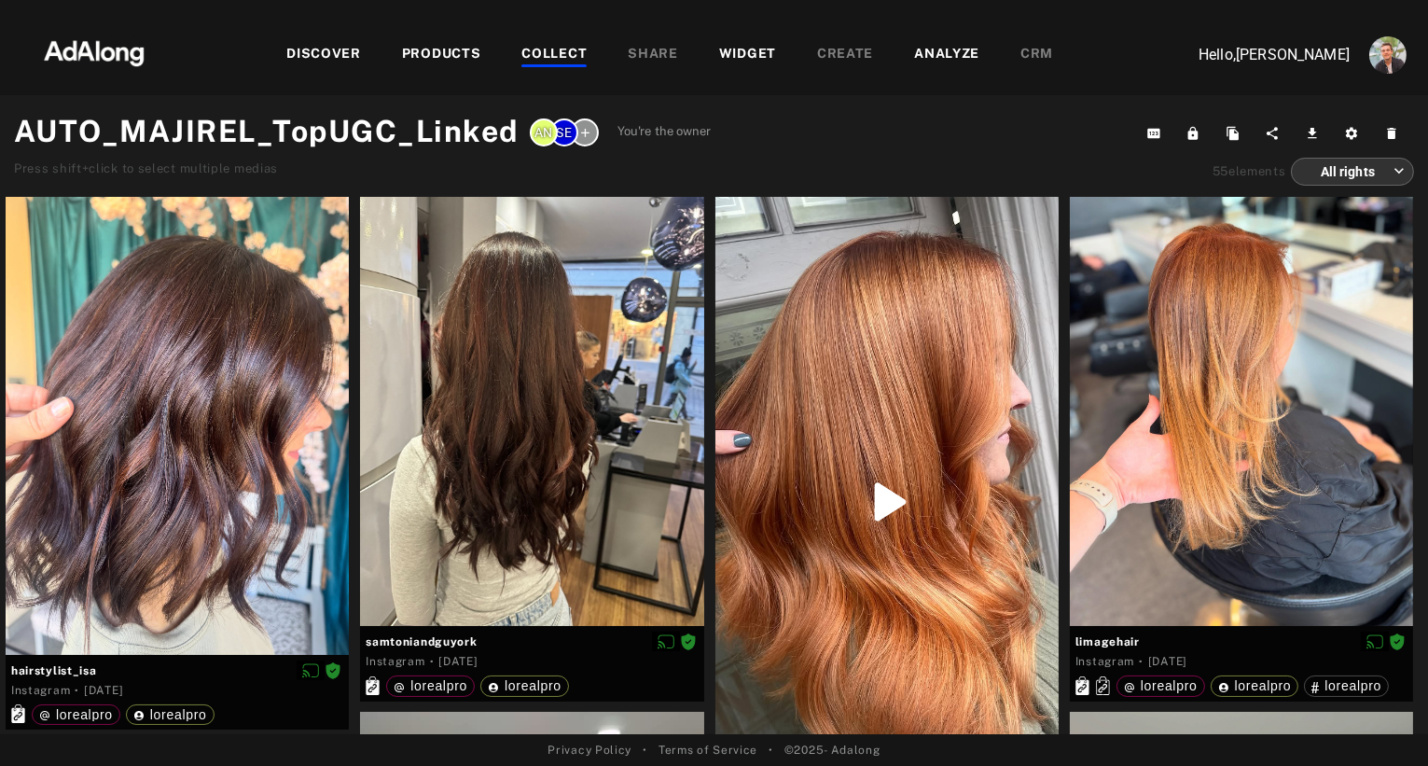
scroll to position [160, 0]
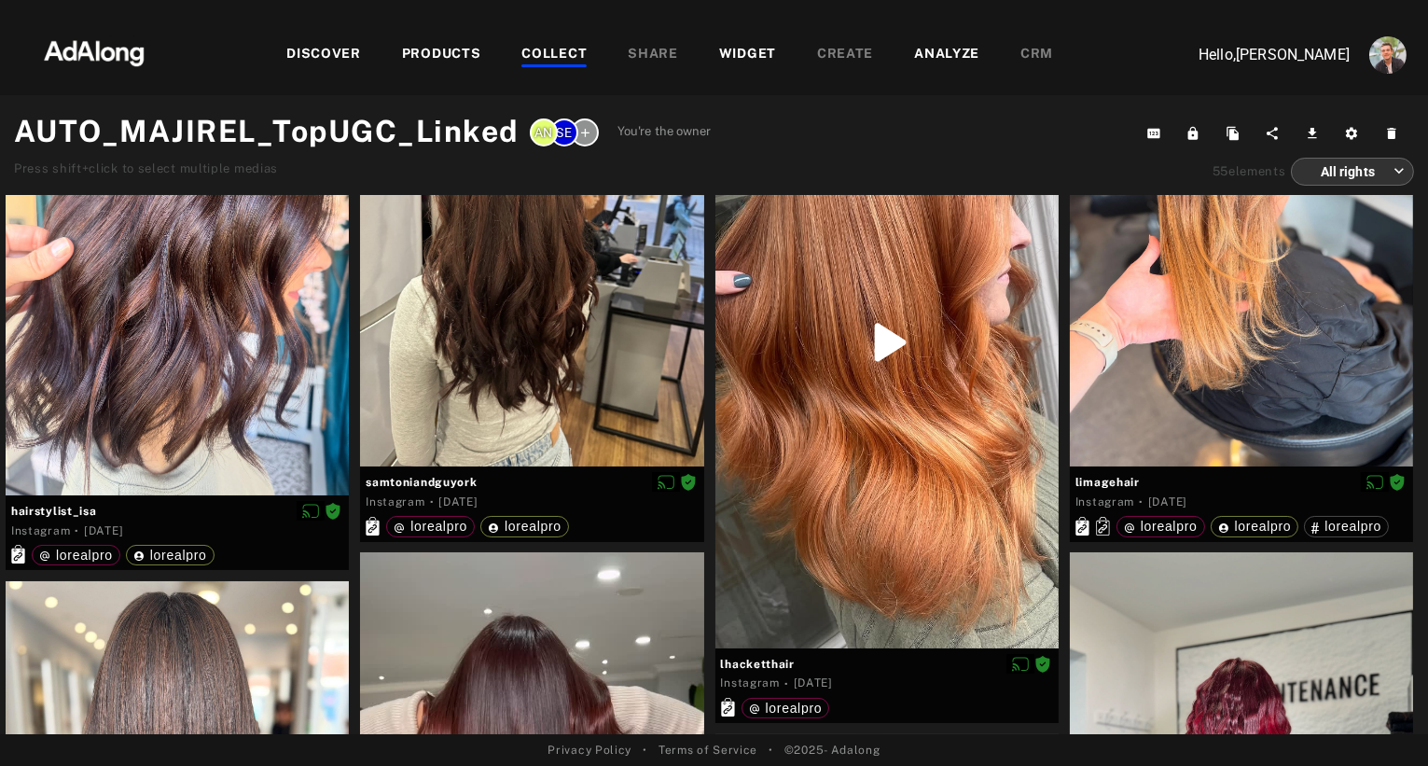
click at [612, 135] on div "SE AN You're the owner" at bounding box center [621, 131] width 182 height 45
click at [438, 47] on div "PRODUCTS" at bounding box center [441, 55] width 79 height 22
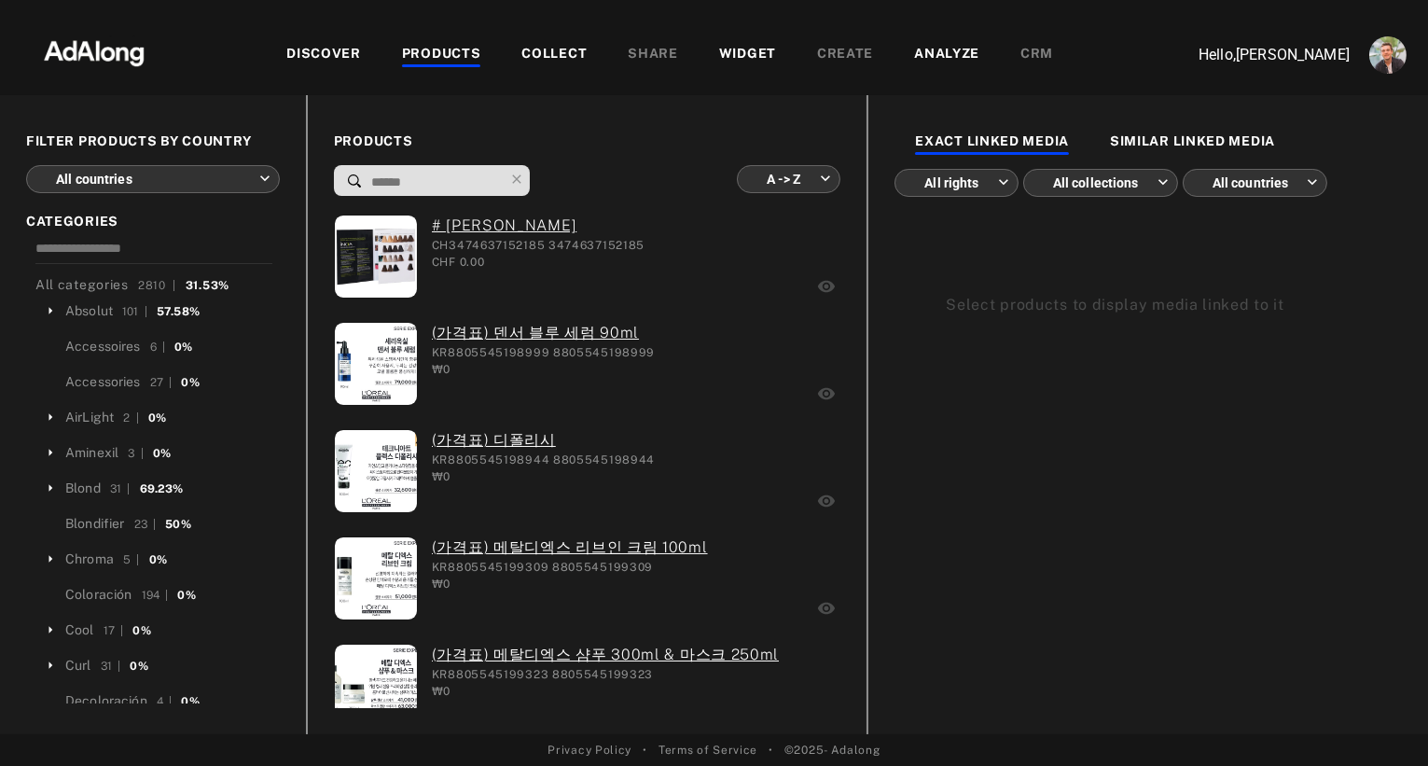
click at [561, 54] on div "COLLECT" at bounding box center [553, 55] width 65 height 22
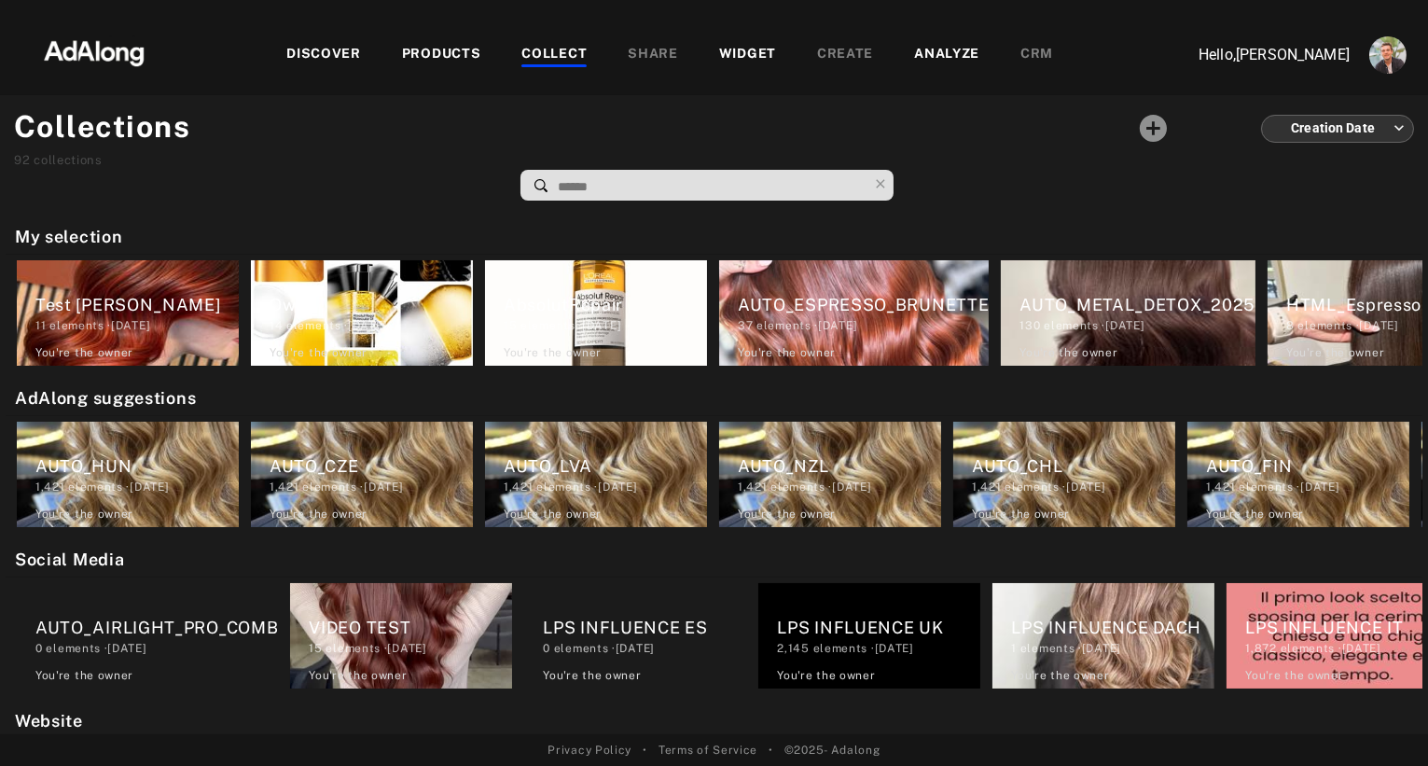
click at [771, 61] on div "WIDGET" at bounding box center [747, 55] width 57 height 22
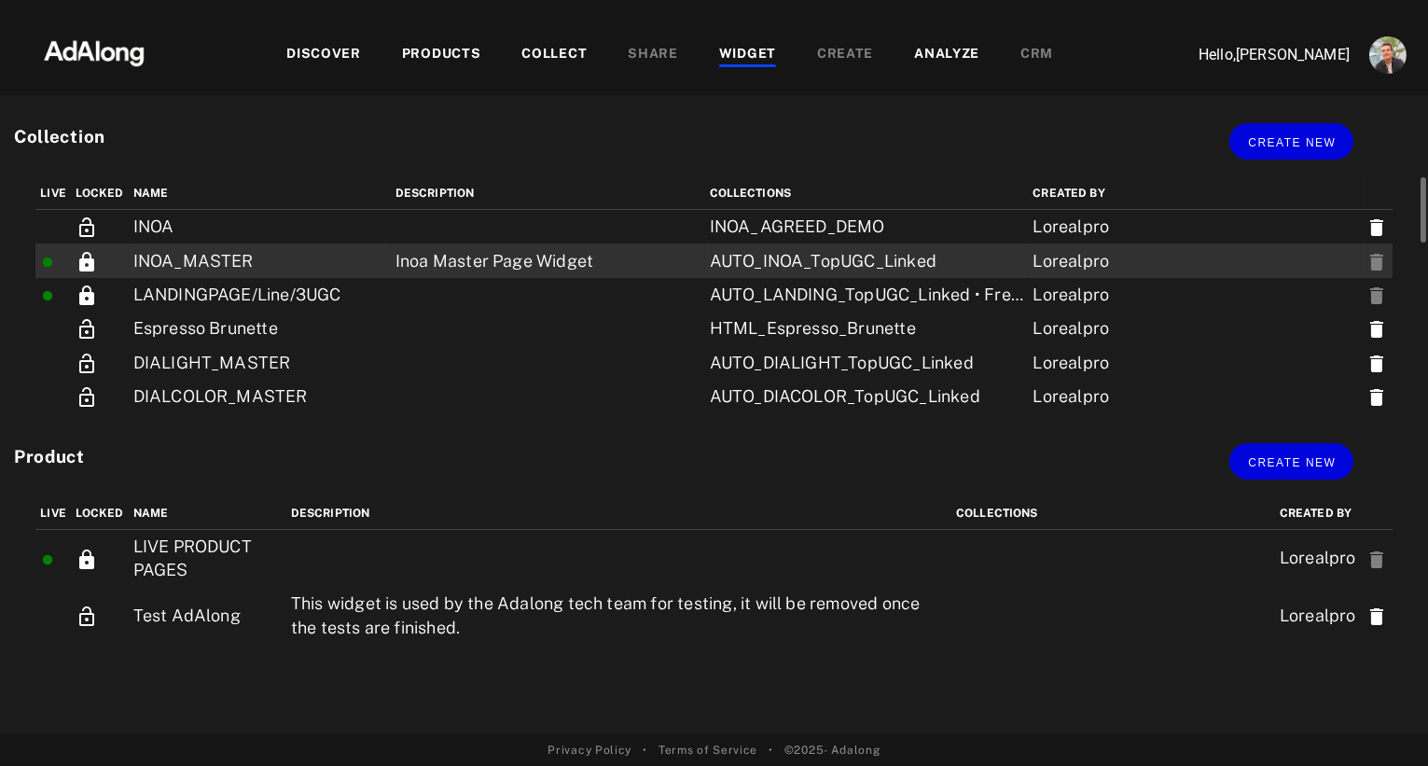
click at [245, 265] on td "INOA_MASTER" at bounding box center [260, 260] width 262 height 34
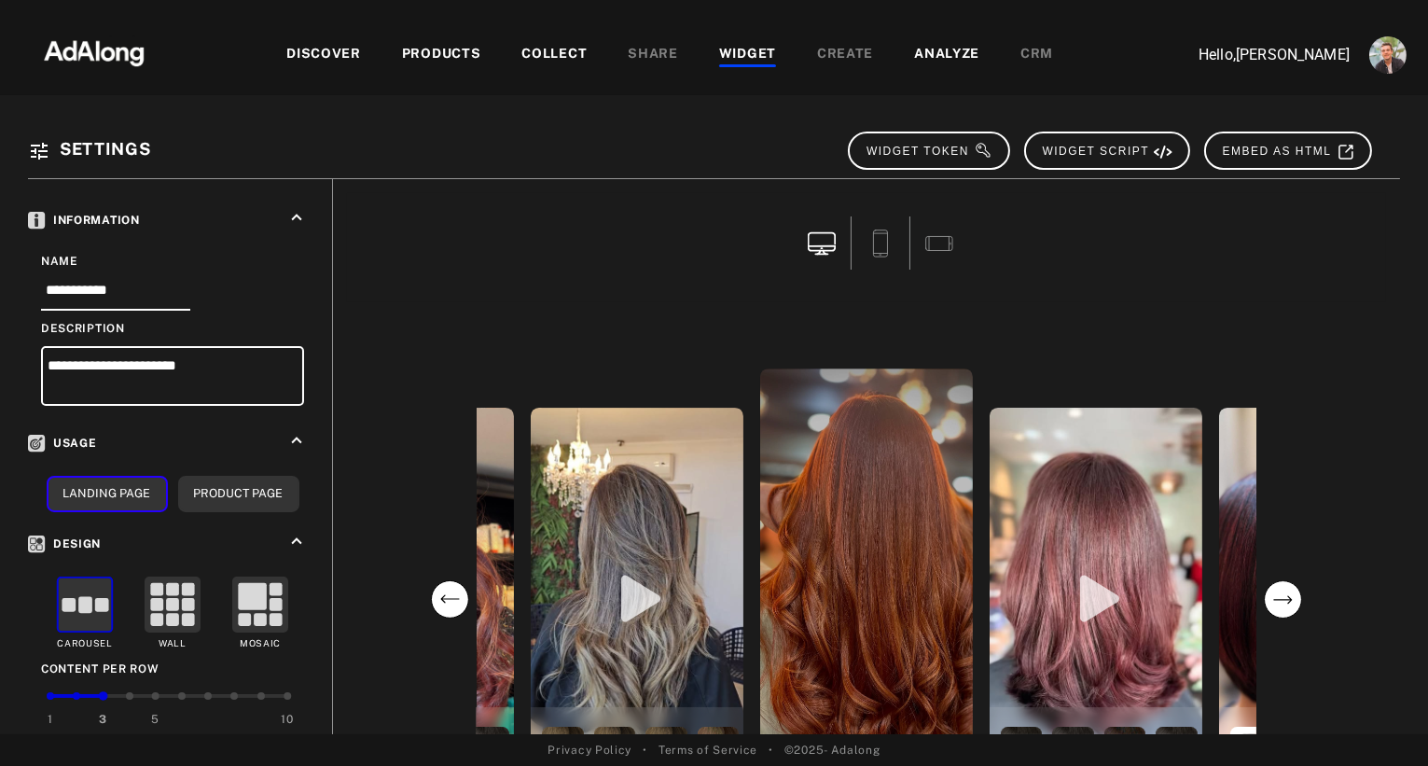
click at [104, 52] on img at bounding box center [94, 51] width 164 height 56
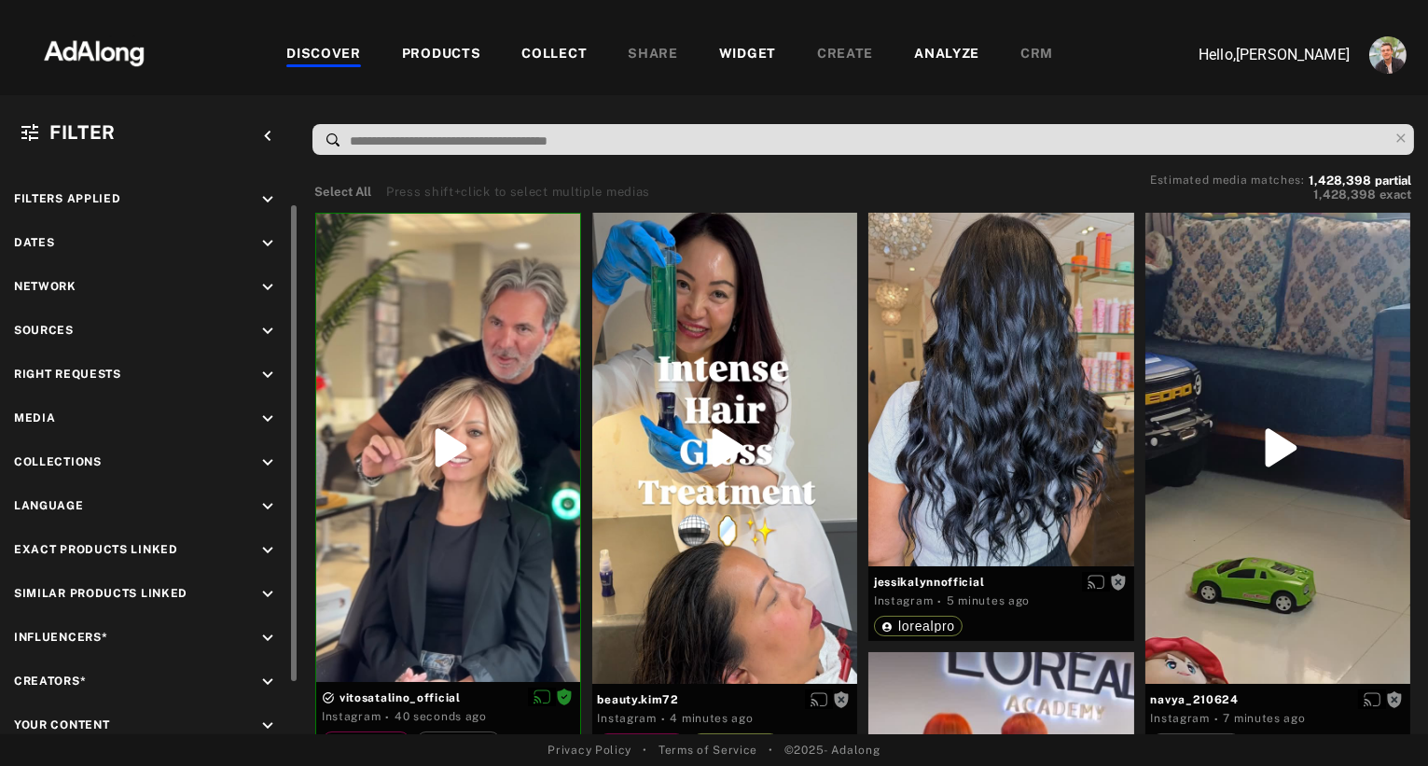
scroll to position [107, 0]
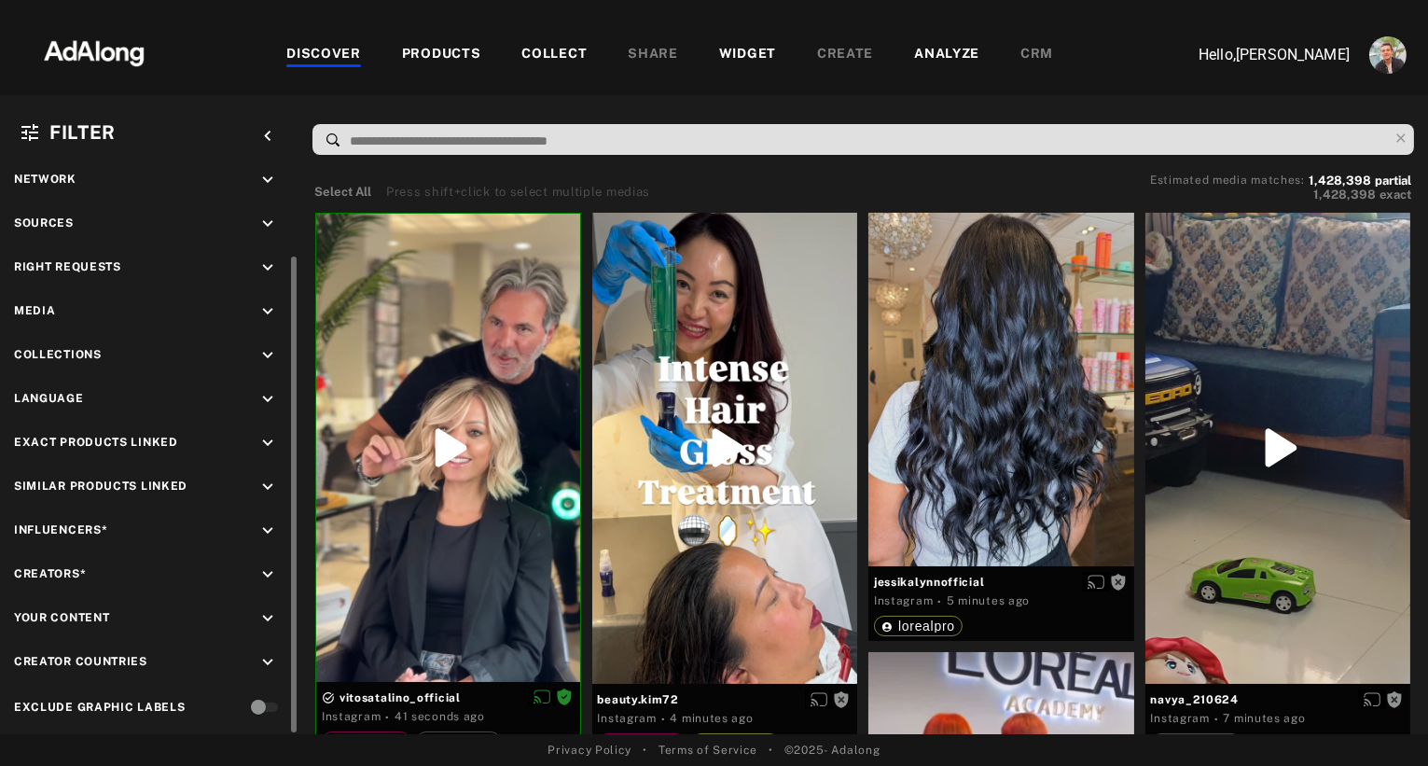
click at [262, 567] on icon "keyboard_arrow_down" at bounding box center [267, 574] width 21 height 21
click at [101, 641] on input at bounding box center [152, 653] width 250 height 25
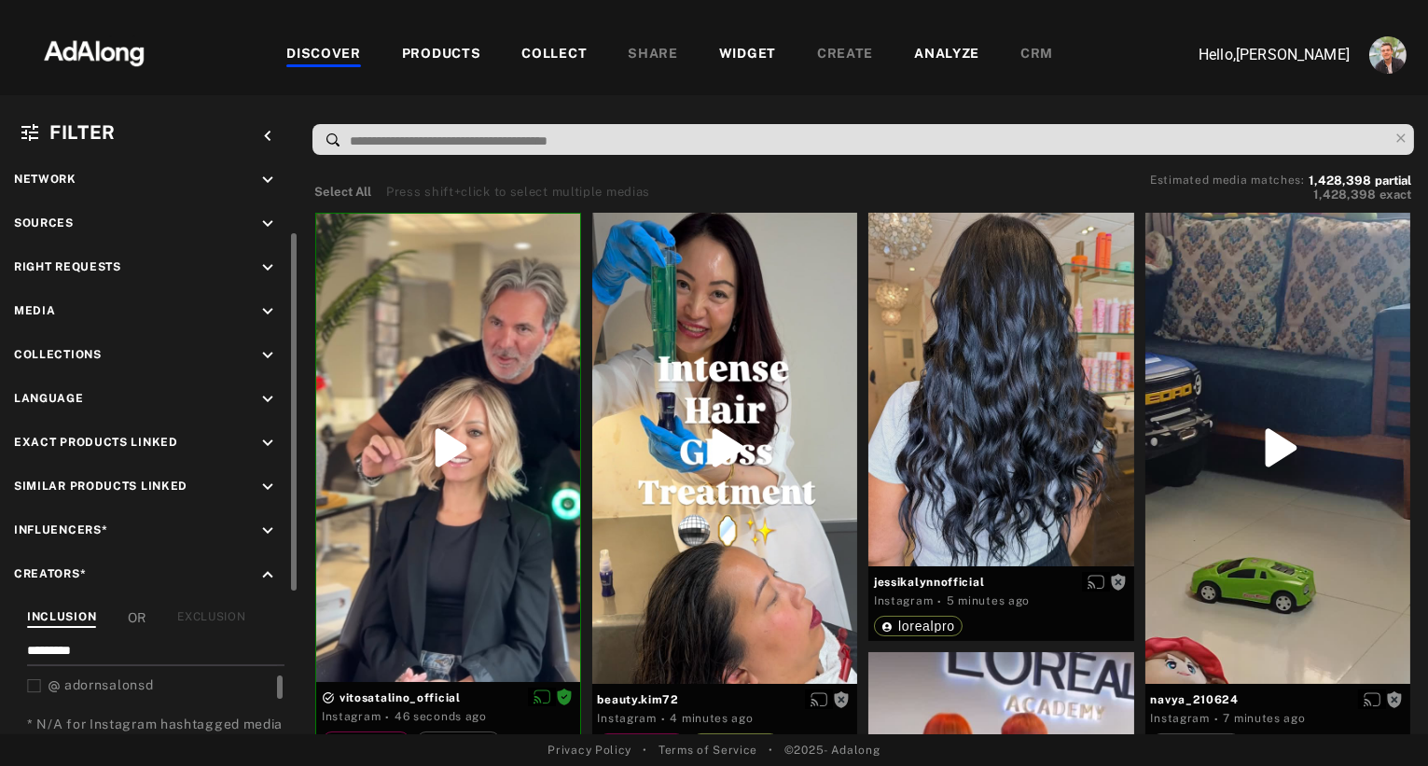
type input "*********"
click at [86, 677] on span "adornsalonsd" at bounding box center [108, 684] width 89 height 15
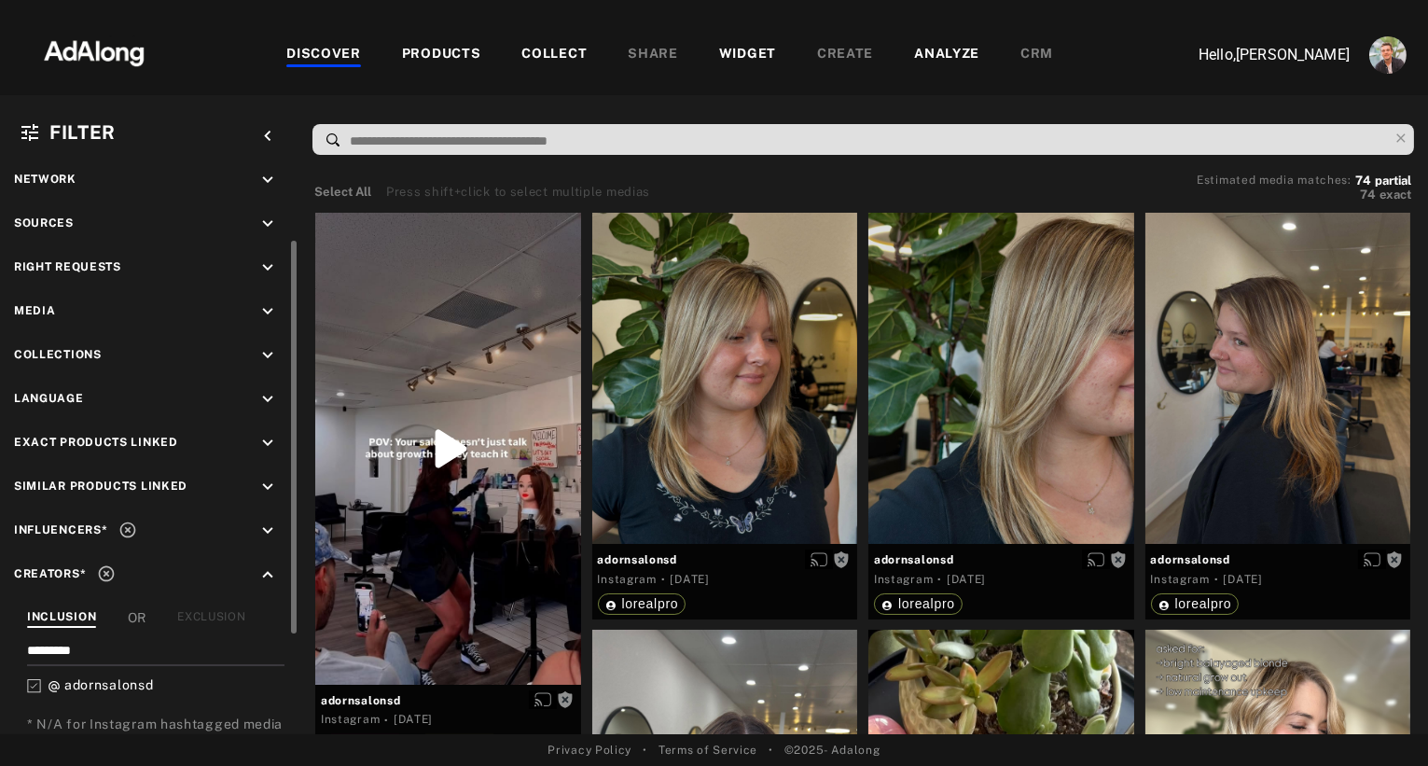
click at [271, 266] on icon "keyboard_arrow_down" at bounding box center [267, 267] width 21 height 21
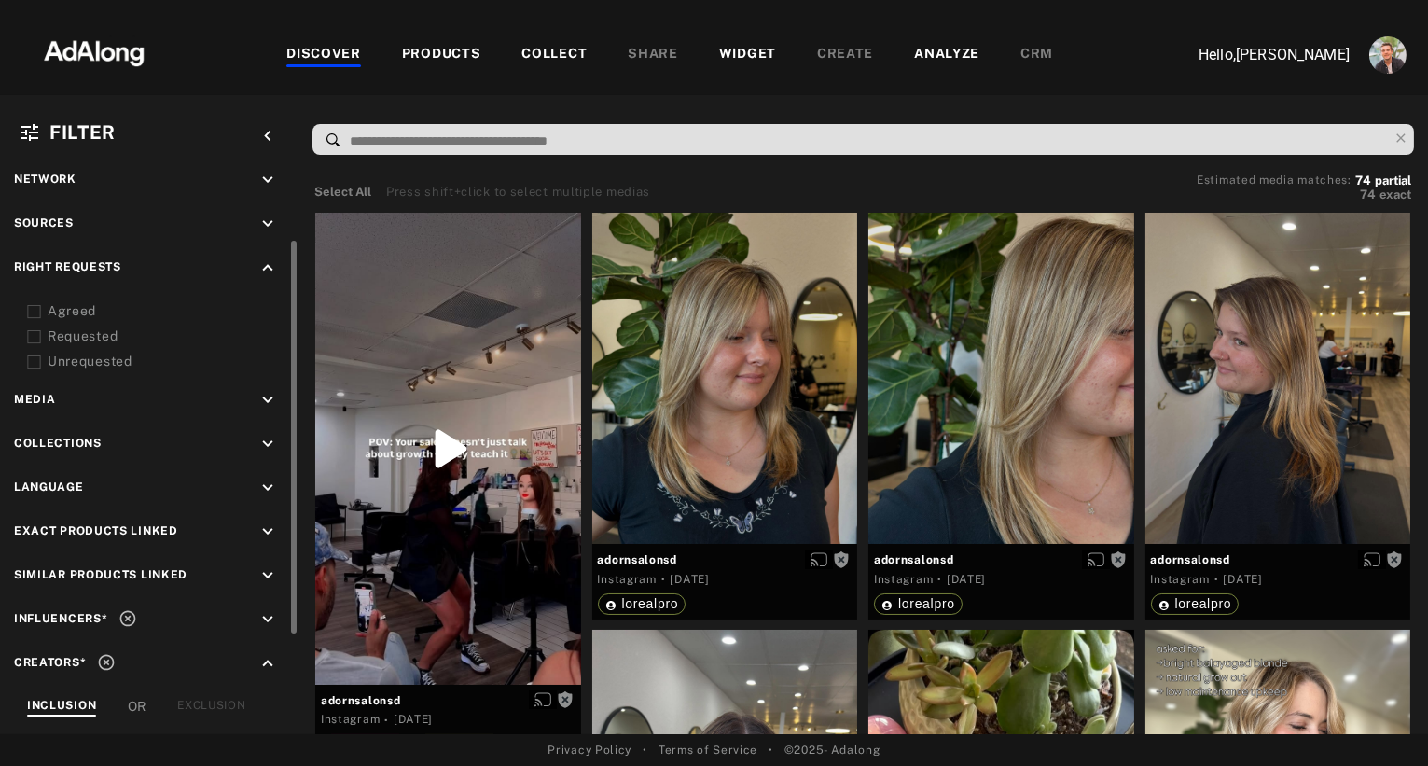
click at [85, 306] on div "Agreed" at bounding box center [166, 311] width 237 height 20
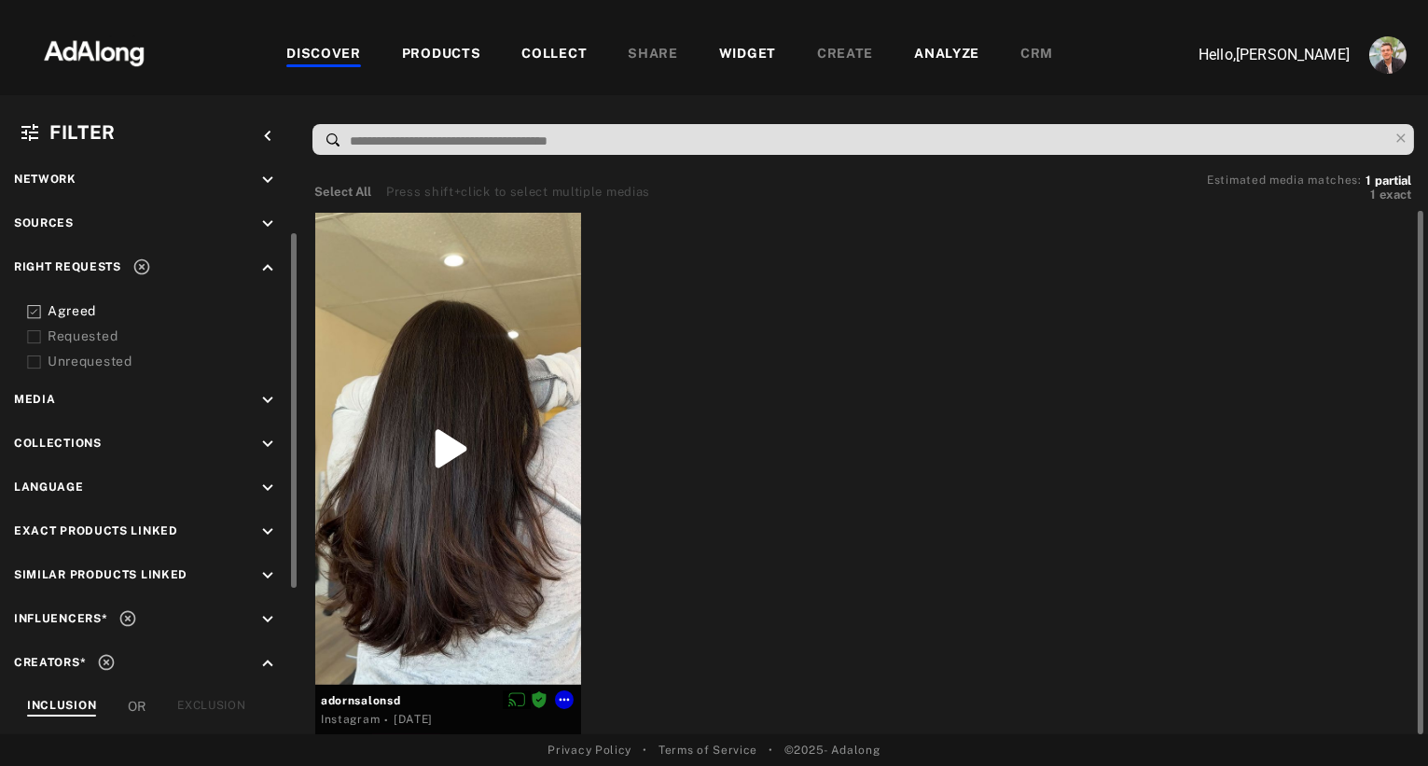
click at [386, 369] on div at bounding box center [448, 449] width 266 height 472
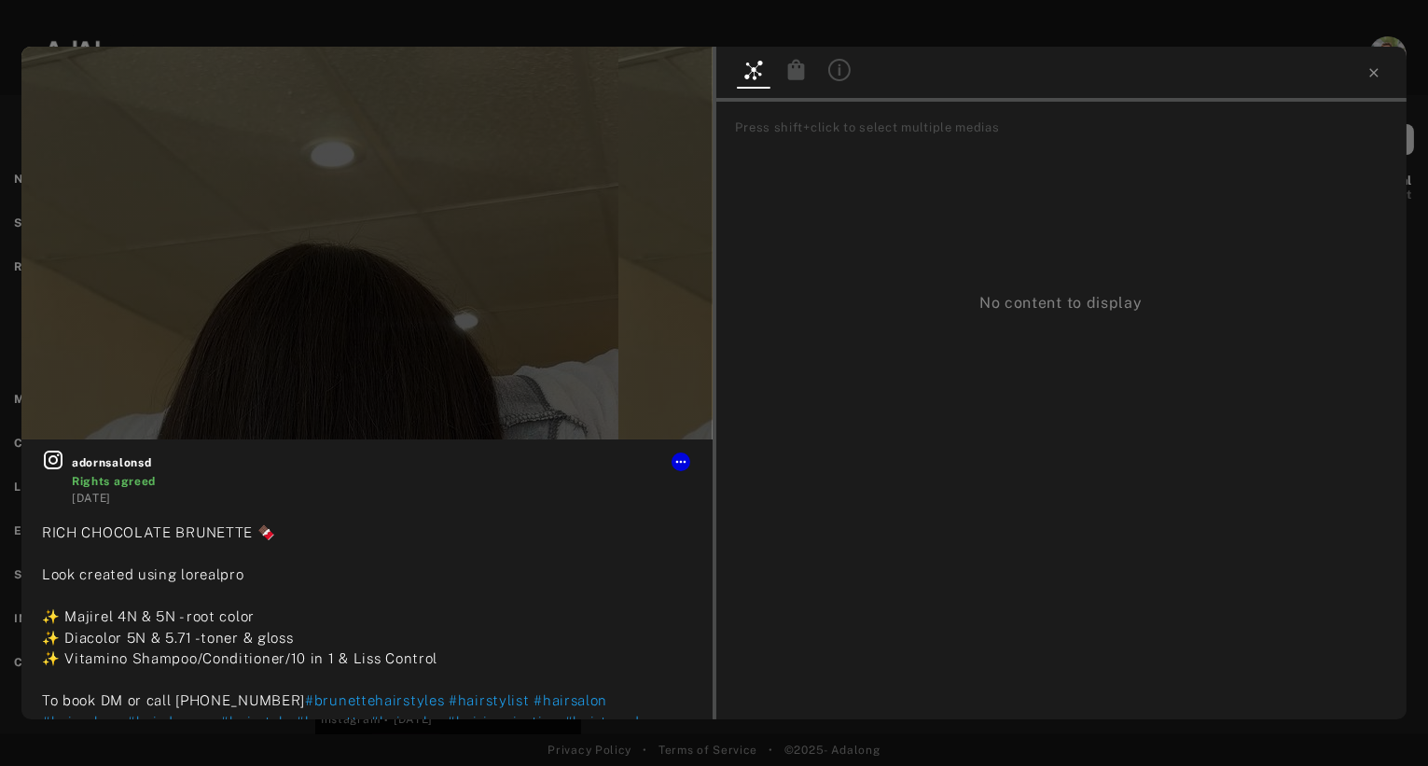
click at [789, 71] on icon at bounding box center [795, 69] width 17 height 21
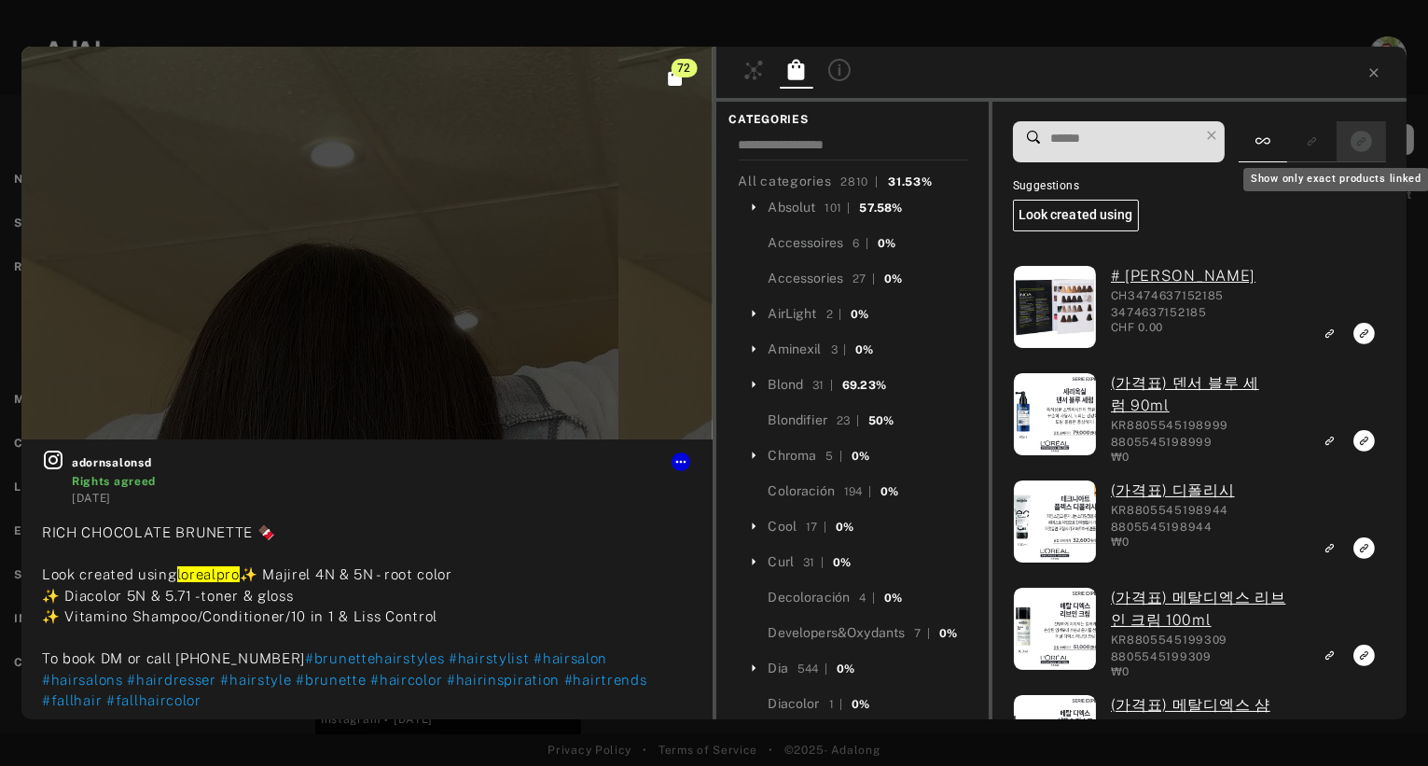
click at [1347, 148] on button "Show only exact products linked" at bounding box center [1361, 141] width 35 height 25
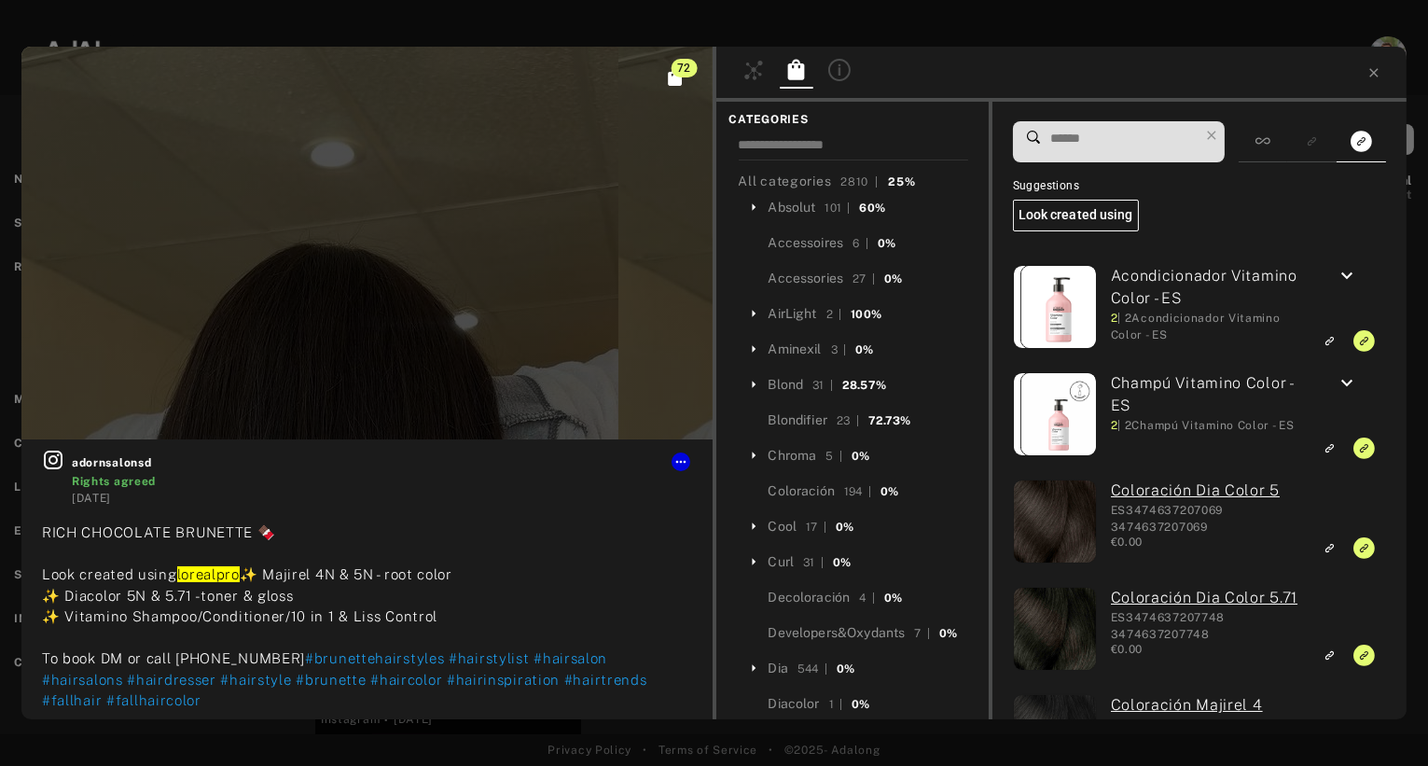
click at [1217, 49] on div at bounding box center [1061, 74] width 691 height 55
click at [362, 281] on div "72" at bounding box center [366, 243] width 691 height 393
click at [365, 251] on div "72" at bounding box center [366, 243] width 691 height 393
click at [1374, 73] on icon at bounding box center [1373, 72] width 8 height 8
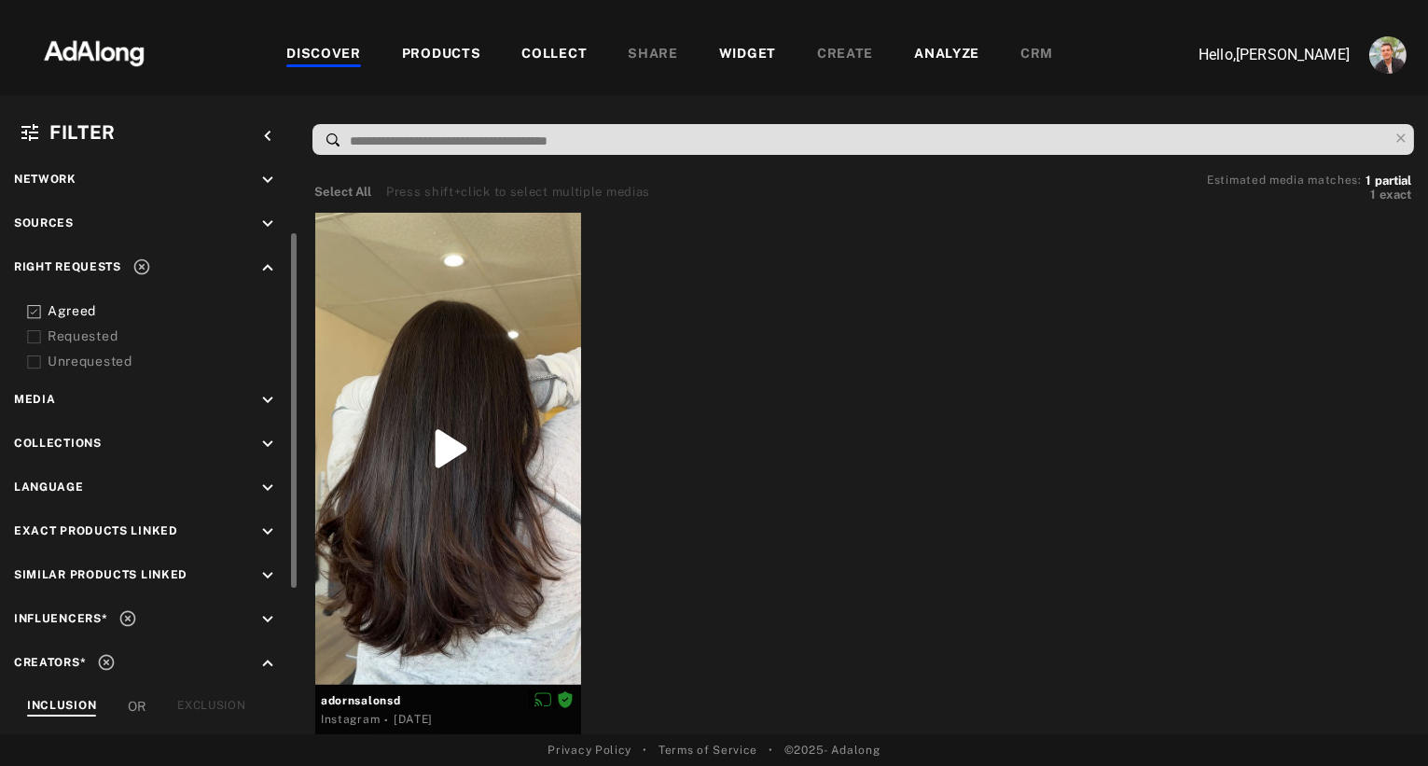
click at [67, 309] on div "Agreed" at bounding box center [166, 311] width 237 height 20
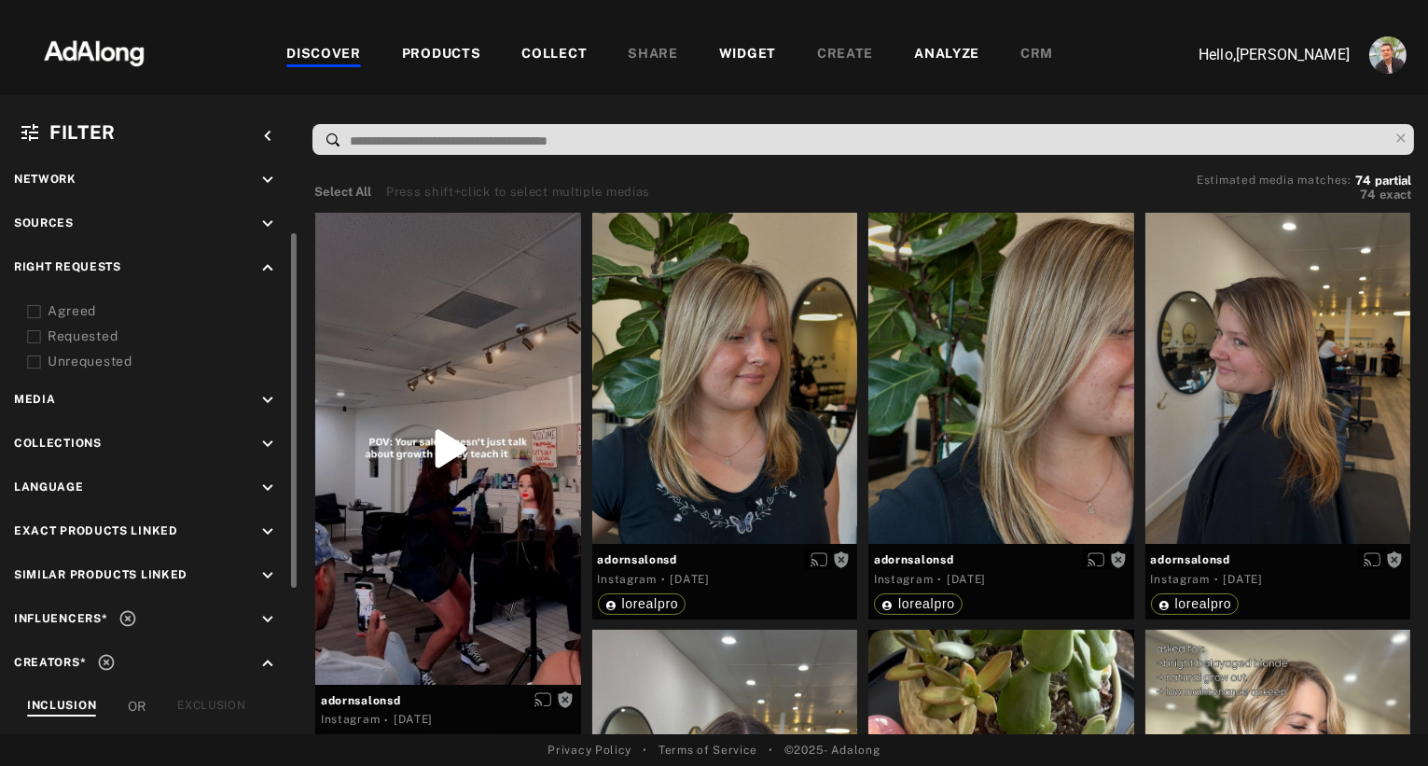
click at [567, 58] on div "COLLECT" at bounding box center [553, 55] width 65 height 22
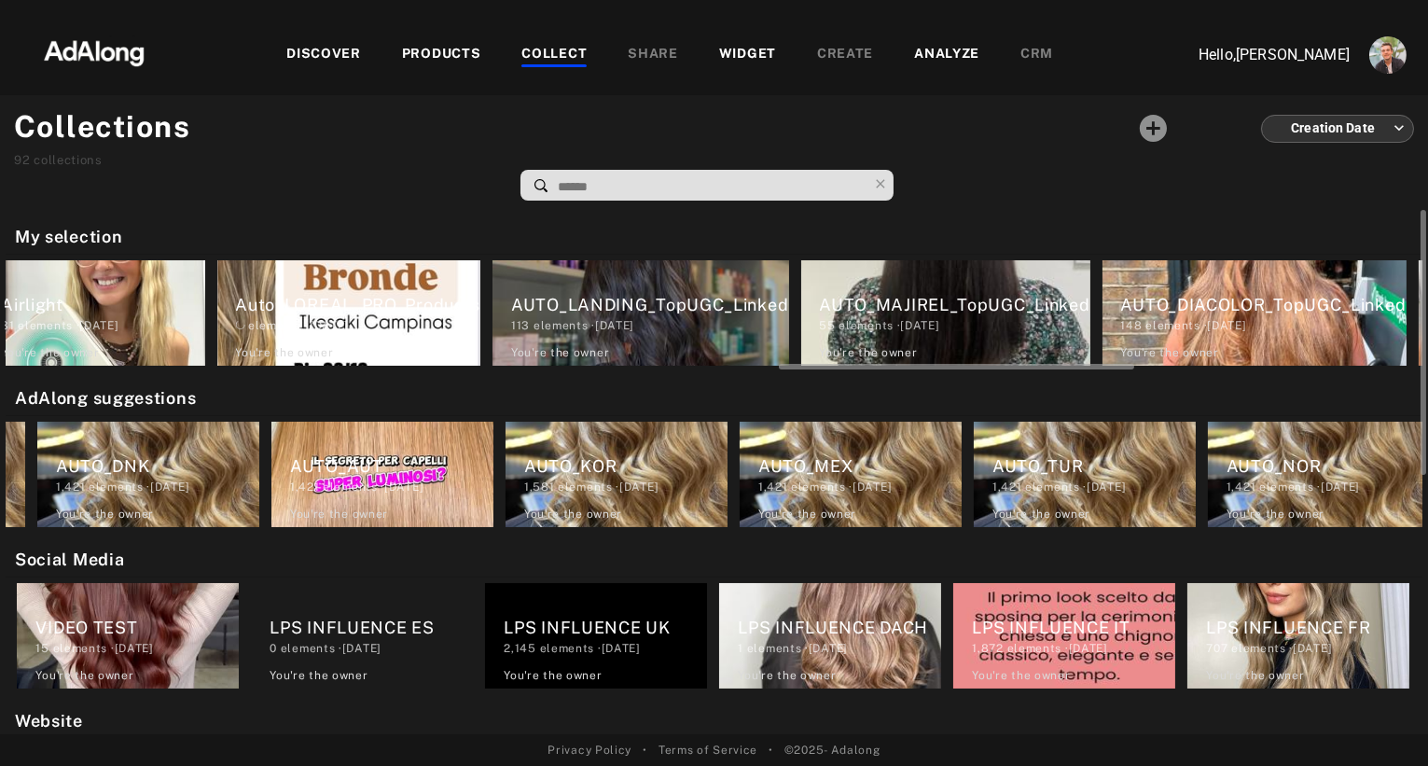
scroll to position [0, 3083]
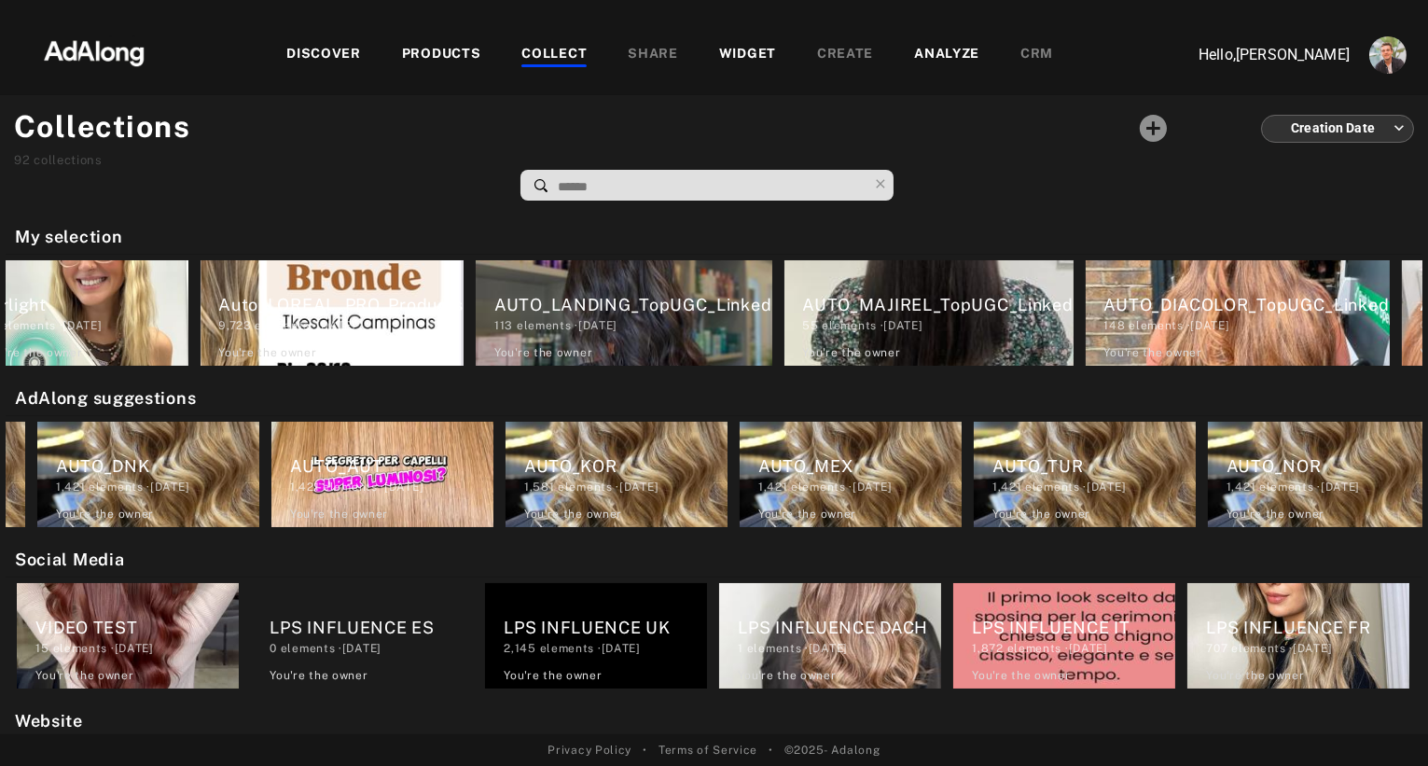
click at [113, 49] on img at bounding box center [94, 51] width 164 height 56
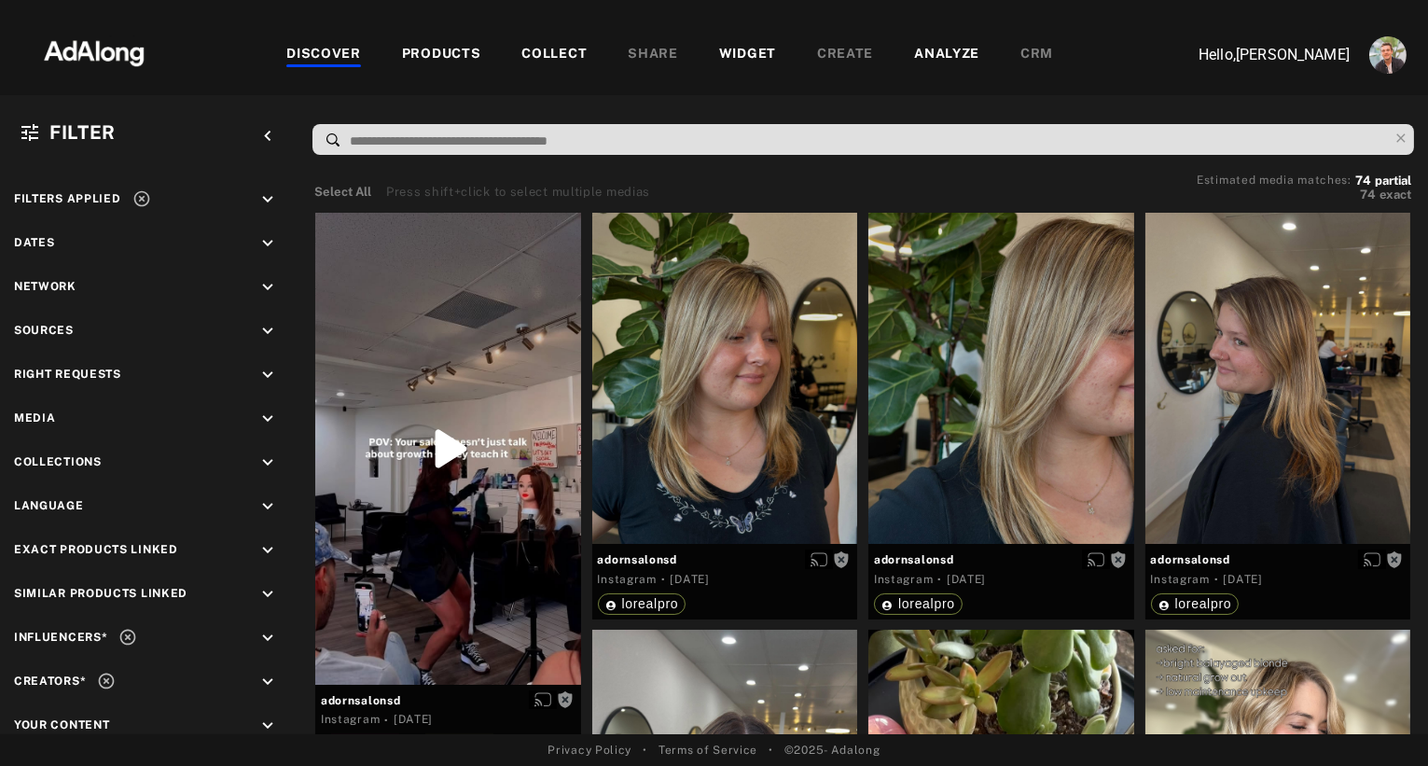
click at [540, 59] on div "COLLECT" at bounding box center [553, 55] width 65 height 22
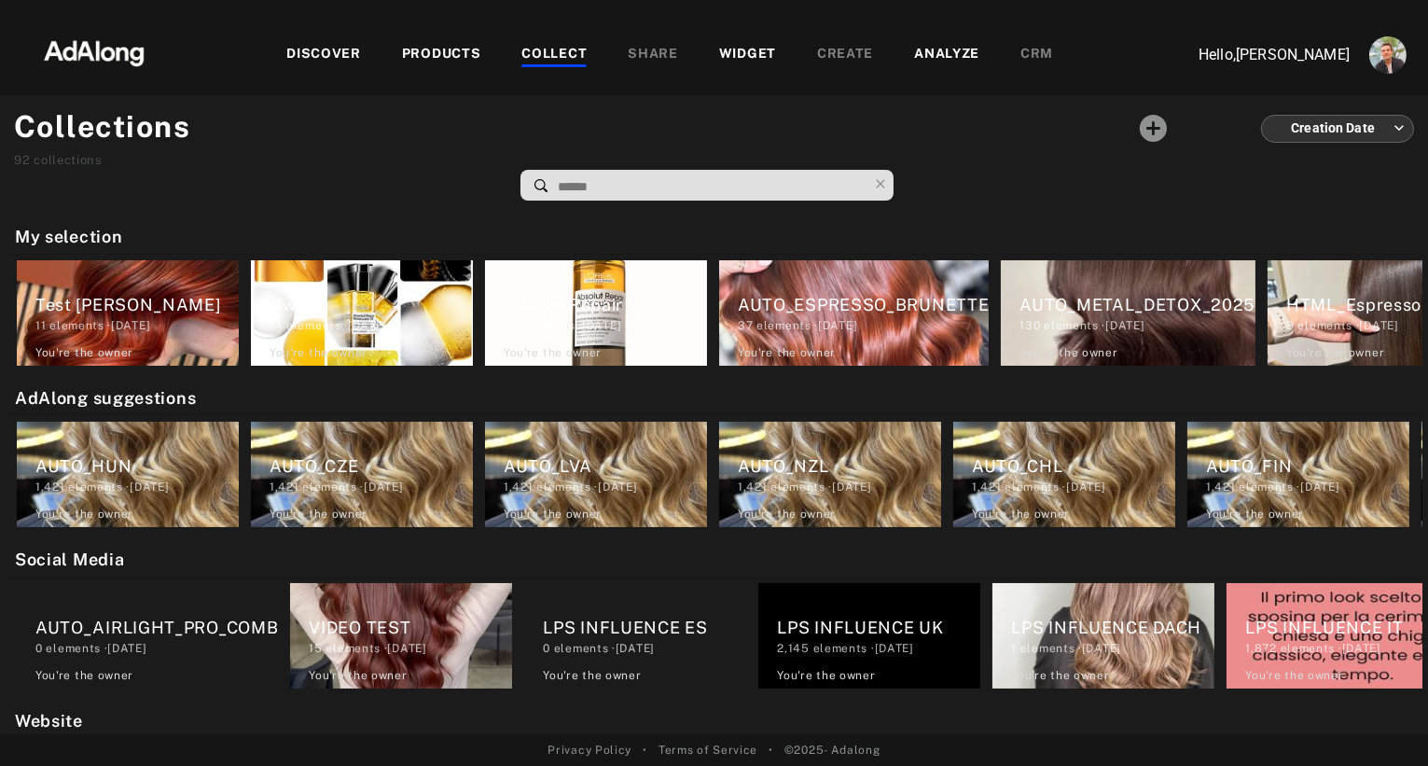
click at [429, 55] on div "PRODUCTS" at bounding box center [441, 55] width 79 height 22
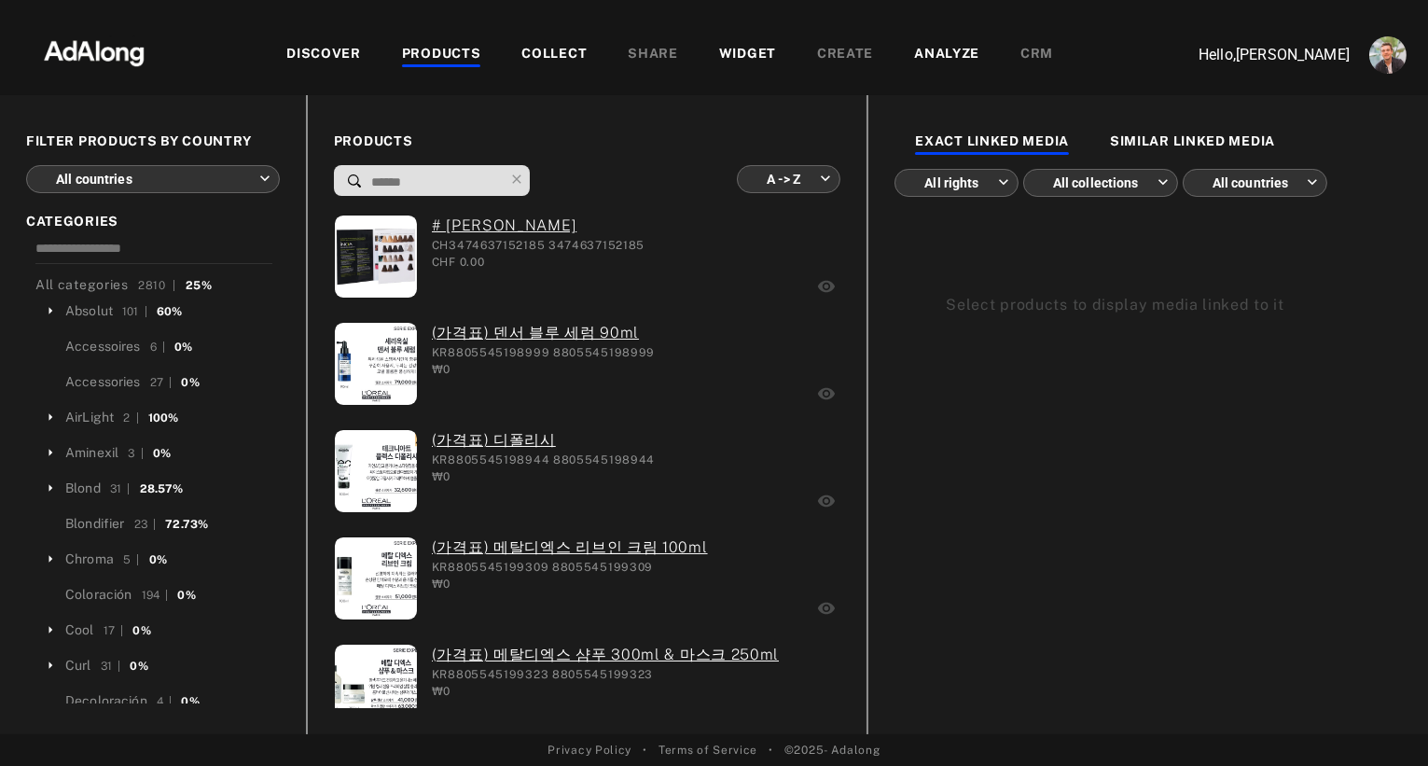
click at [226, 186] on body "DISCOVER PRODUCTS COLLECT SHARE WIDGET CREATE ANALYZE CRM Hello, Nathan Deverre…" at bounding box center [714, 383] width 1428 height 766
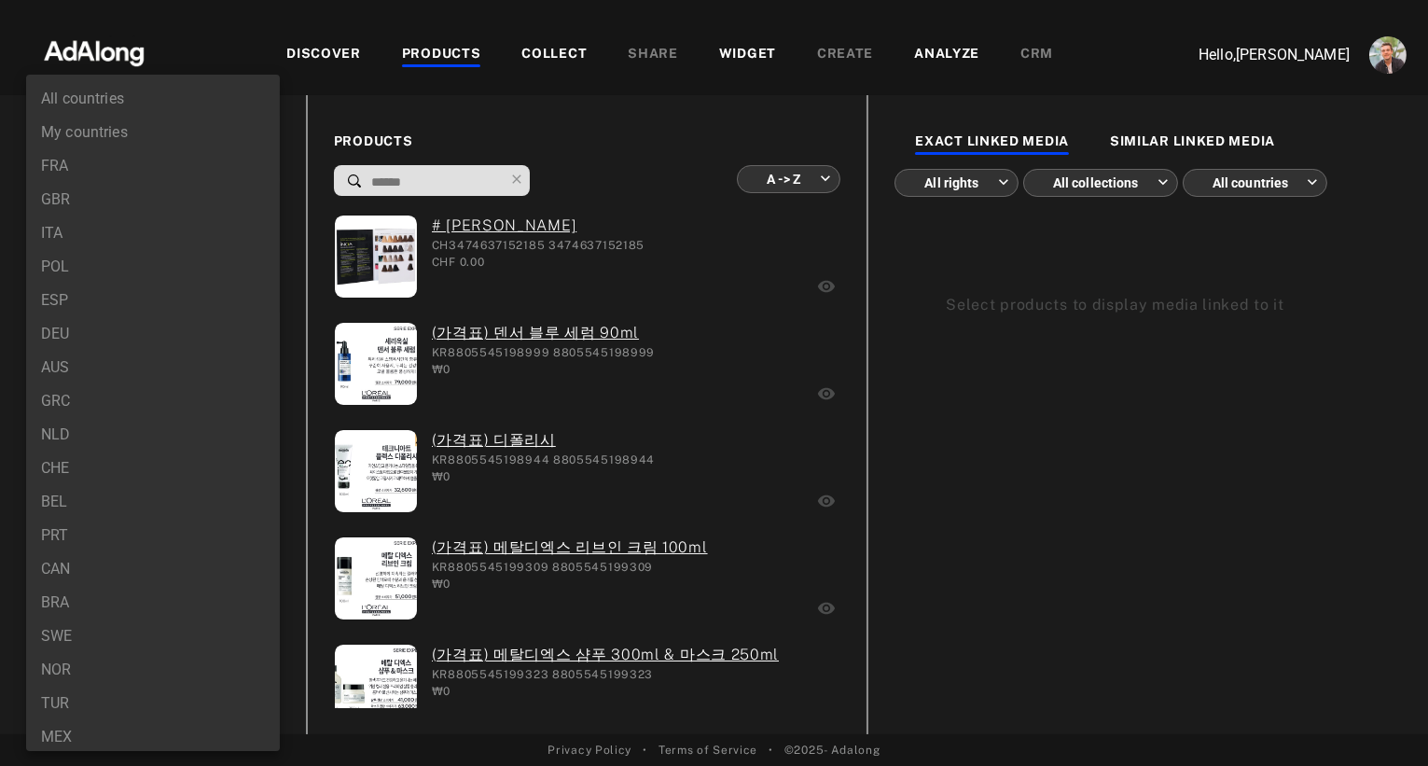
click at [83, 341] on li "DEU" at bounding box center [153, 334] width 254 height 34
type input "***"
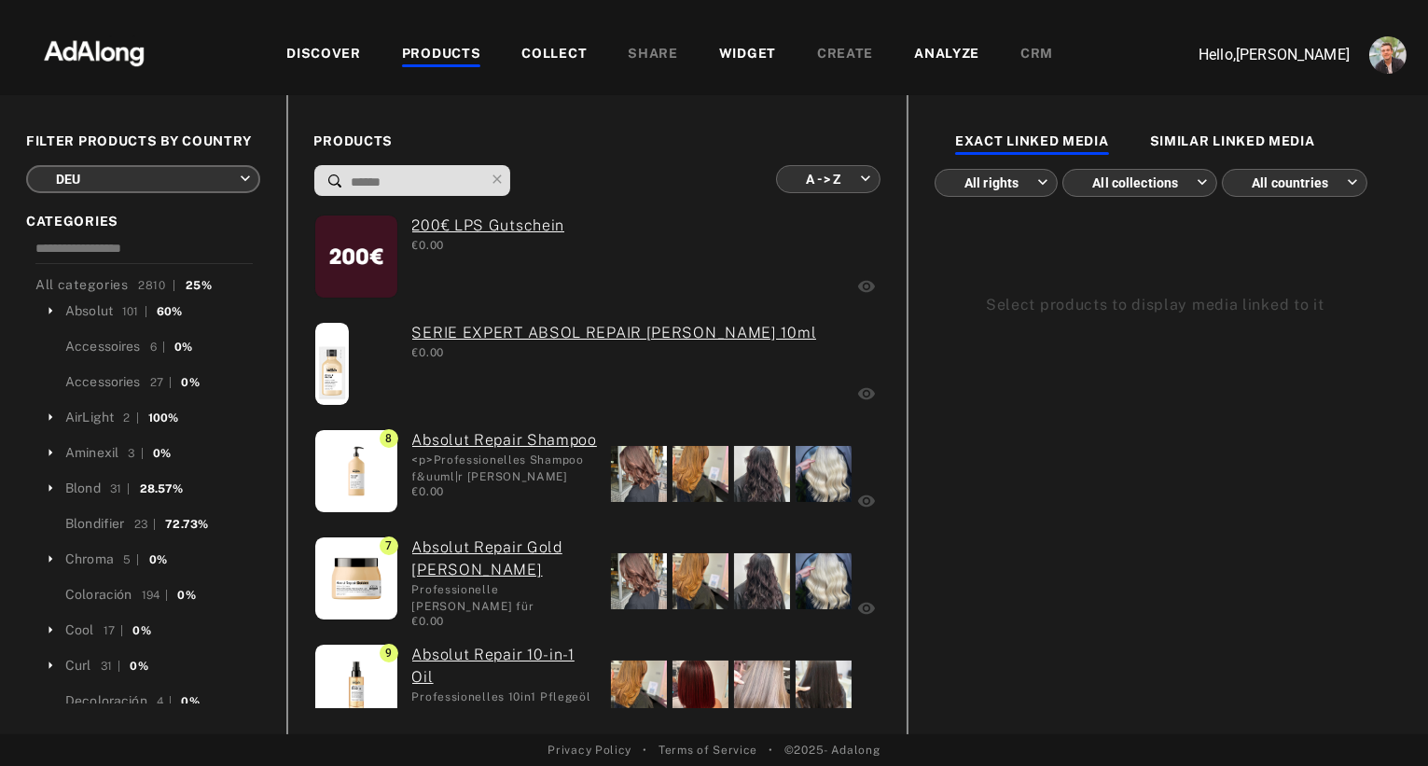
click at [444, 184] on input at bounding box center [417, 182] width 134 height 25
paste input "**********"
type input "**********"
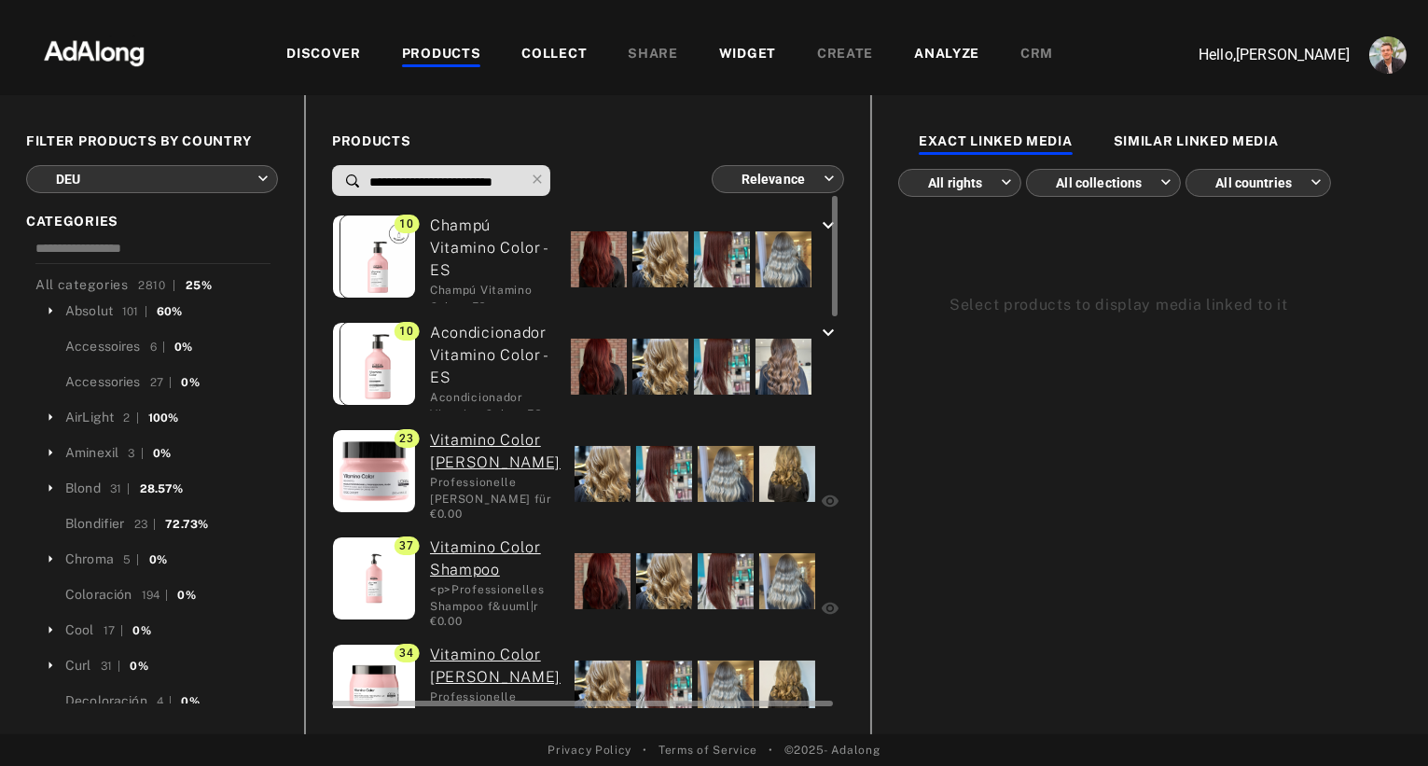
type input "**********"
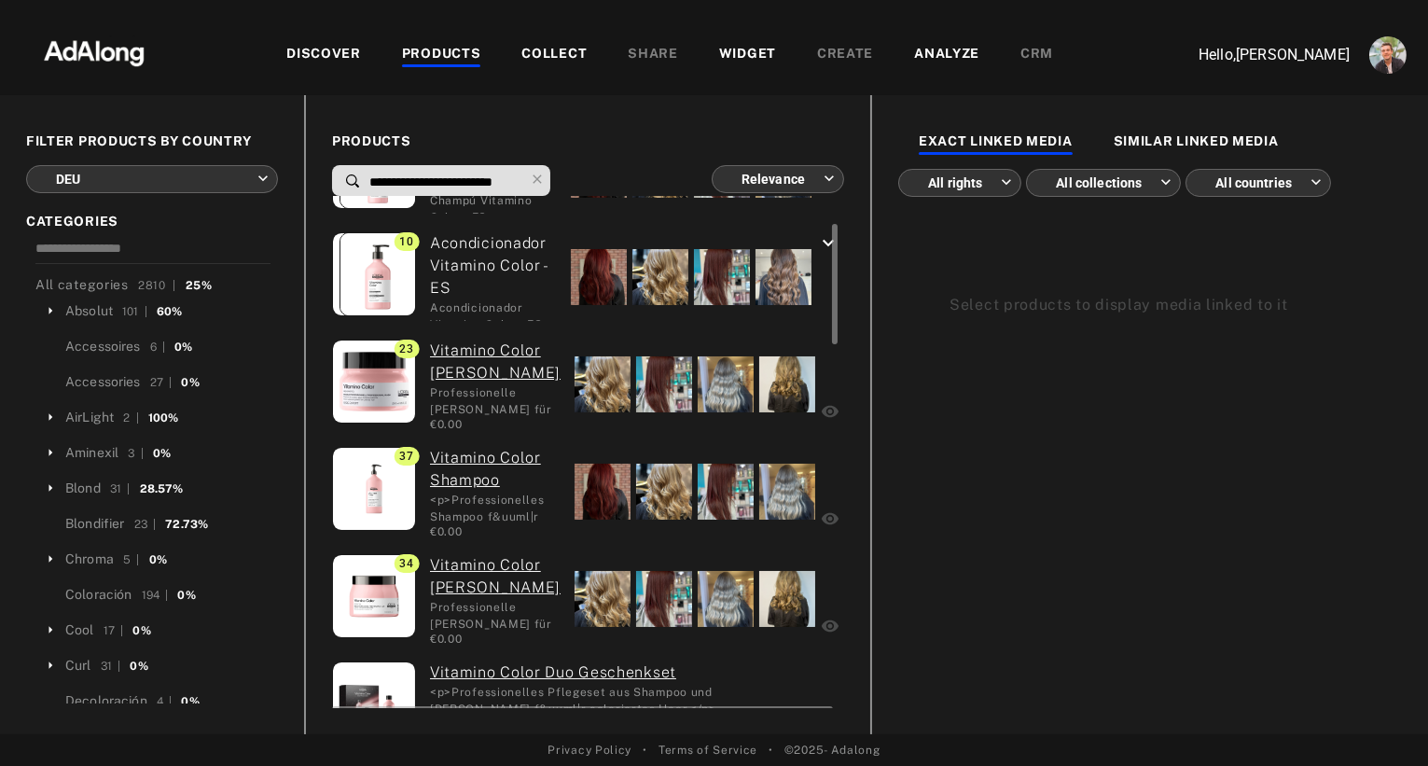
scroll to position [99, 0]
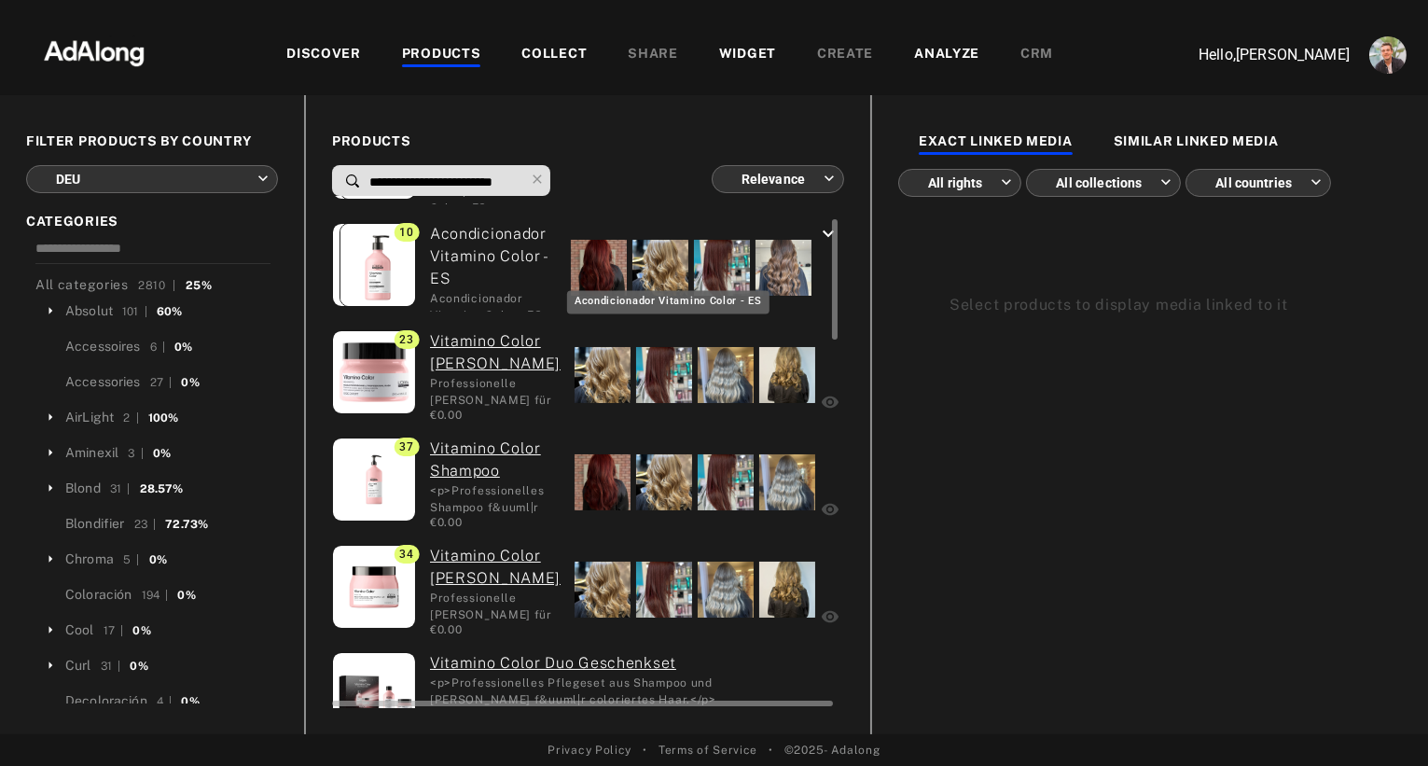
click at [520, 290] on div "Acondicionador Vitamino Color - ES" at bounding box center [493, 306] width 127 height 32
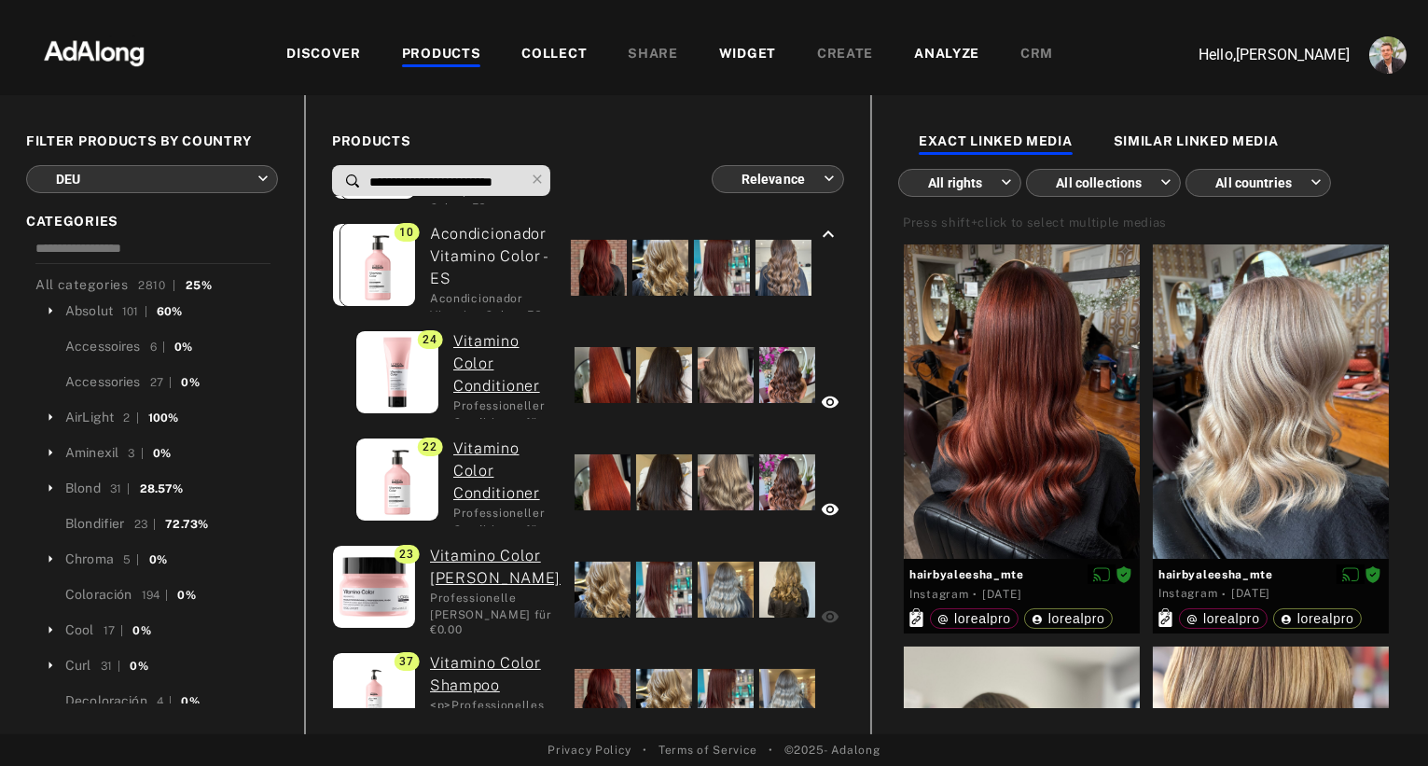
click at [203, 180] on body "DISCOVER PRODUCTS COLLECT SHARE WIDGET CREATE ANALYZE CRM Hello, Nathan Deverre…" at bounding box center [714, 383] width 1428 height 766
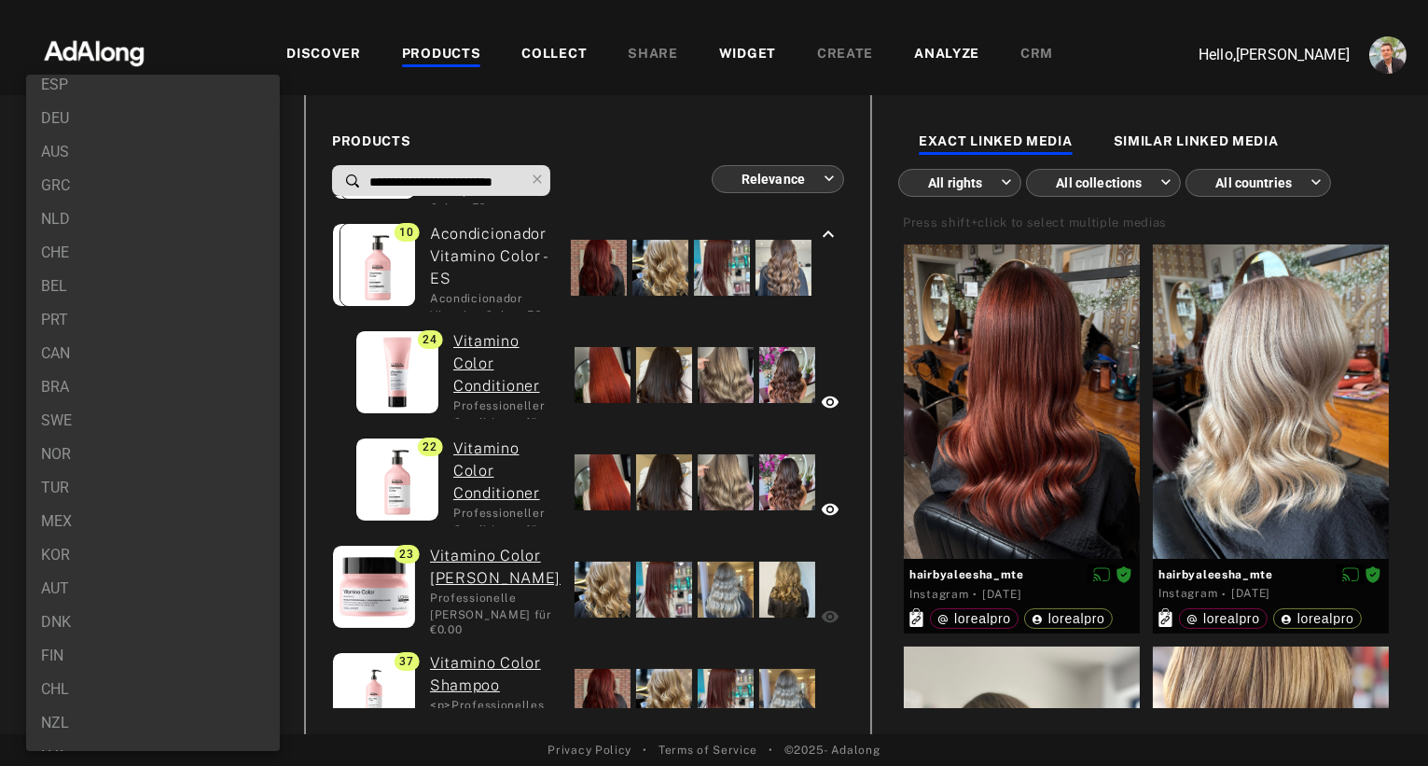
scroll to position [178, 0]
click at [71, 296] on li "CHE" at bounding box center [153, 290] width 254 height 34
type input "***"
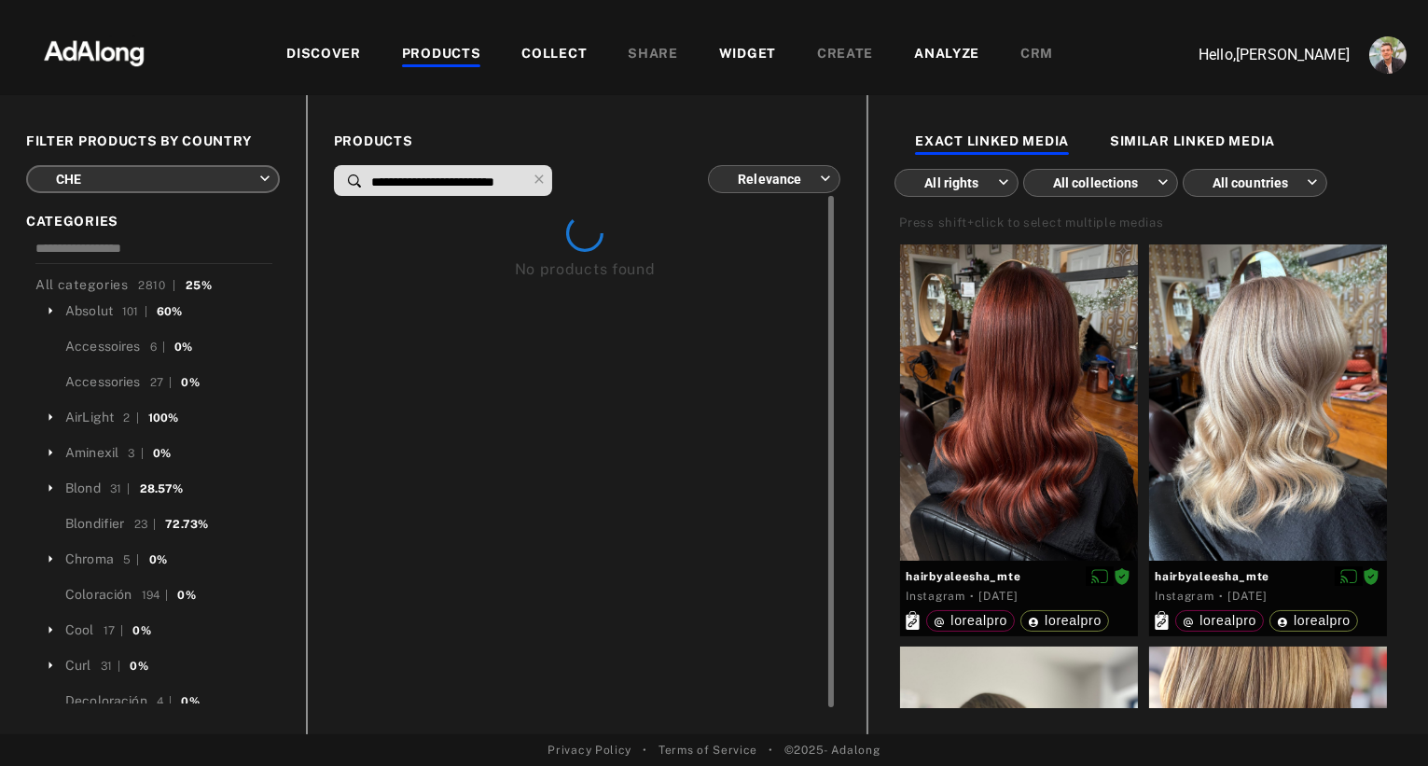
scroll to position [0, 0]
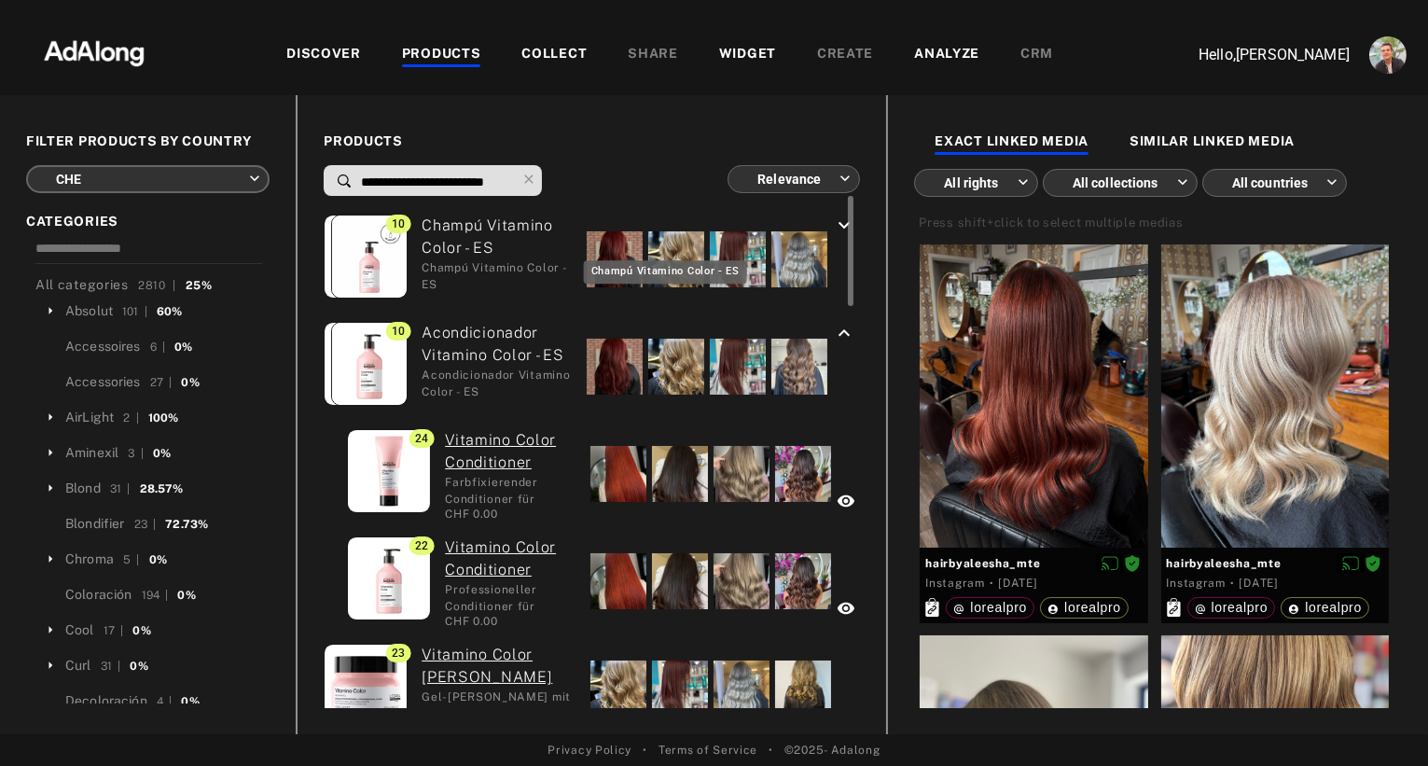
click at [499, 278] on div "Champú Vitamino Color - ES" at bounding box center [497, 275] width 151 height 32
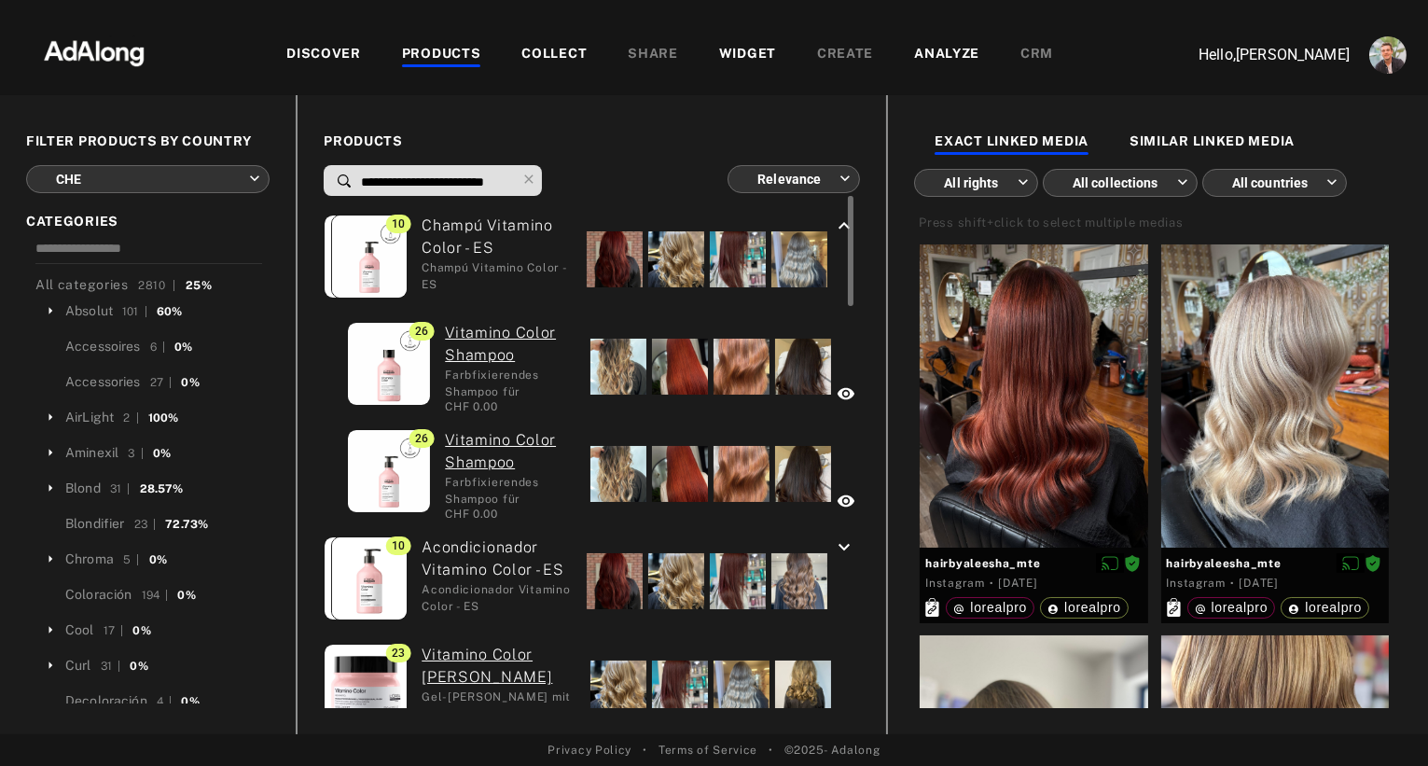
click at [462, 228] on div "Champú Vitamino Color - ES Champú Vitamino Color - ES" at bounding box center [490, 259] width 165 height 89
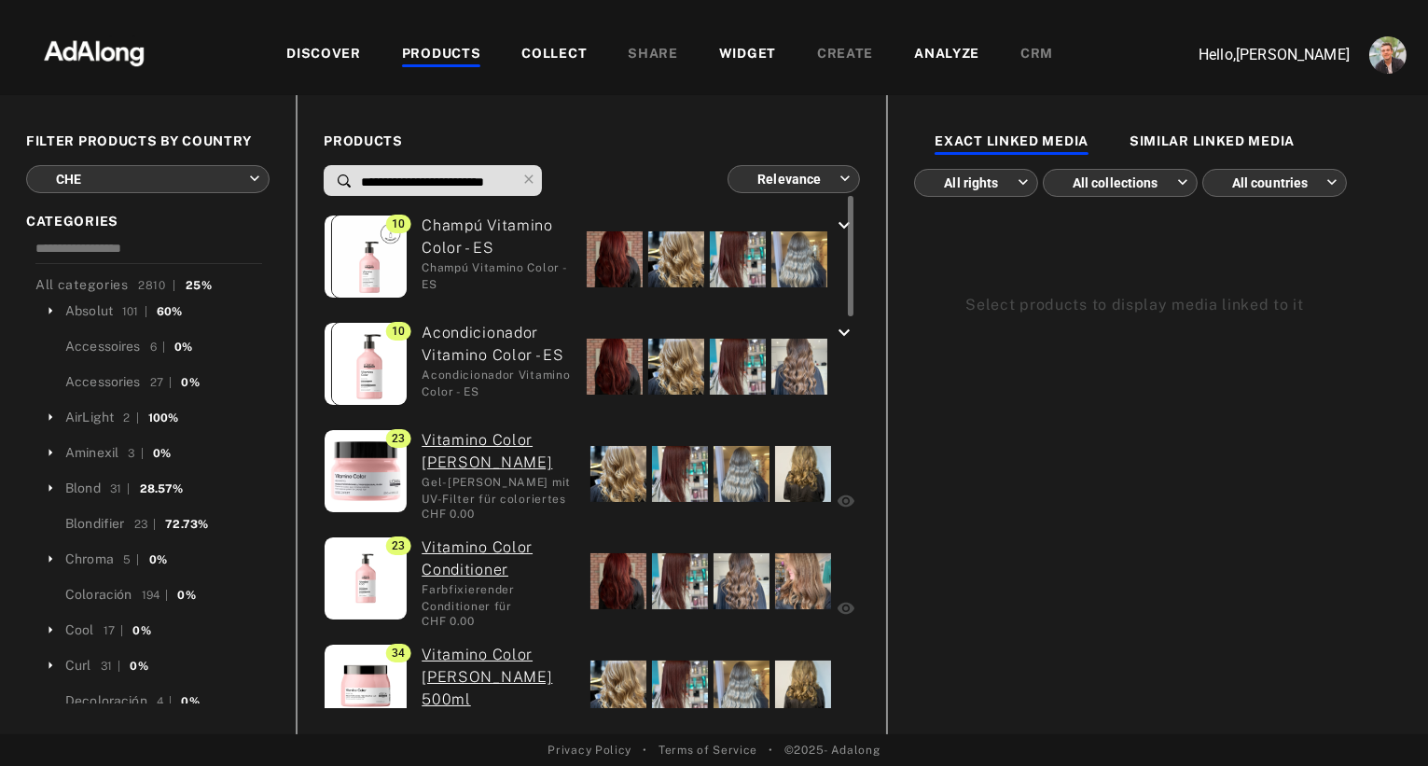
click at [462, 228] on div "Champú Vitamino Color - ES Champú Vitamino Color - ES" at bounding box center [490, 259] width 165 height 89
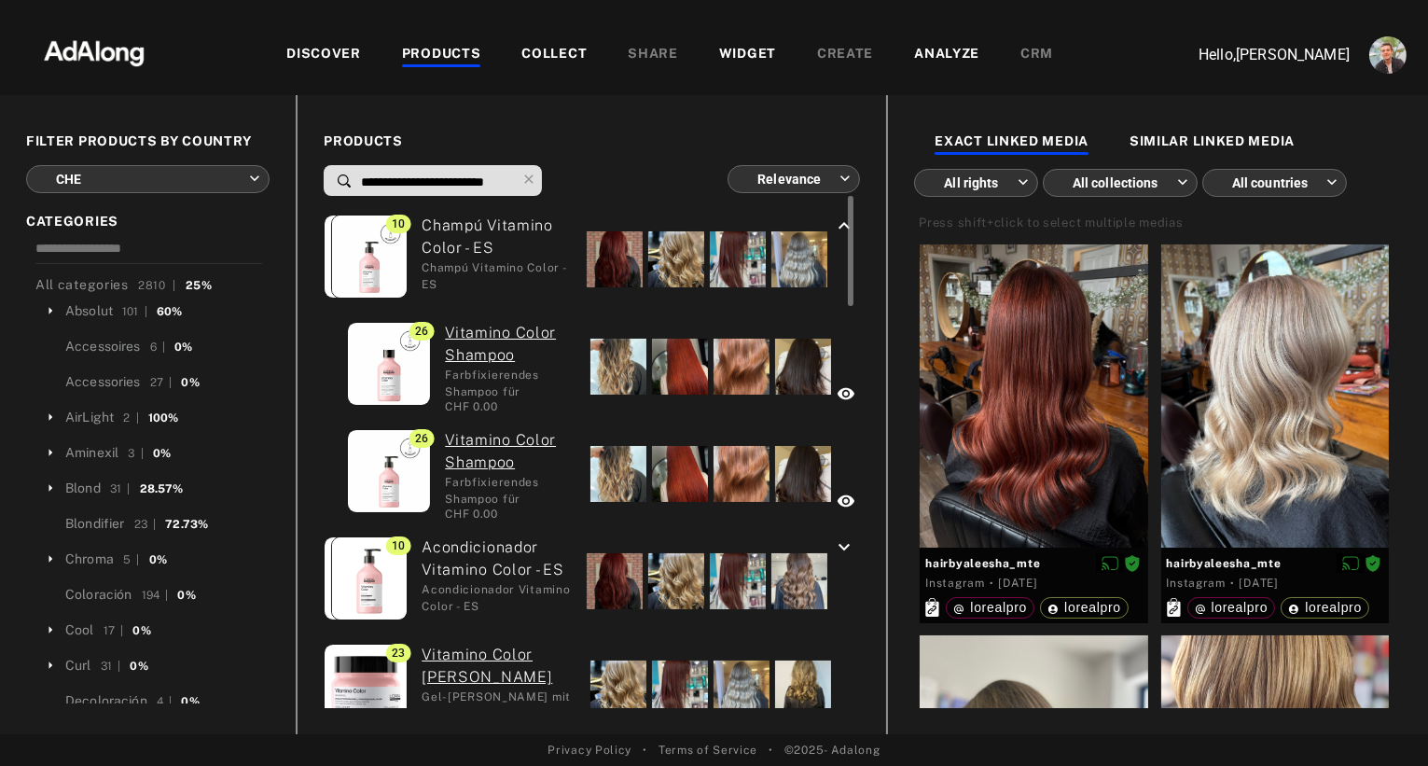
click at [497, 404] on div "CHF 0.00" at bounding box center [511, 406] width 132 height 17
click at [493, 339] on link "Vitamino Color Shampoo" at bounding box center [511, 344] width 132 height 45
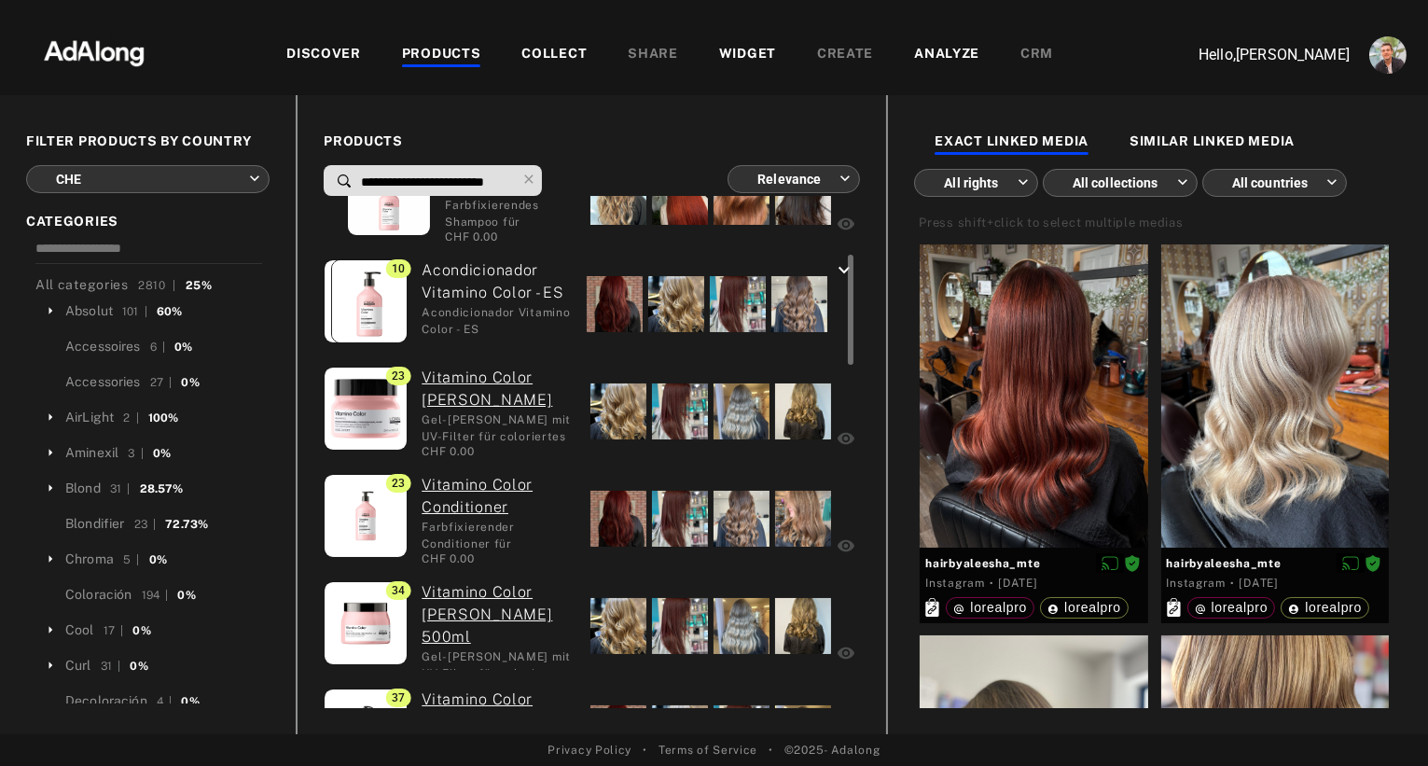
scroll to position [290, 0]
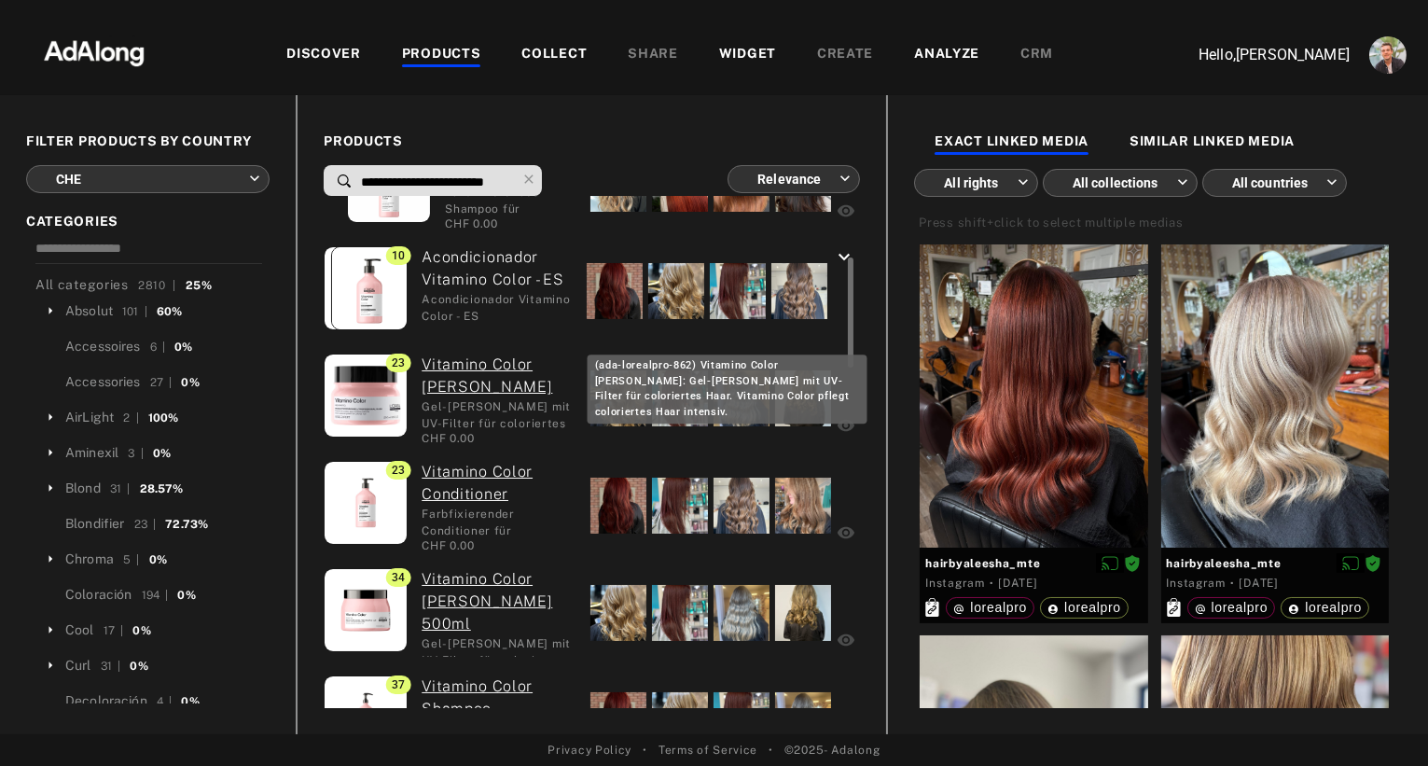
click at [446, 365] on link "Vitamino Color Maske" at bounding box center [499, 376] width 155 height 45
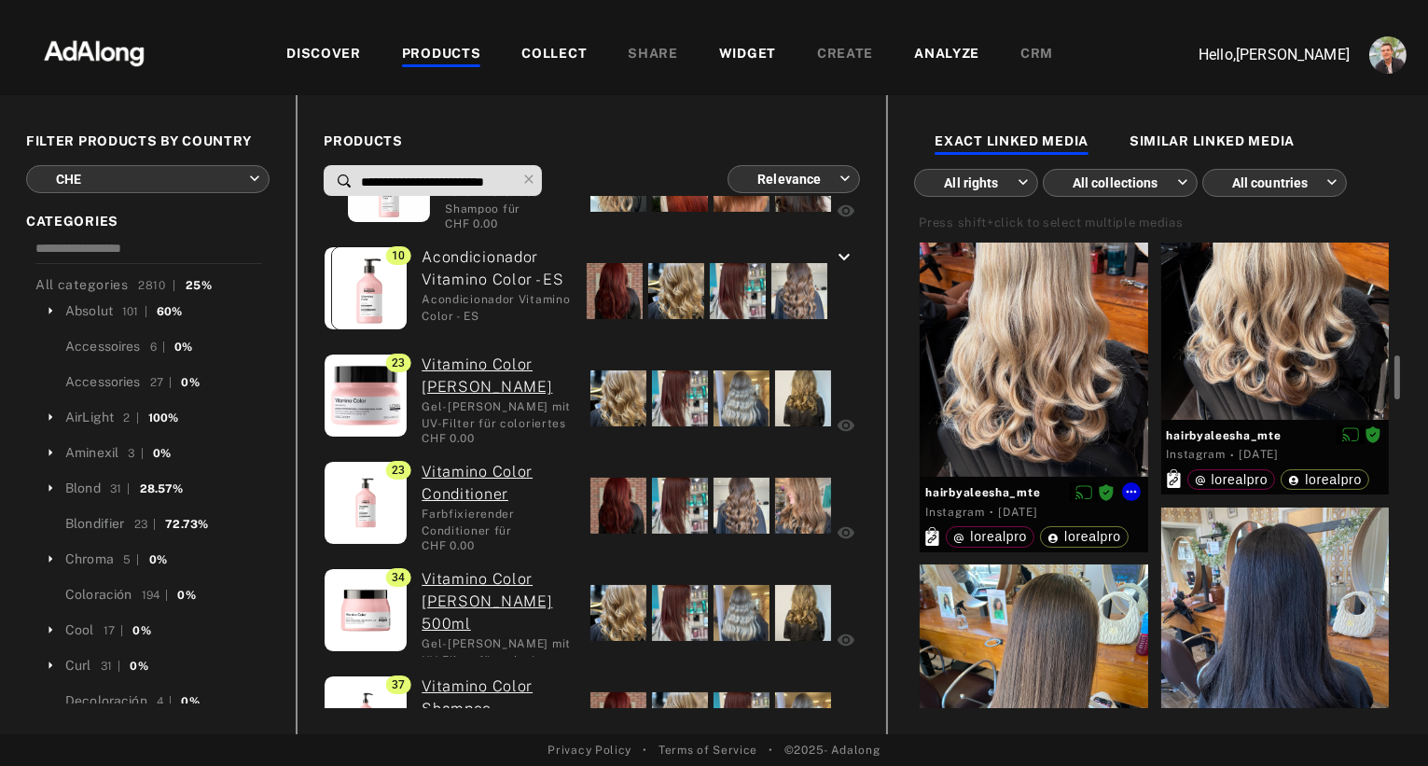
scroll to position [957, 0]
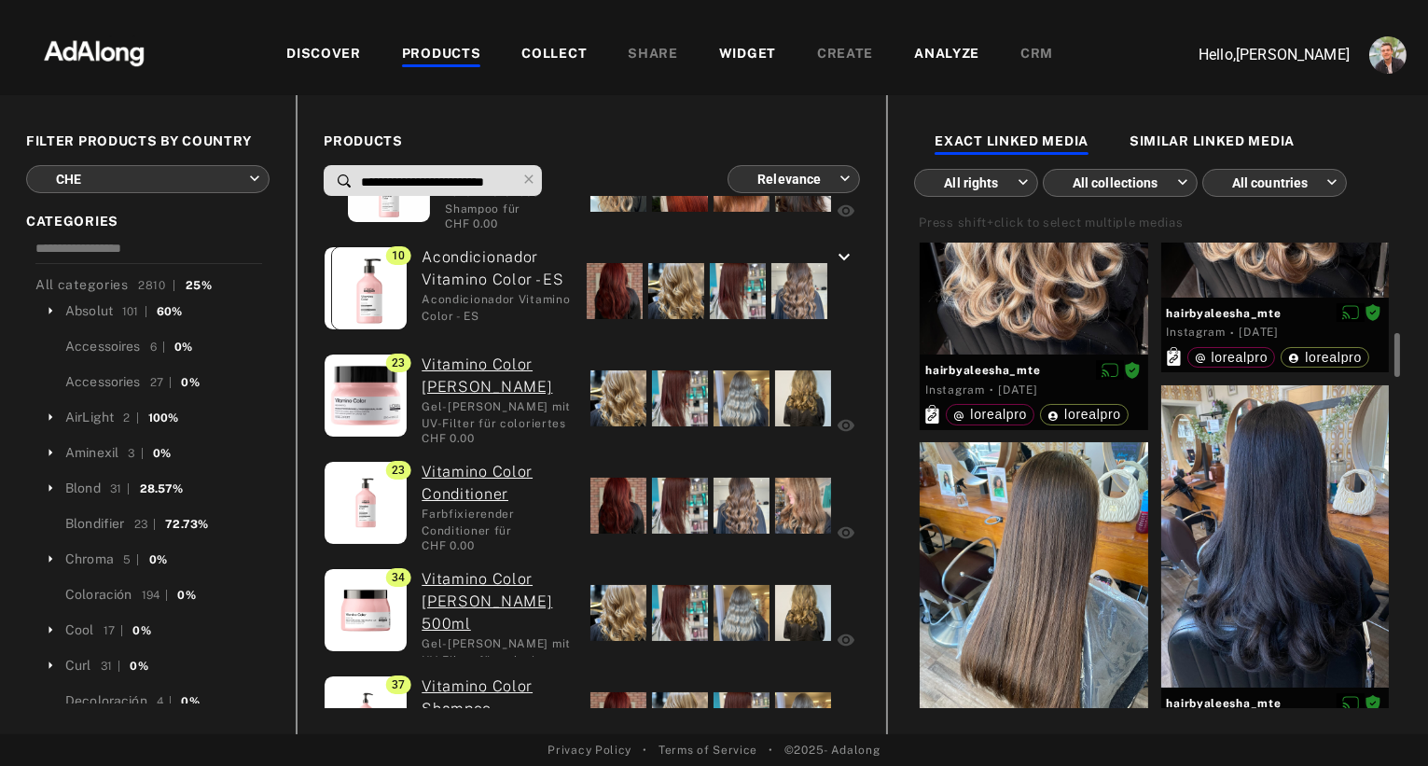
click at [1025, 534] on div at bounding box center [1034, 593] width 228 height 302
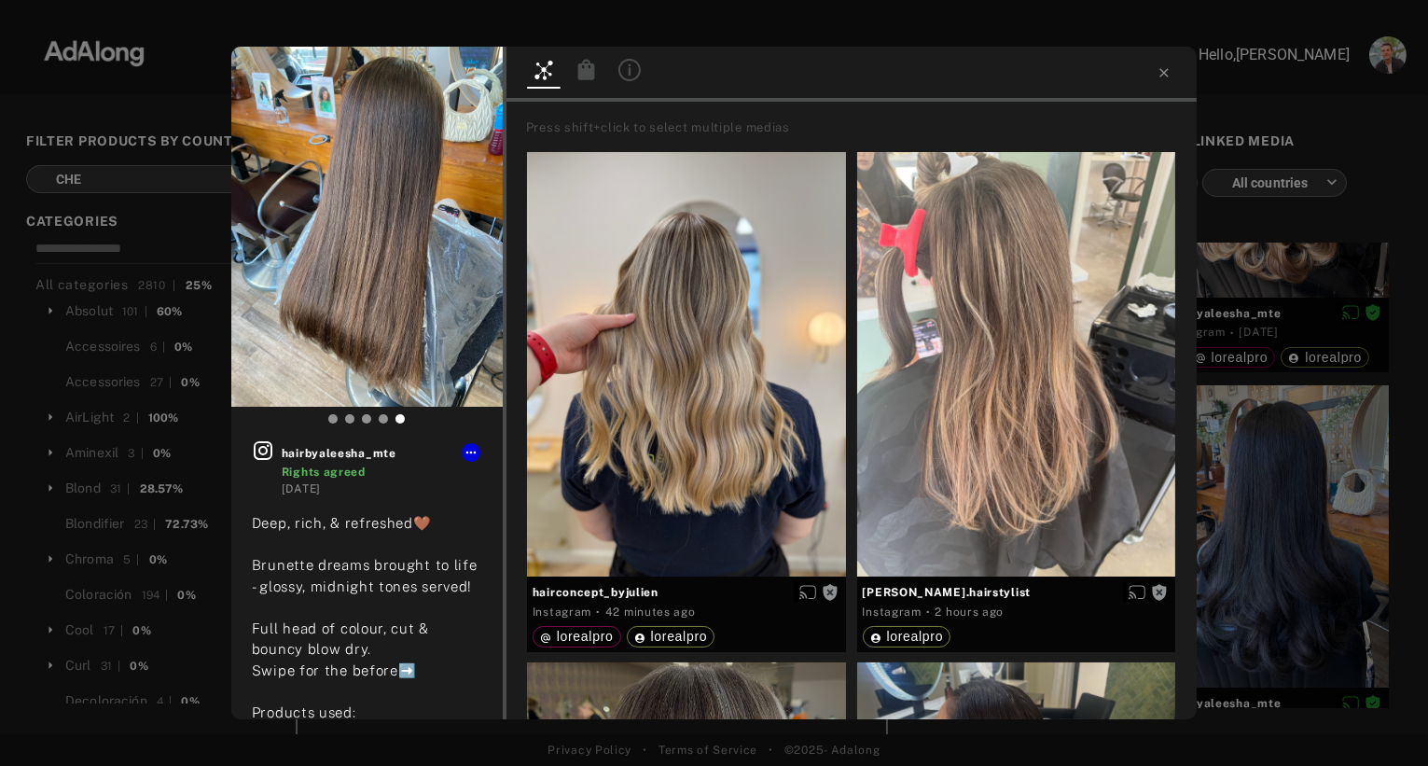
click at [1265, 272] on div "hairbyaleesha_mte Rights agreed 3 months ago Deep, rich, & refreshed🤎 Brunette …" at bounding box center [714, 383] width 1428 height 766
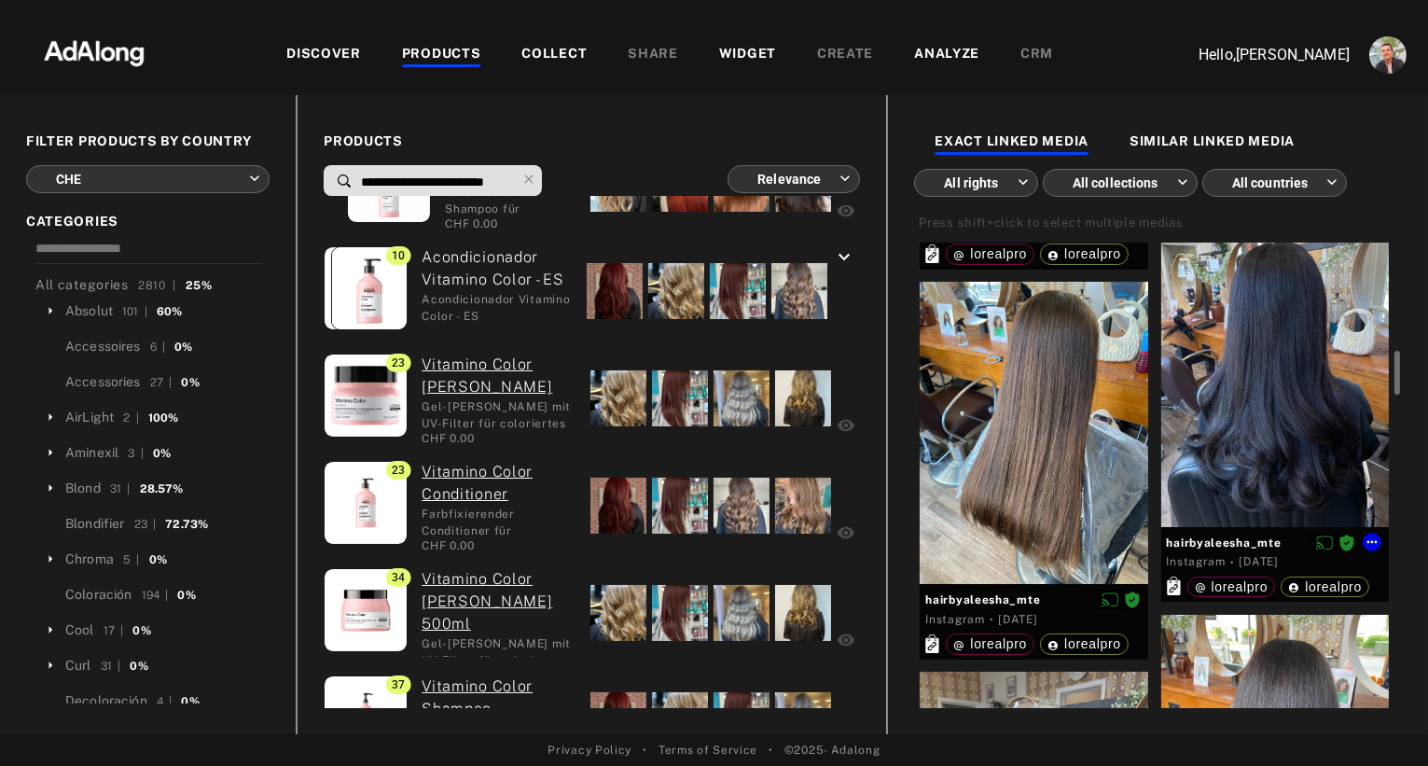
scroll to position [1135, 0]
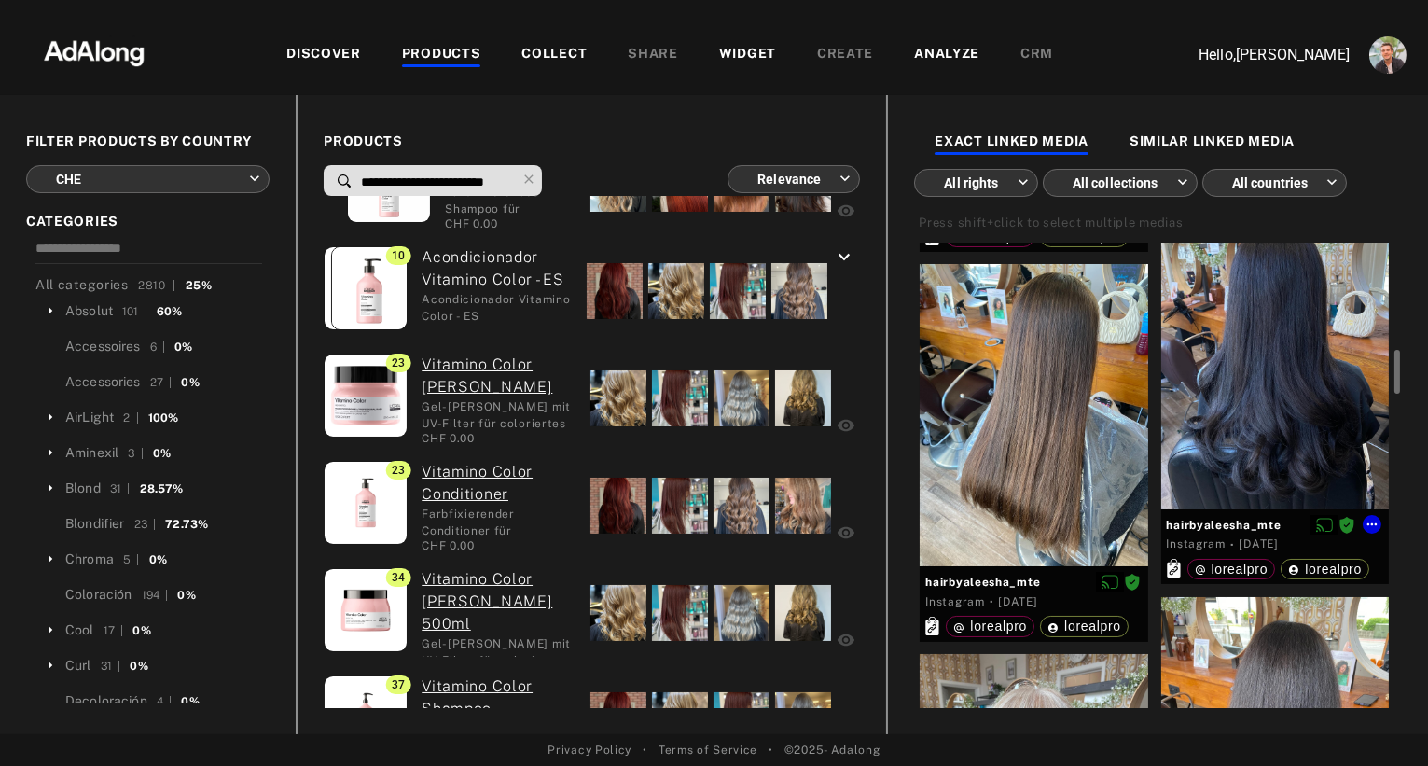
click at [1251, 355] on div at bounding box center [1275, 358] width 228 height 302
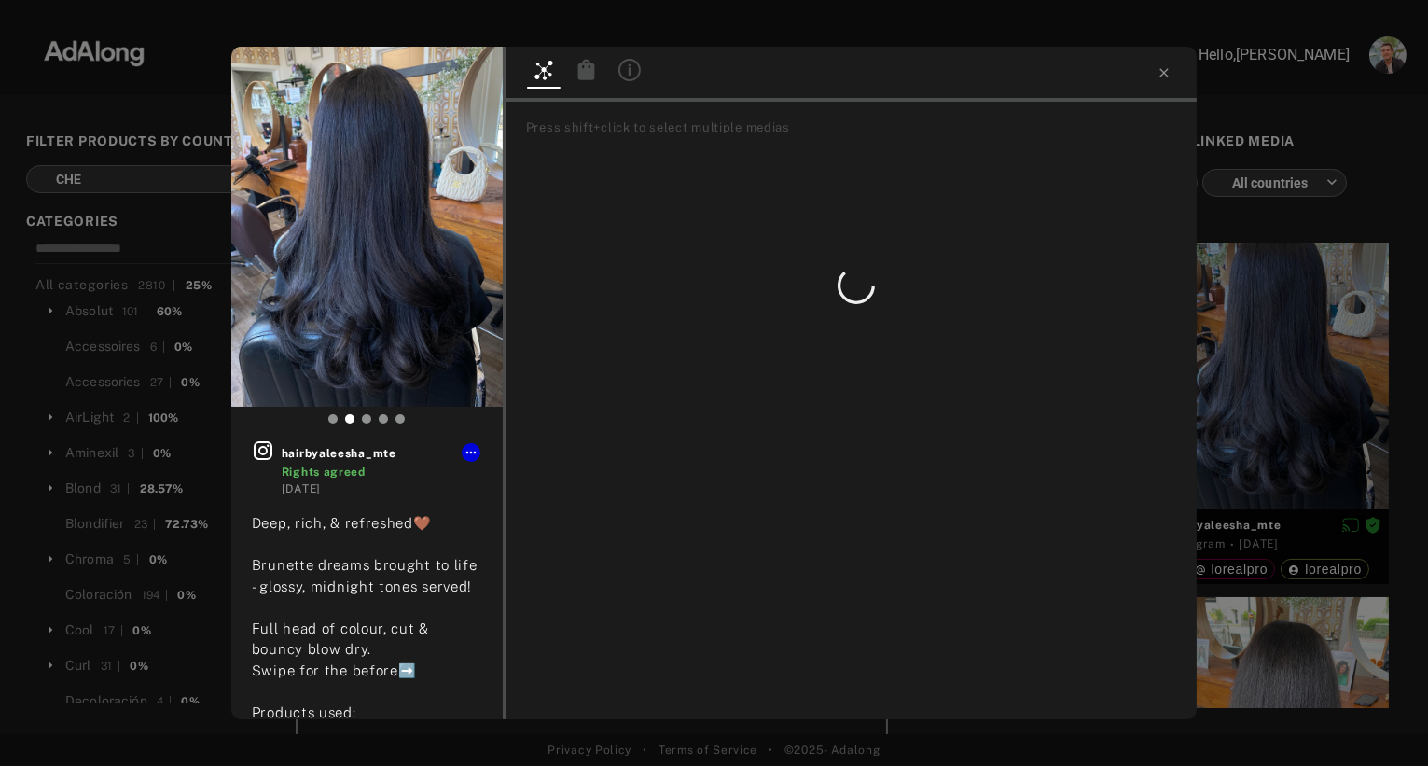
click at [582, 72] on icon at bounding box center [585, 69] width 17 height 21
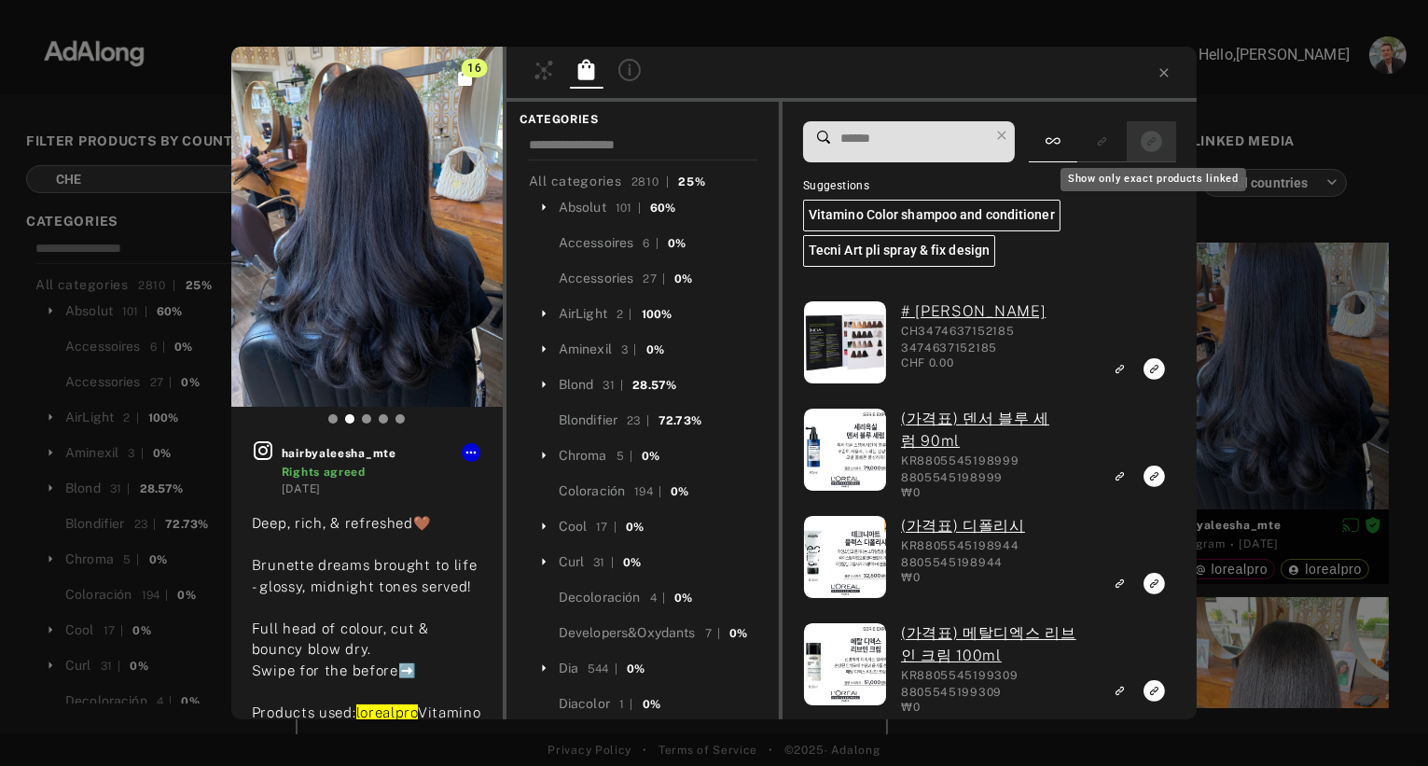
click at [1149, 141] on icon "Show only exact products linked" at bounding box center [1151, 141] width 21 height 21
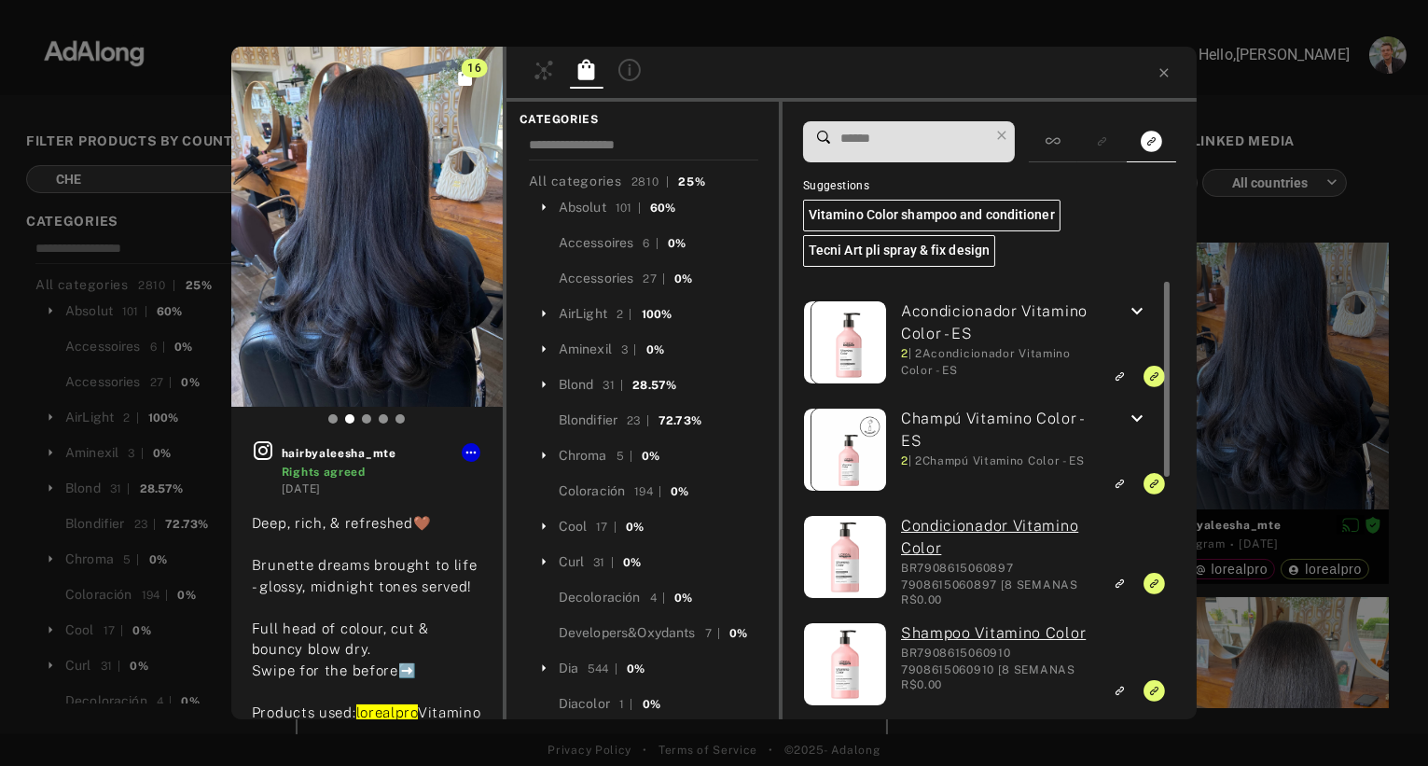
click at [1273, 101] on div "16 hairbyaleesha_mte Rights agreed 3 months ago Deep, rich, & refreshed🤎 Brunet…" at bounding box center [714, 383] width 1428 height 766
